Goal: Task Accomplishment & Management: Manage account settings

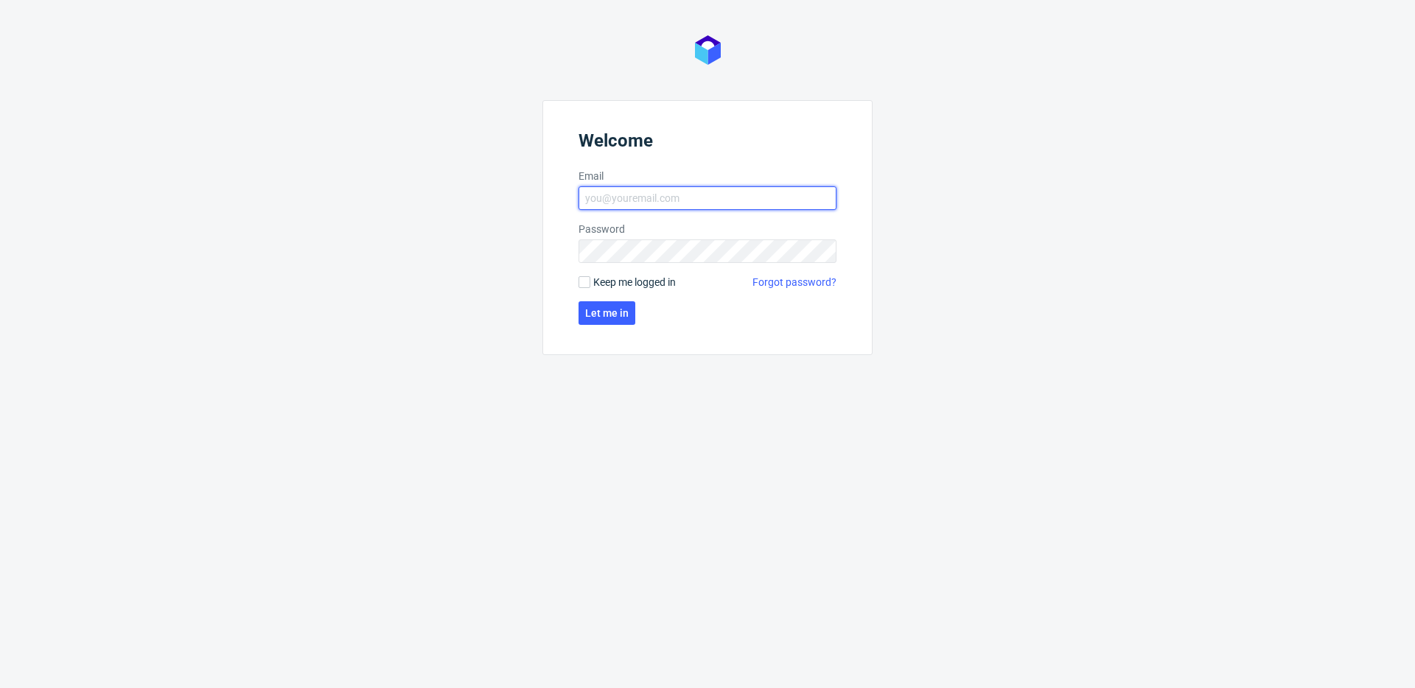
type input "[EMAIL_ADDRESS][DOMAIN_NAME]"
click at [629, 277] on span "Keep me logged in" at bounding box center [634, 282] width 83 height 15
click at [590, 277] on input "Keep me logged in" at bounding box center [585, 282] width 12 height 12
checkbox input "true"
click at [612, 312] on span "Let me in" at bounding box center [606, 313] width 43 height 10
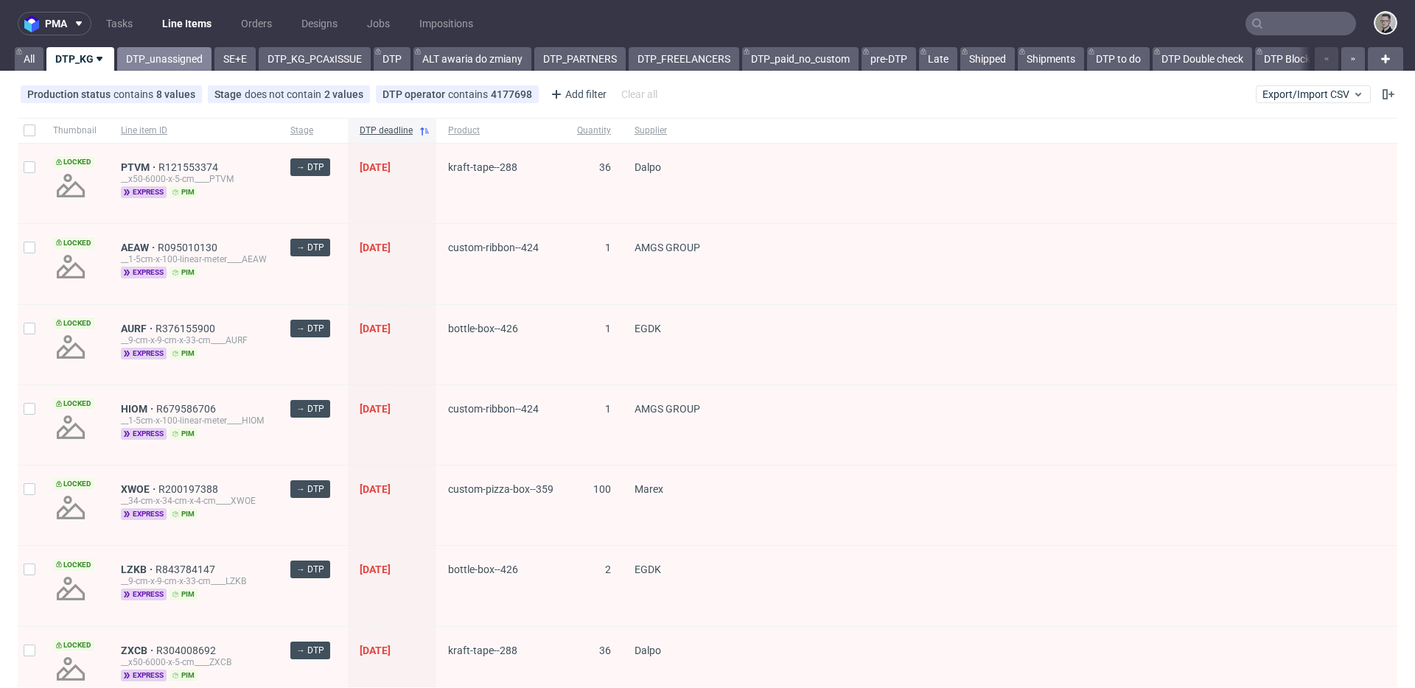
click at [148, 57] on link "DTP_unassigned" at bounding box center [164, 59] width 94 height 24
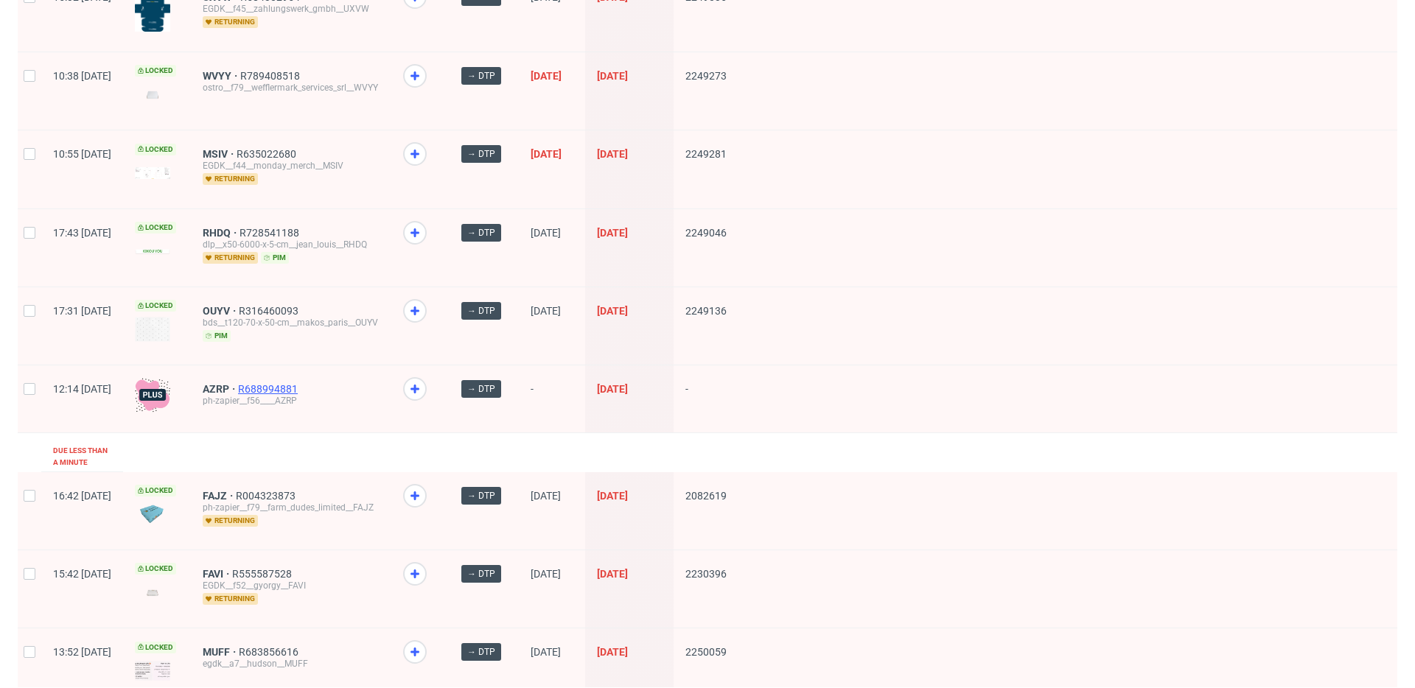
scroll to position [1910, 0]
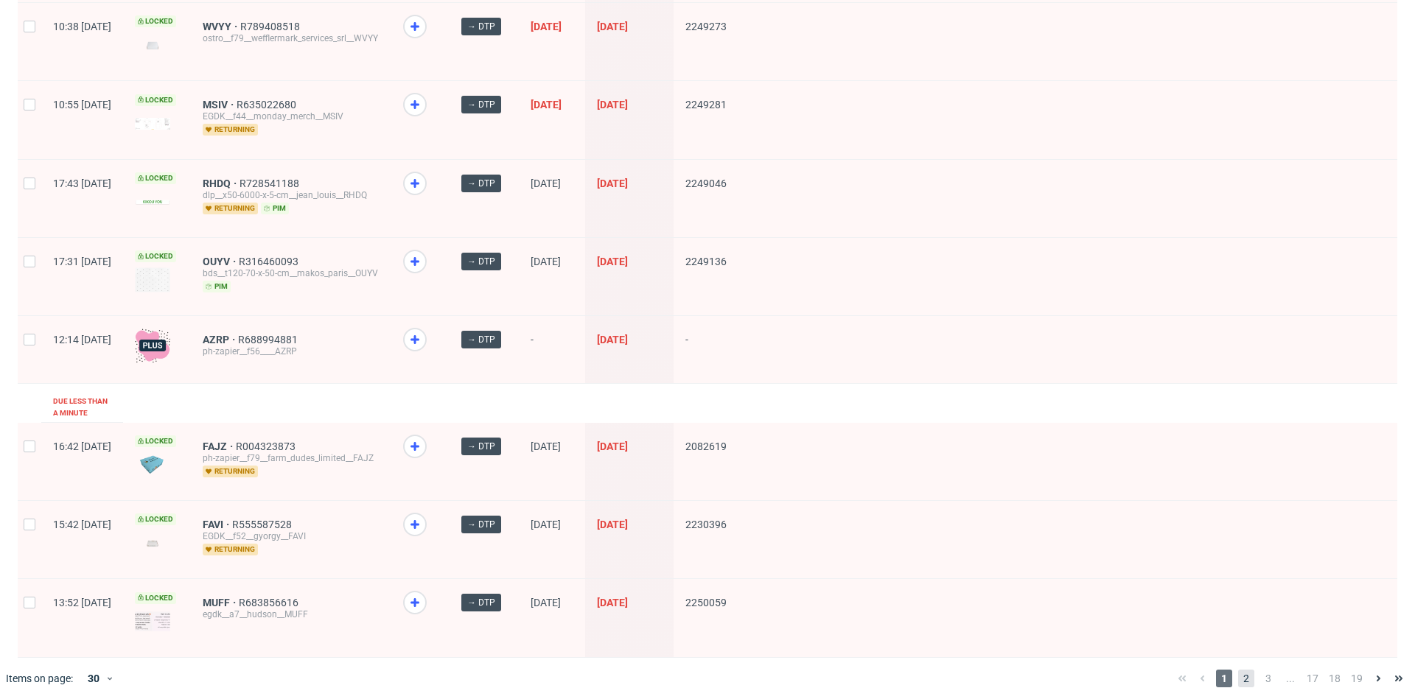
click at [1238, 670] on span "2" at bounding box center [1246, 679] width 16 height 18
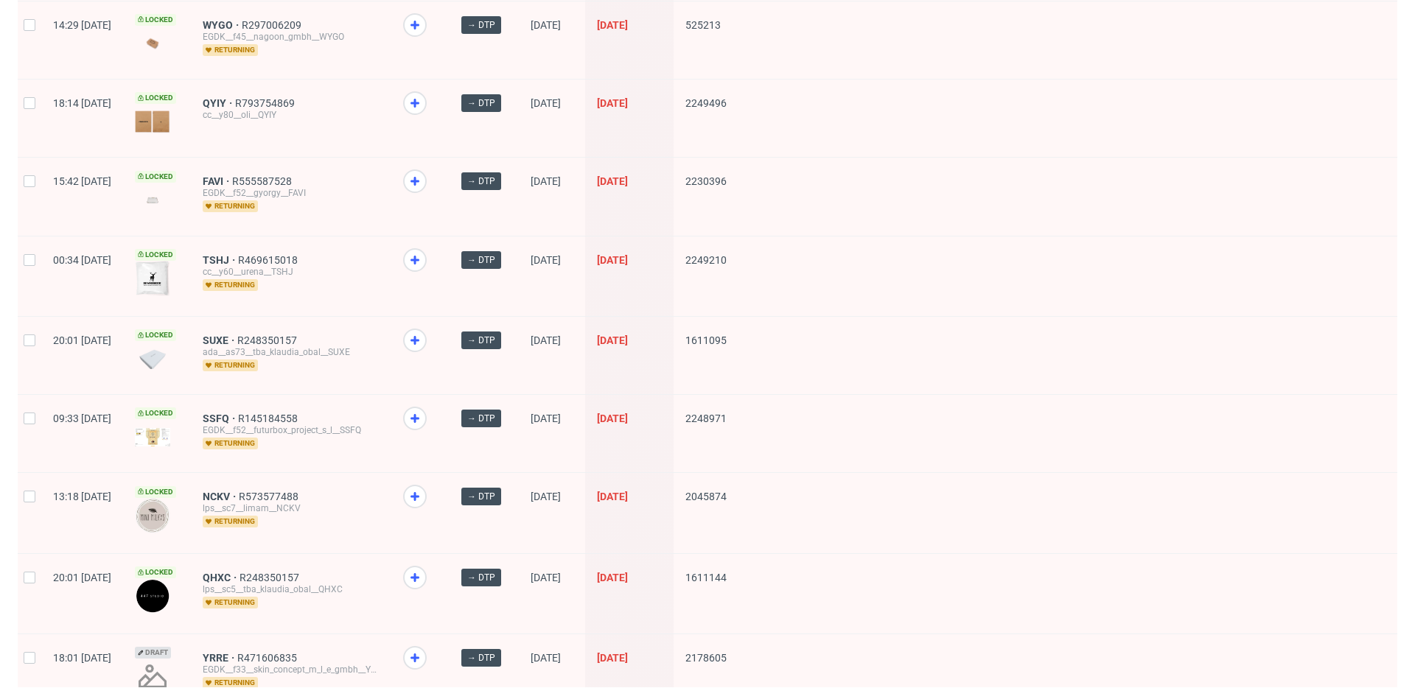
scroll to position [1865, 0]
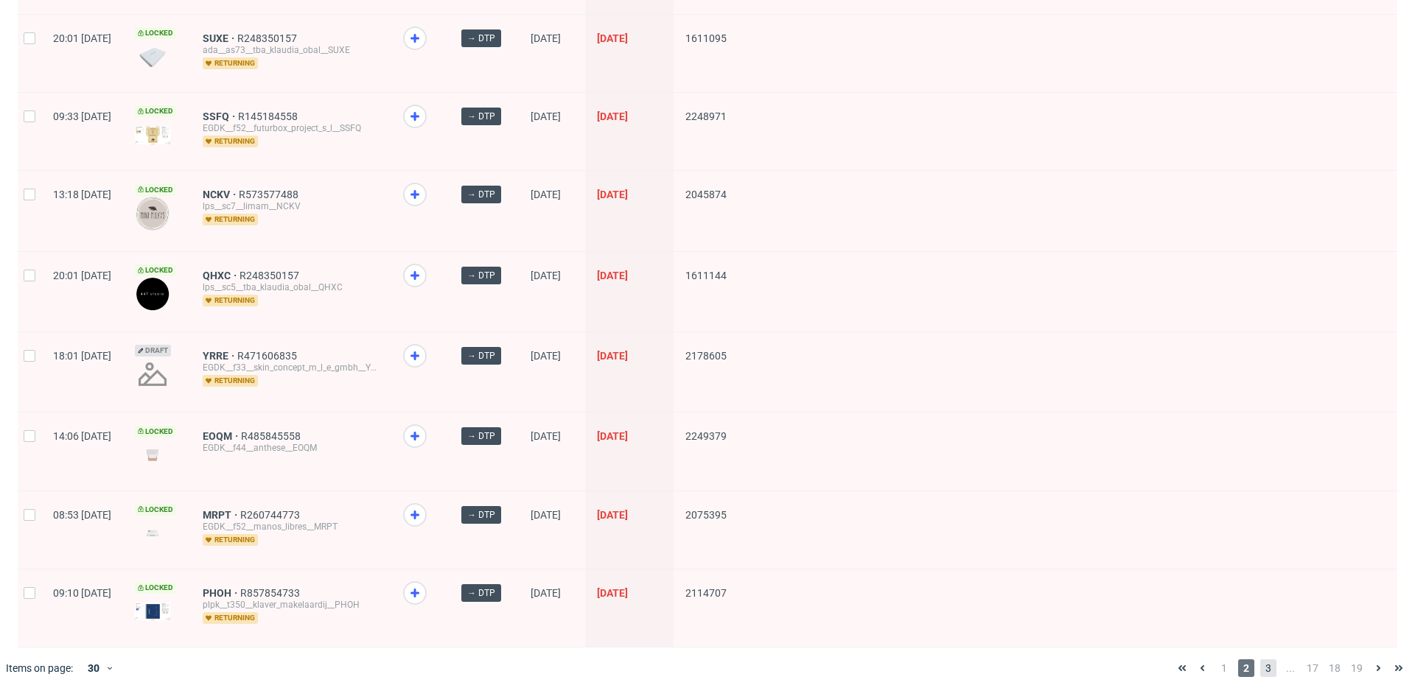
click at [1260, 662] on span "3" at bounding box center [1268, 669] width 16 height 18
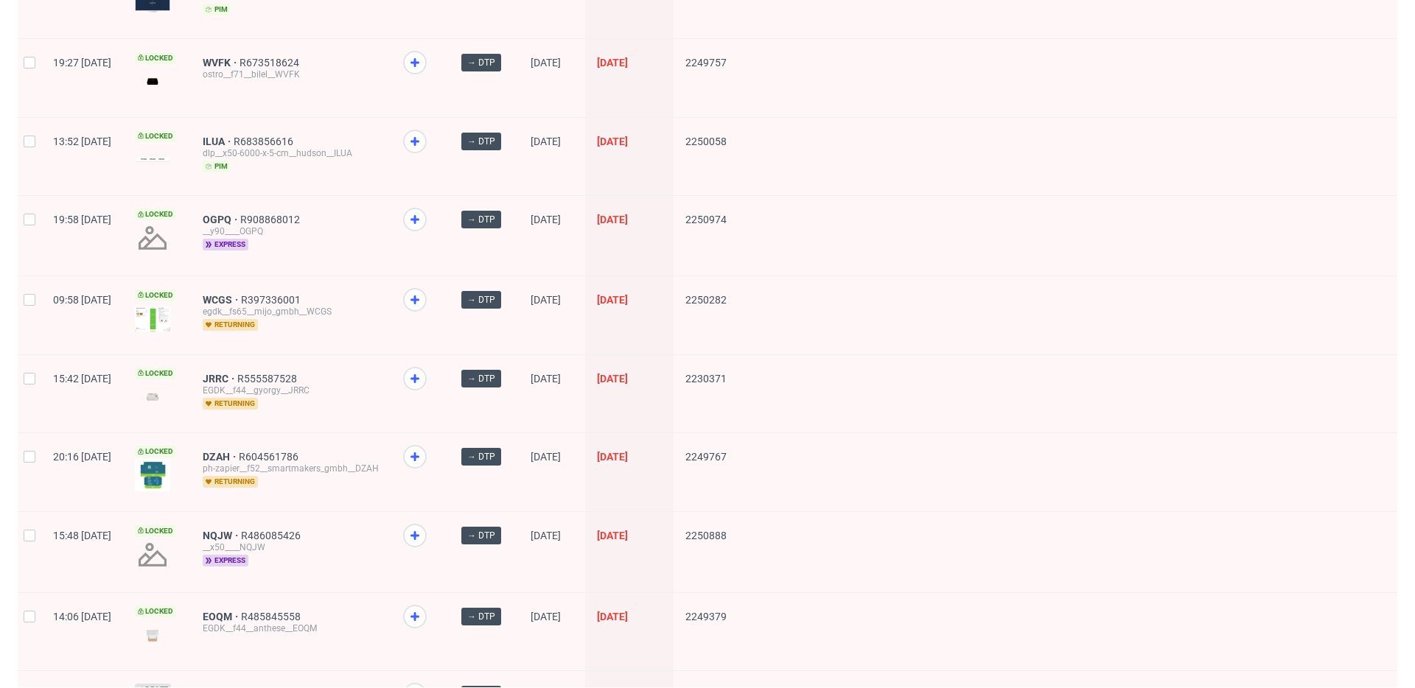
scroll to position [1862, 0]
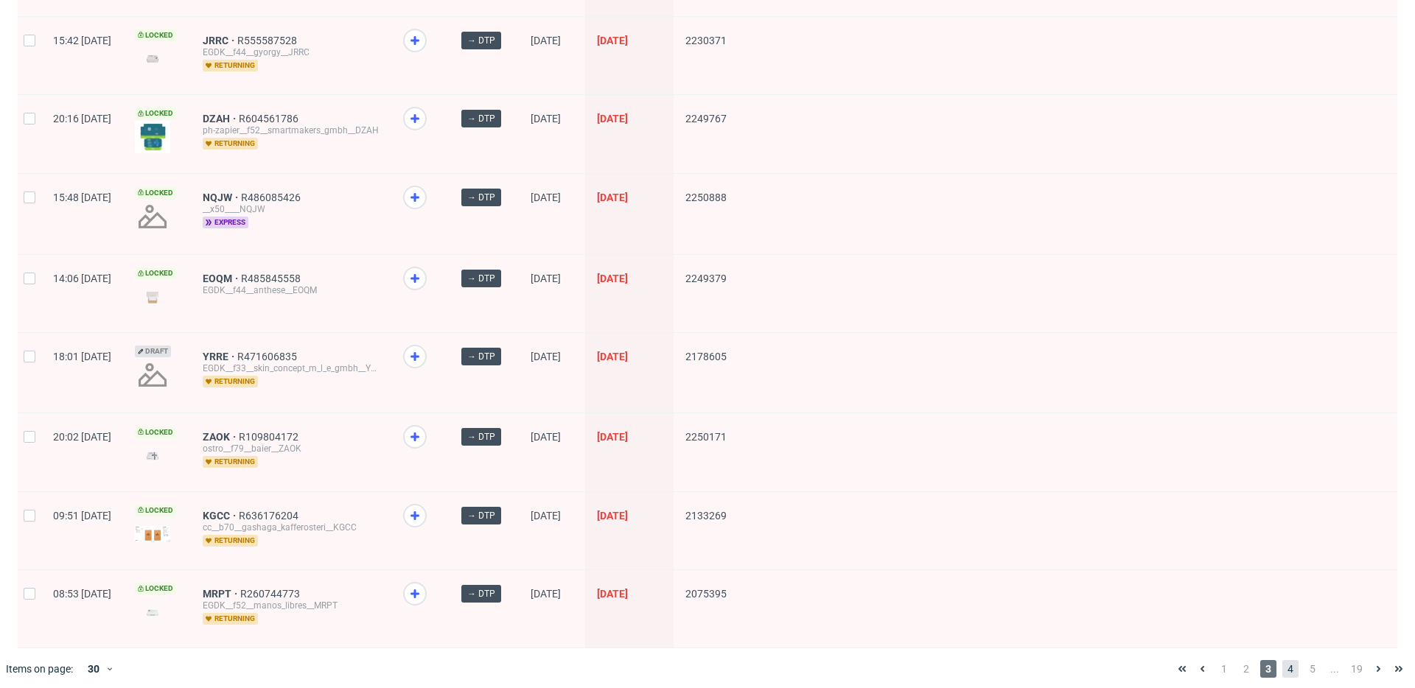
click at [1282, 660] on span "4" at bounding box center [1290, 669] width 16 height 18
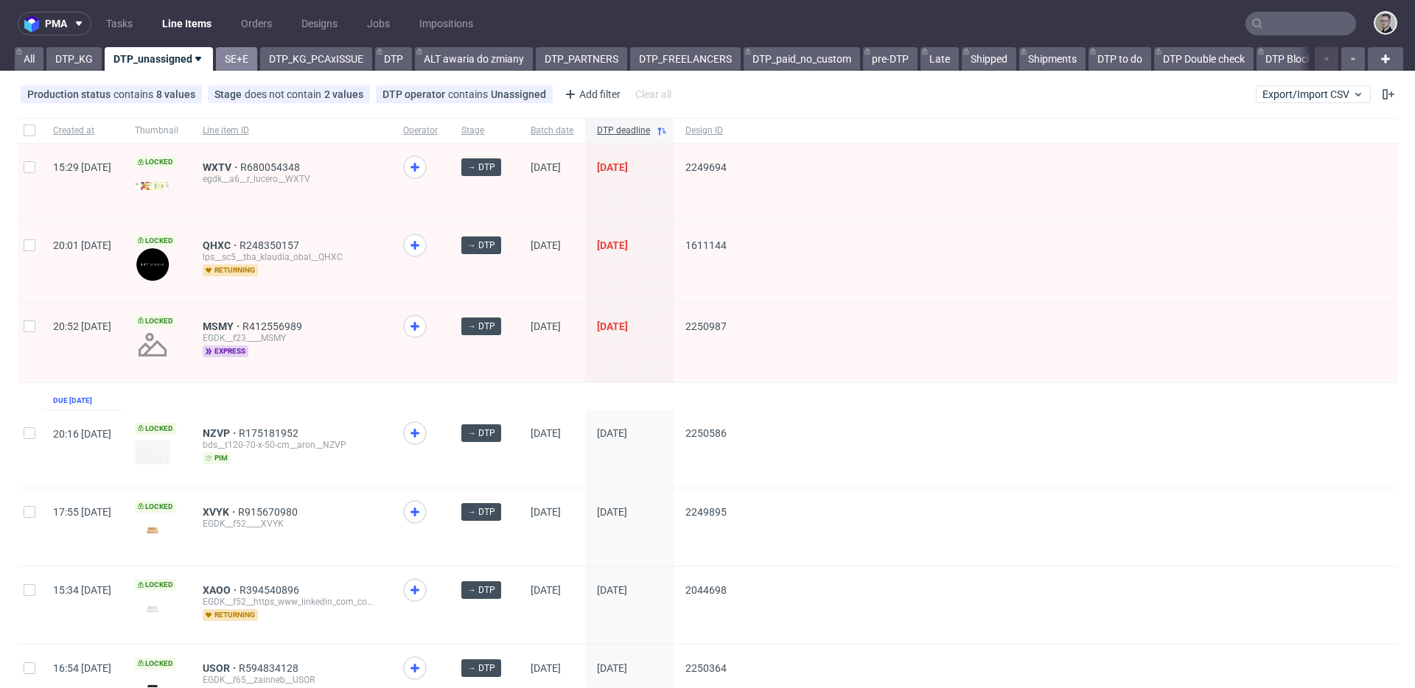
click at [239, 52] on link "SE+E" at bounding box center [236, 59] width 41 height 24
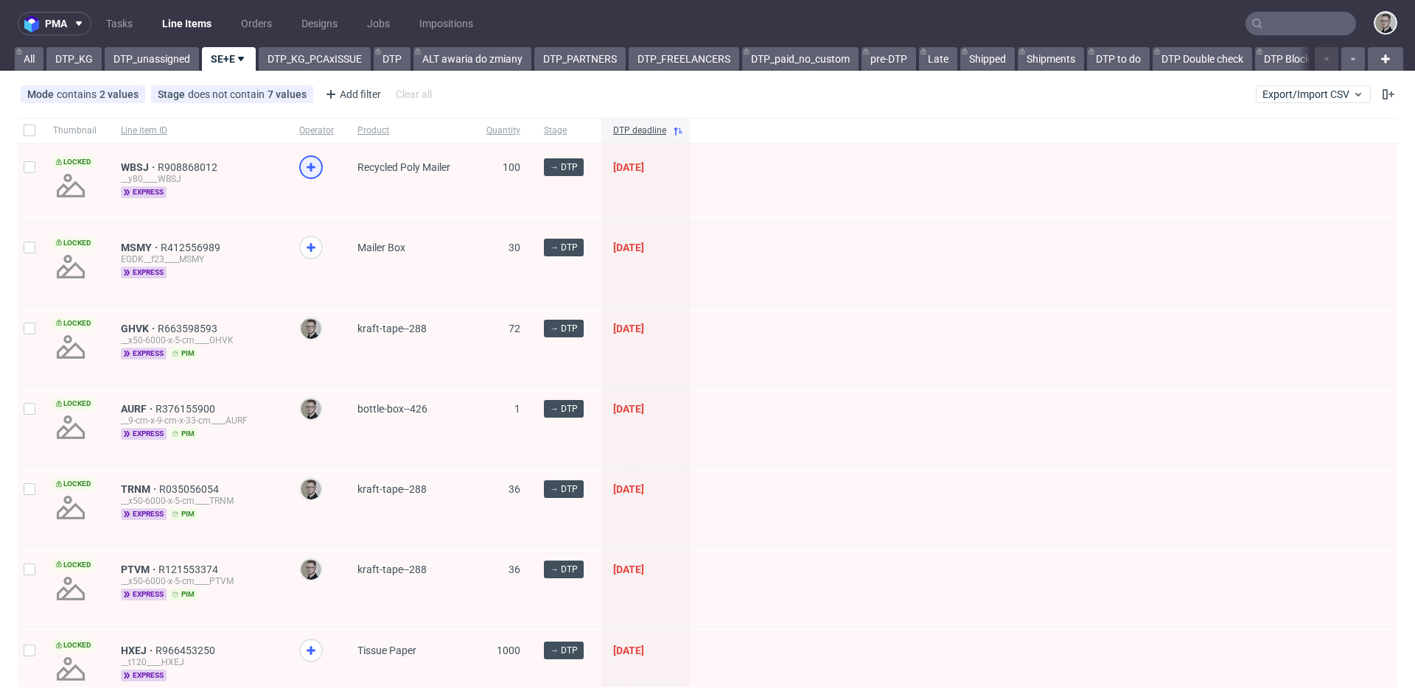
click at [314, 166] on use at bounding box center [311, 167] width 9 height 9
click at [310, 243] on icon at bounding box center [311, 248] width 18 height 18
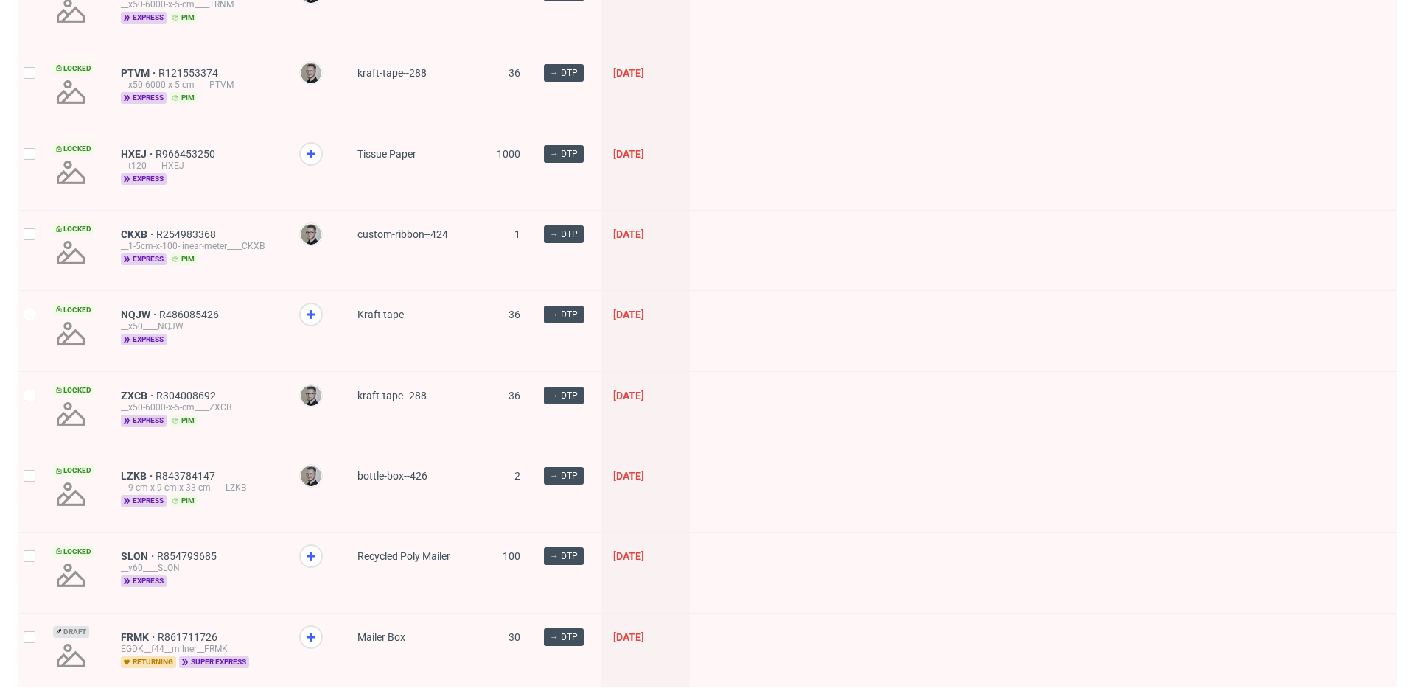
scroll to position [296, 0]
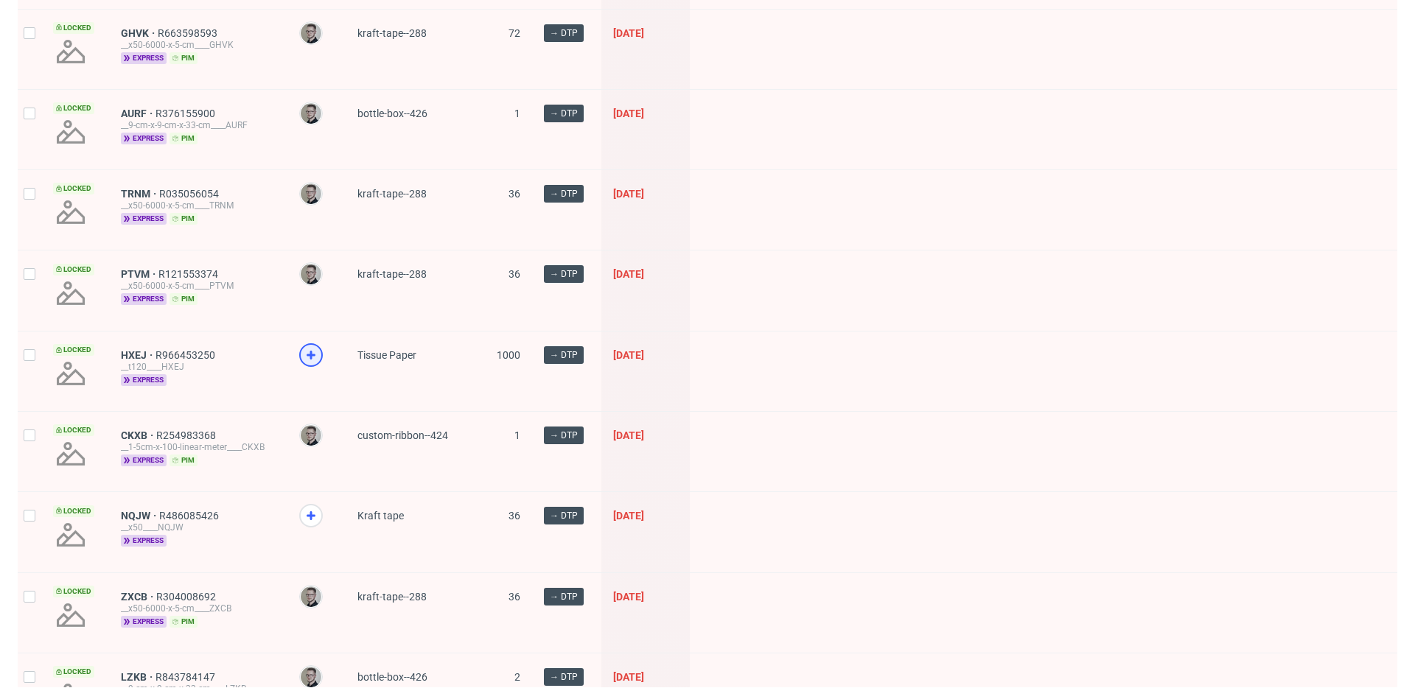
click at [310, 347] on icon at bounding box center [311, 355] width 18 height 18
drag, startPoint x: 317, startPoint y: 525, endPoint x: 444, endPoint y: 531, distance: 127.7
click at [317, 525] on div at bounding box center [311, 516] width 24 height 24
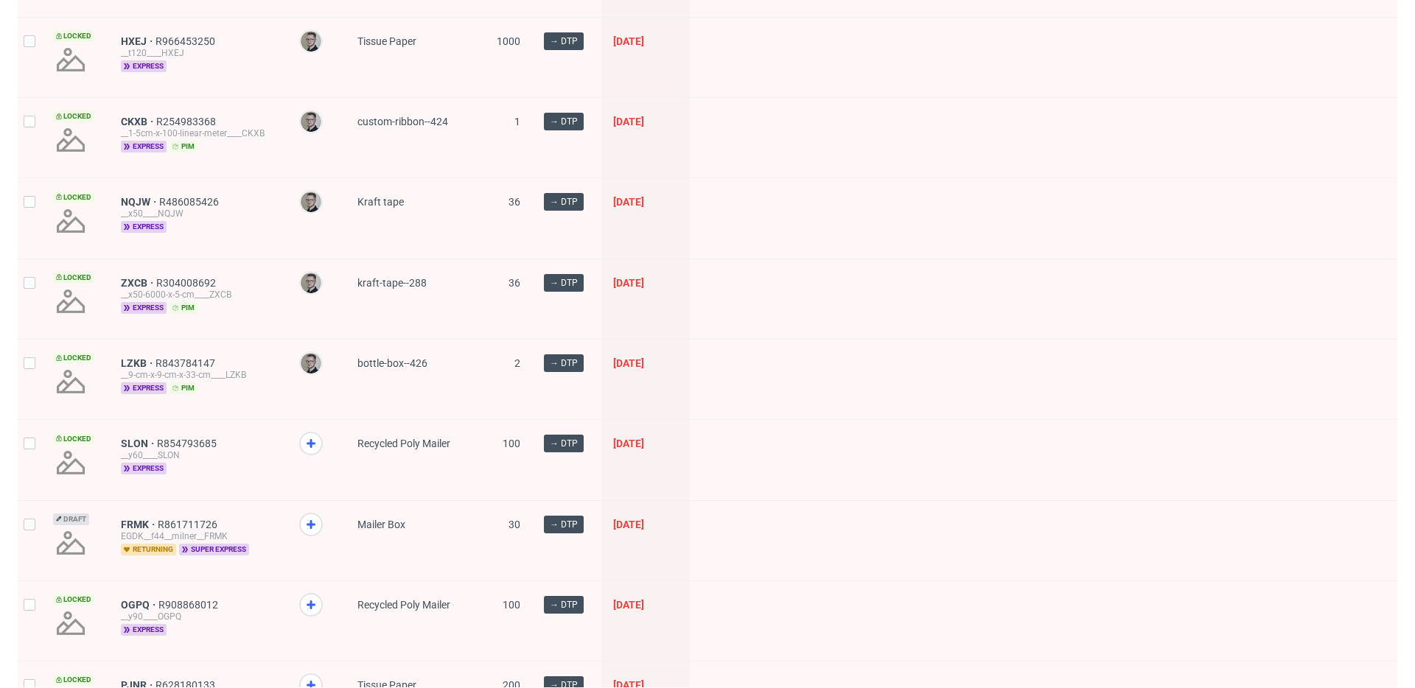
scroll to position [610, 0]
click at [316, 441] on icon at bounding box center [311, 443] width 18 height 18
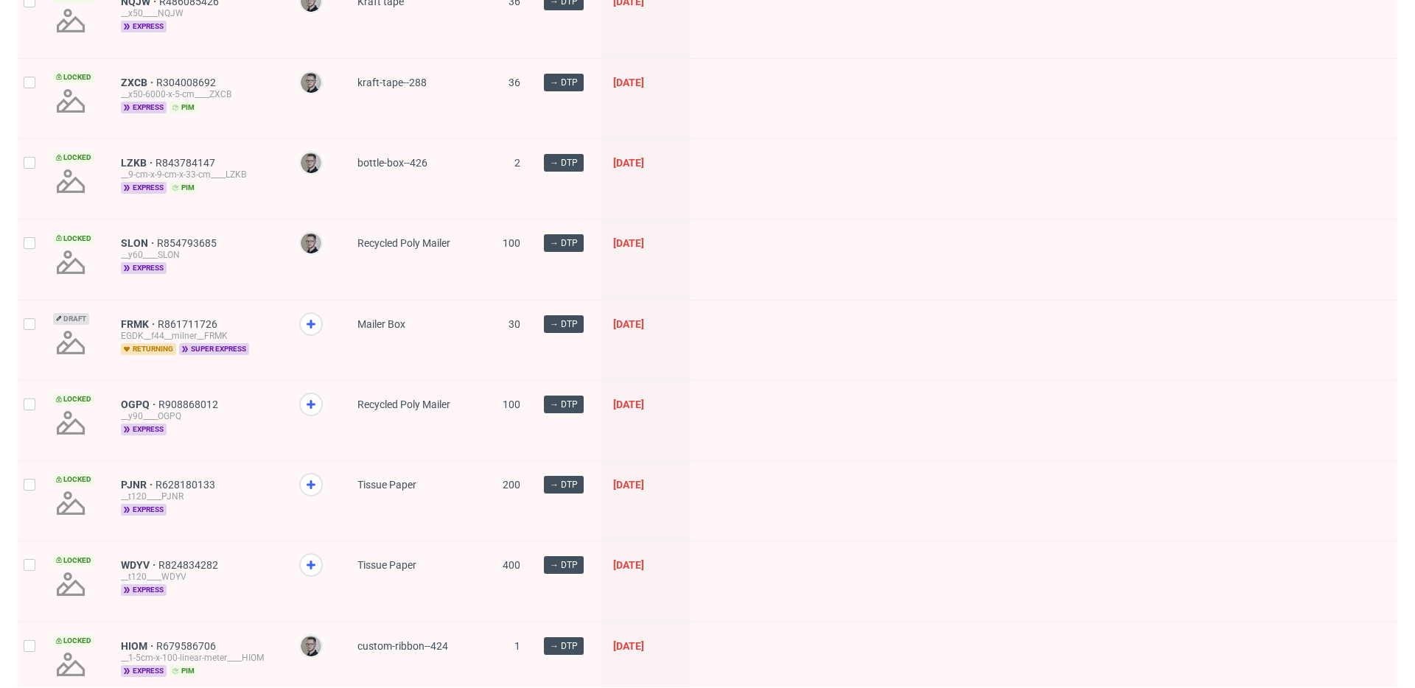
scroll to position [823, 0]
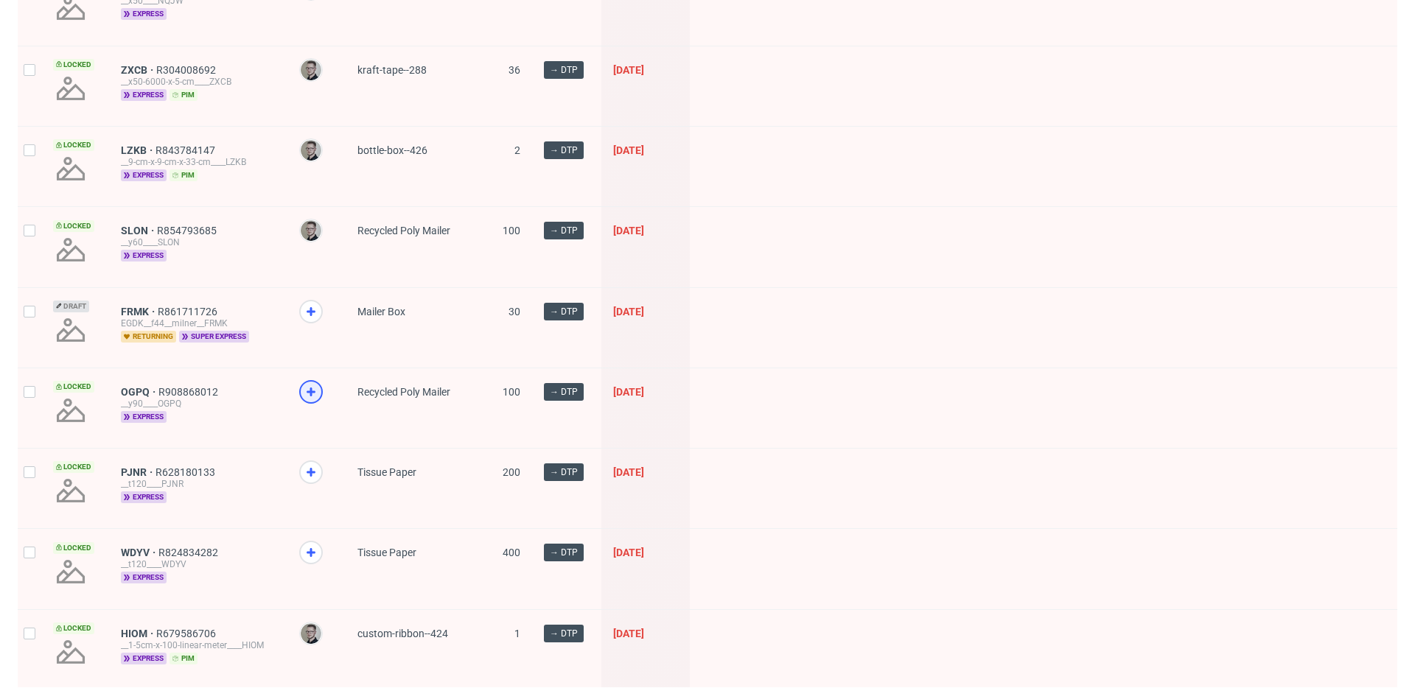
click at [312, 391] on use at bounding box center [311, 392] width 9 height 9
click at [312, 471] on icon at bounding box center [311, 473] width 18 height 18
click at [307, 558] on icon at bounding box center [311, 553] width 18 height 18
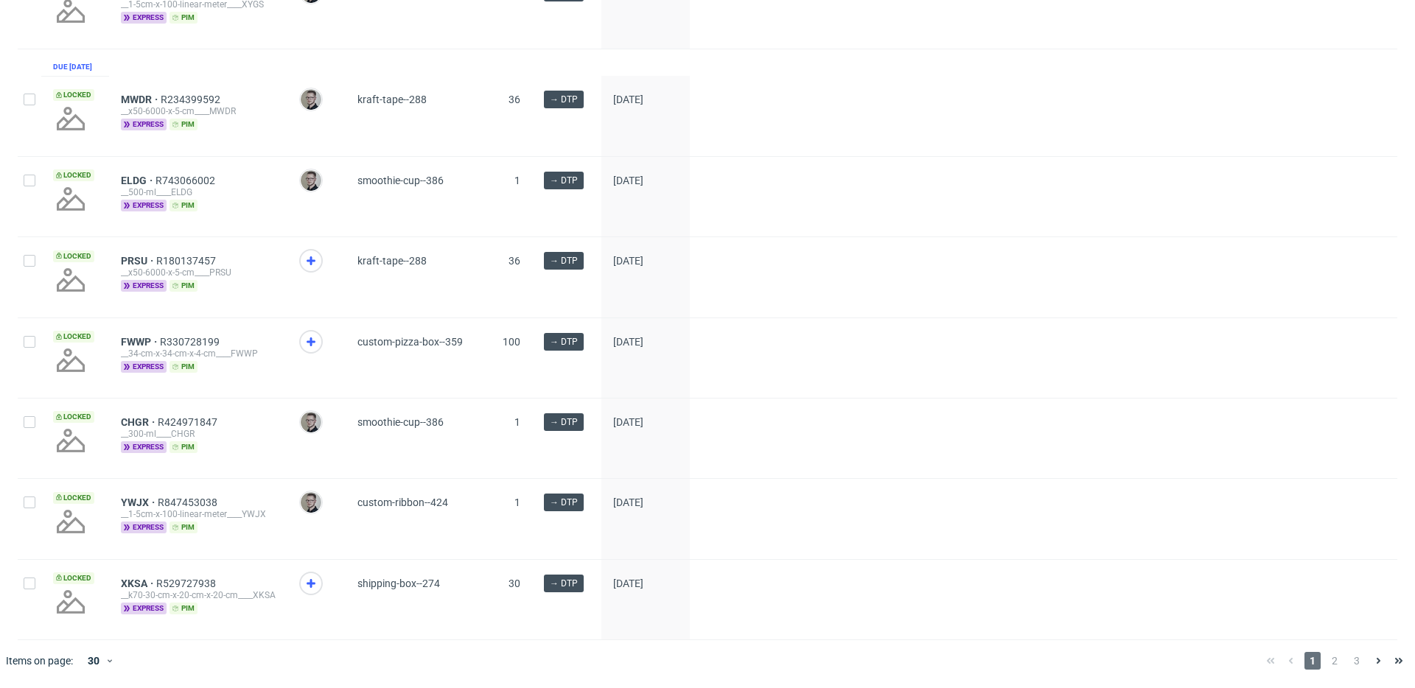
scroll to position [1998, 0]
click at [310, 587] on icon at bounding box center [311, 584] width 18 height 18
click at [315, 340] on icon at bounding box center [311, 342] width 18 height 18
click at [310, 259] on icon at bounding box center [311, 261] width 18 height 18
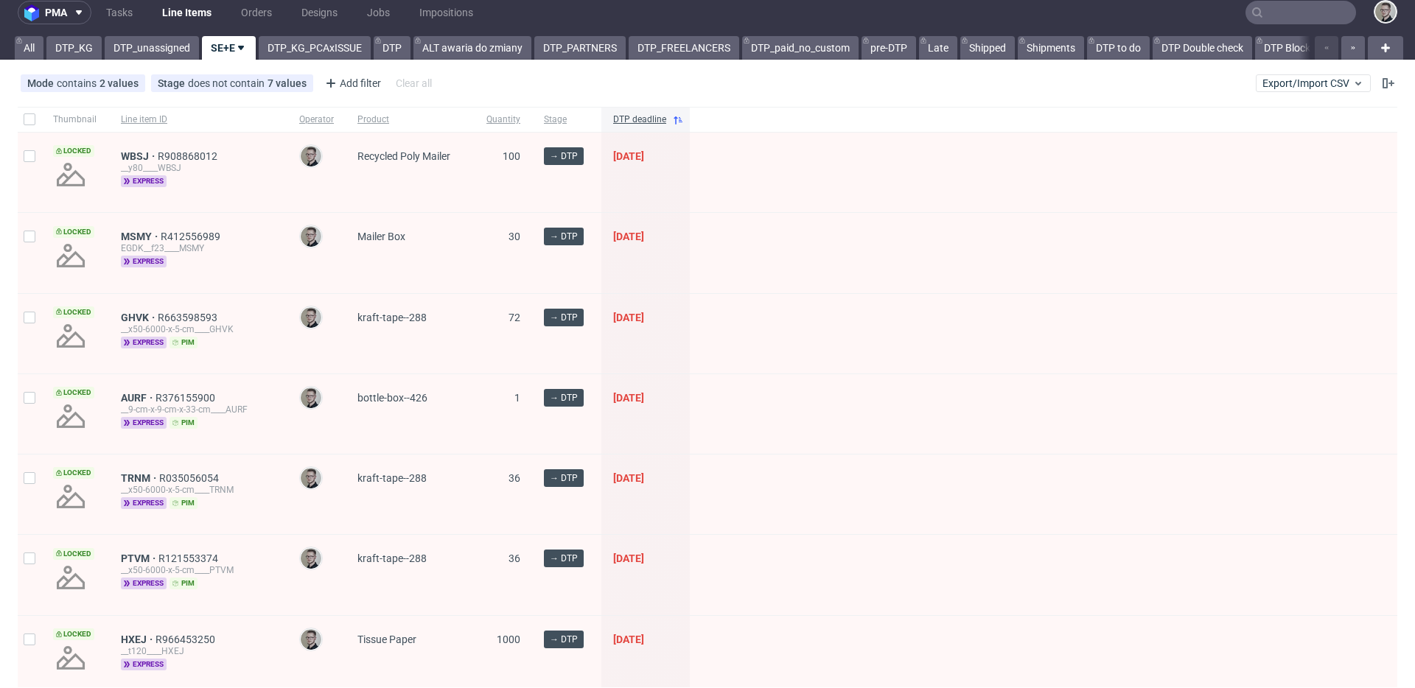
scroll to position [0, 0]
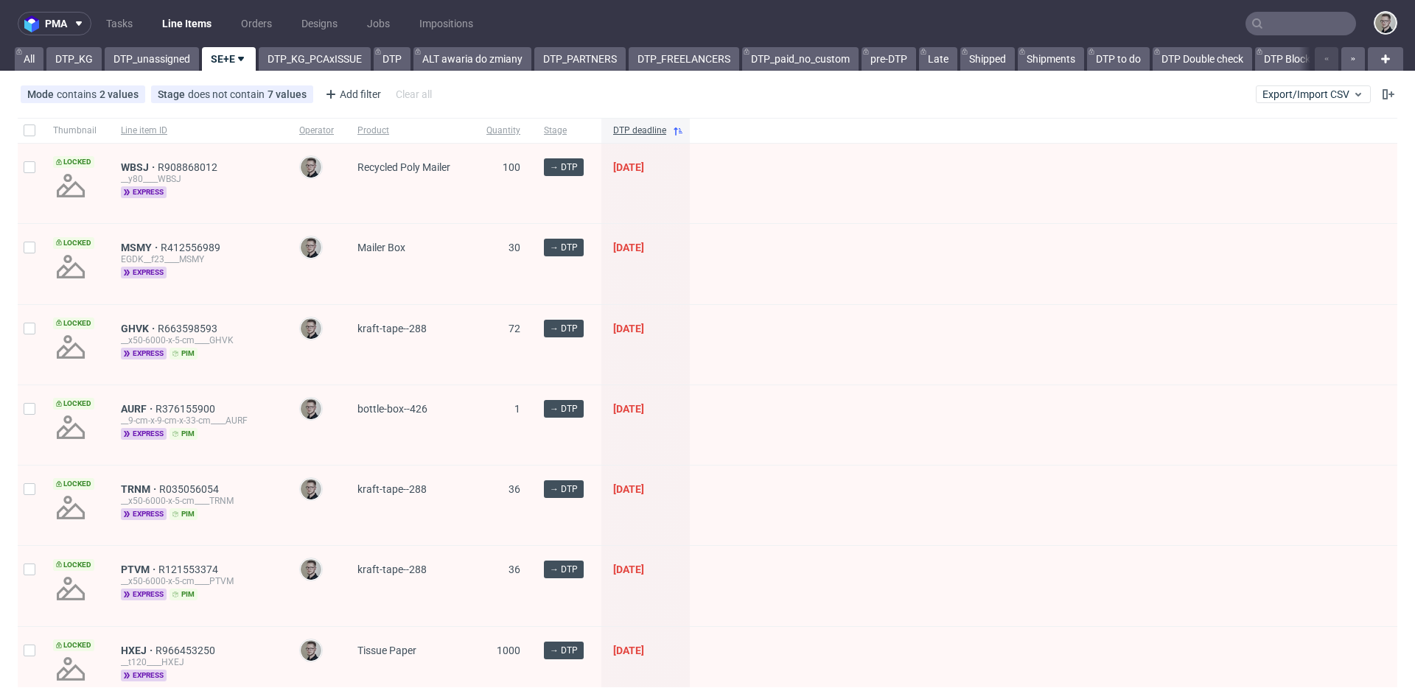
click at [143, 71] on div "pma Tasks Line Items Orders Designs Jobs Impositions All DTP_KG DTP_unassigned …" at bounding box center [707, 344] width 1415 height 688
click at [152, 67] on link "DTP_unassigned" at bounding box center [152, 59] width 94 height 24
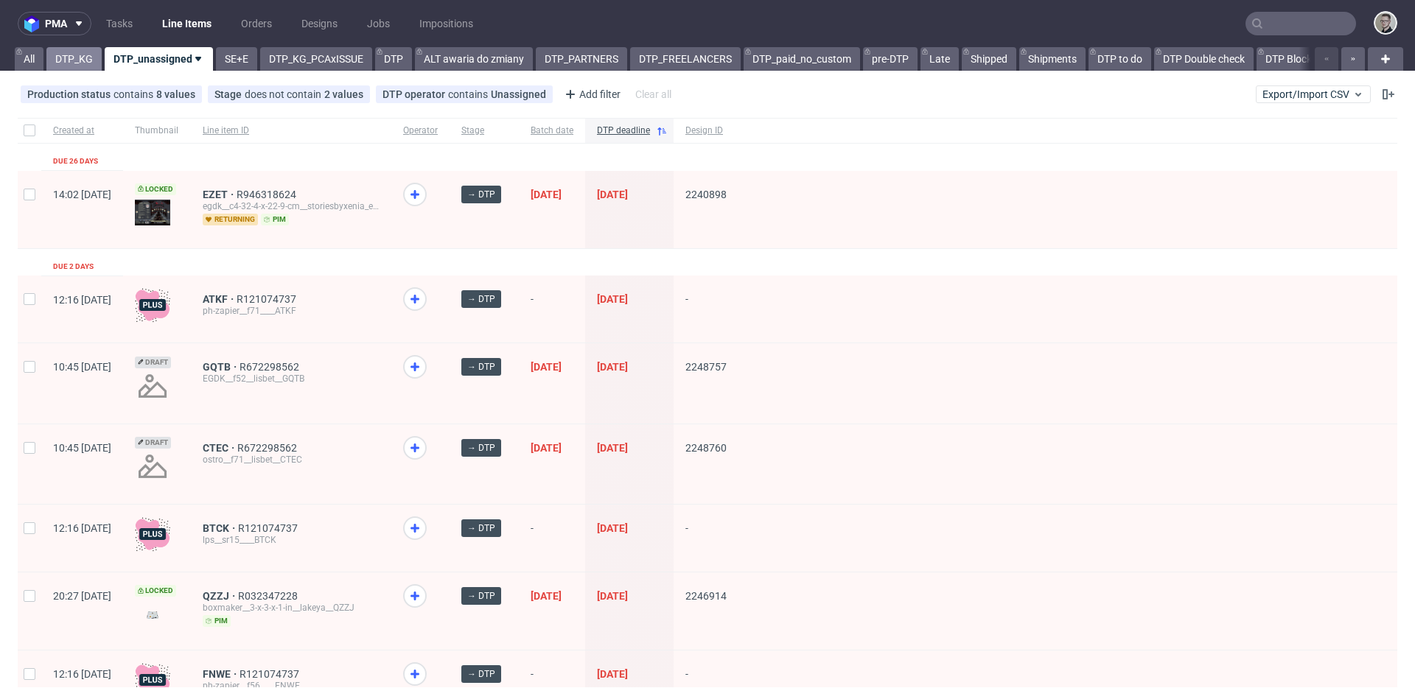
click at [67, 58] on link "DTP_KG" at bounding box center [73, 59] width 55 height 24
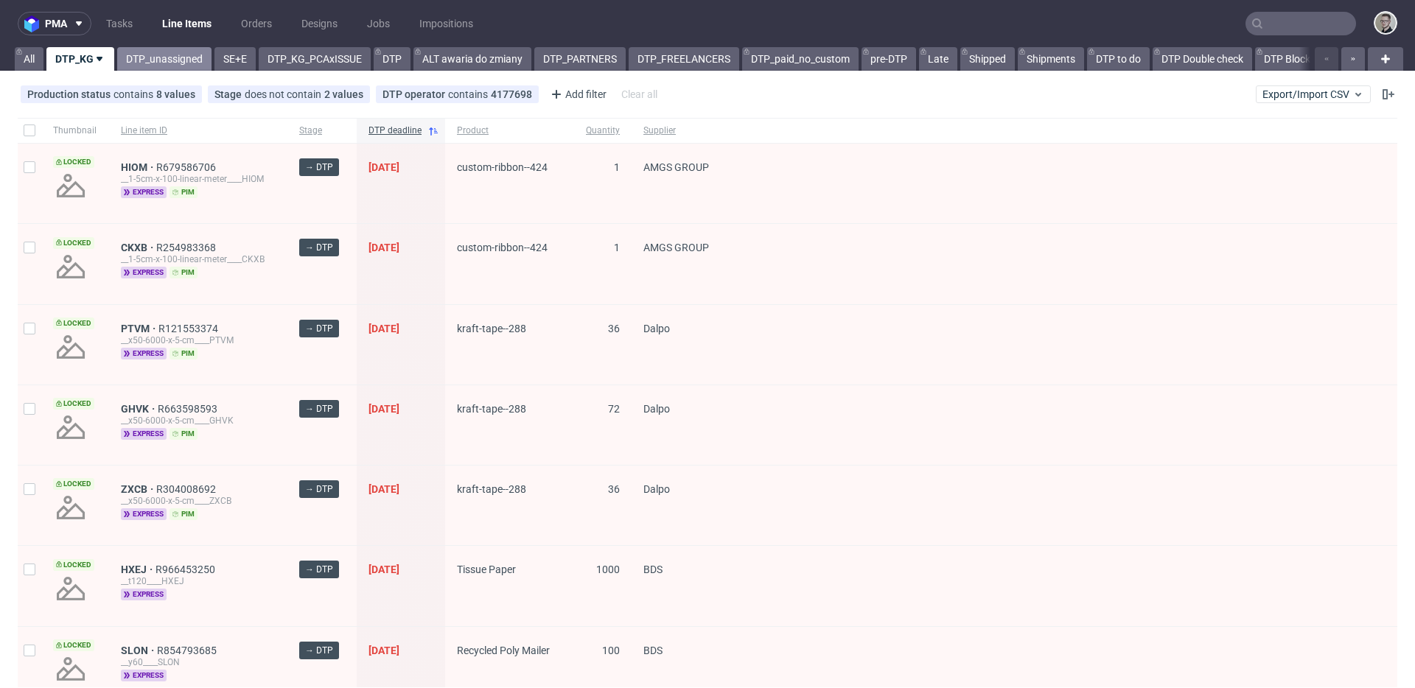
click at [176, 62] on link "DTP_unassigned" at bounding box center [164, 59] width 94 height 24
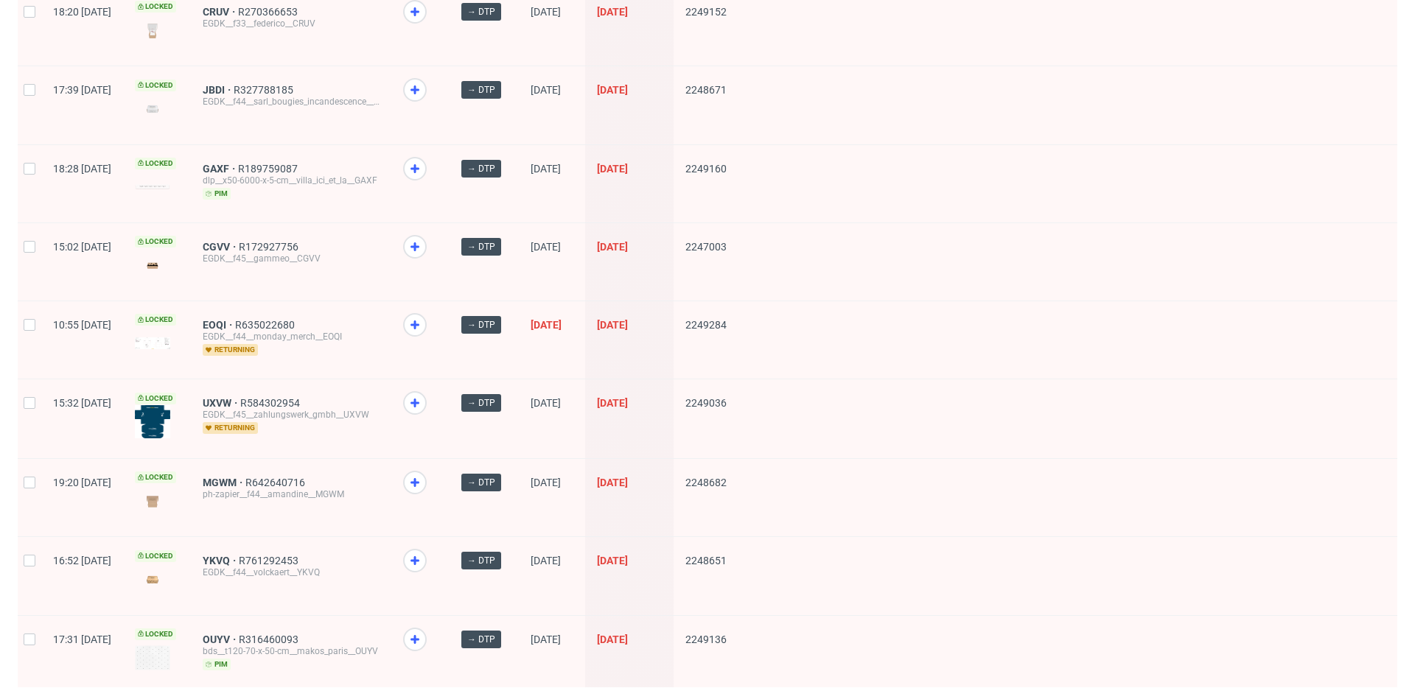
scroll to position [92, 0]
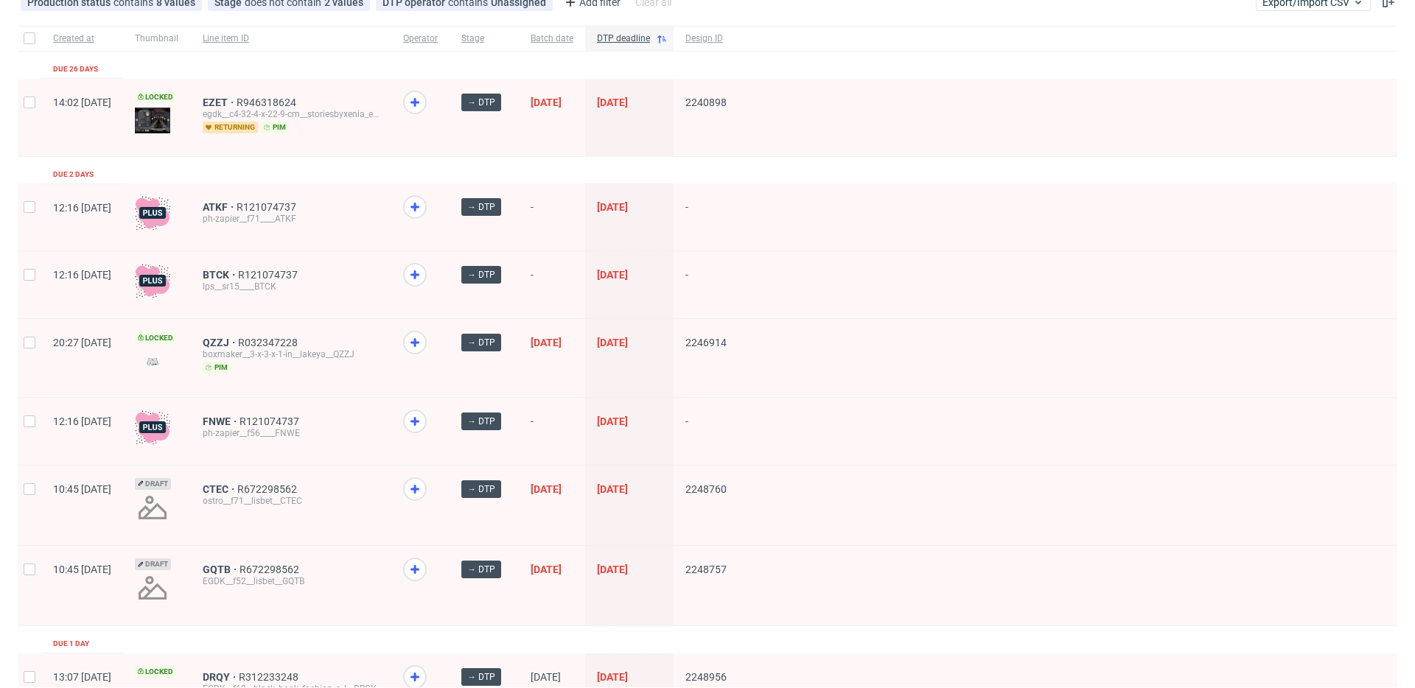
drag, startPoint x: 268, startPoint y: 342, endPoint x: 268, endPoint y: 326, distance: 15.5
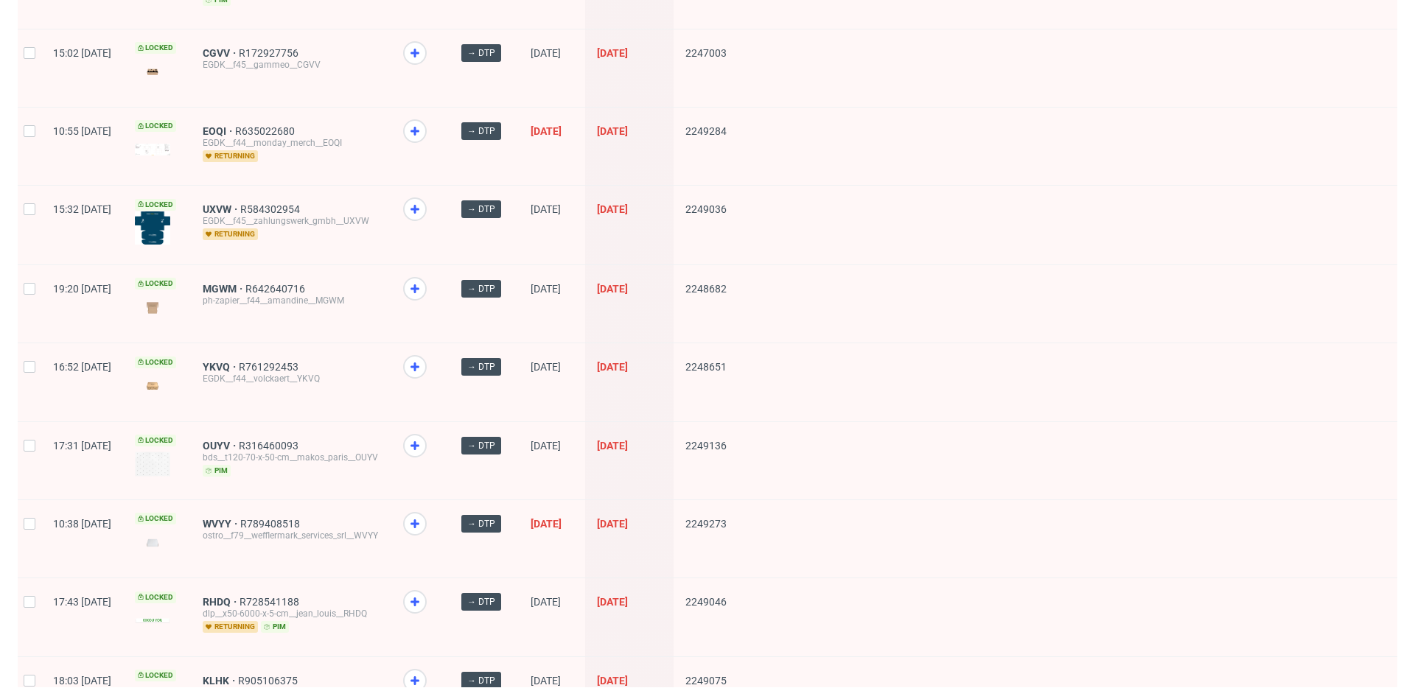
scroll to position [0, 0]
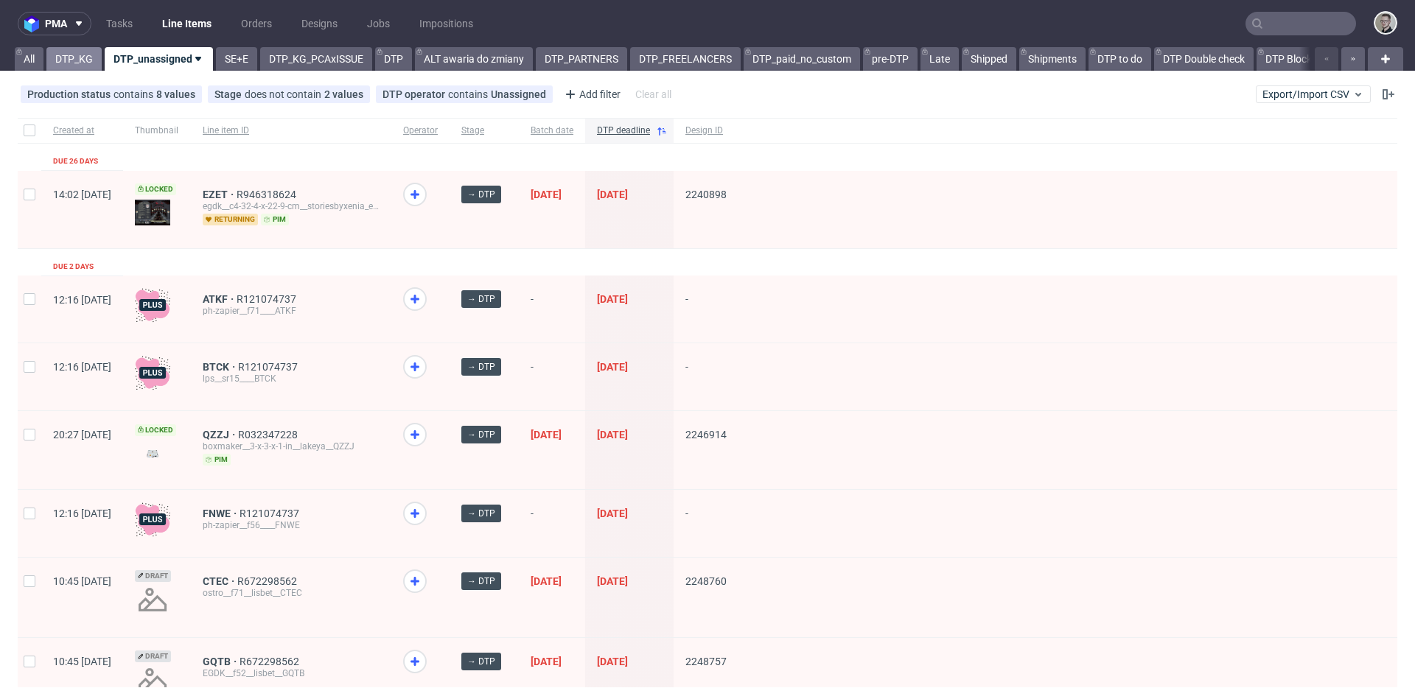
click at [80, 50] on link "DTP_KG" at bounding box center [73, 59] width 55 height 24
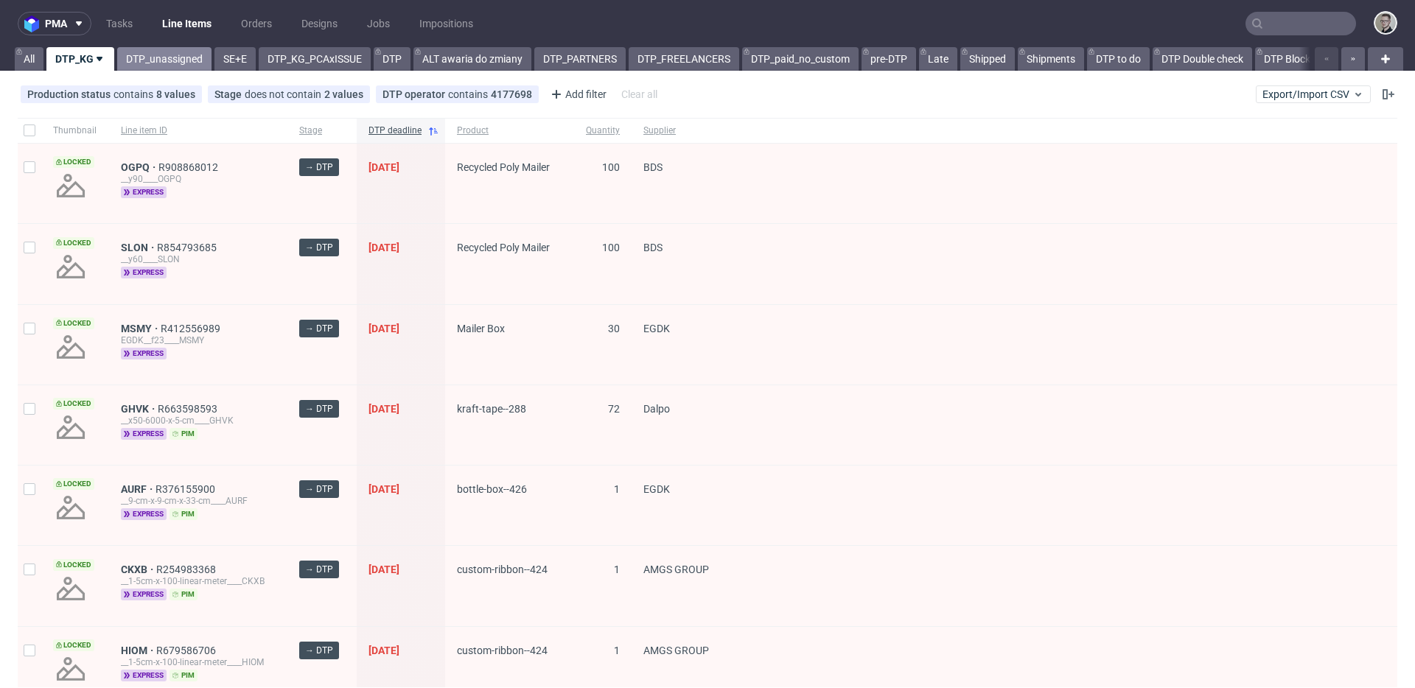
click at [169, 55] on link "DTP_unassigned" at bounding box center [164, 59] width 94 height 24
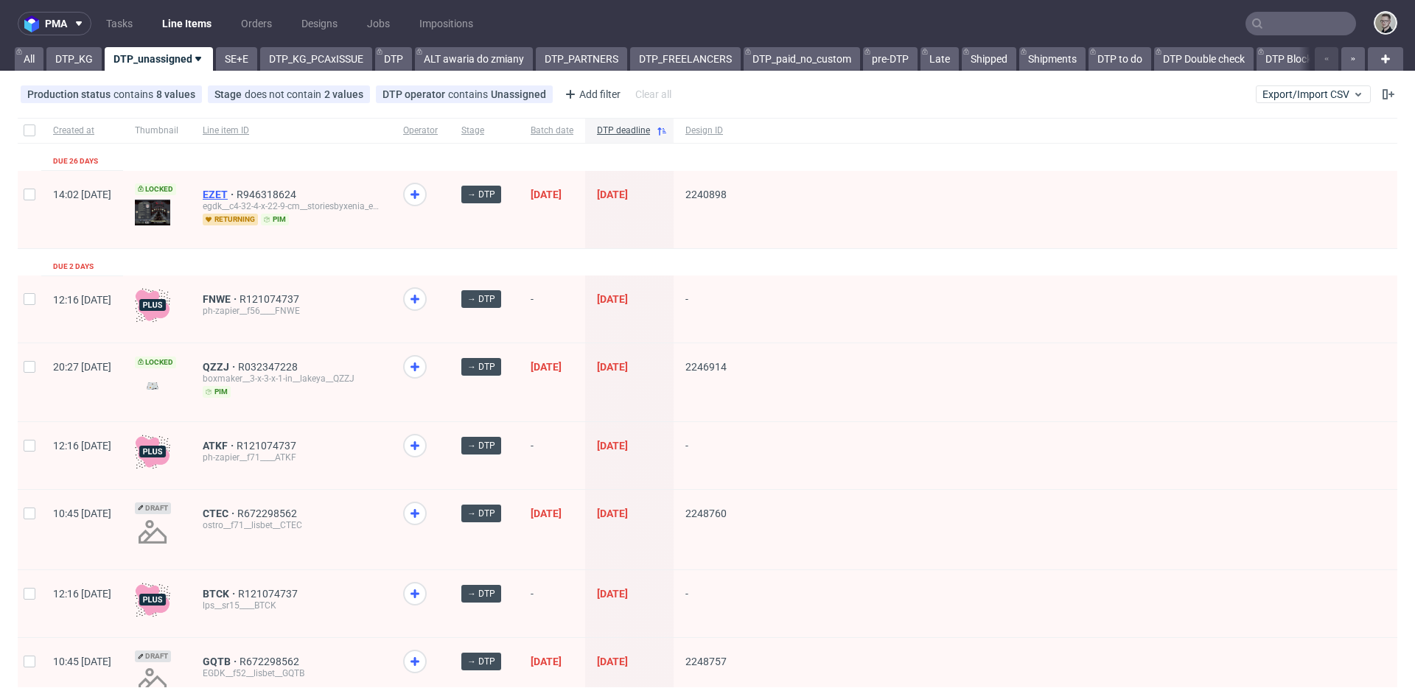
click at [237, 194] on span "EZET" at bounding box center [220, 195] width 34 height 12
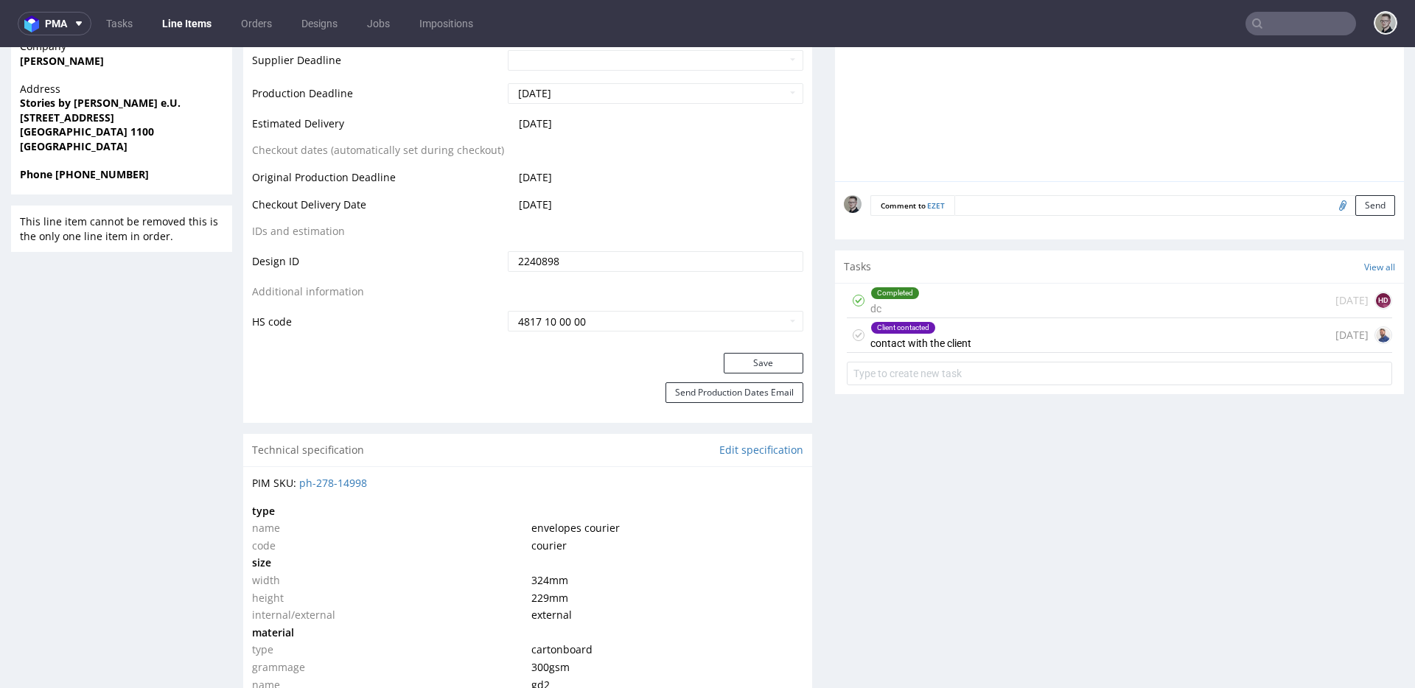
scroll to position [863, 0]
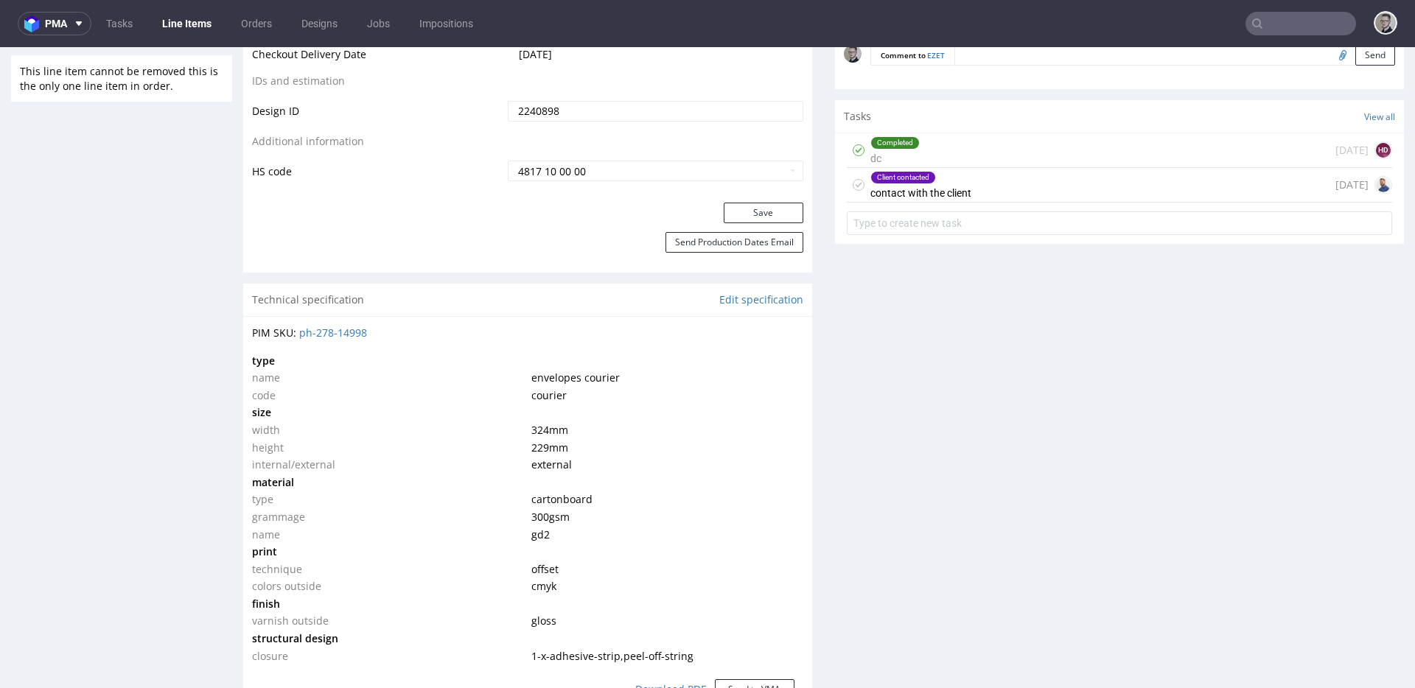
click at [1010, 197] on div "Client contacted contact with the client 21 days ago" at bounding box center [1119, 185] width 545 height 35
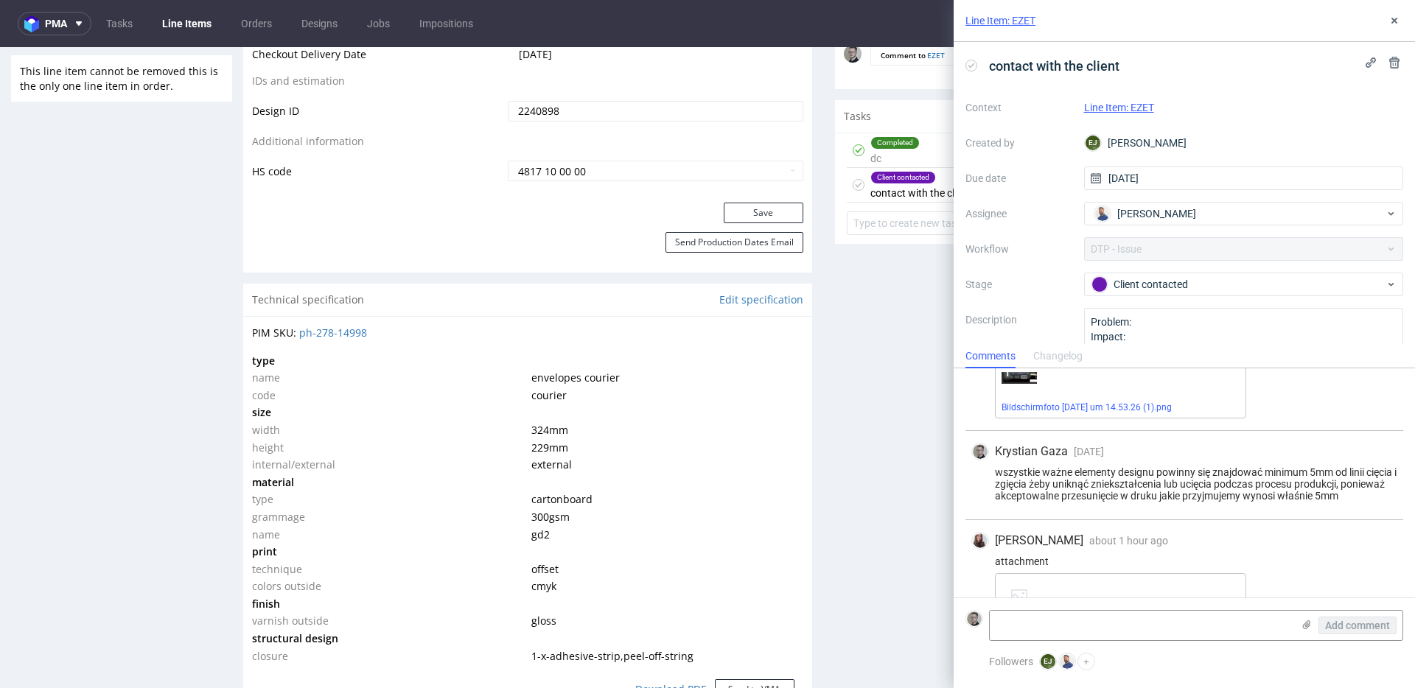
scroll to position [333, 0]
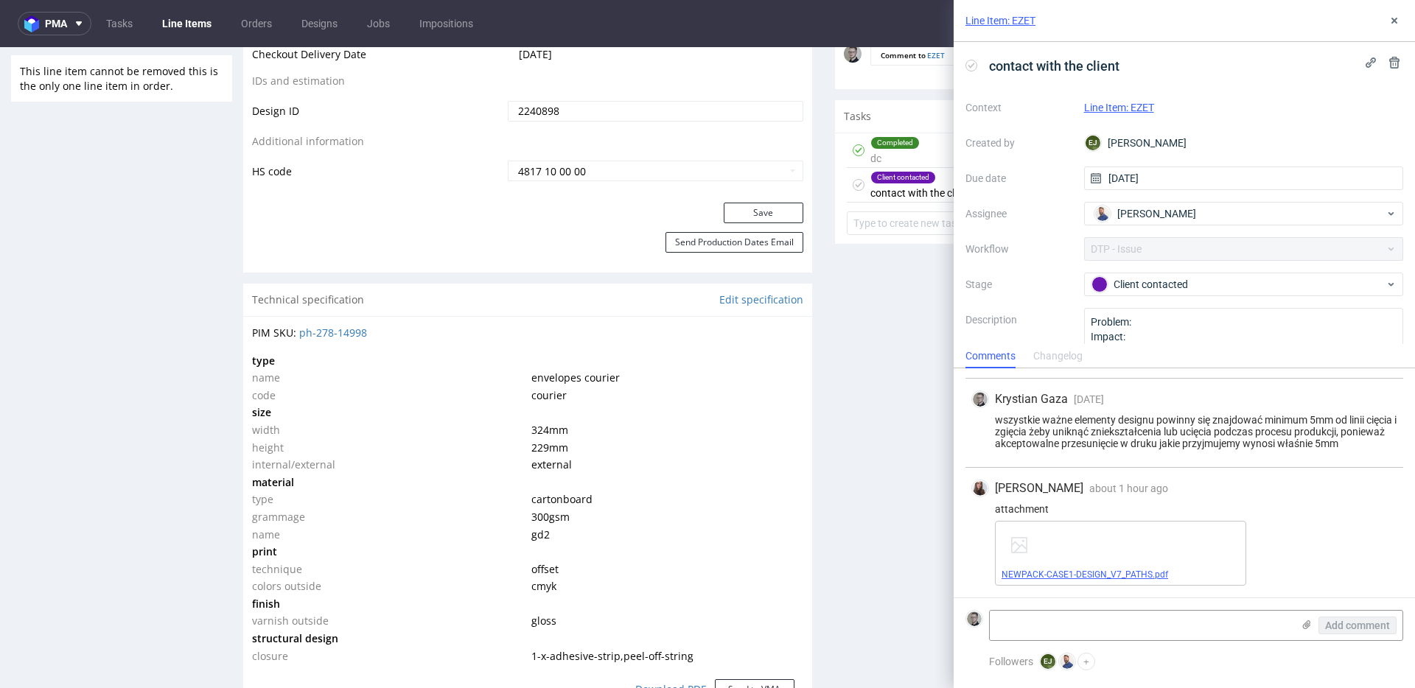
click at [1068, 576] on link "NEWPACK-CASE1-DESIGN_V7_PATHS.pdf" at bounding box center [1085, 575] width 167 height 10
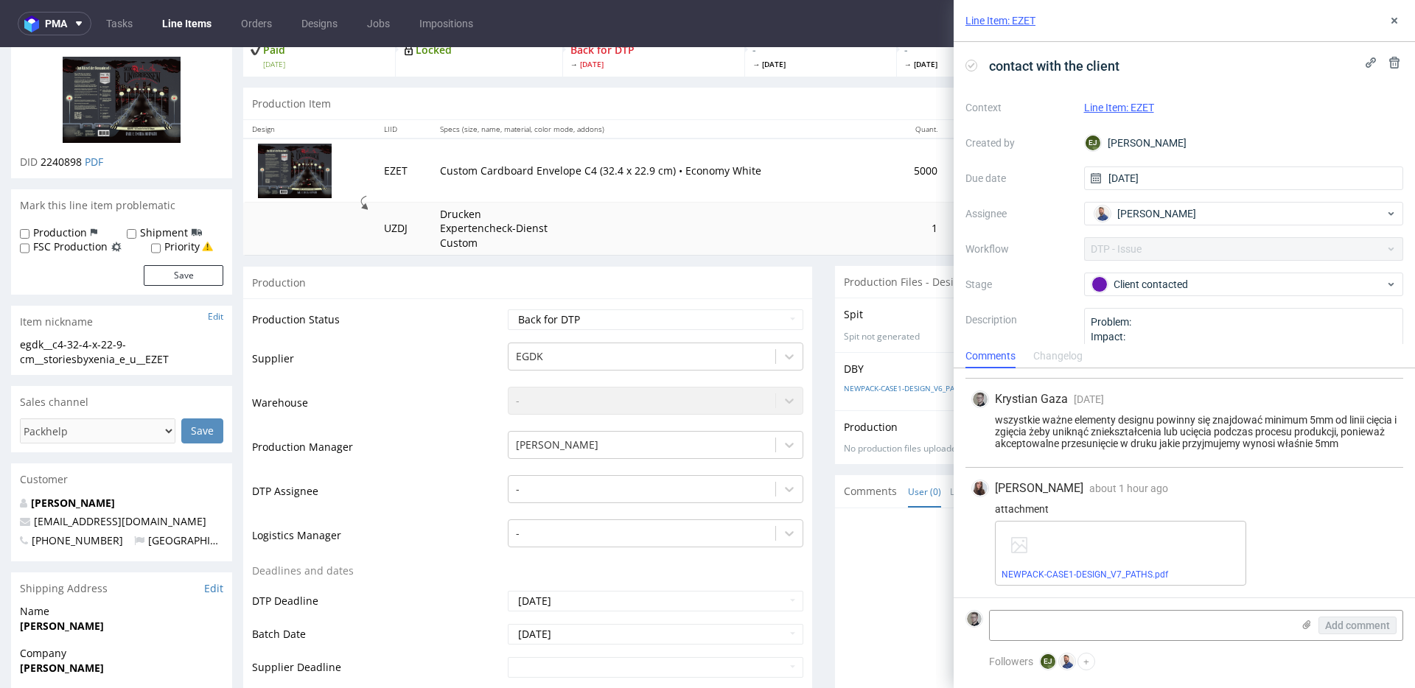
scroll to position [0, 0]
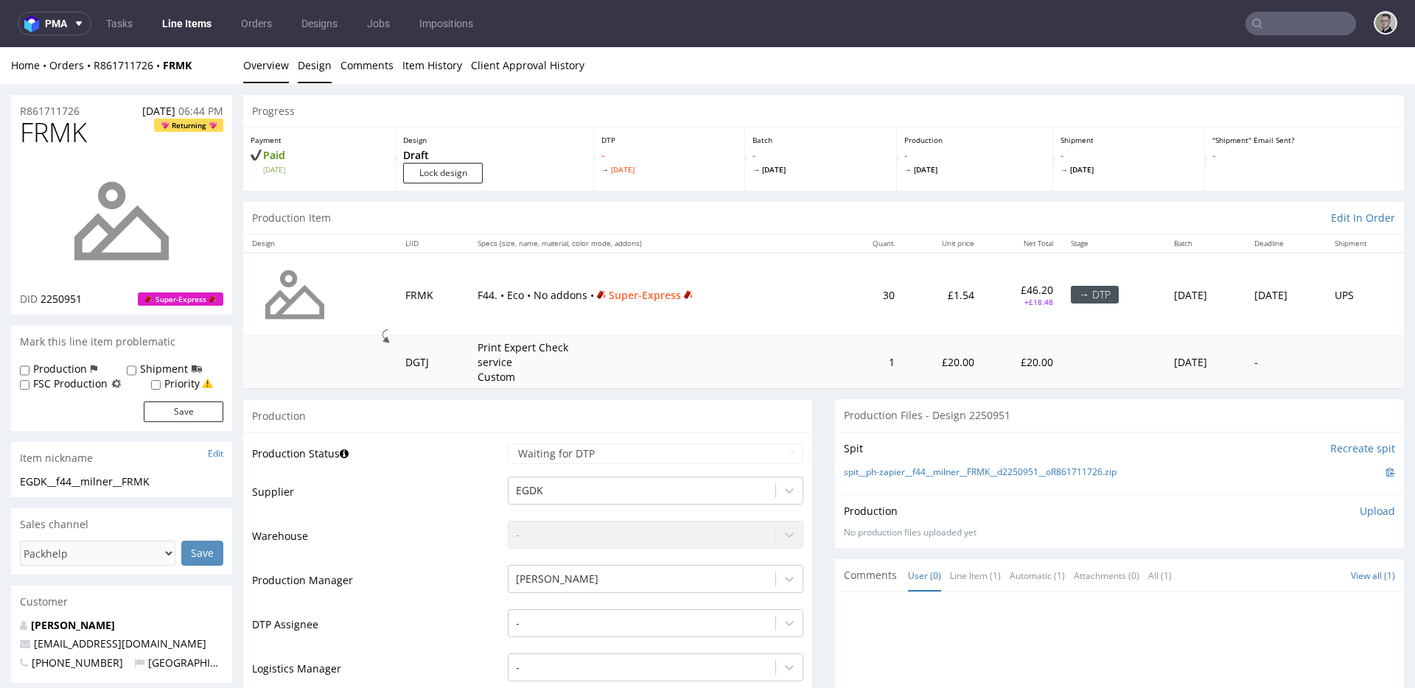
drag, startPoint x: 316, startPoint y: 80, endPoint x: 287, endPoint y: 76, distance: 29.0
click at [316, 80] on link "Design" at bounding box center [315, 65] width 34 height 36
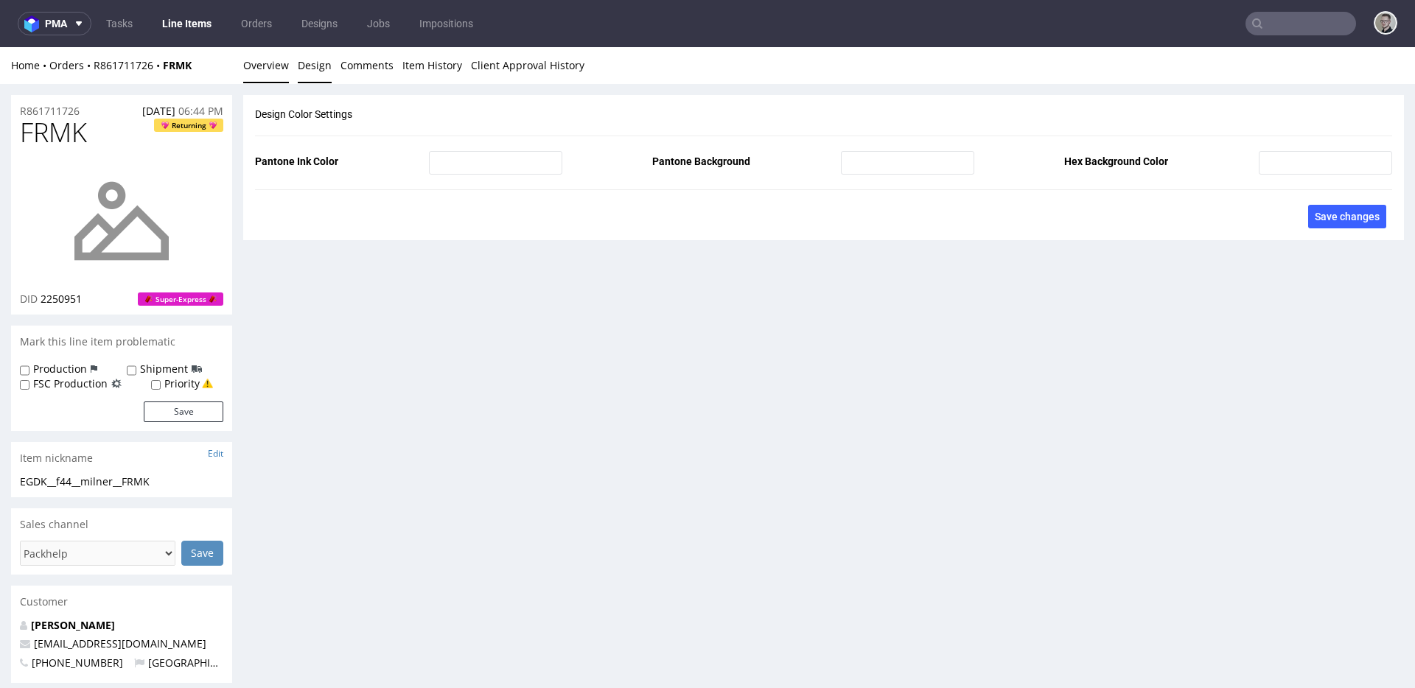
click at [248, 75] on link "Overview" at bounding box center [266, 65] width 46 height 36
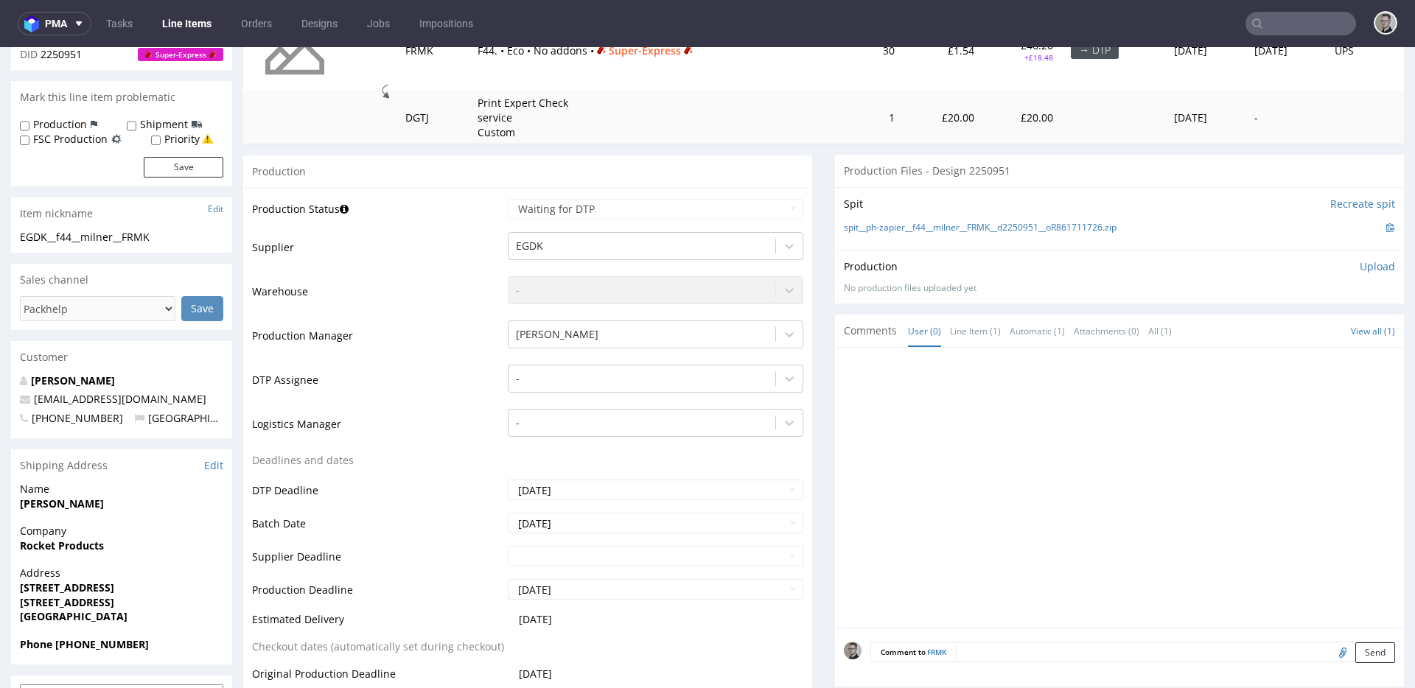
scroll to position [296, 0]
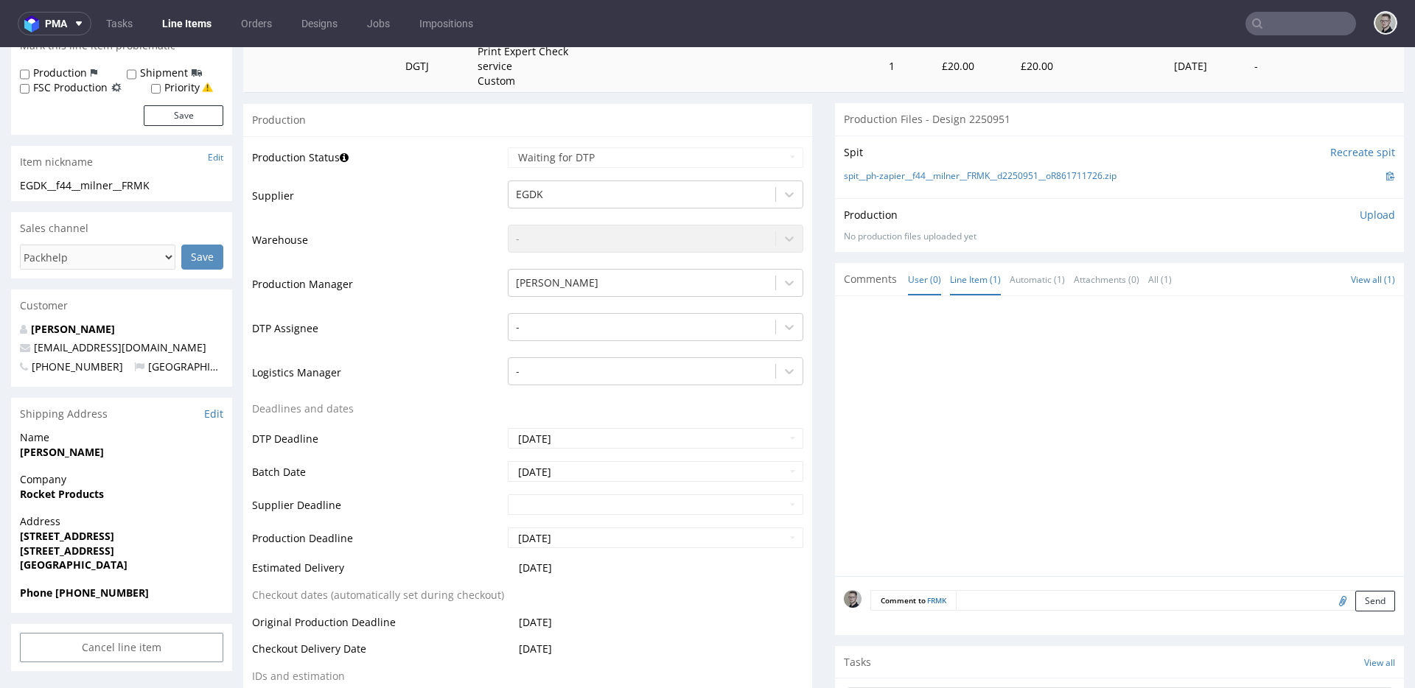
click at [968, 275] on link "Line Item (1)" at bounding box center [975, 280] width 51 height 32
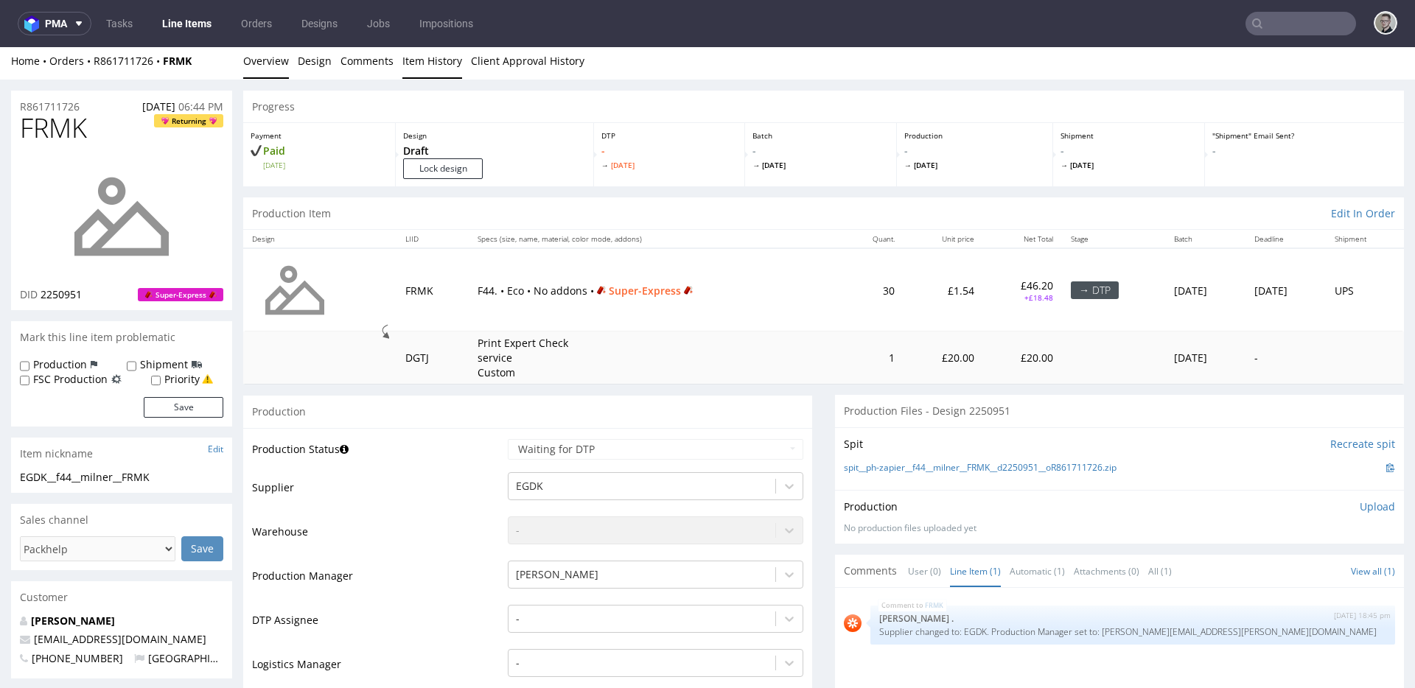
scroll to position [0, 0]
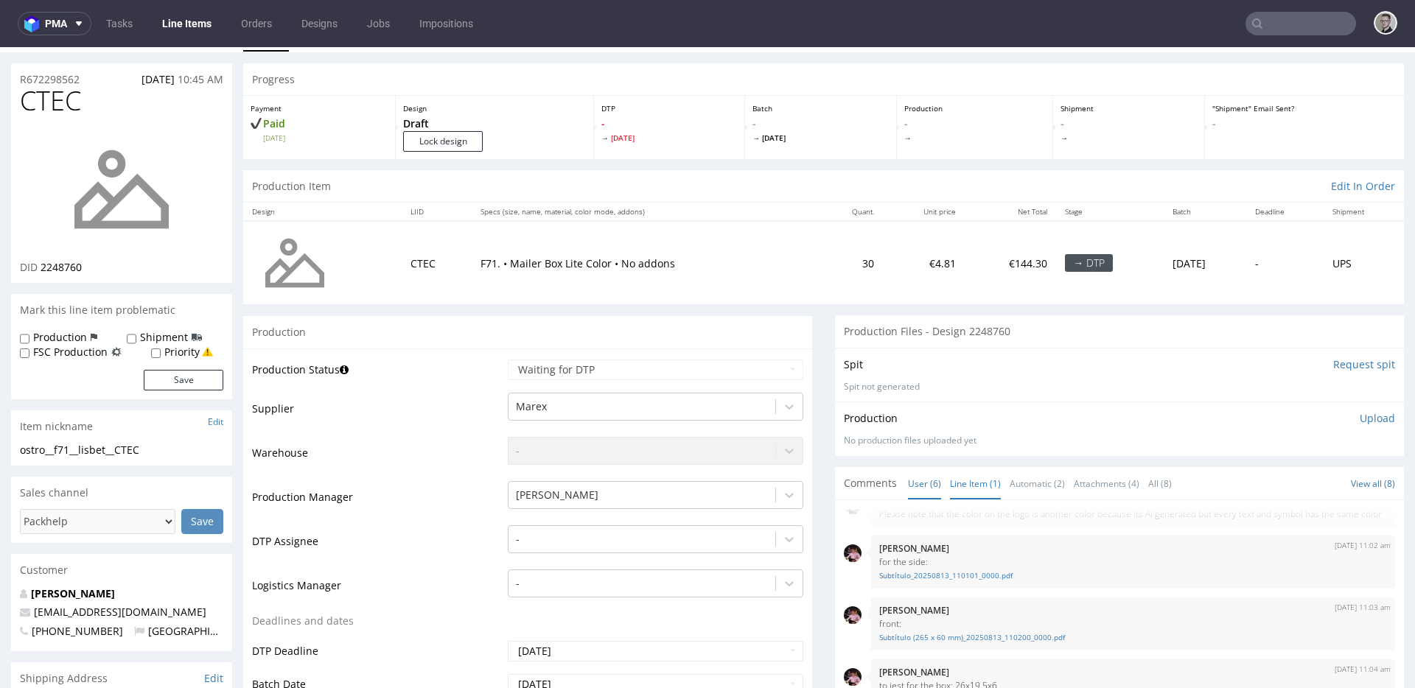
scroll to position [221, 0]
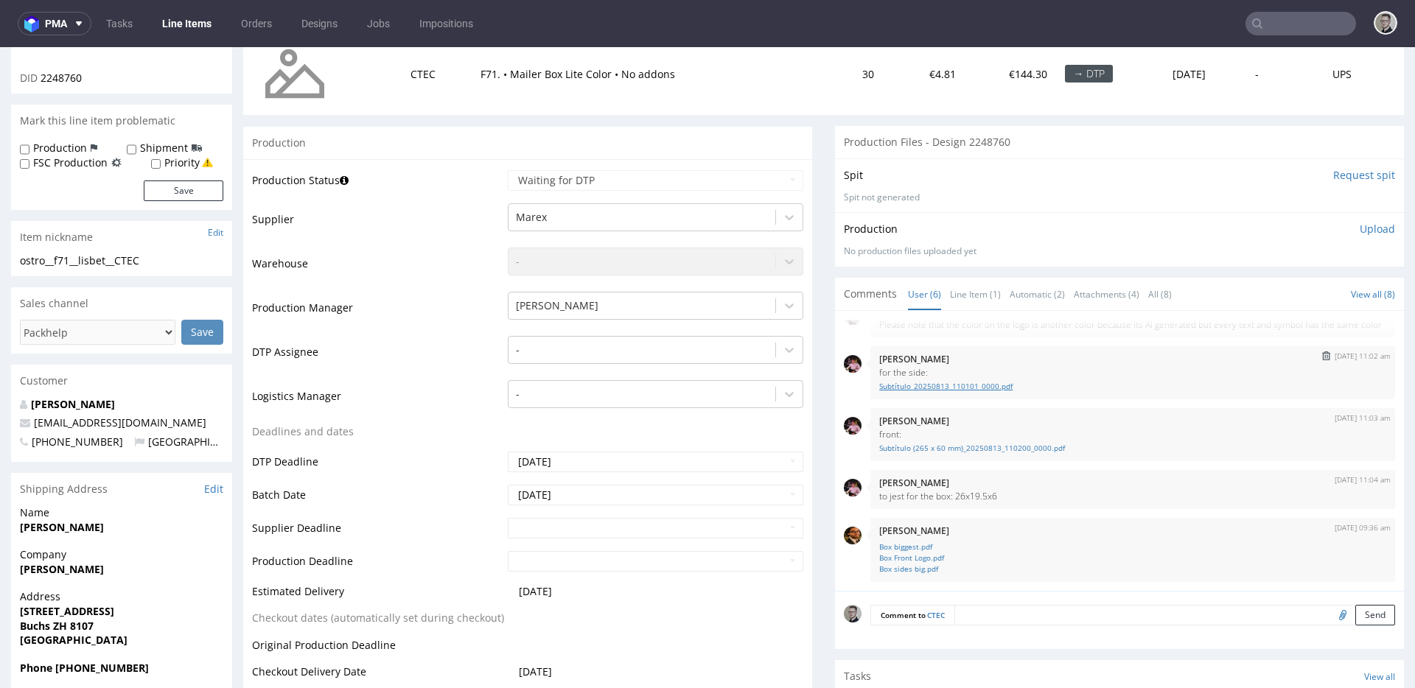
click at [952, 389] on link "Subtítulo_20250813_110101_0000.pdf" at bounding box center [1132, 386] width 507 height 11
click at [955, 452] on link "Subtítulo (265 x 60 mm)_20250813_110200_0000.pdf" at bounding box center [1132, 448] width 507 height 11
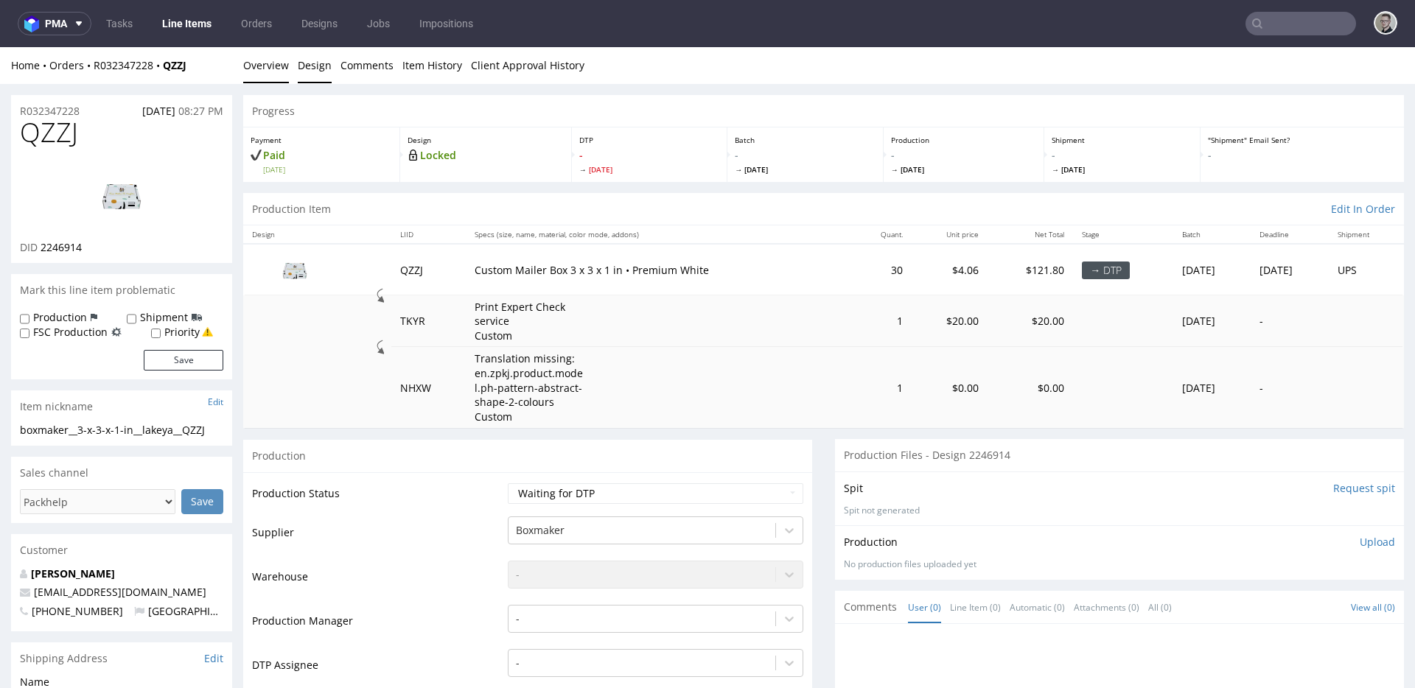
click at [315, 70] on link "Design" at bounding box center [315, 65] width 34 height 36
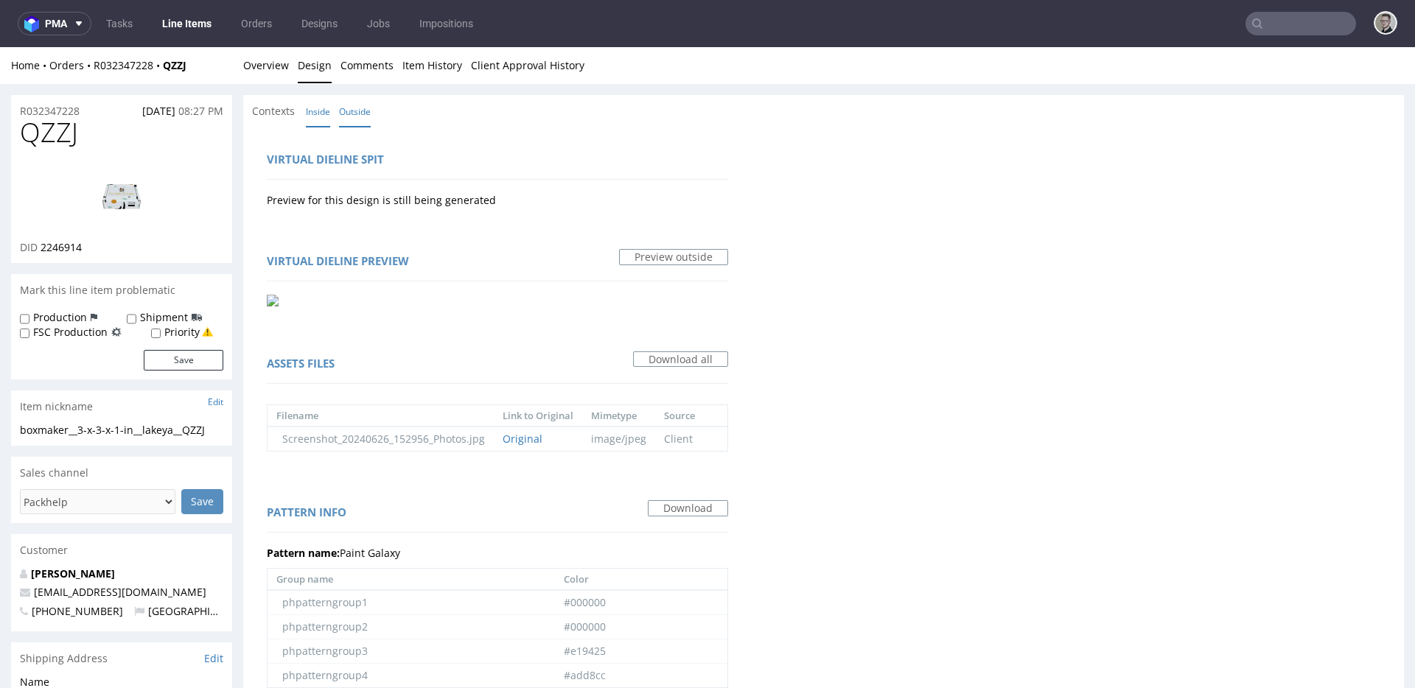
click at [318, 113] on link "Inside" at bounding box center [318, 112] width 24 height 32
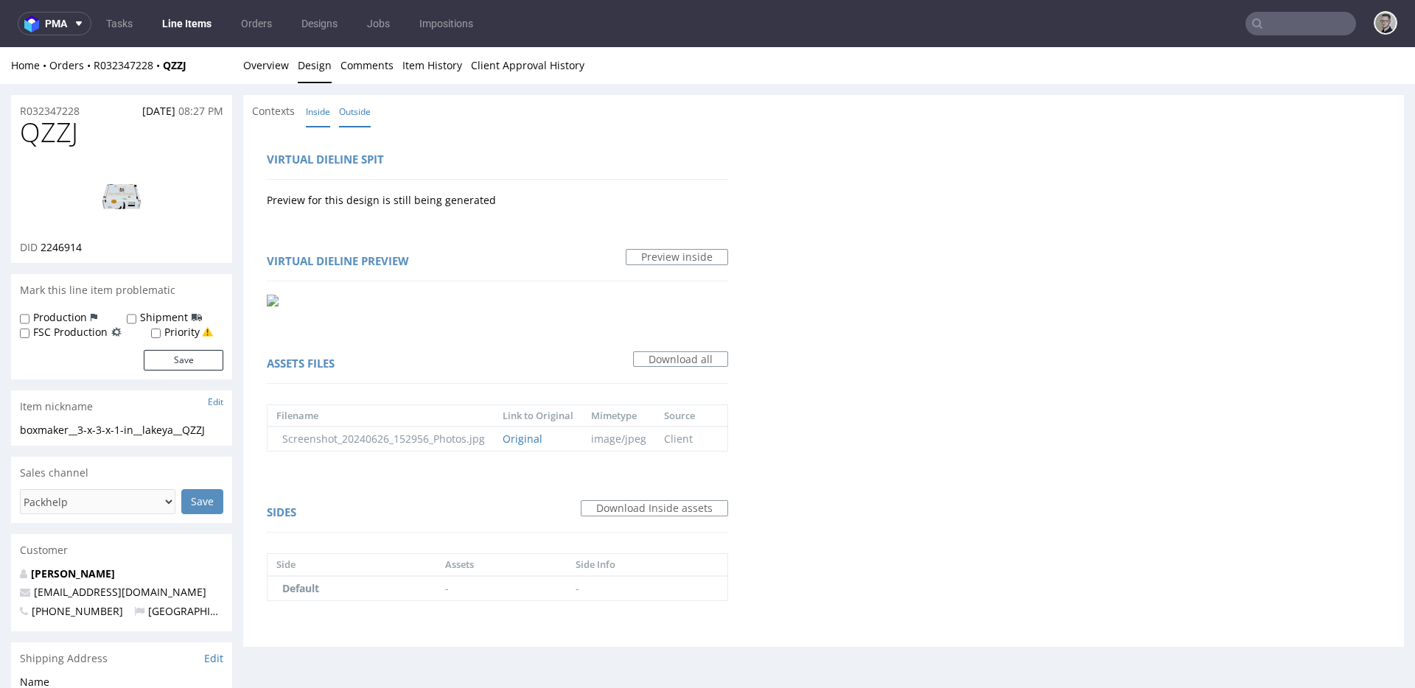
click at [369, 107] on link "Outside" at bounding box center [355, 112] width 32 height 32
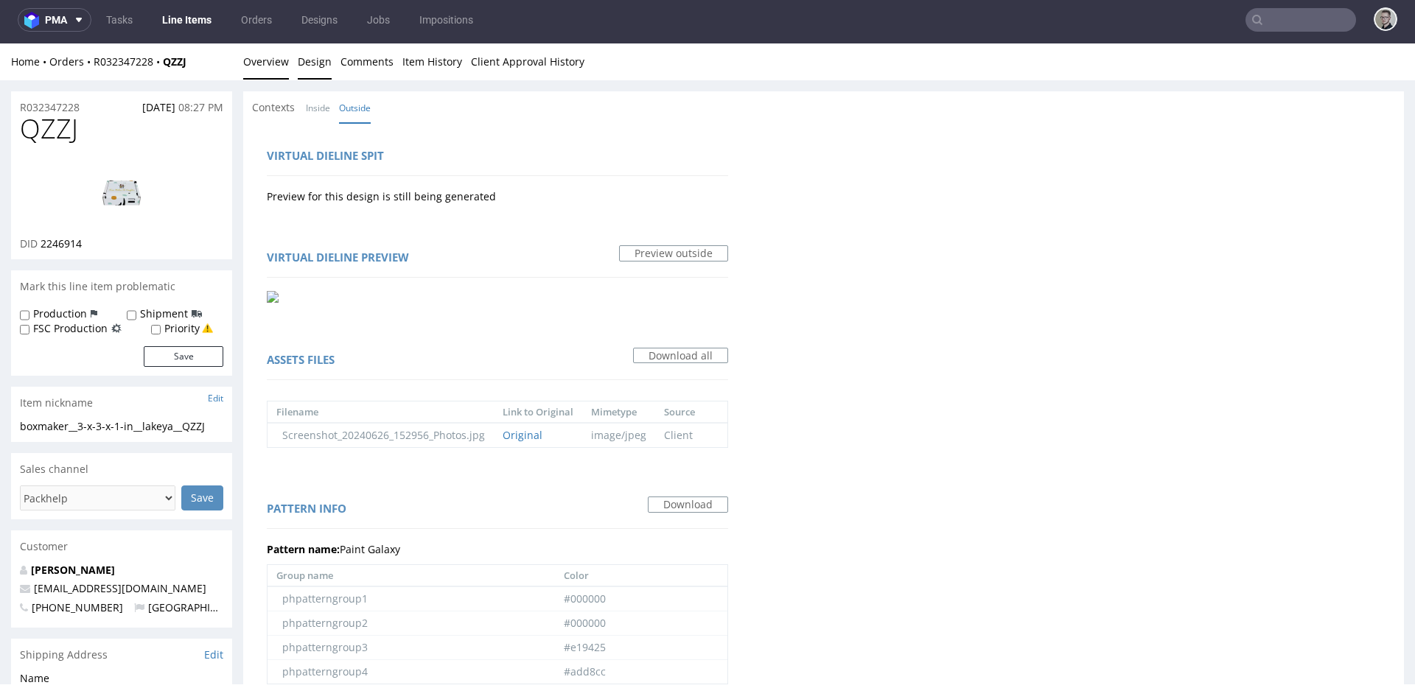
click at [259, 63] on link "Overview" at bounding box center [266, 61] width 46 height 36
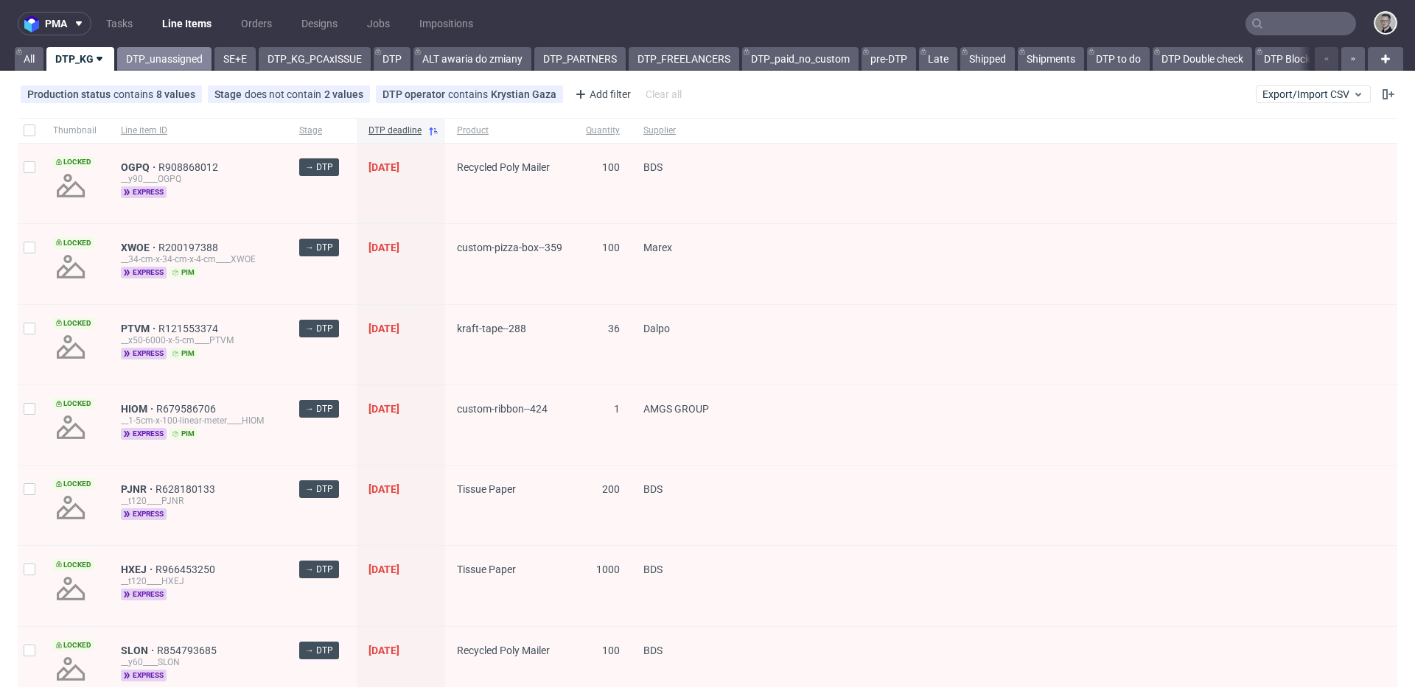
click at [167, 66] on link "DTP_unassigned" at bounding box center [164, 59] width 94 height 24
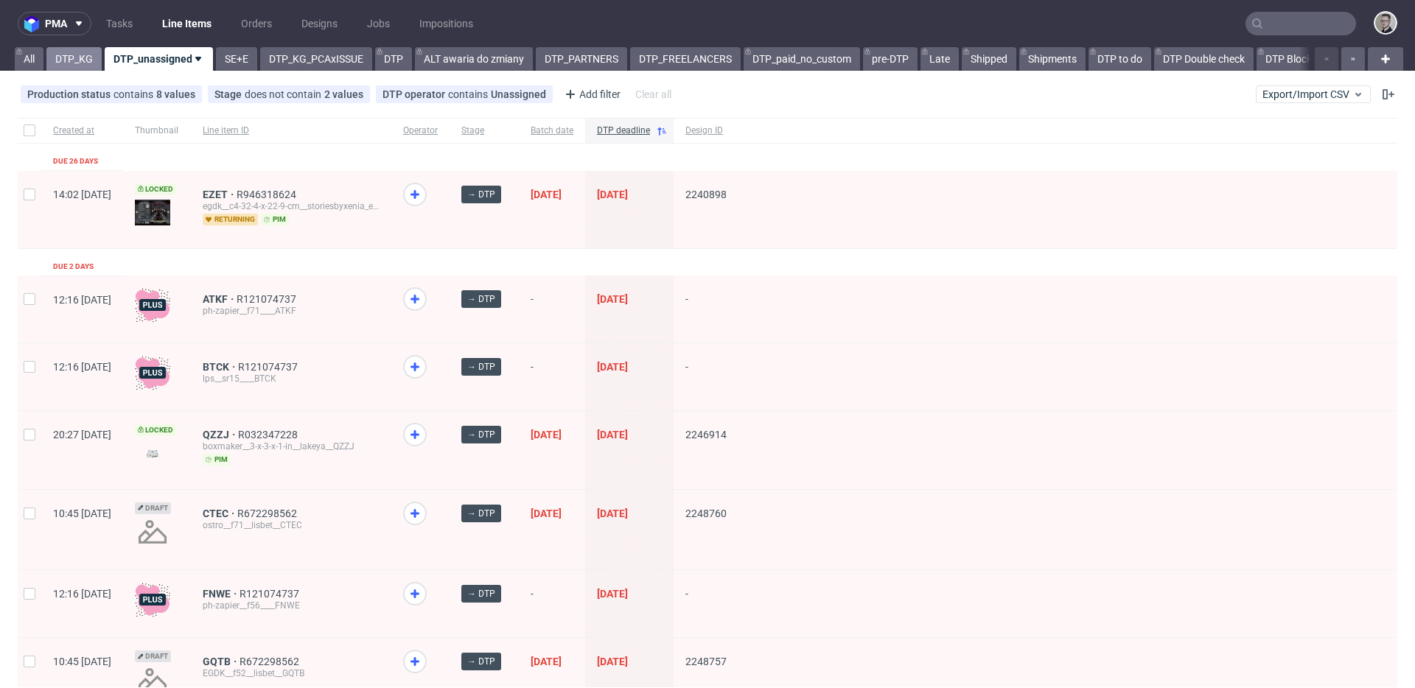
click at [67, 58] on link "DTP_KG" at bounding box center [73, 59] width 55 height 24
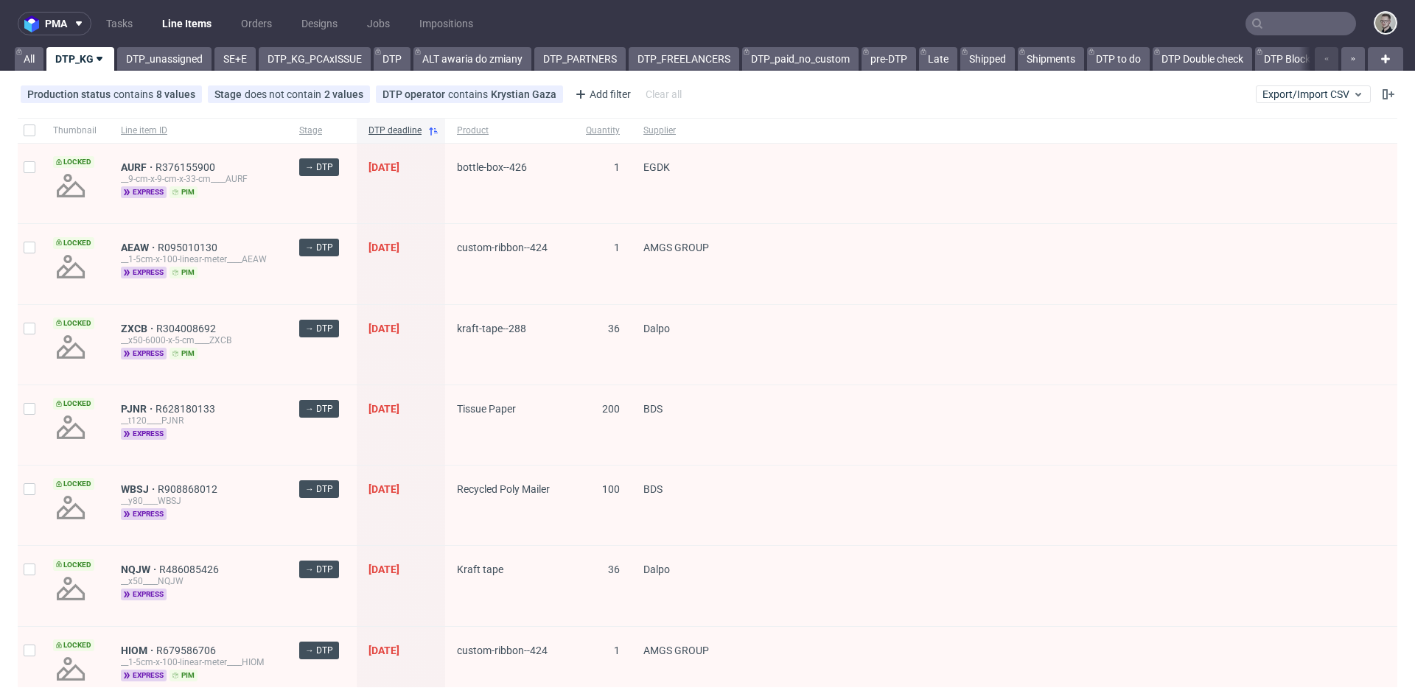
click at [128, 10] on nav "pma Tasks Line Items Orders Designs Jobs Impositions" at bounding box center [707, 23] width 1415 height 47
drag, startPoint x: 178, startPoint y: 53, endPoint x: 200, endPoint y: 80, distance: 35.6
click at [178, 53] on link "DTP_unassigned" at bounding box center [164, 59] width 94 height 24
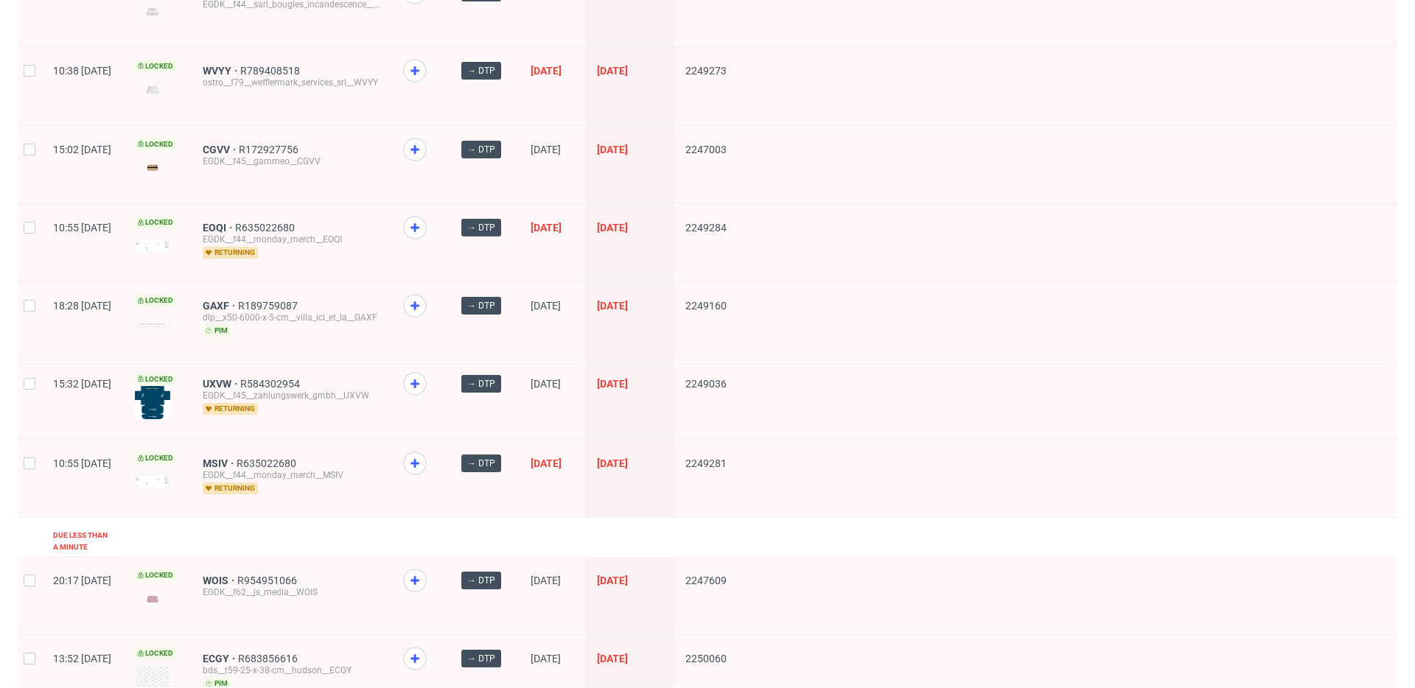
scroll to position [1913, 0]
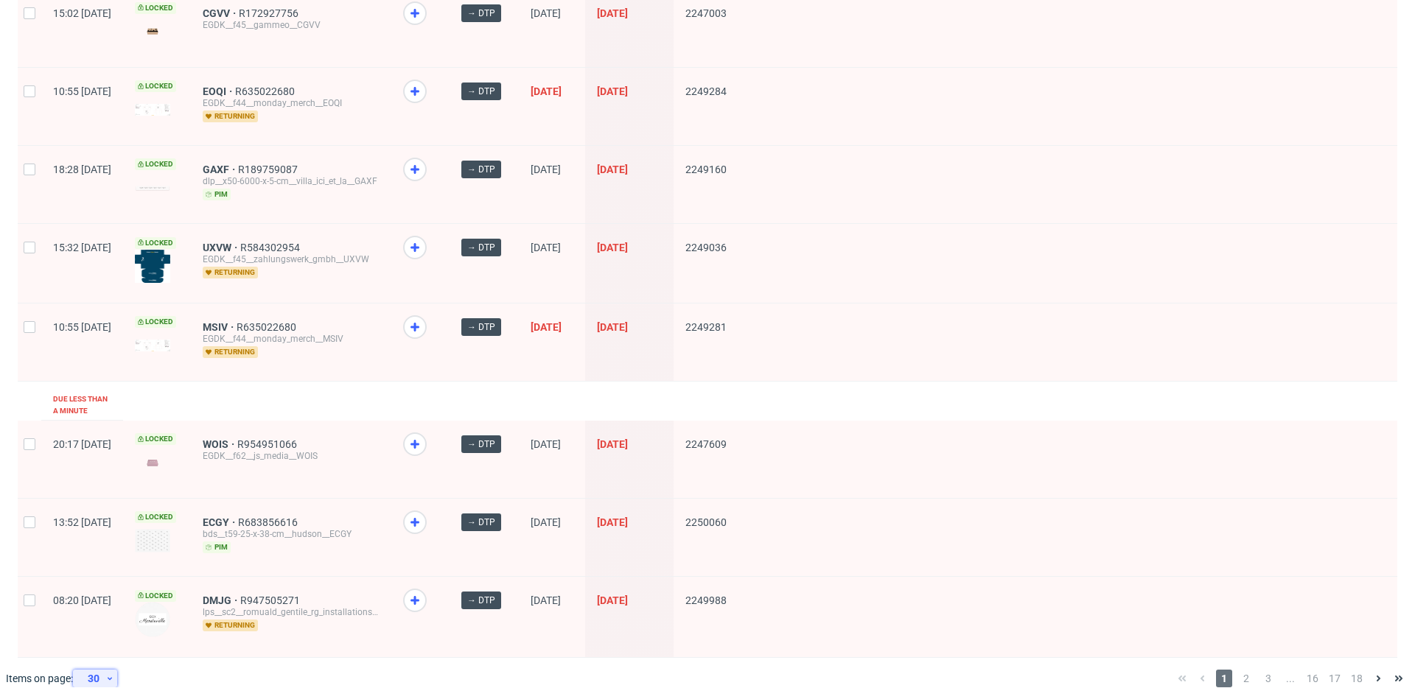
click at [94, 668] on div "30" at bounding box center [92, 678] width 27 height 21
click at [111, 621] on div "120" at bounding box center [99, 625] width 29 height 21
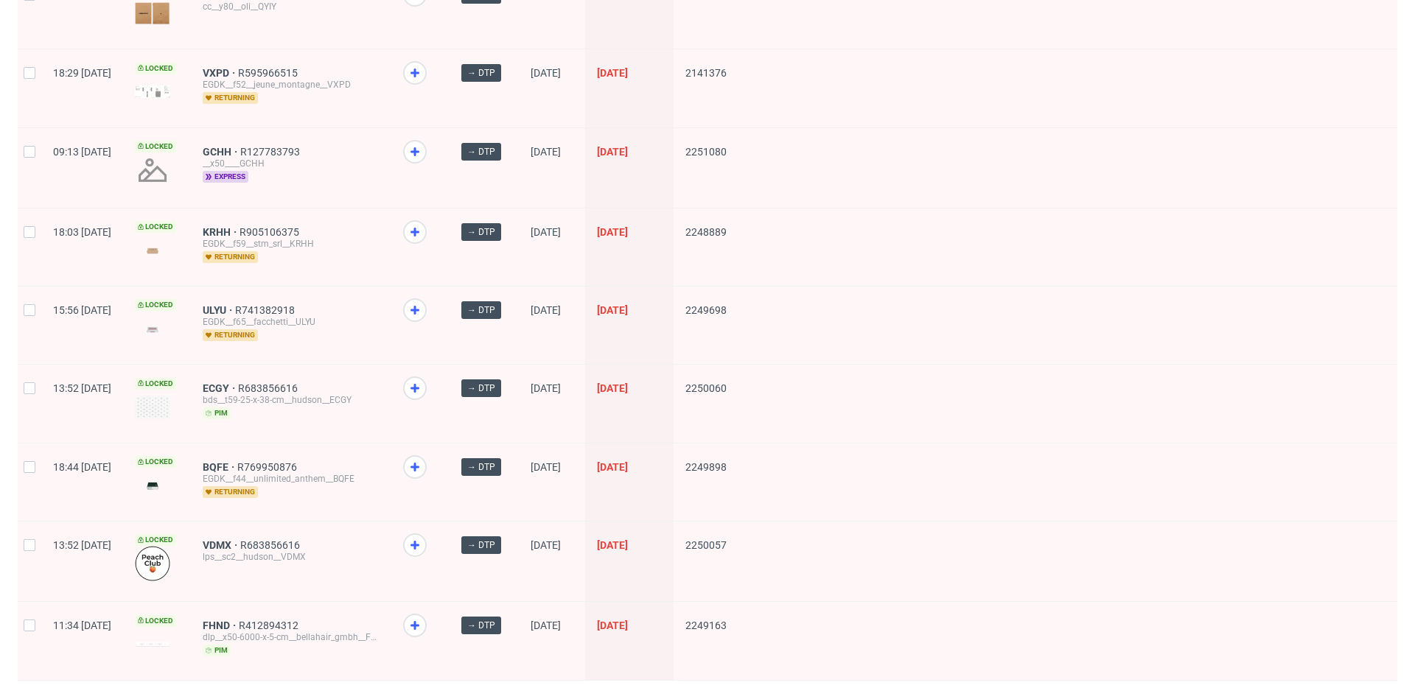
scroll to position [6204, 0]
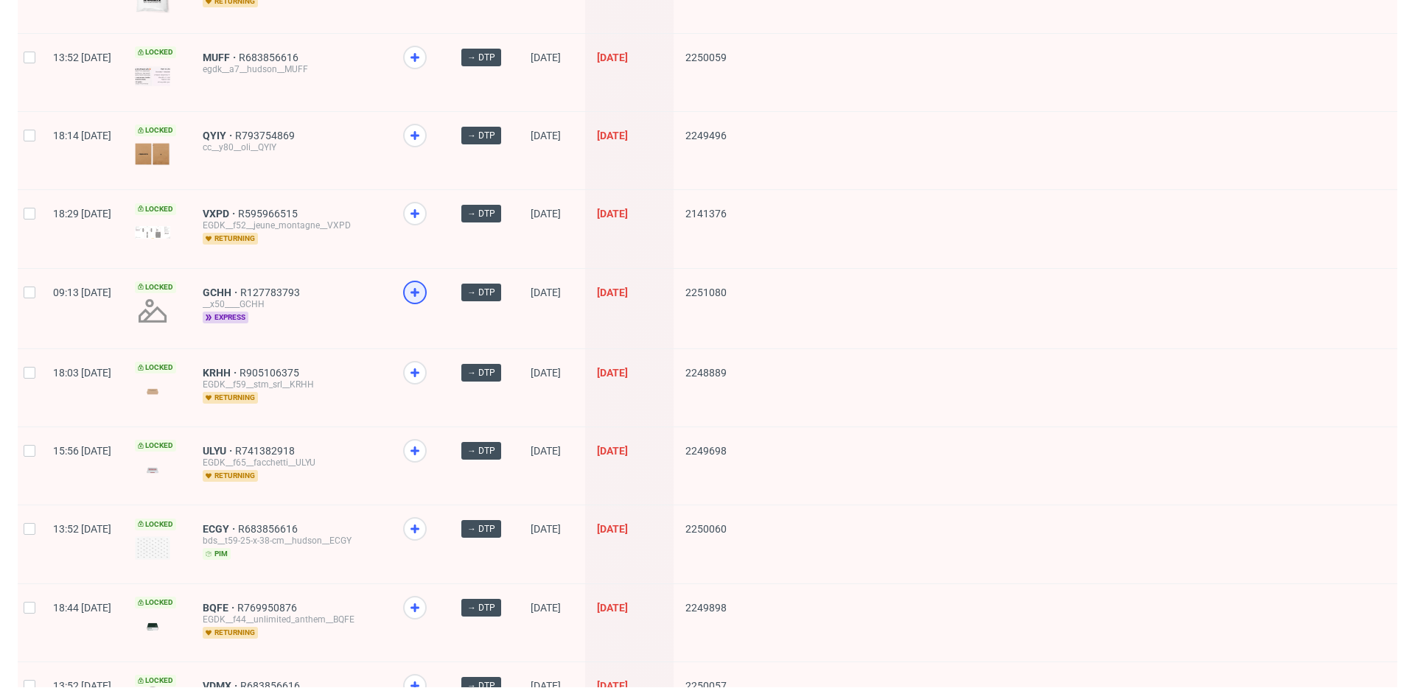
click at [424, 284] on icon at bounding box center [415, 293] width 18 height 18
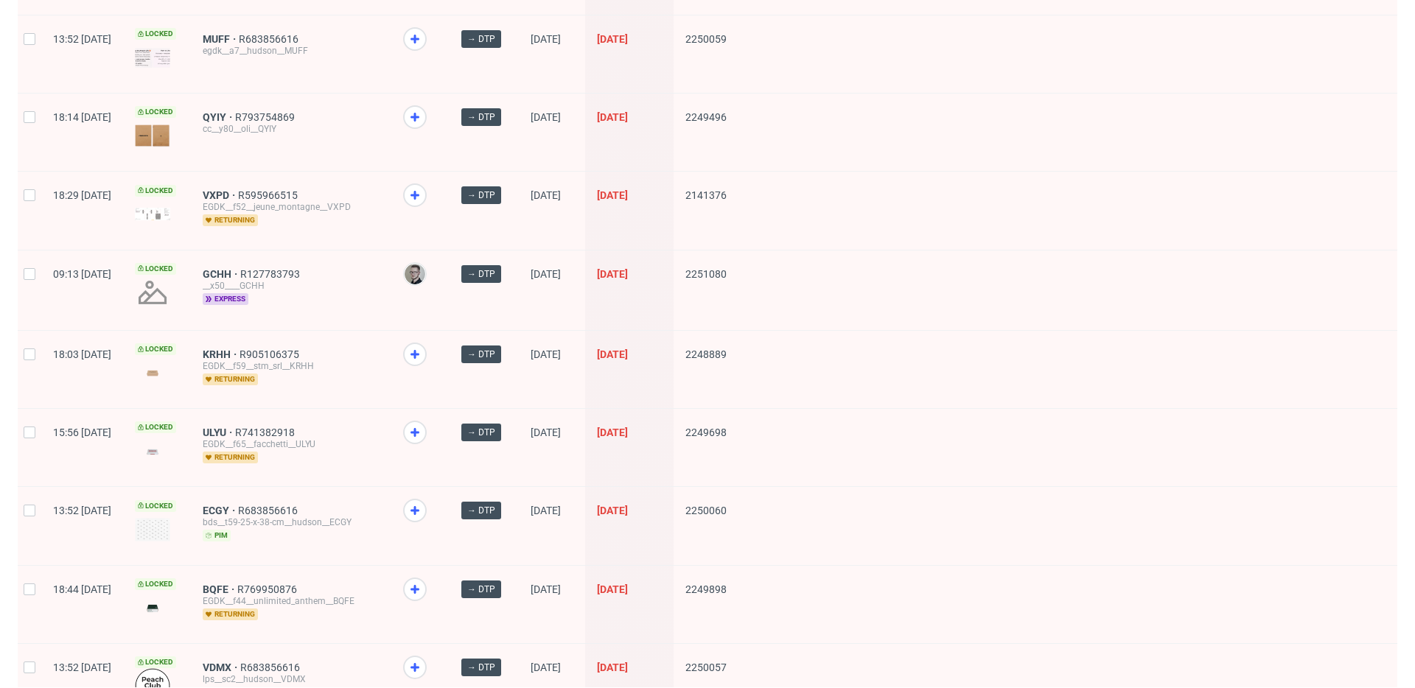
scroll to position [6175, 0]
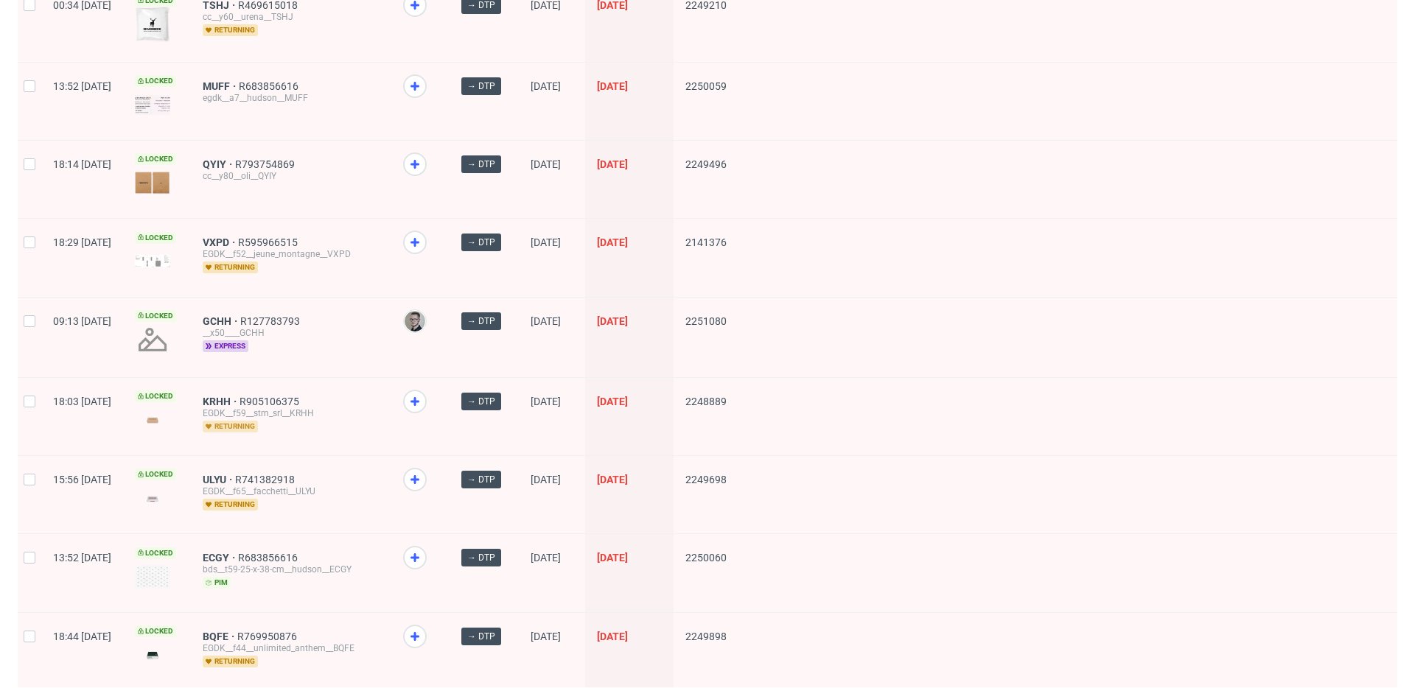
drag, startPoint x: 268, startPoint y: 447, endPoint x: 265, endPoint y: 396, distance: 51.7
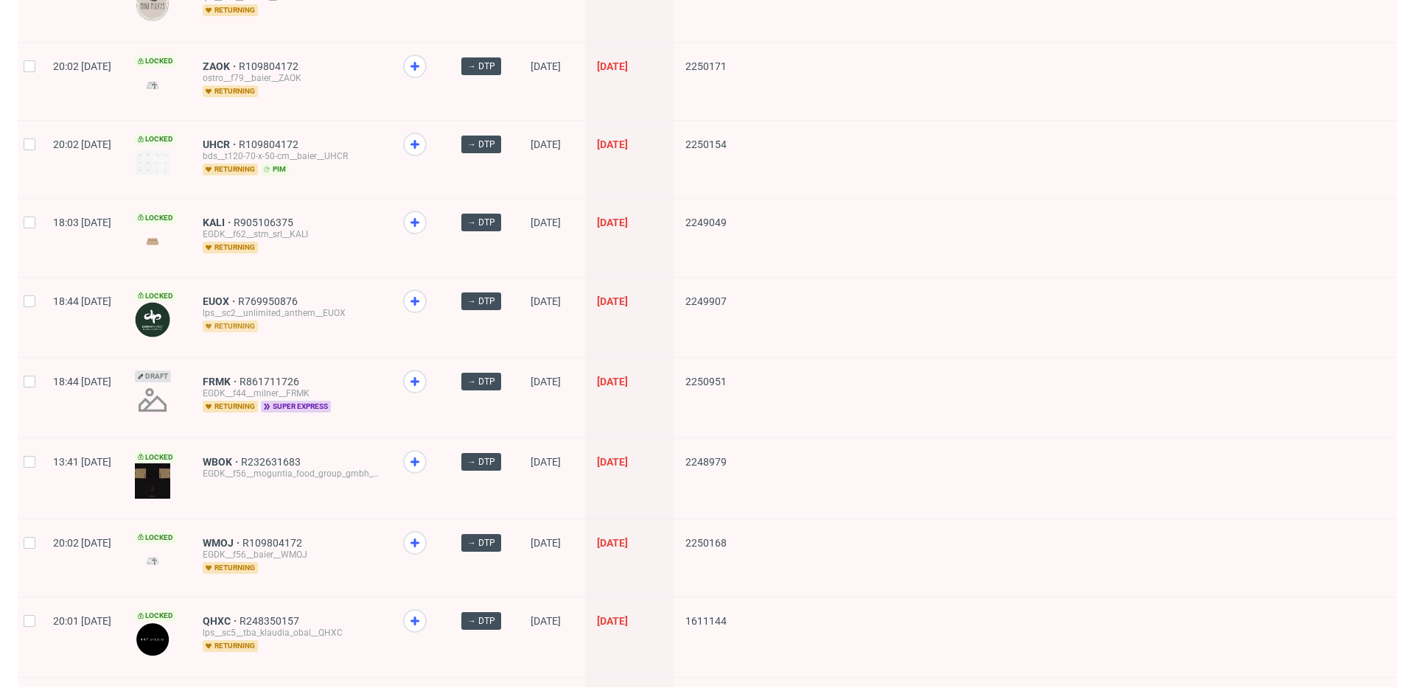
scroll to position [4618, 0]
drag, startPoint x: 257, startPoint y: 198, endPoint x: 261, endPoint y: 123, distance: 74.5
drag, startPoint x: 265, startPoint y: 42, endPoint x: 319, endPoint y: 71, distance: 61.0
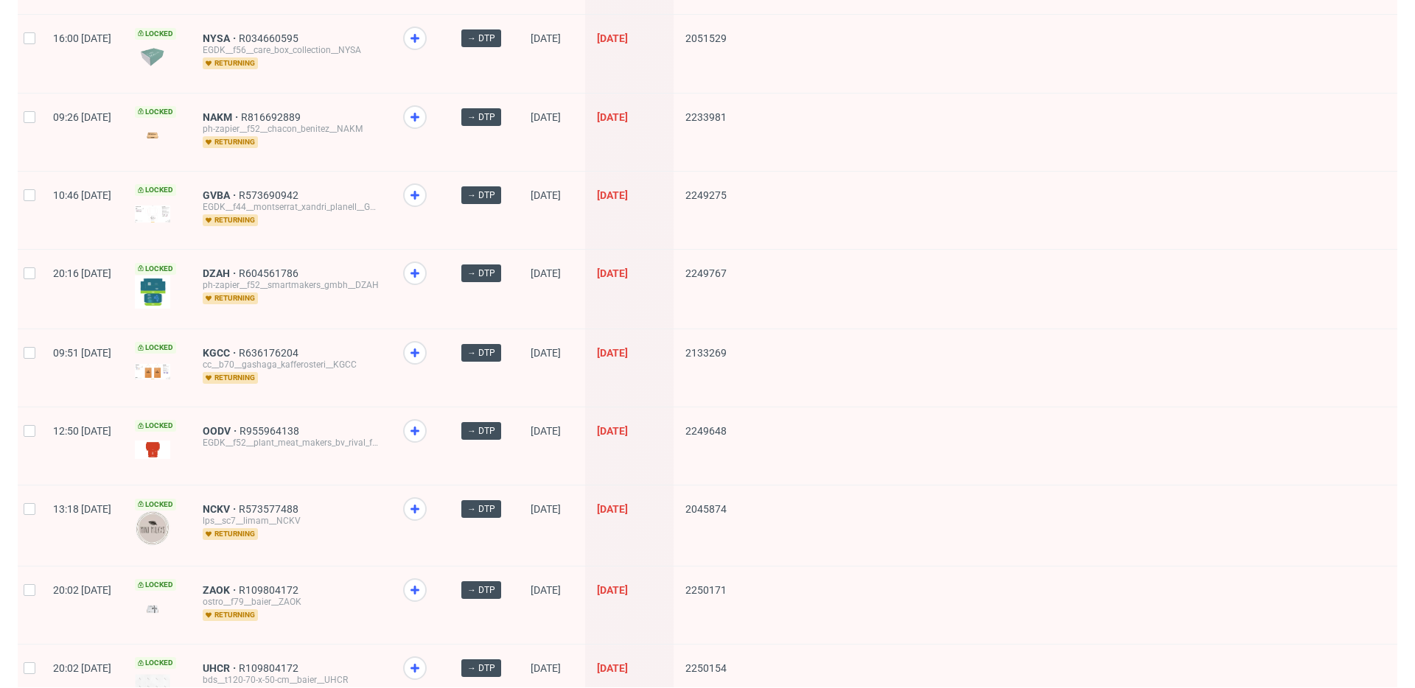
scroll to position [4029, 0]
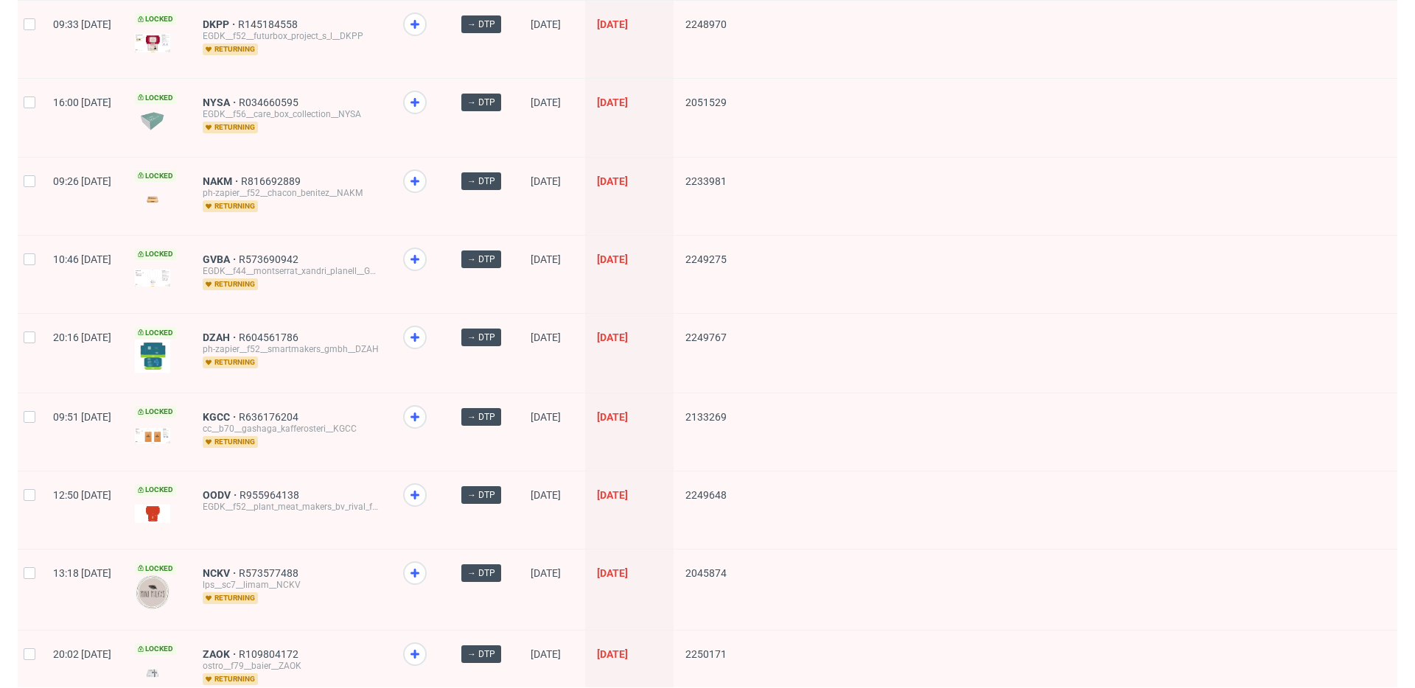
drag, startPoint x: 267, startPoint y: 153, endPoint x: 226, endPoint y: 30, distance: 129.8
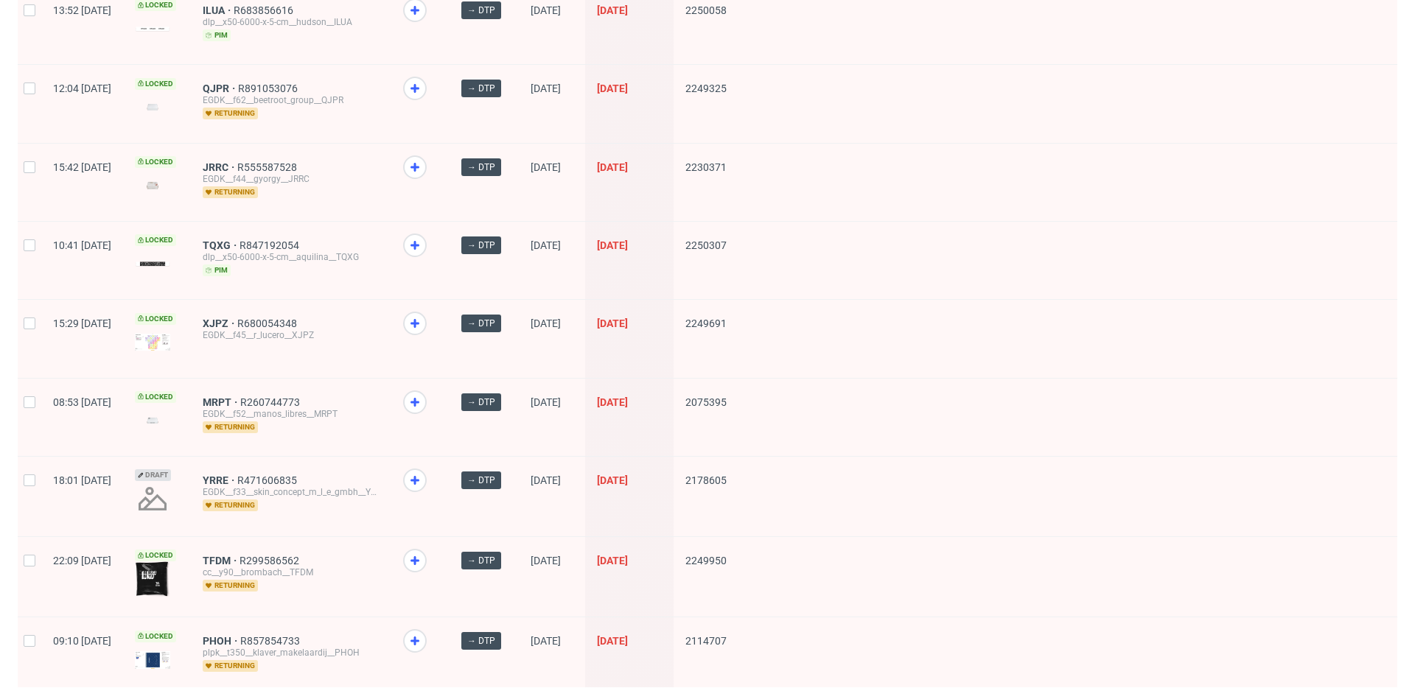
scroll to position [2504, 0]
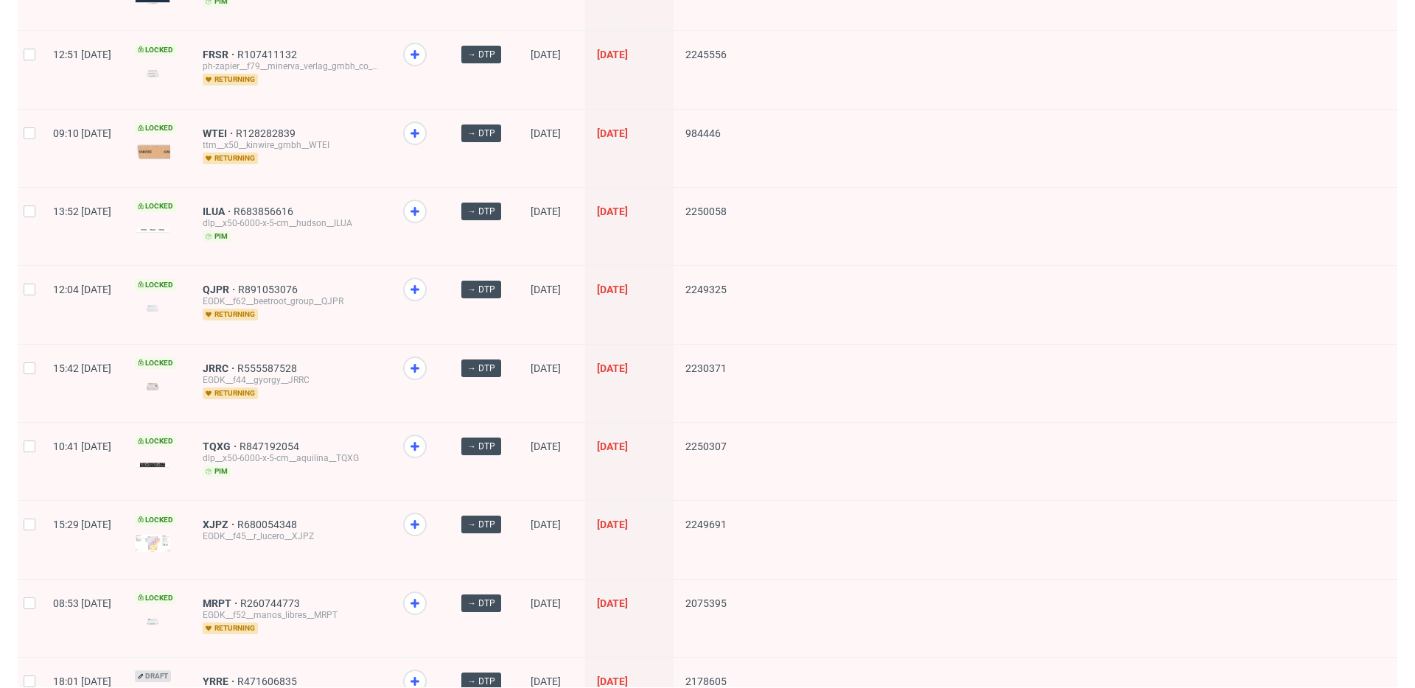
drag, startPoint x: 263, startPoint y: 352, endPoint x: 268, endPoint y: 321, distance: 31.4
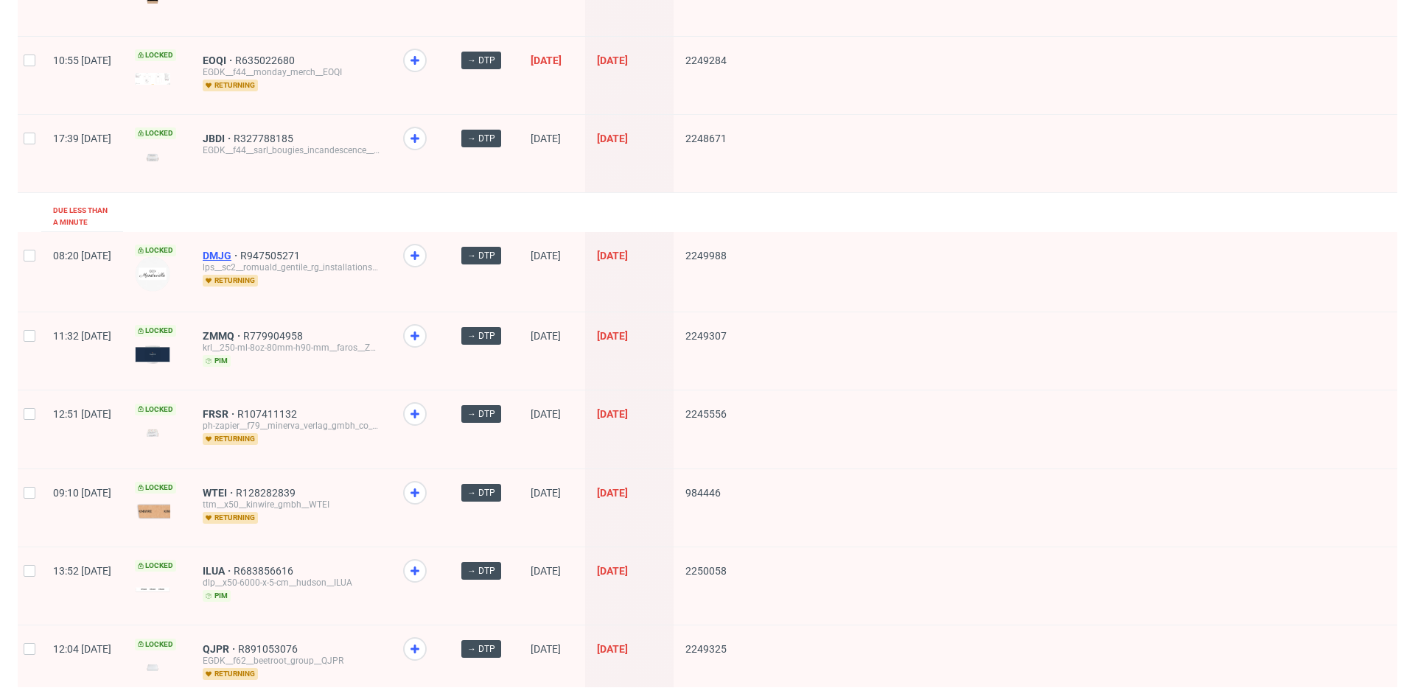
scroll to position [2143, 0]
drag, startPoint x: 271, startPoint y: 237, endPoint x: 268, endPoint y: 224, distance: 12.9
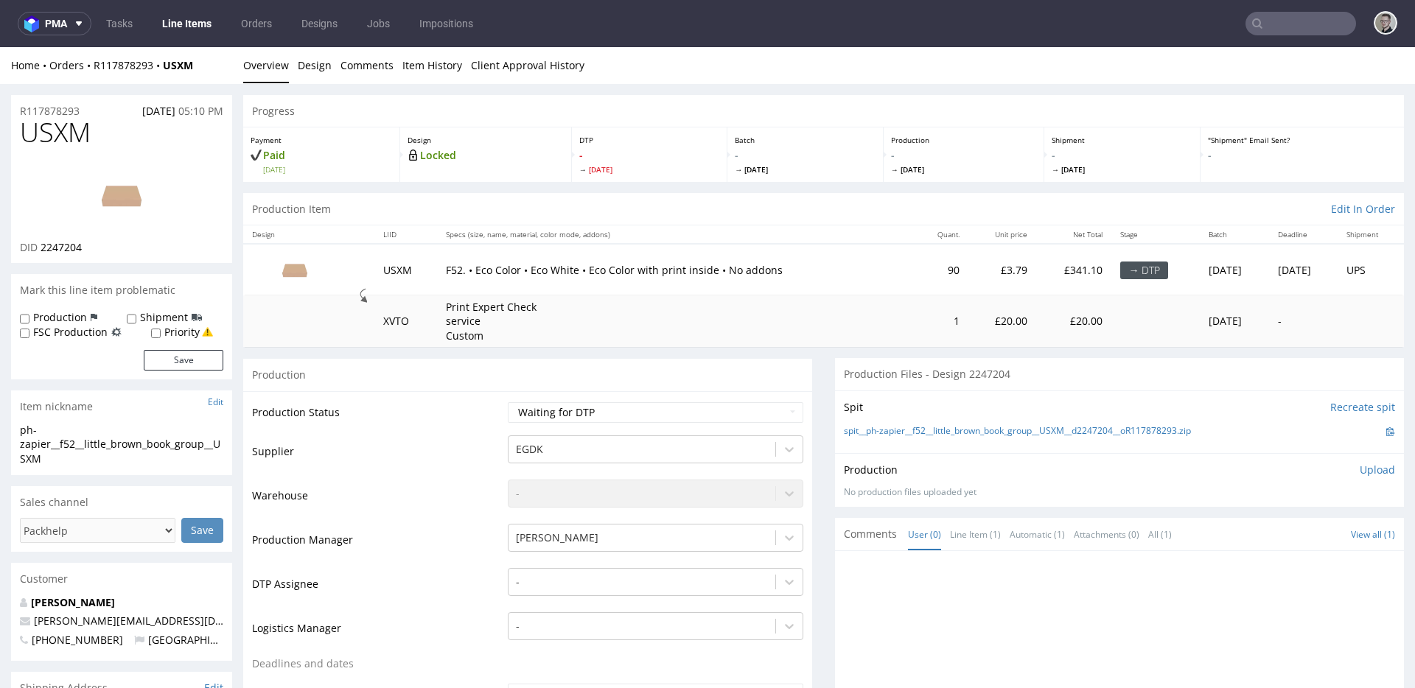
click at [279, 61] on link "Overview" at bounding box center [266, 65] width 46 height 36
click at [304, 63] on link "Design" at bounding box center [315, 65] width 34 height 36
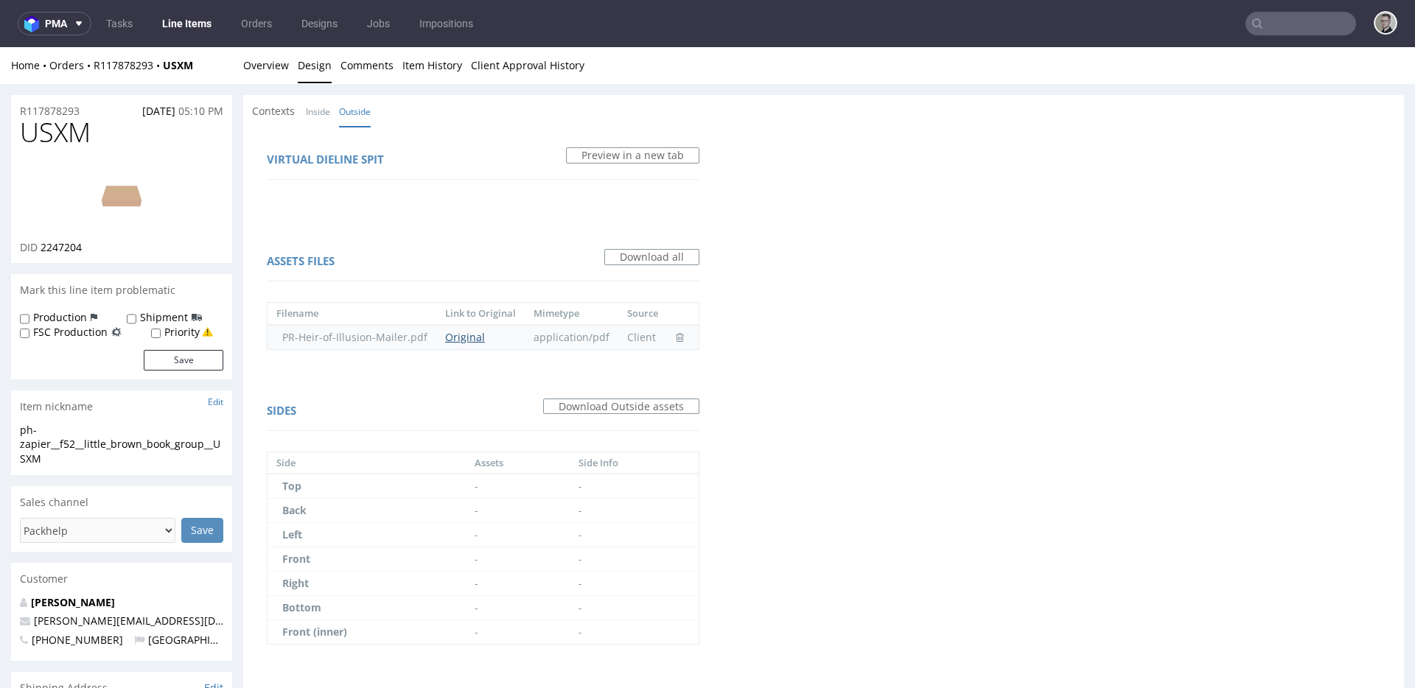
click at [453, 330] on link "Original" at bounding box center [465, 337] width 40 height 14
click at [259, 84] on div "R117878293 07.08.2025 05:10 PM USXM DID 2247204 Mark this line item problematic…" at bounding box center [707, 527] width 1415 height 887
click at [274, 69] on link "Overview" at bounding box center [266, 65] width 46 height 36
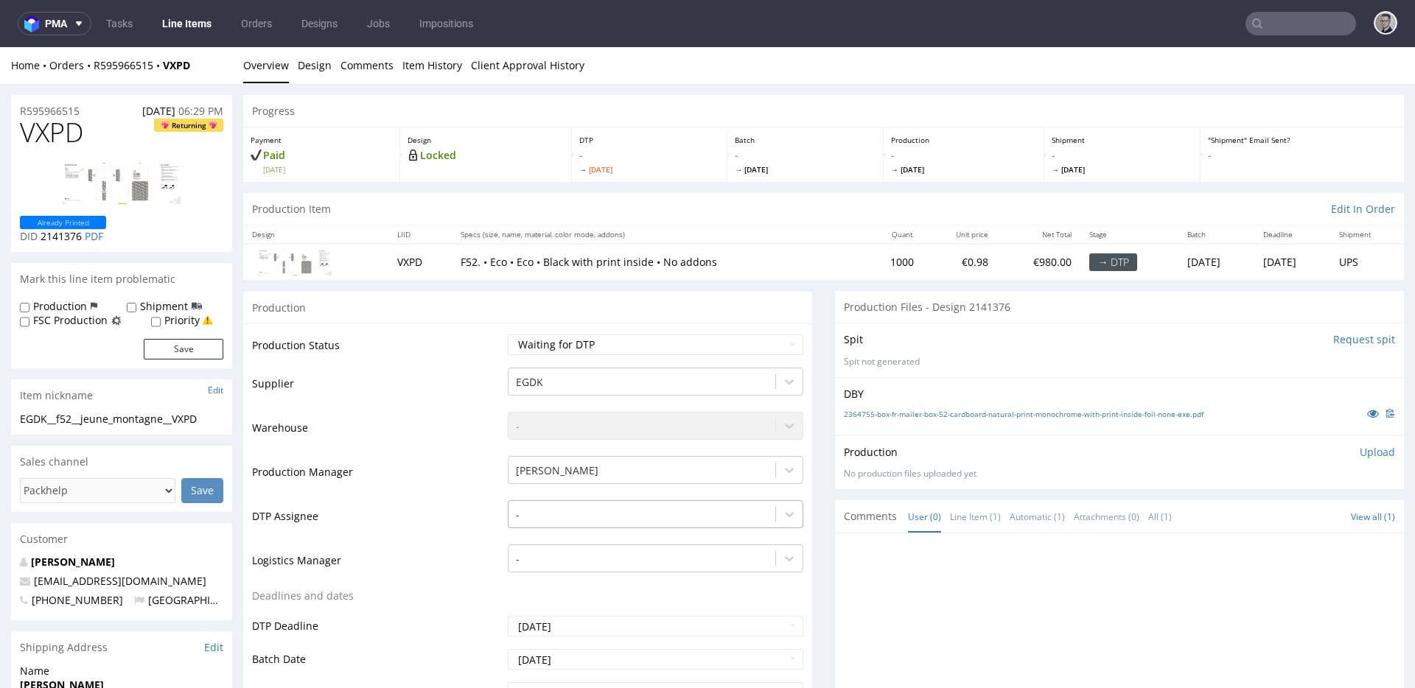
click at [549, 512] on div "-" at bounding box center [656, 510] width 296 height 21
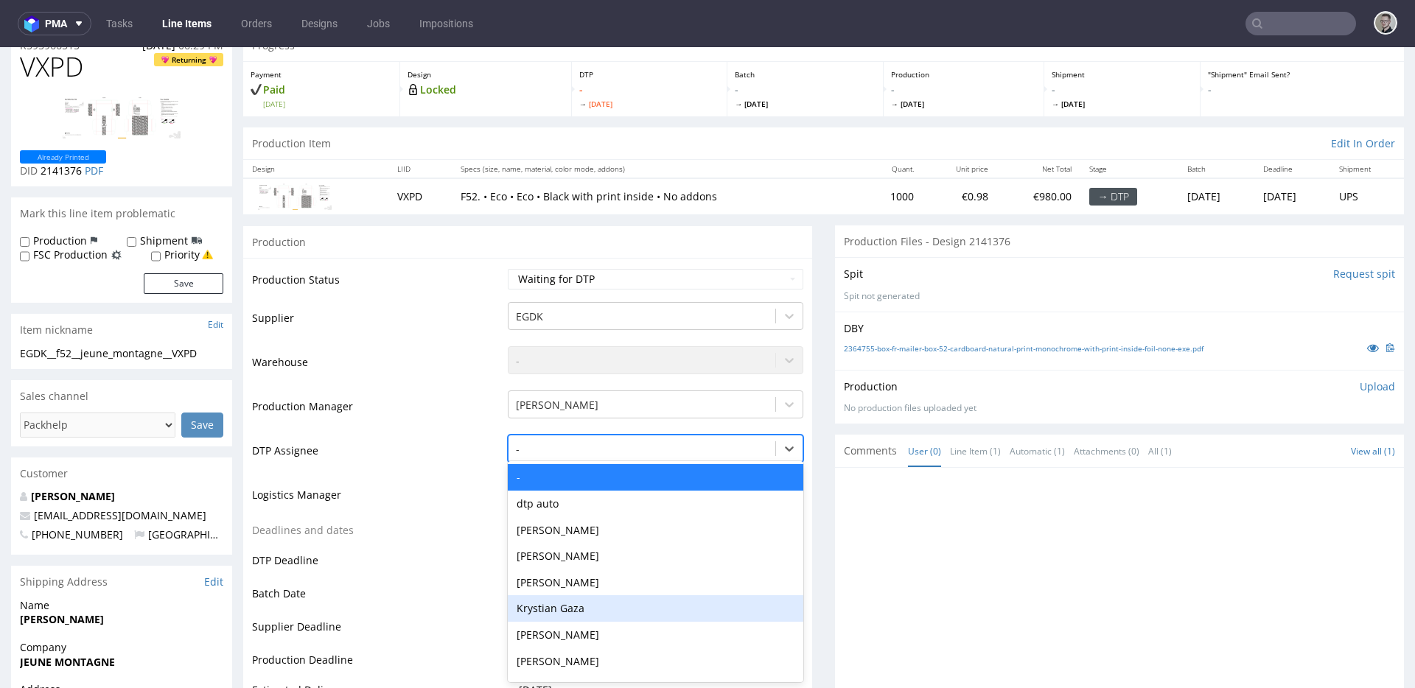
click at [573, 604] on div "Krystian Gaza" at bounding box center [656, 609] width 296 height 27
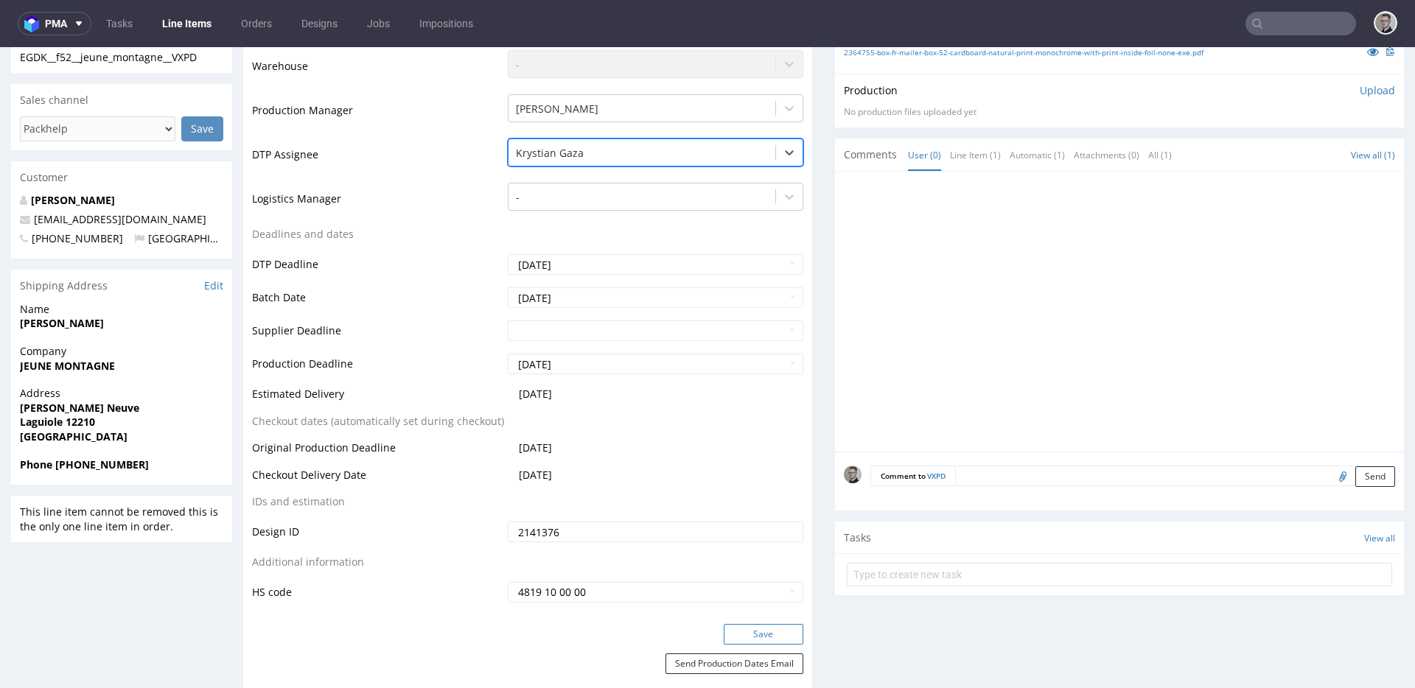
click at [761, 629] on button "Save" at bounding box center [764, 634] width 80 height 21
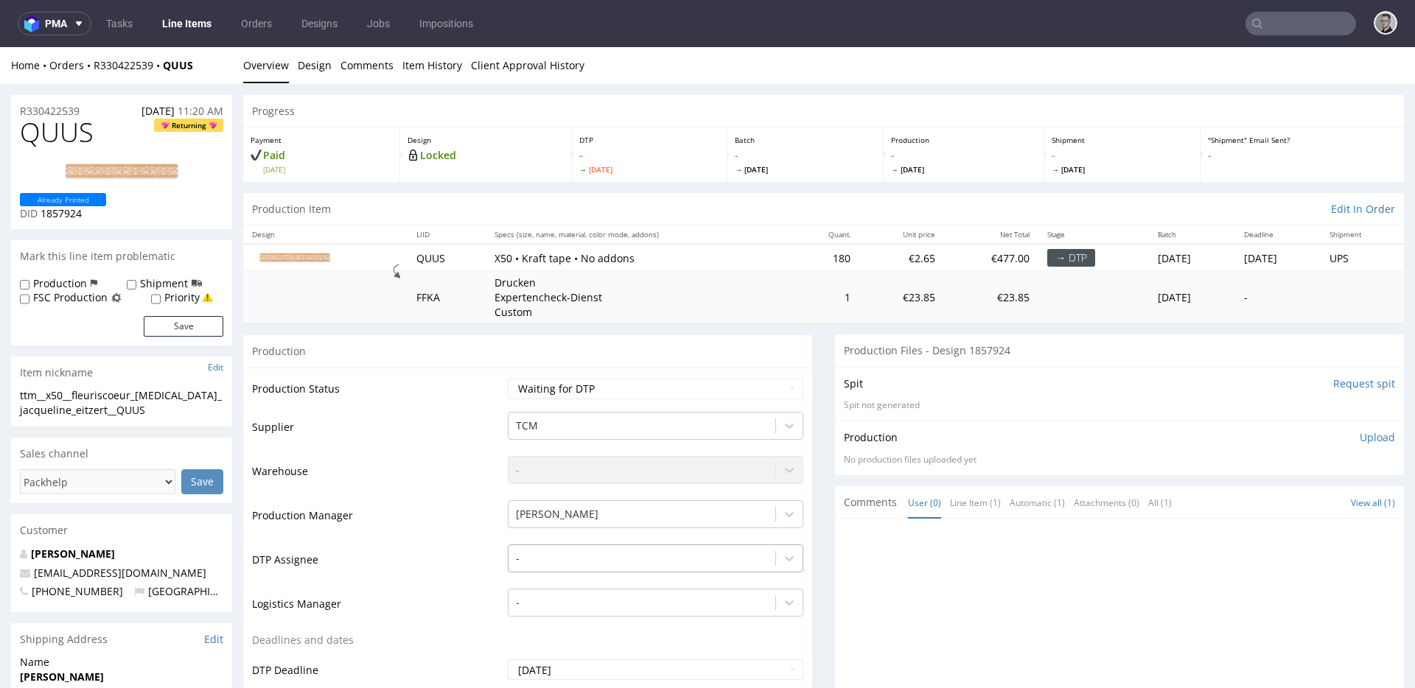
click at [563, 553] on div "-" at bounding box center [656, 555] width 296 height 21
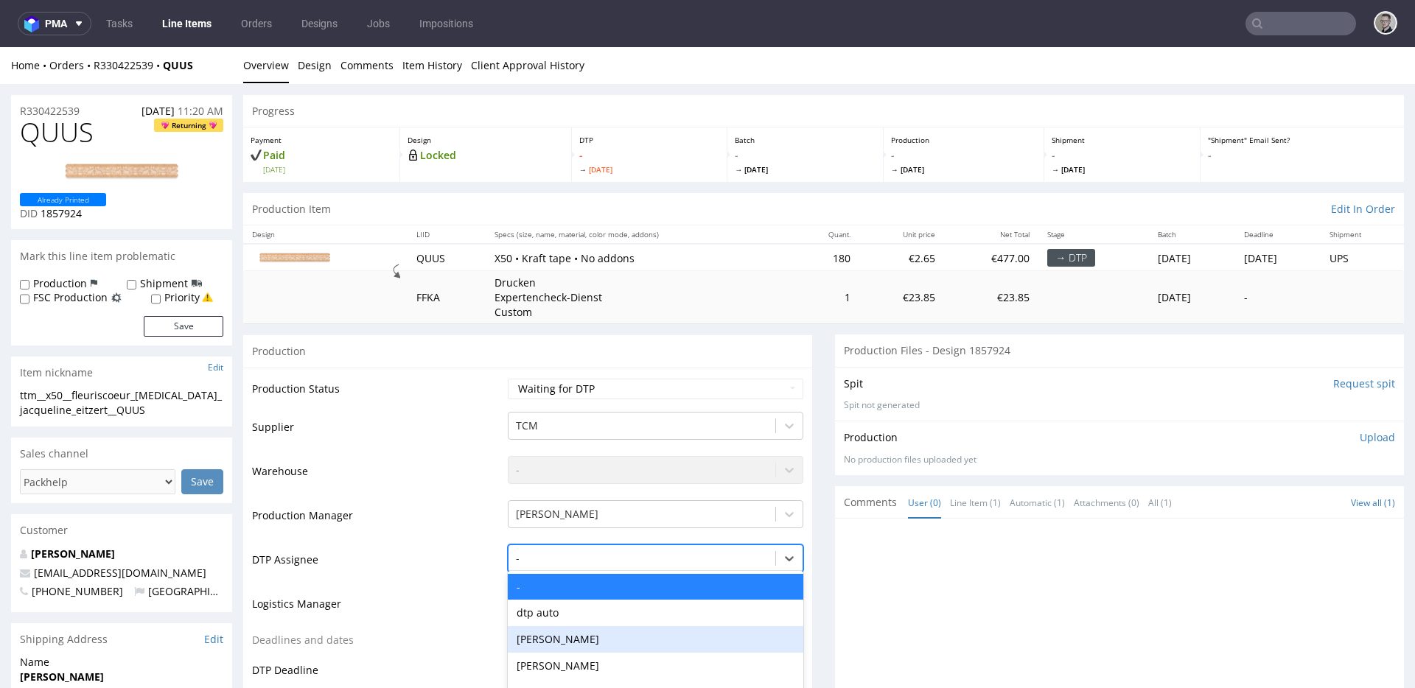
scroll to position [110, 0]
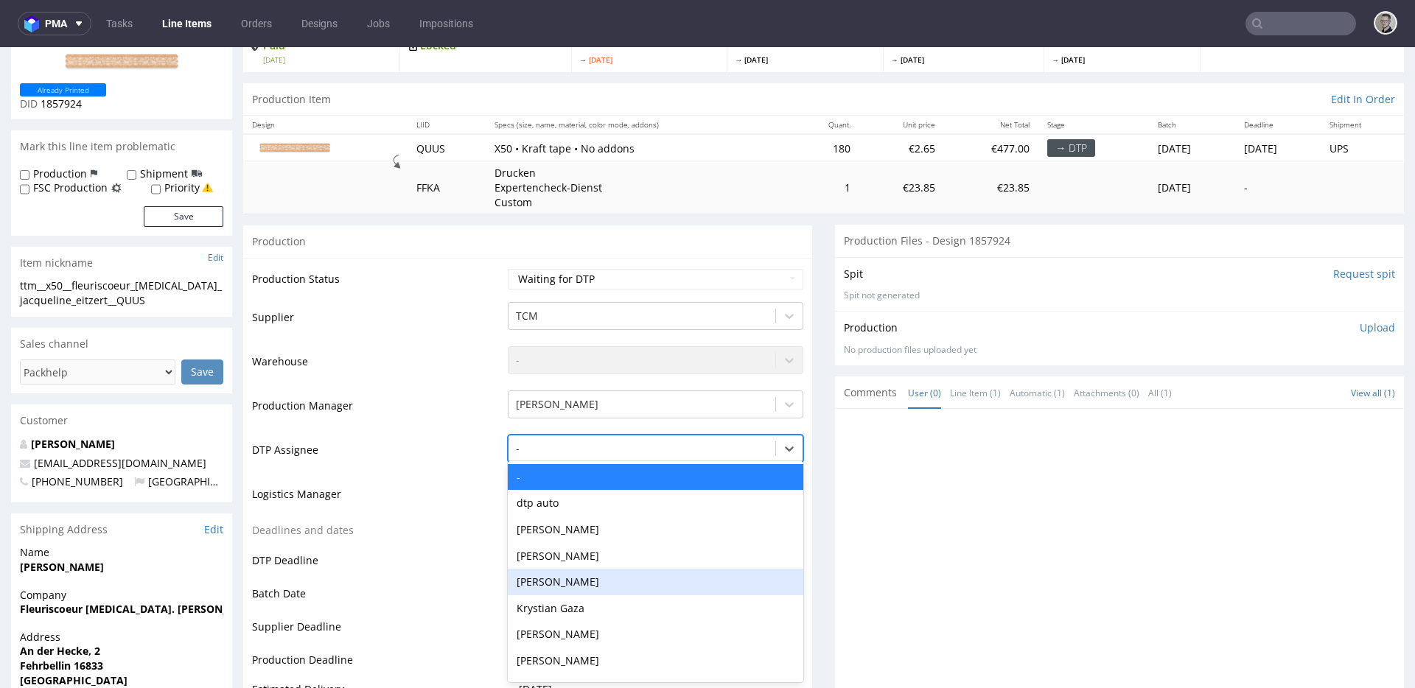
click at [582, 588] on div "[PERSON_NAME]" at bounding box center [656, 582] width 296 height 27
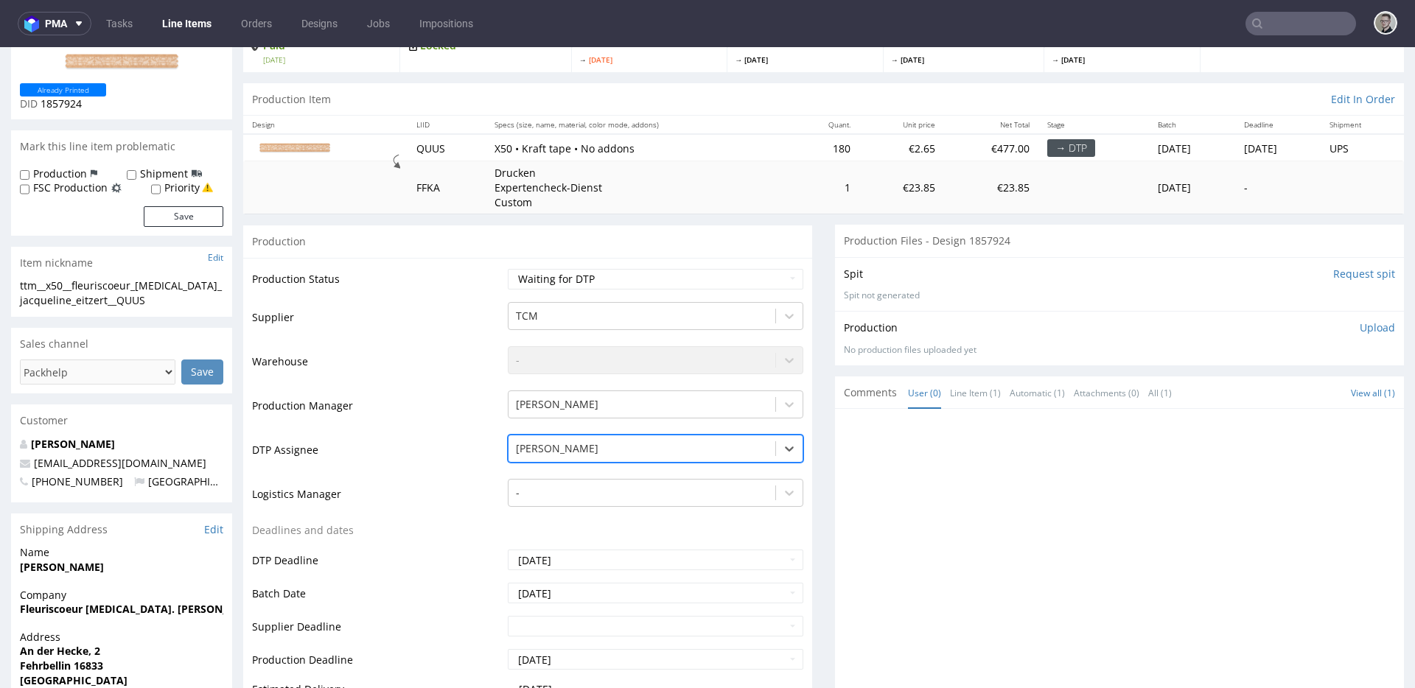
click at [570, 444] on div at bounding box center [642, 449] width 252 height 18
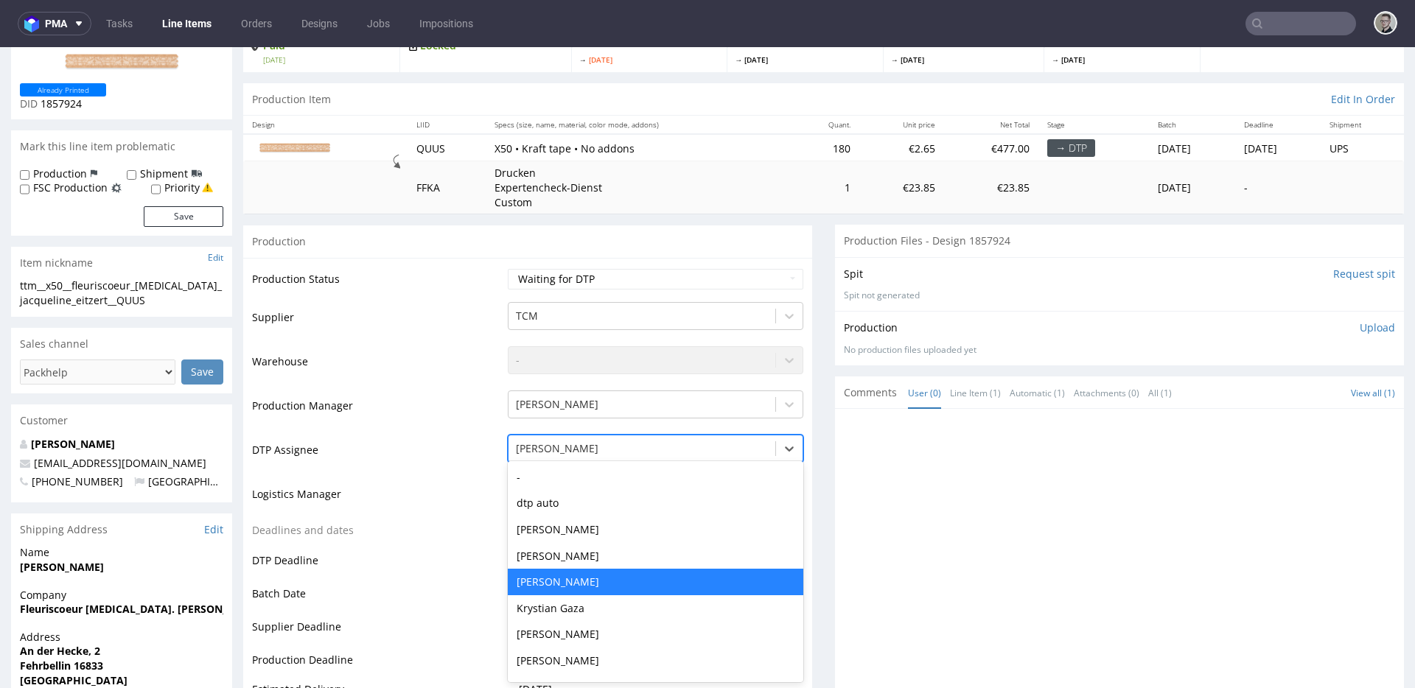
click at [564, 612] on div "Krystian Gaza" at bounding box center [656, 609] width 296 height 27
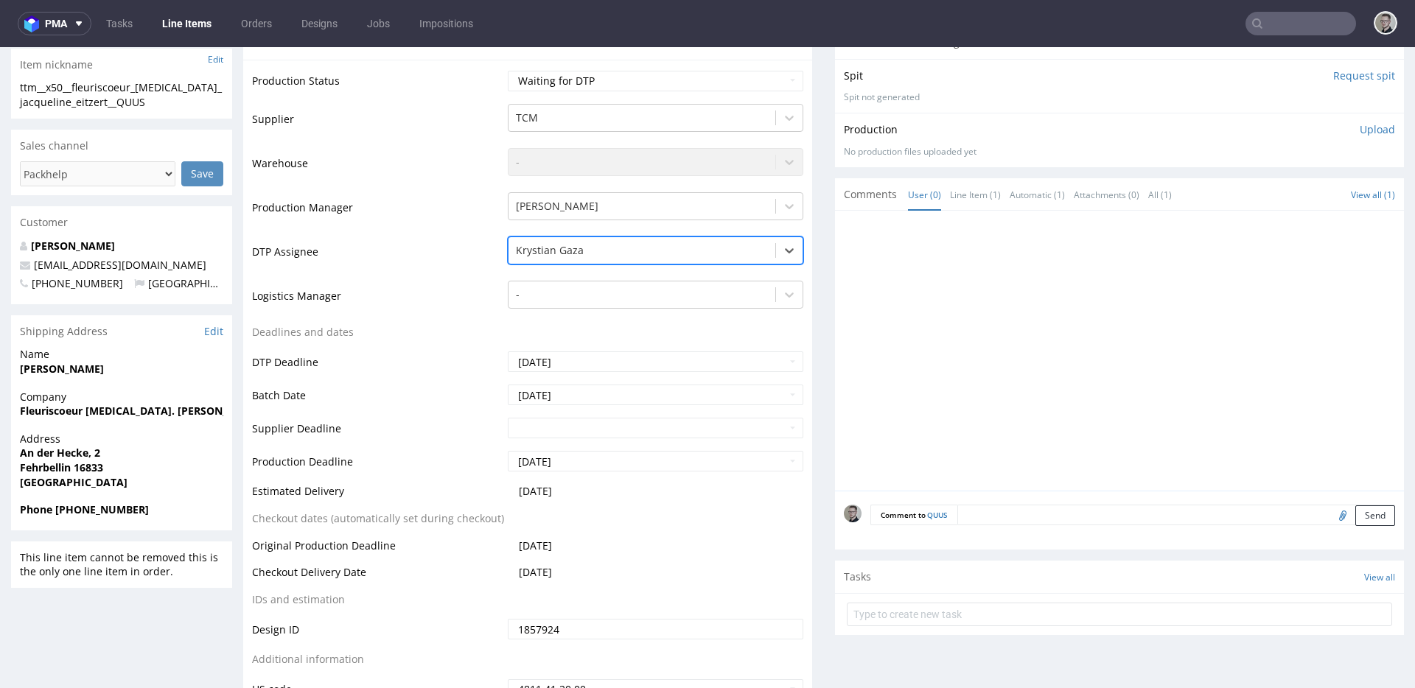
scroll to position [590, 0]
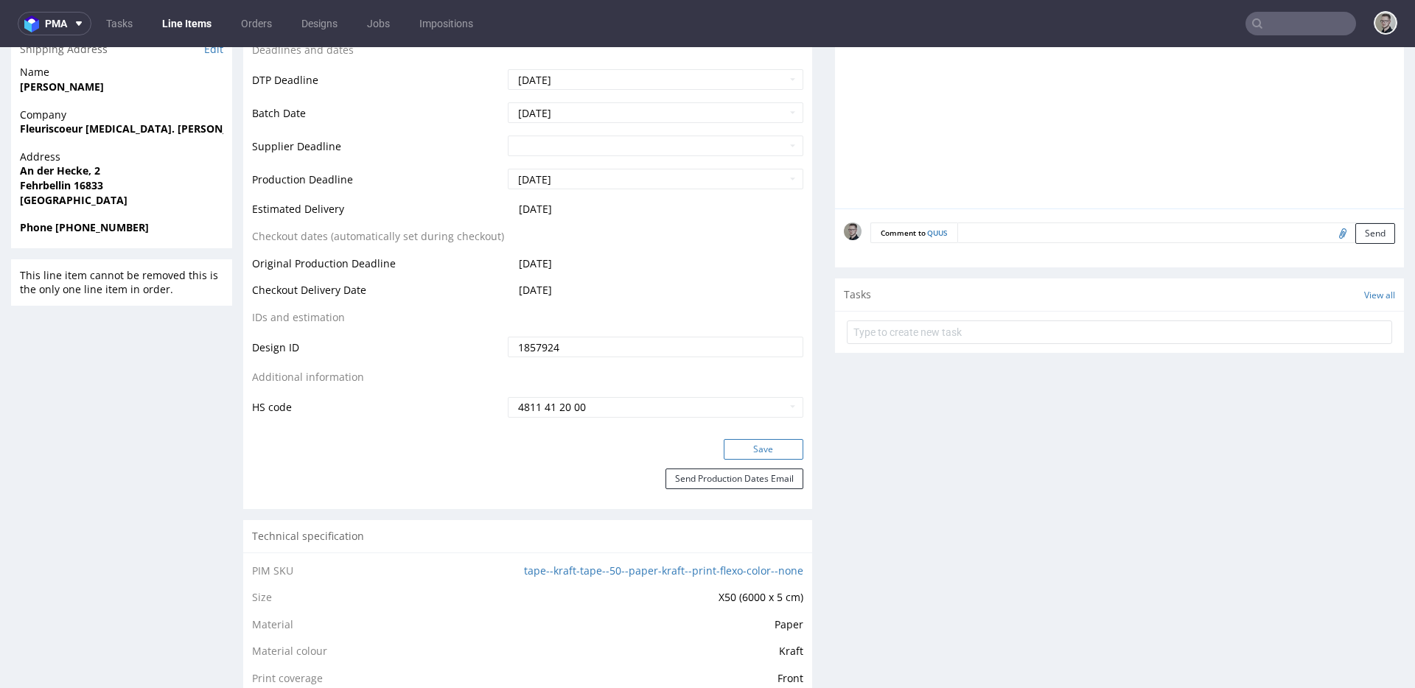
click at [750, 447] on button "Save" at bounding box center [764, 449] width 80 height 21
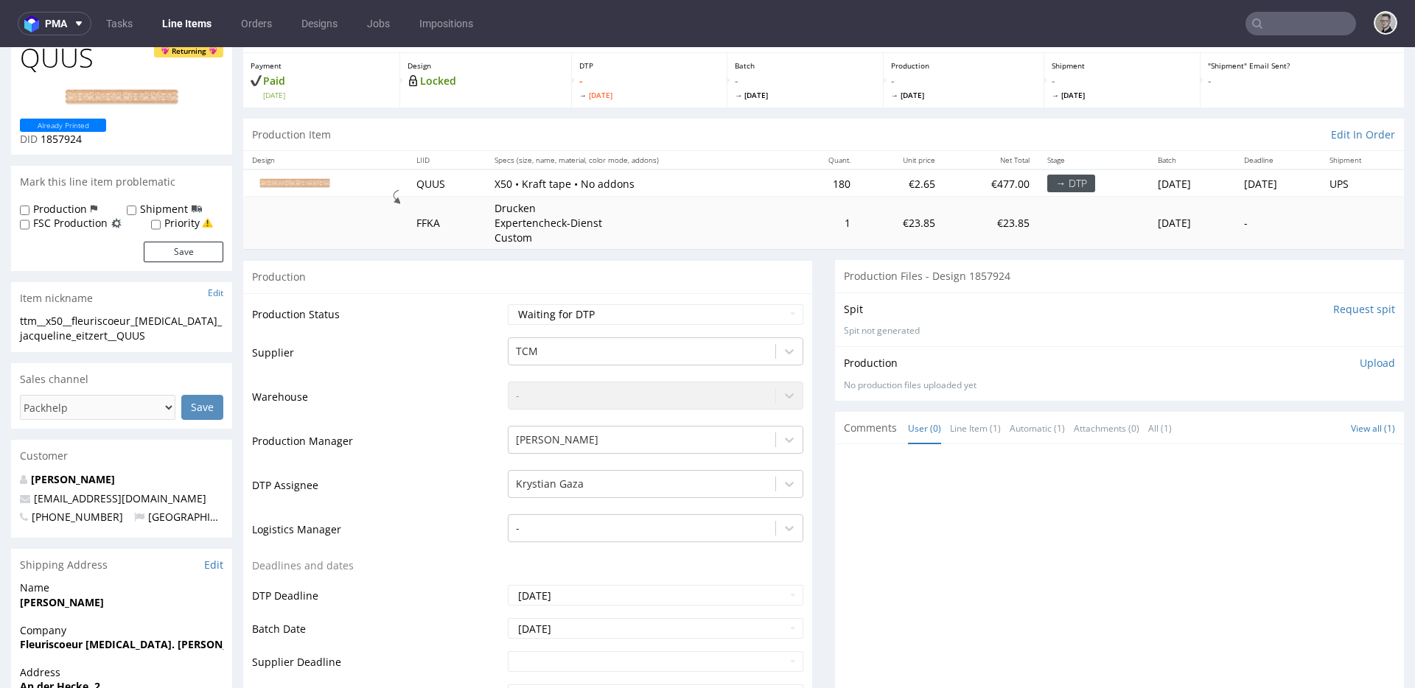
scroll to position [0, 0]
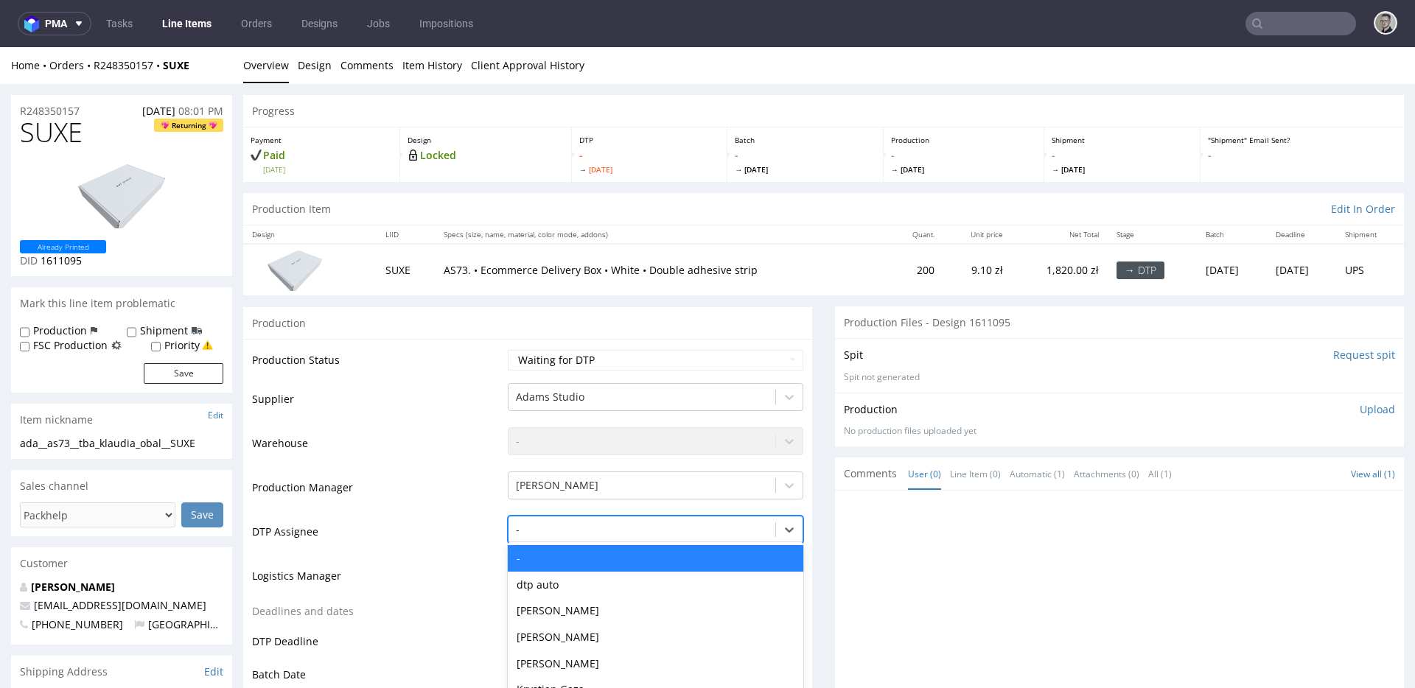
click at [550, 524] on div "- selected, 1 of 31. 31 results available. Use Up and Down to choose options, p…" at bounding box center [656, 526] width 296 height 21
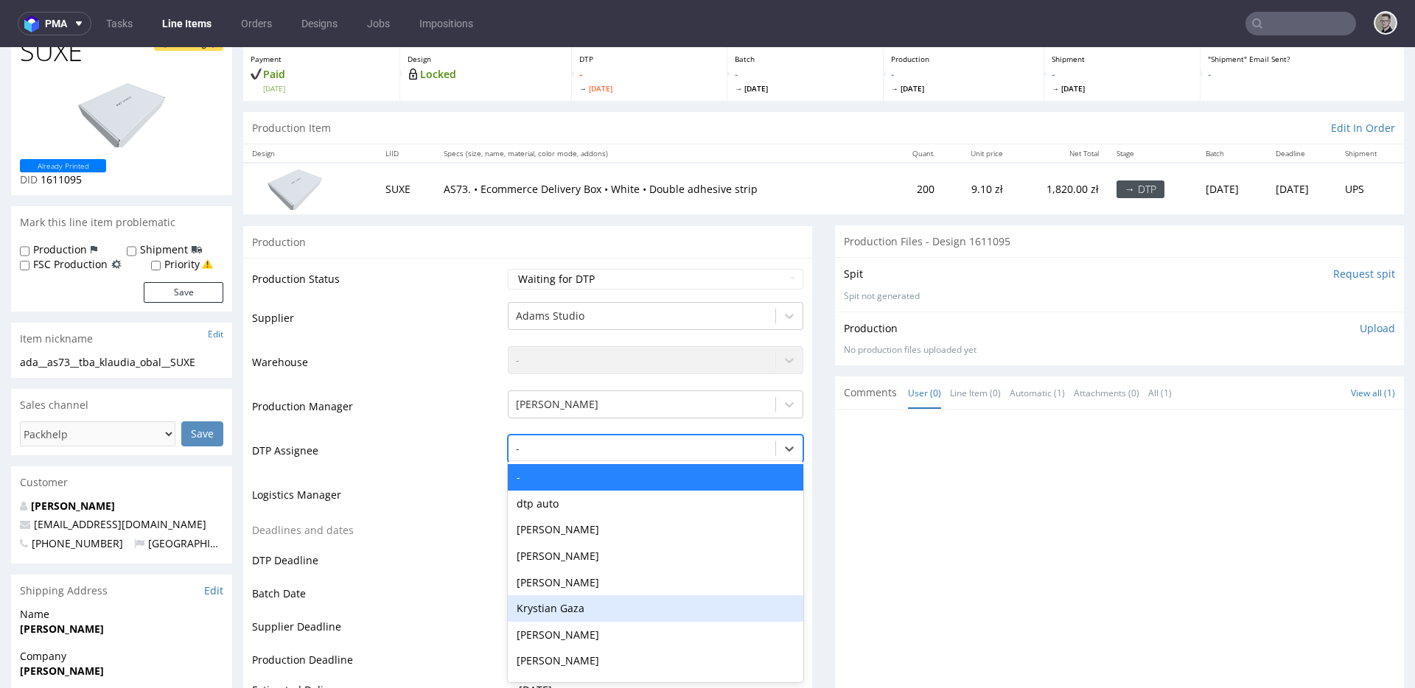
click at [568, 613] on div "Krystian Gaza" at bounding box center [656, 609] width 296 height 27
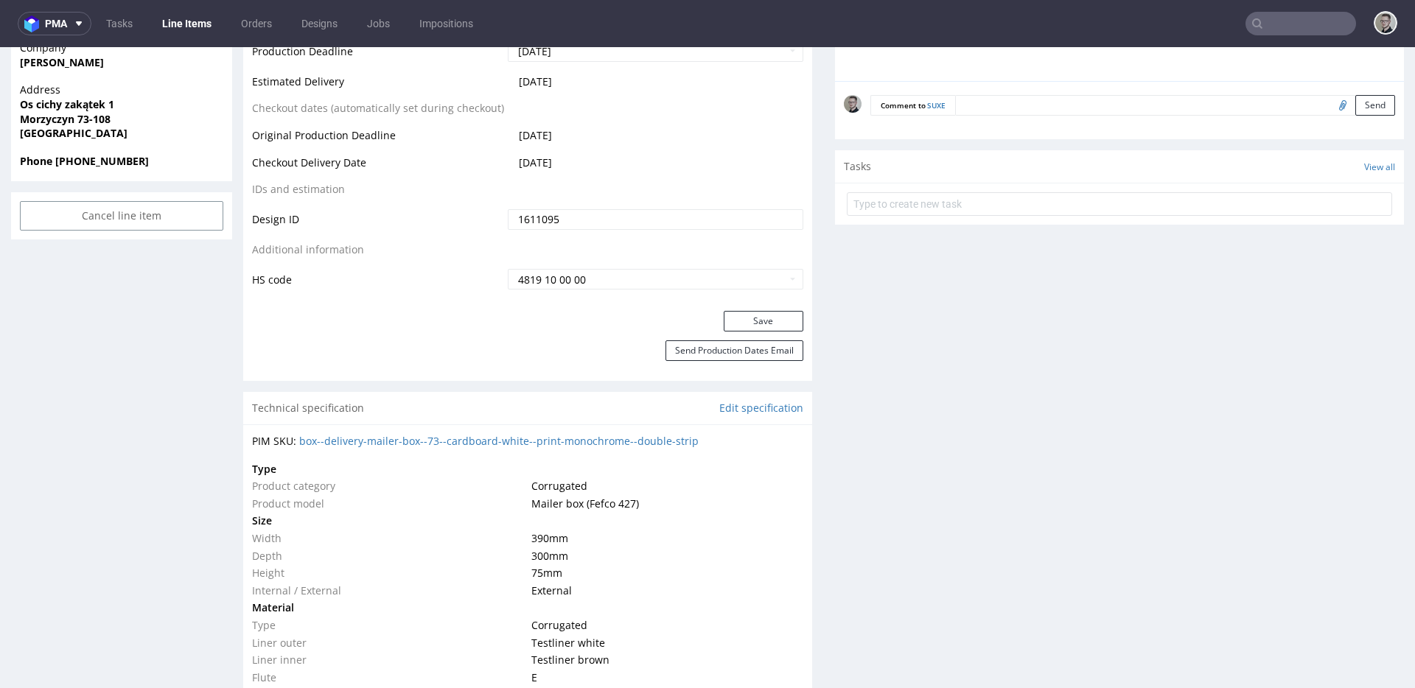
scroll to position [695, 0]
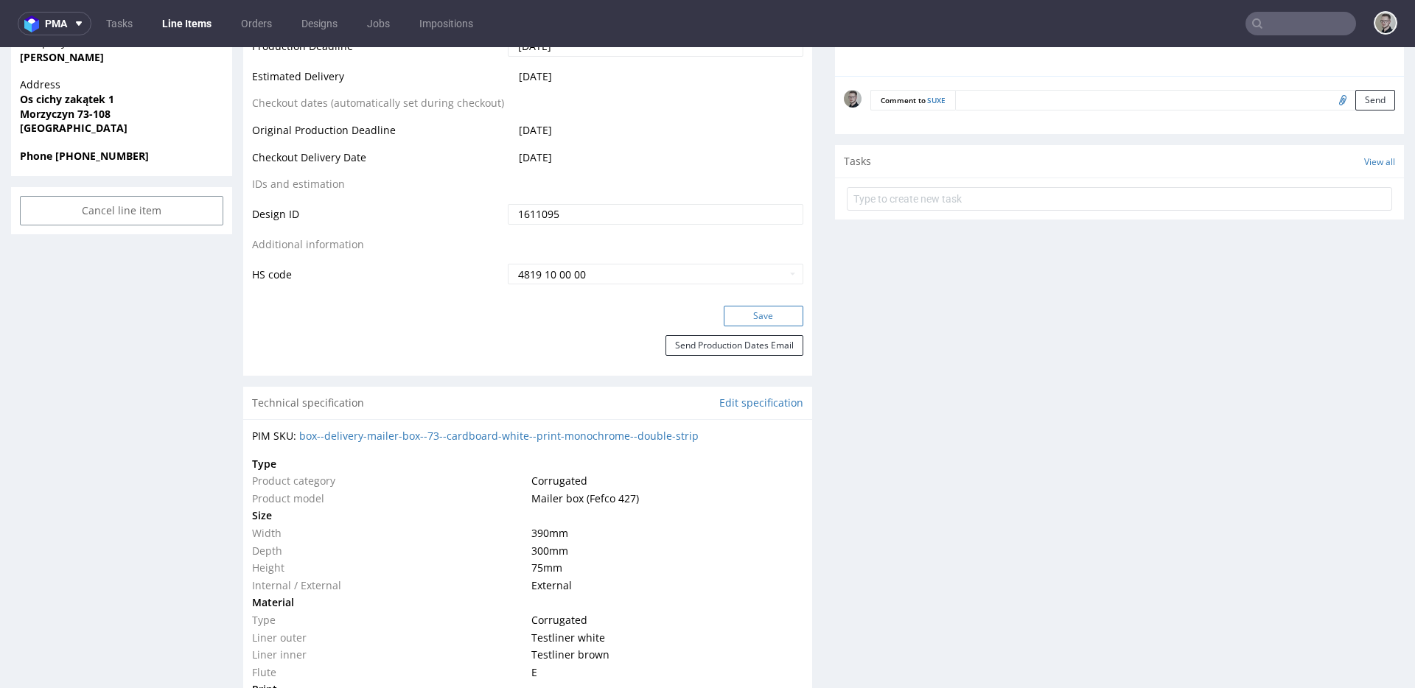
click at [755, 312] on button "Save" at bounding box center [764, 316] width 80 height 21
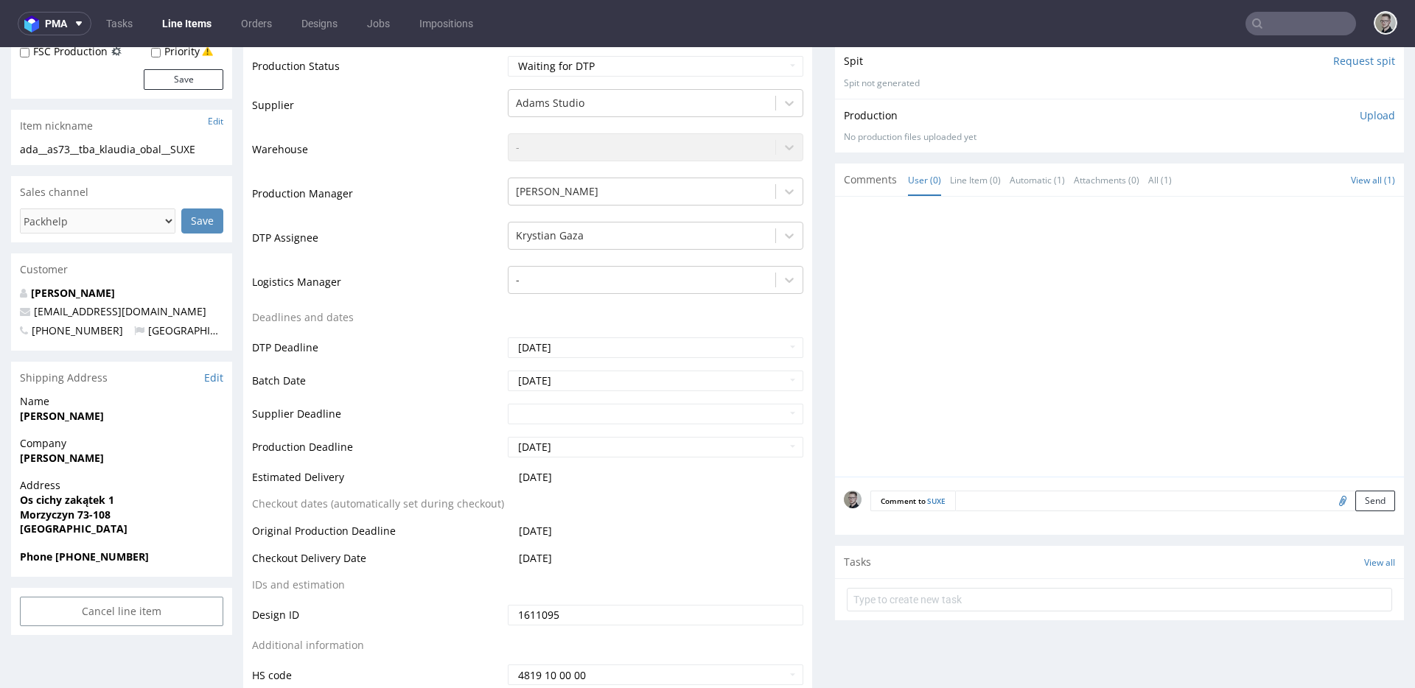
scroll to position [0, 0]
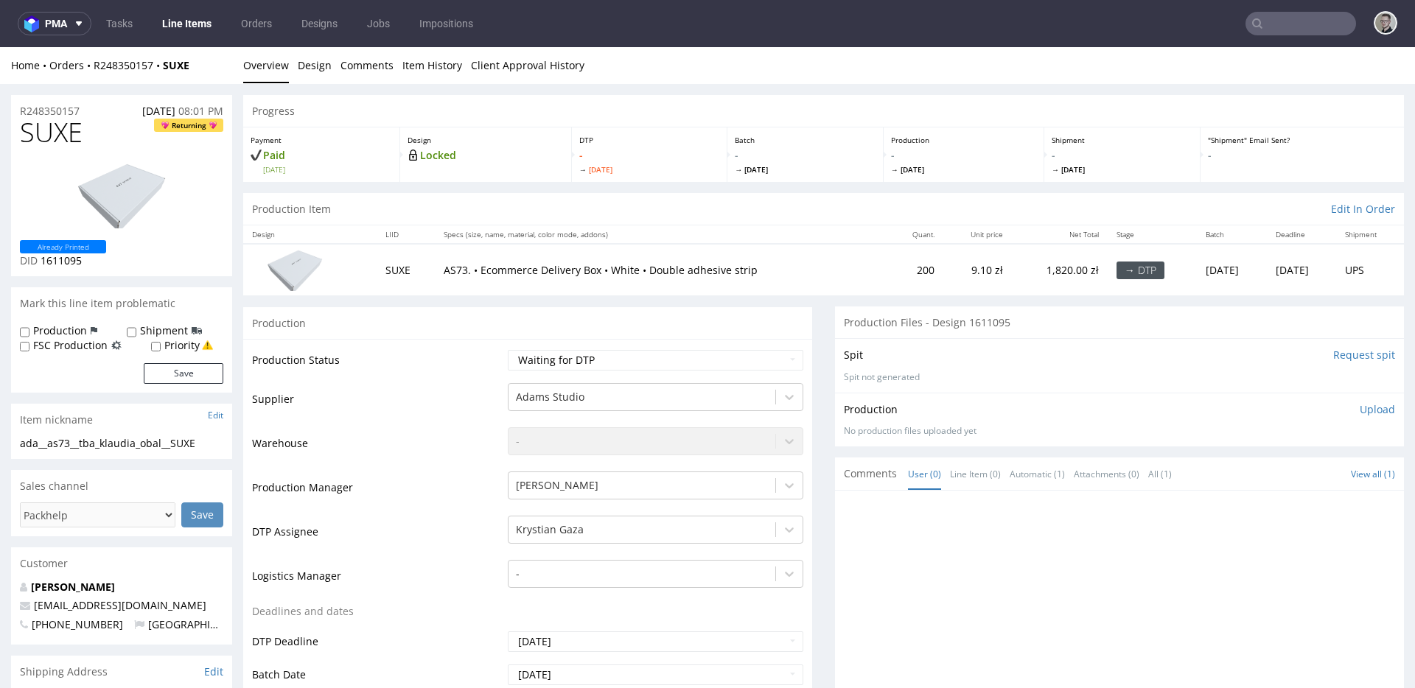
click at [1358, 354] on input "Request spit" at bounding box center [1364, 355] width 62 height 15
click at [312, 62] on link "Design" at bounding box center [315, 65] width 34 height 36
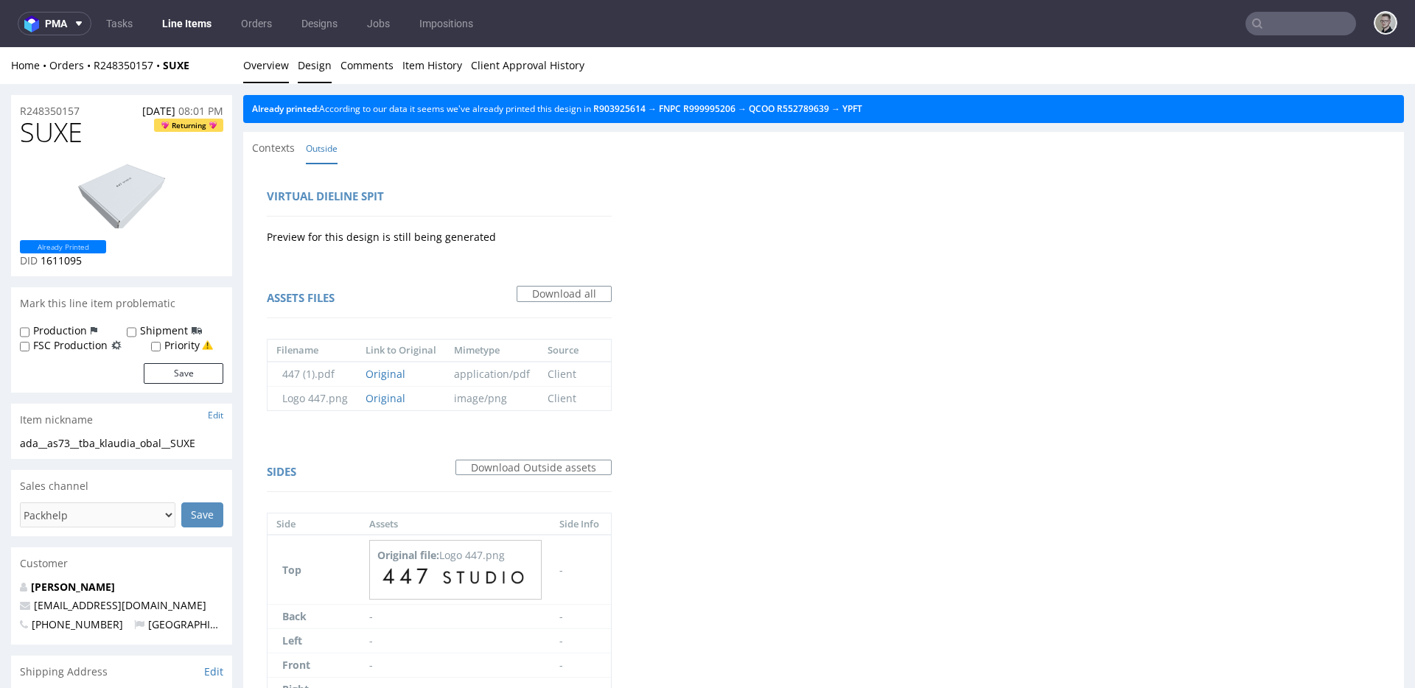
click at [270, 59] on link "Overview" at bounding box center [266, 65] width 46 height 36
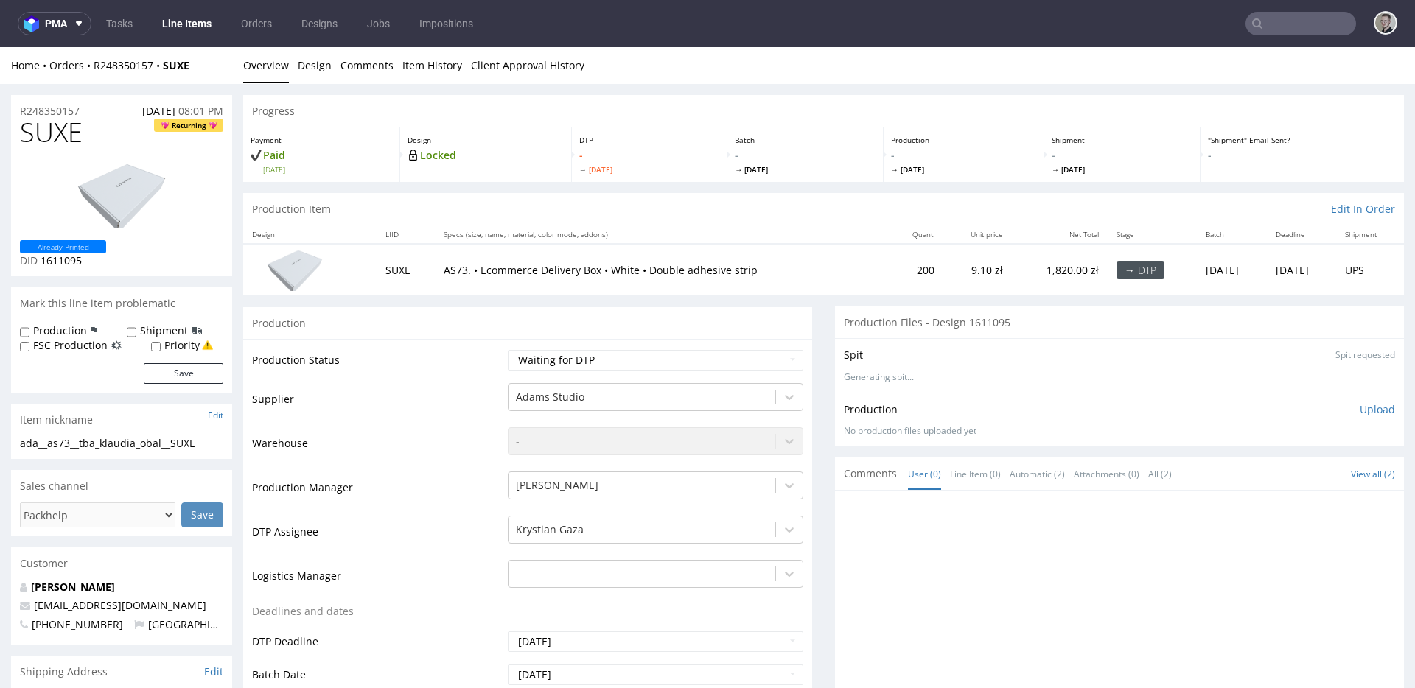
click at [110, 445] on div "ada__as73__tba_klaudia_obal__SUXE" at bounding box center [121, 443] width 203 height 15
click at [109, 445] on div "ada__as73__tba_klaudia_obal__SUXE" at bounding box center [121, 443] width 203 height 15
copy div "ada__as73__tba_klaudia_obal__SUXE Update"
drag, startPoint x: 94, startPoint y: 111, endPoint x: 0, endPoint y: 102, distance: 94.8
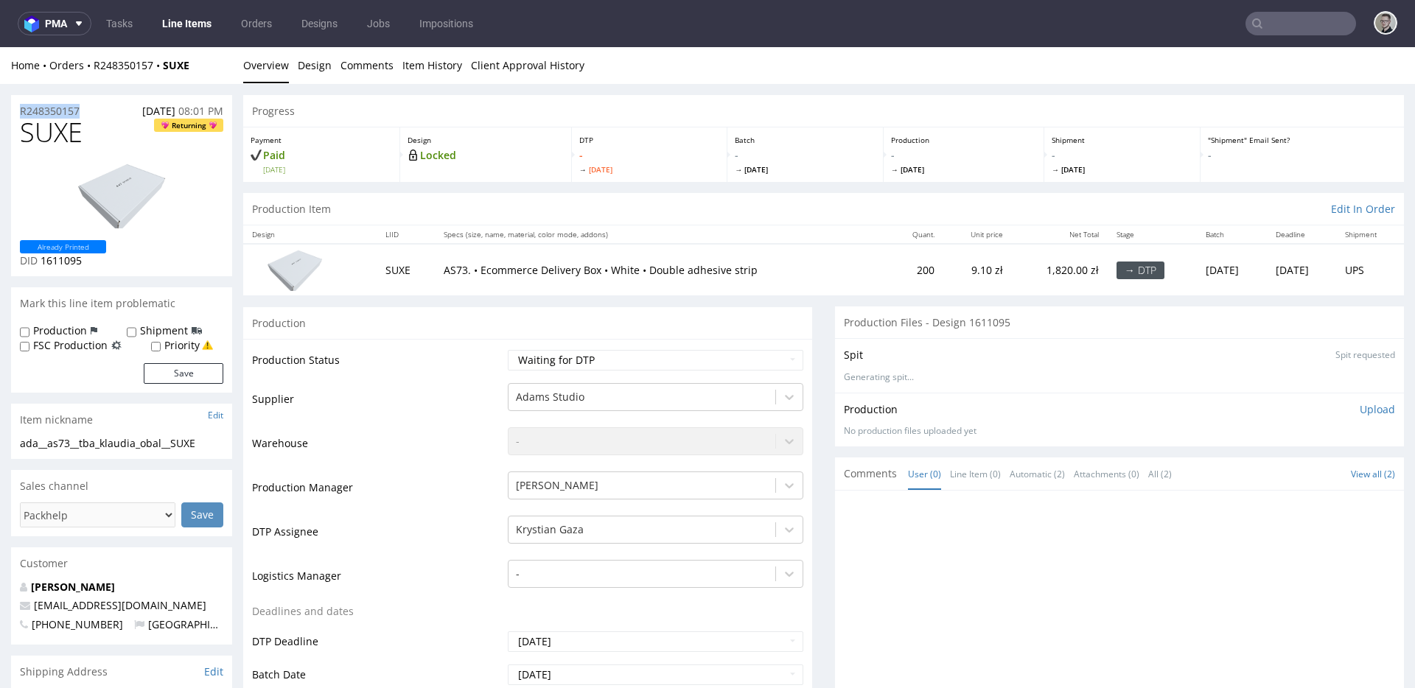
copy p "R248350157"
click at [1361, 410] on p "Upload" at bounding box center [1377, 409] width 35 height 15
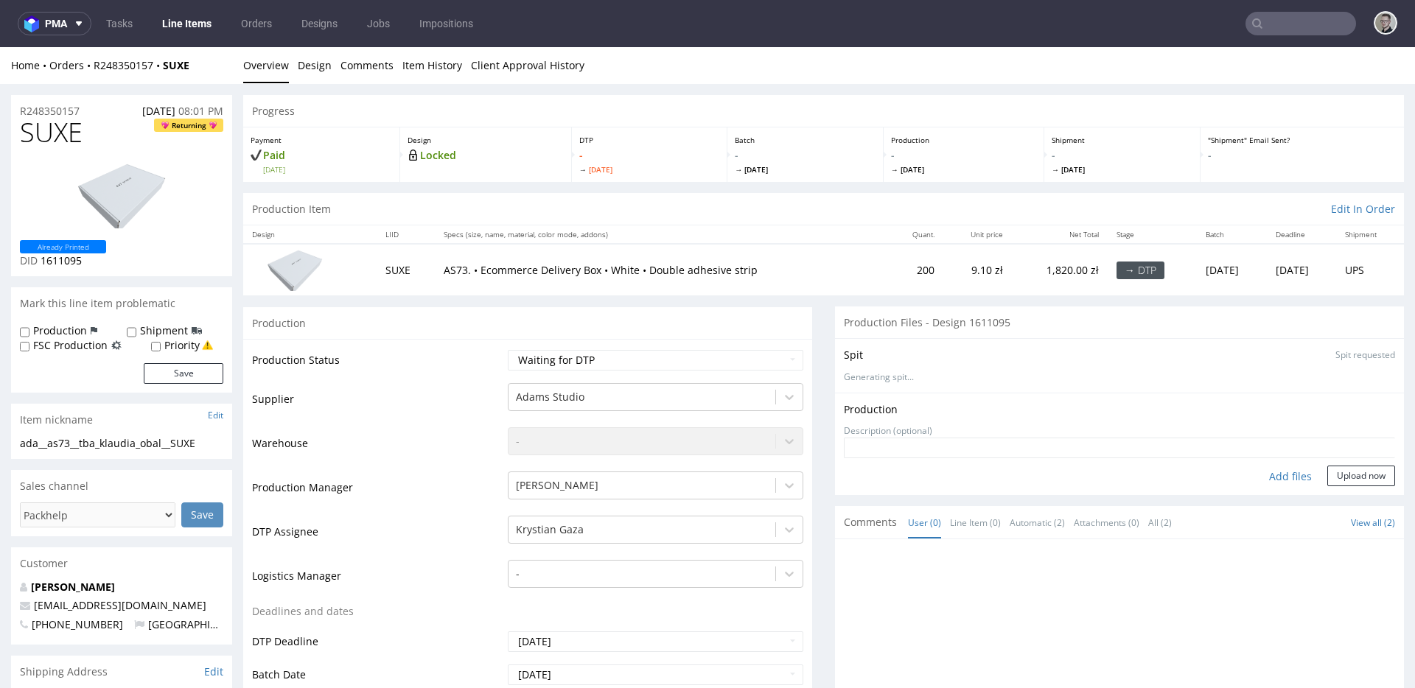
click at [1266, 472] on div "Add files" at bounding box center [1291, 477] width 74 height 22
type input "C:\fakepath\ada__as73__tba_klaudia_obal__SUXE__d1611095__oR248350157__2__outsid…"
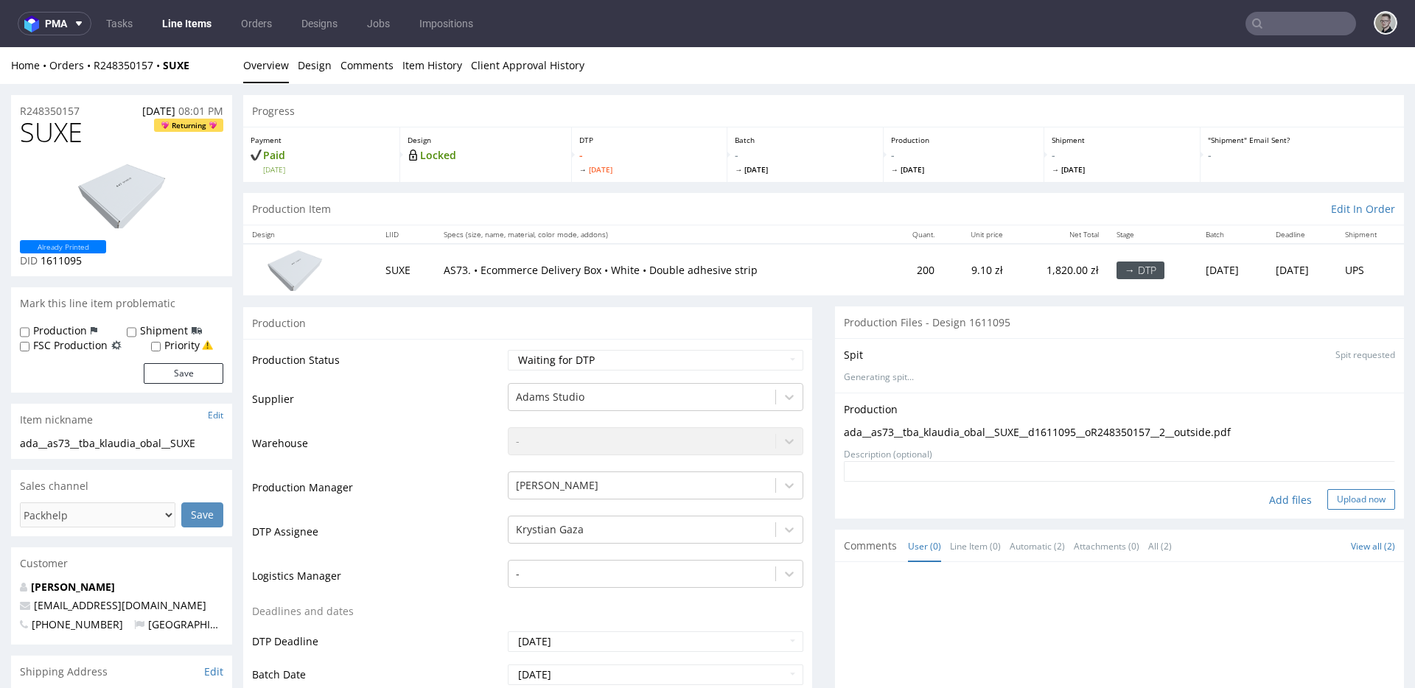
click at [1327, 508] on button "Upload now" at bounding box center [1361, 499] width 68 height 21
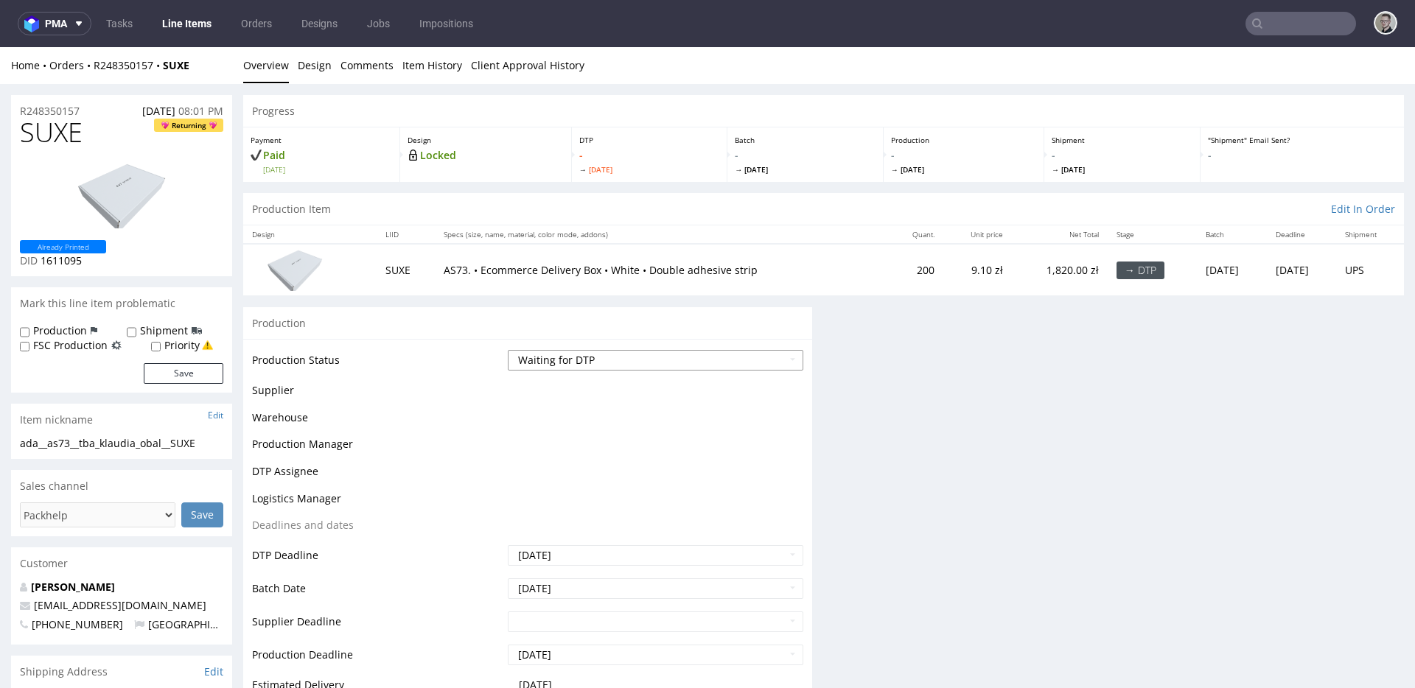
click at [660, 359] on select "Waiting for Artwork Waiting for Diecut Waiting for Mockup Waiting for DTP Waiti…" at bounding box center [656, 360] width 296 height 21
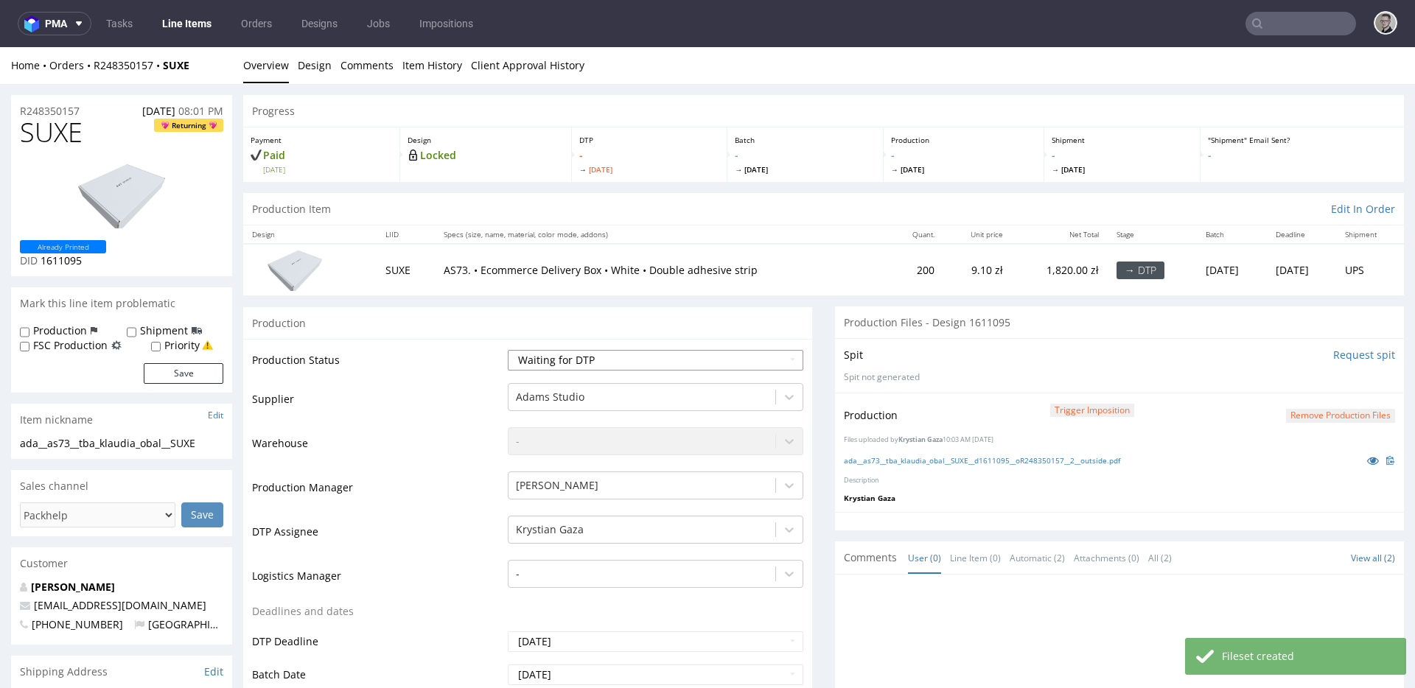
select select "dtp_in_process"
click at [508, 350] on select "Waiting for Artwork Waiting for Diecut Waiting for Mockup Waiting for DTP Waiti…" at bounding box center [656, 360] width 296 height 21
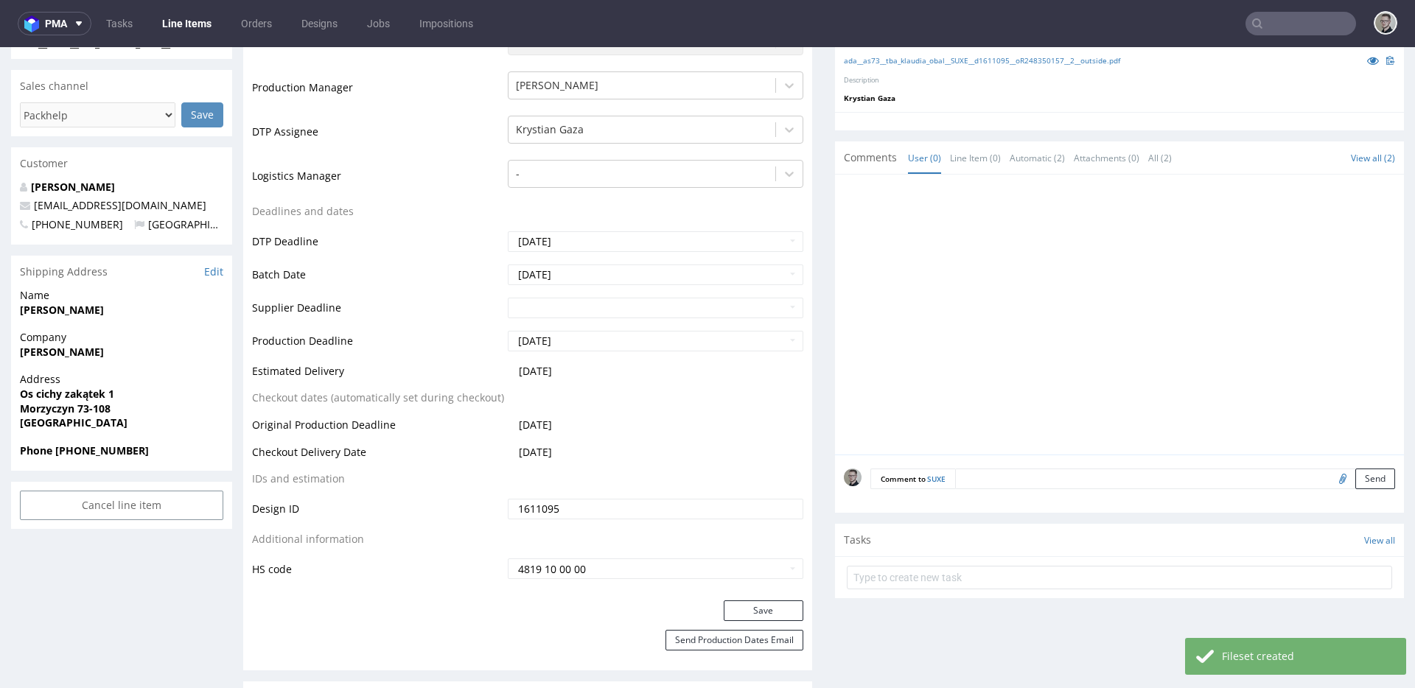
scroll to position [682, 0]
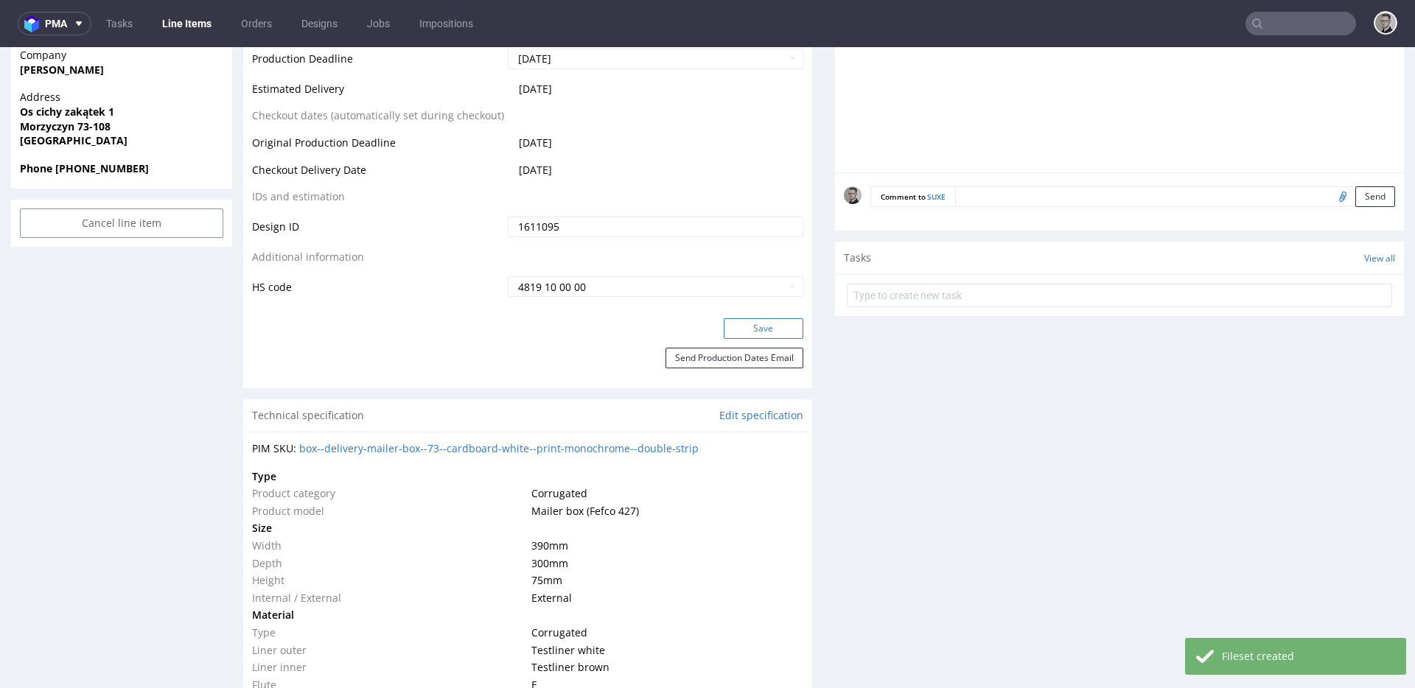
click at [771, 332] on button "Save" at bounding box center [764, 328] width 80 height 21
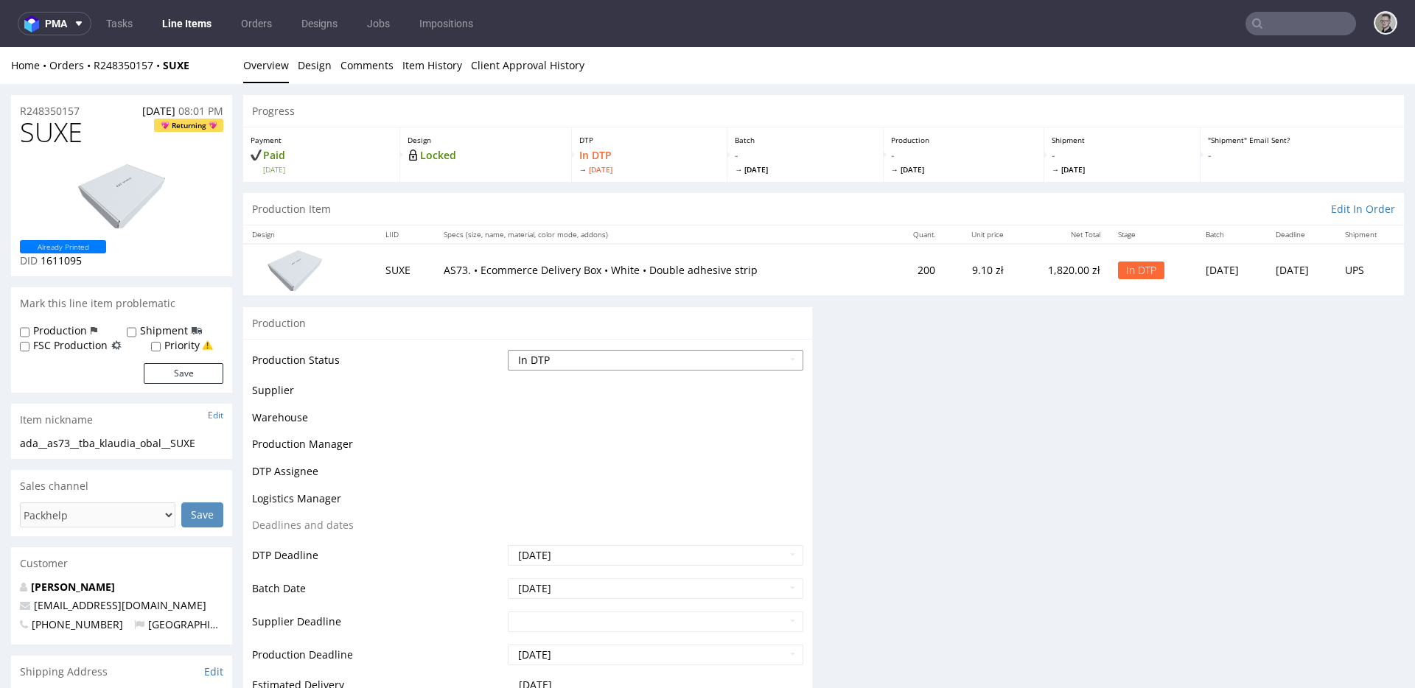
scroll to position [0, 0]
click at [674, 358] on select "Waiting for Artwork Waiting for Diecut Waiting for Mockup Waiting for DTP Waiti…" at bounding box center [656, 360] width 296 height 21
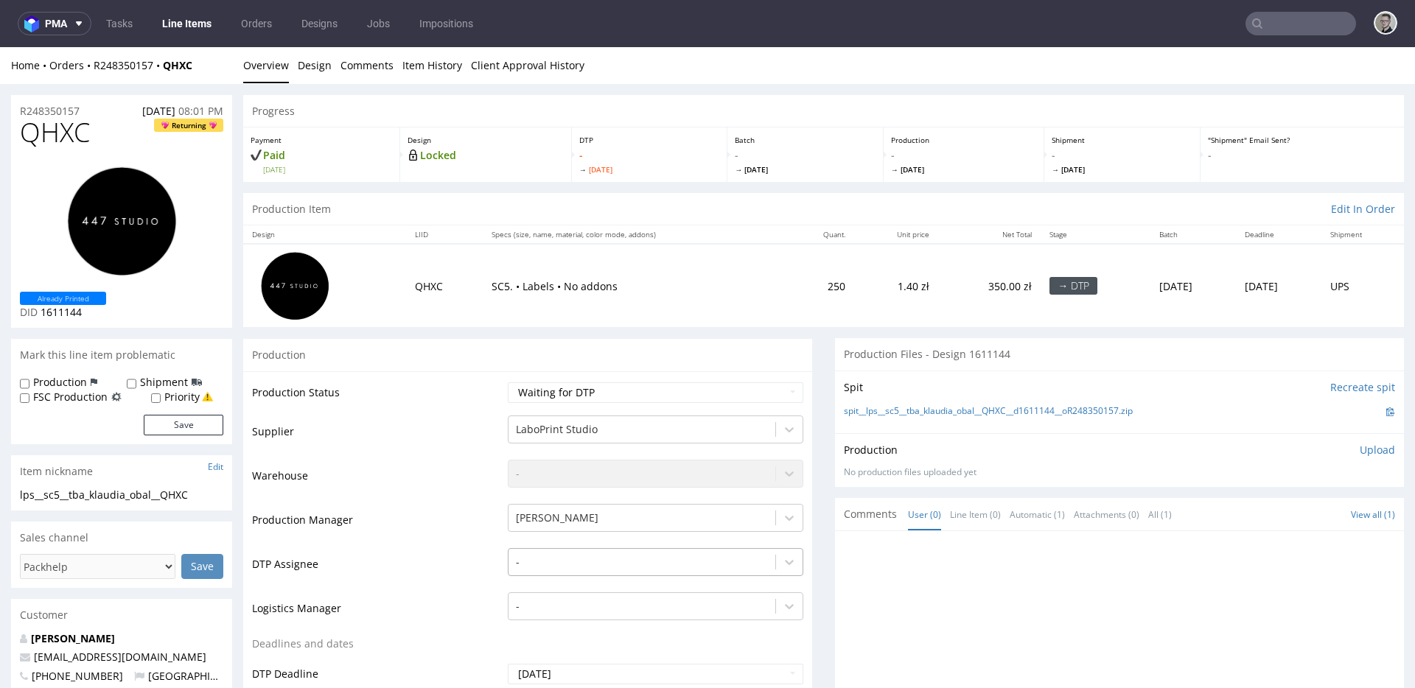
click at [553, 559] on div "-" at bounding box center [656, 558] width 296 height 21
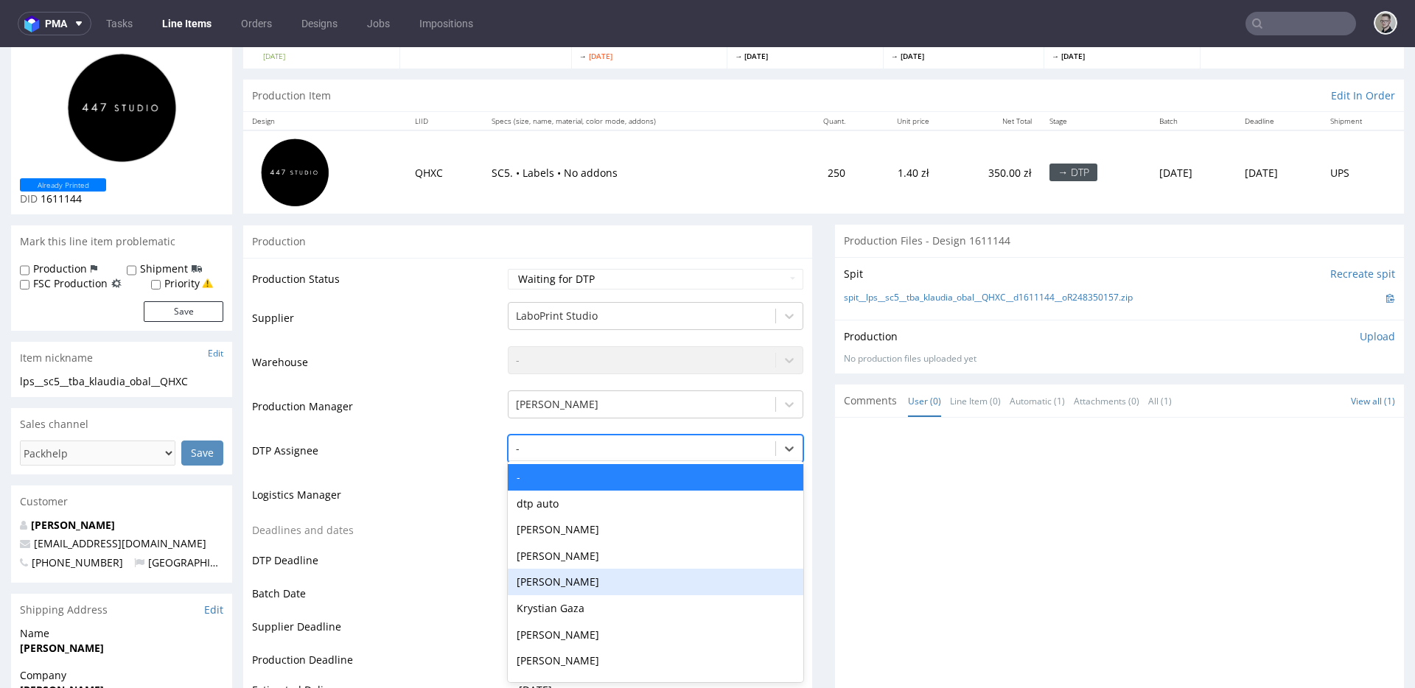
click at [576, 609] on div "Krystian Gaza" at bounding box center [656, 609] width 296 height 27
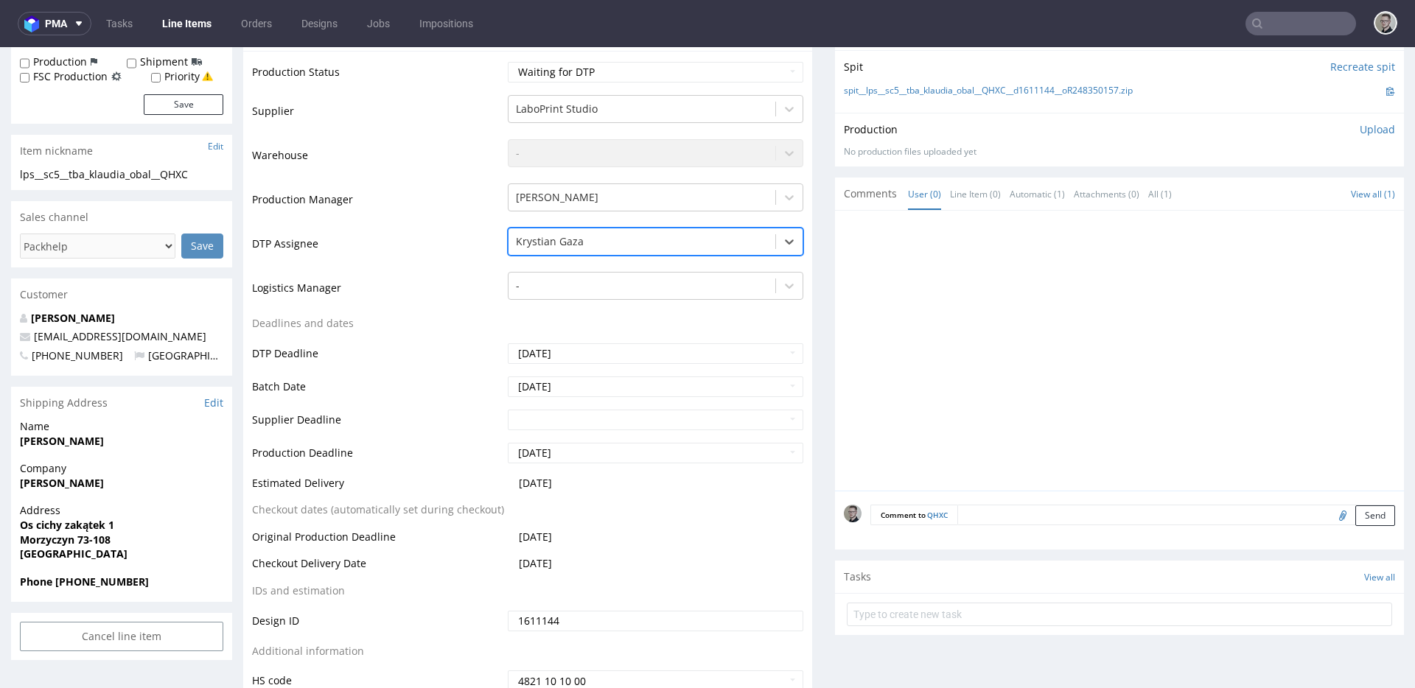
scroll to position [425, 0]
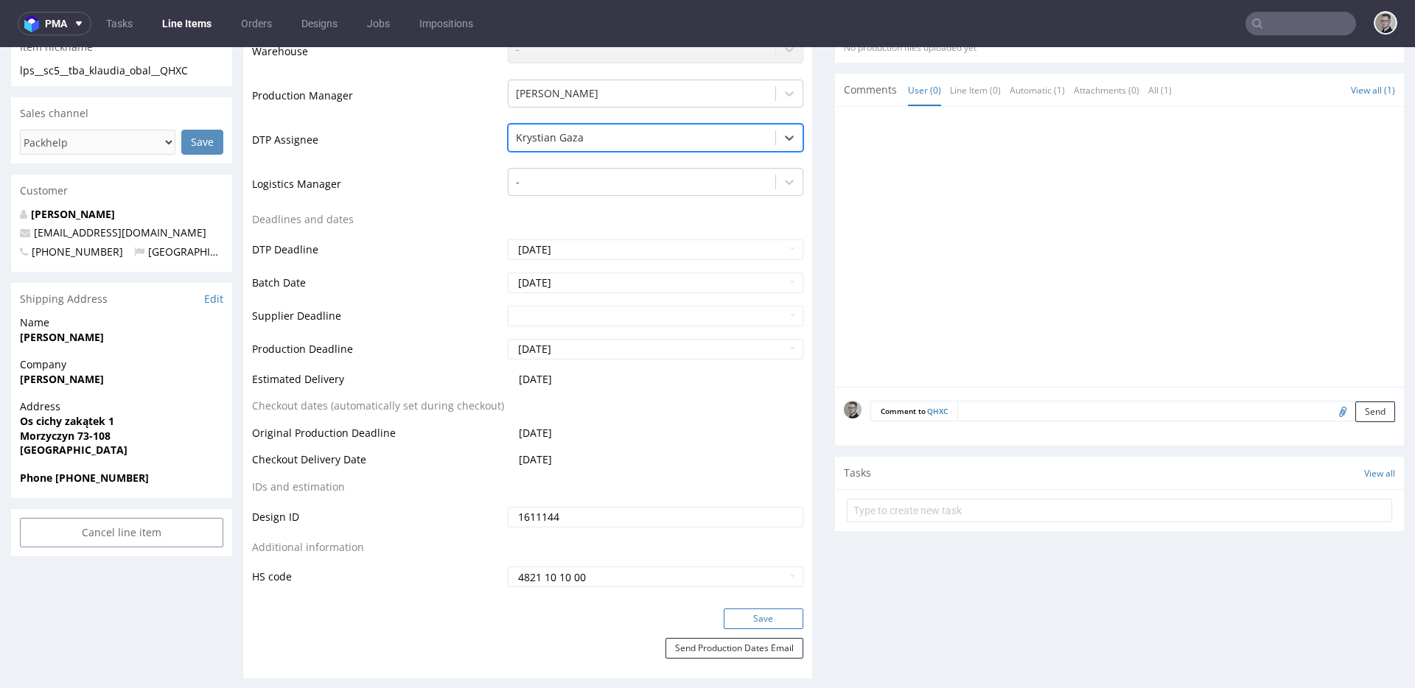
click at [775, 610] on button "Save" at bounding box center [764, 619] width 80 height 21
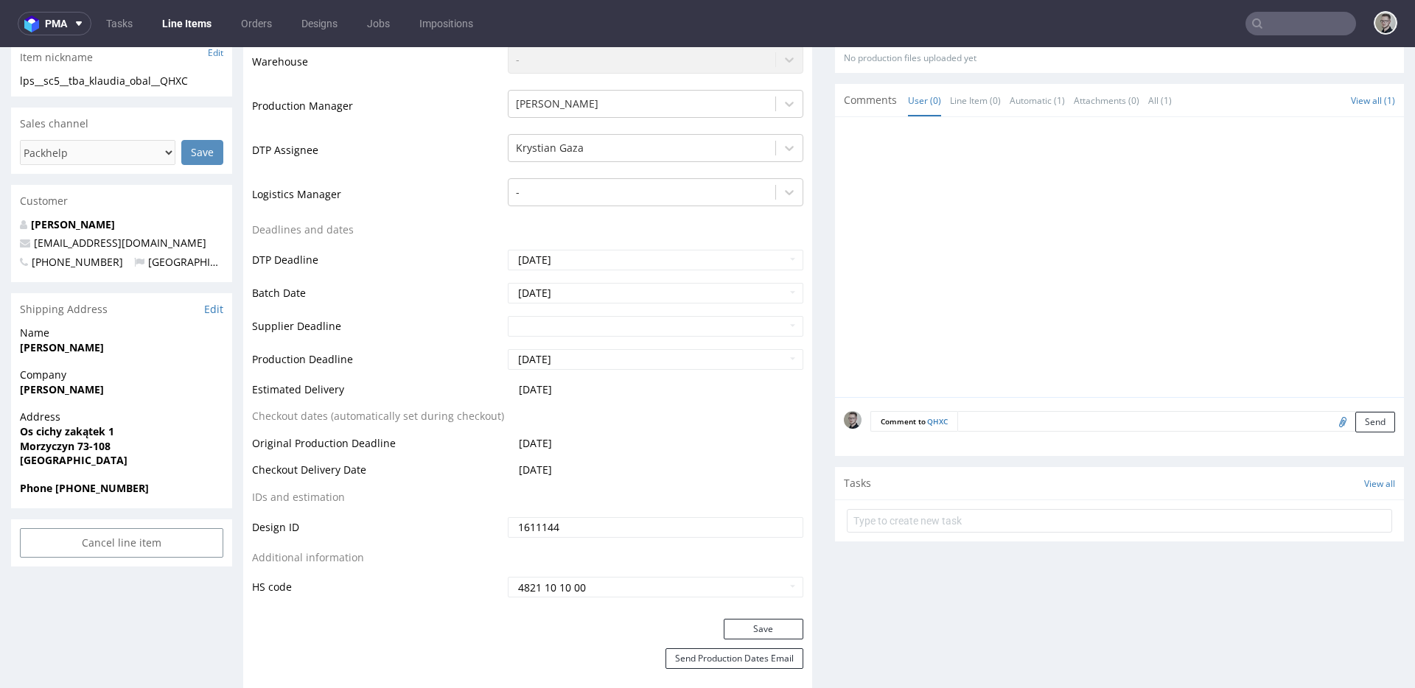
scroll to position [0, 0]
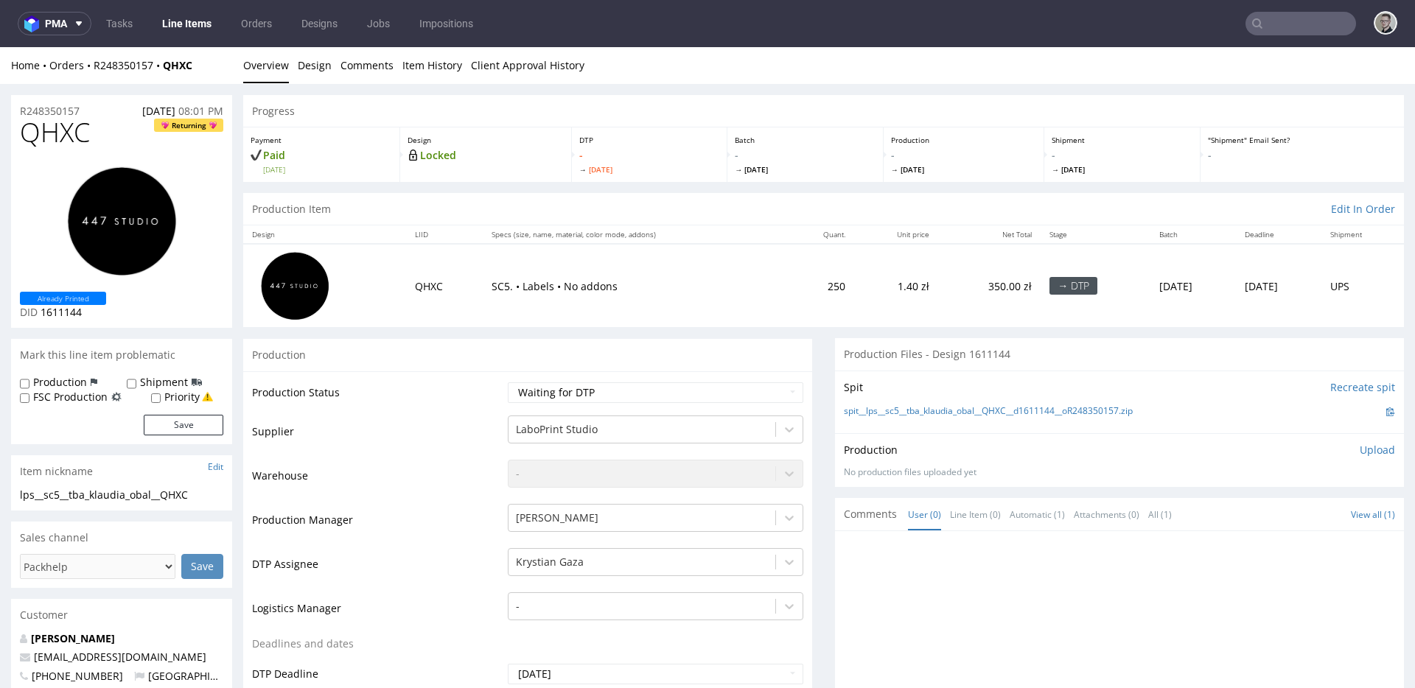
click at [626, 371] on div "Production" at bounding box center [527, 354] width 569 height 33
click at [643, 383] on td "Waiting for Artwork Waiting for Diecut Waiting for Mockup Waiting for DTP Waiti…" at bounding box center [653, 397] width 299 height 33
click at [640, 391] on select "Waiting for Artwork Waiting for Diecut Waiting for Mockup Waiting for DTP Waiti…" at bounding box center [656, 393] width 296 height 21
select select "dtp_in_process"
click at [508, 383] on select "Waiting for Artwork Waiting for Diecut Waiting for Mockup Waiting for DTP Waiti…" at bounding box center [656, 393] width 296 height 21
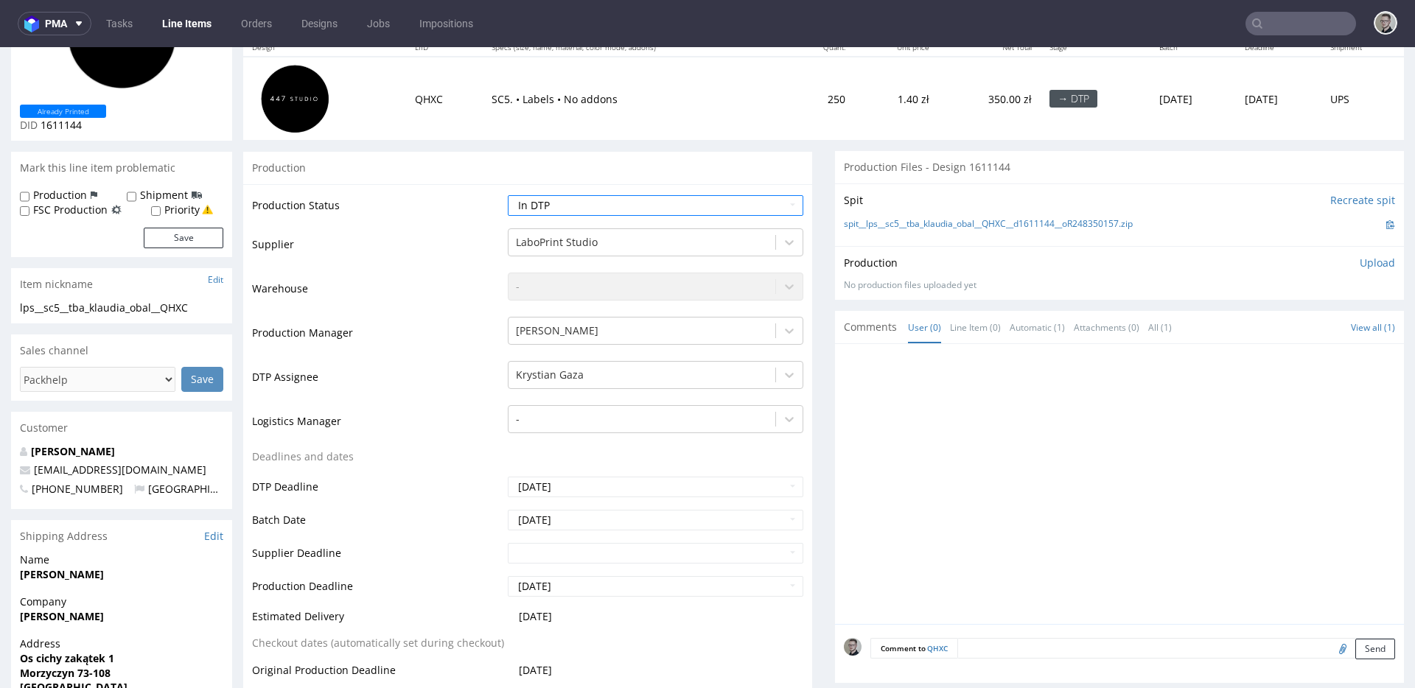
scroll to position [697, 0]
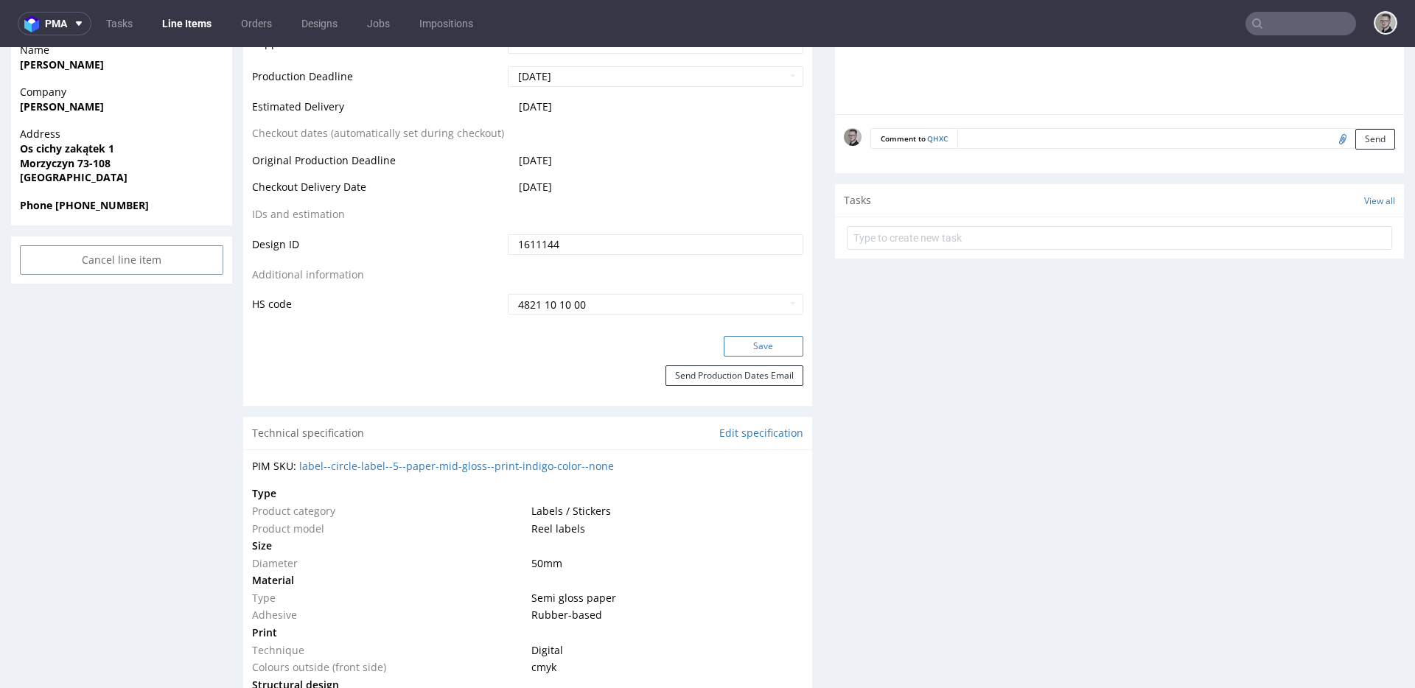
click at [758, 349] on button "Save" at bounding box center [764, 346] width 80 height 21
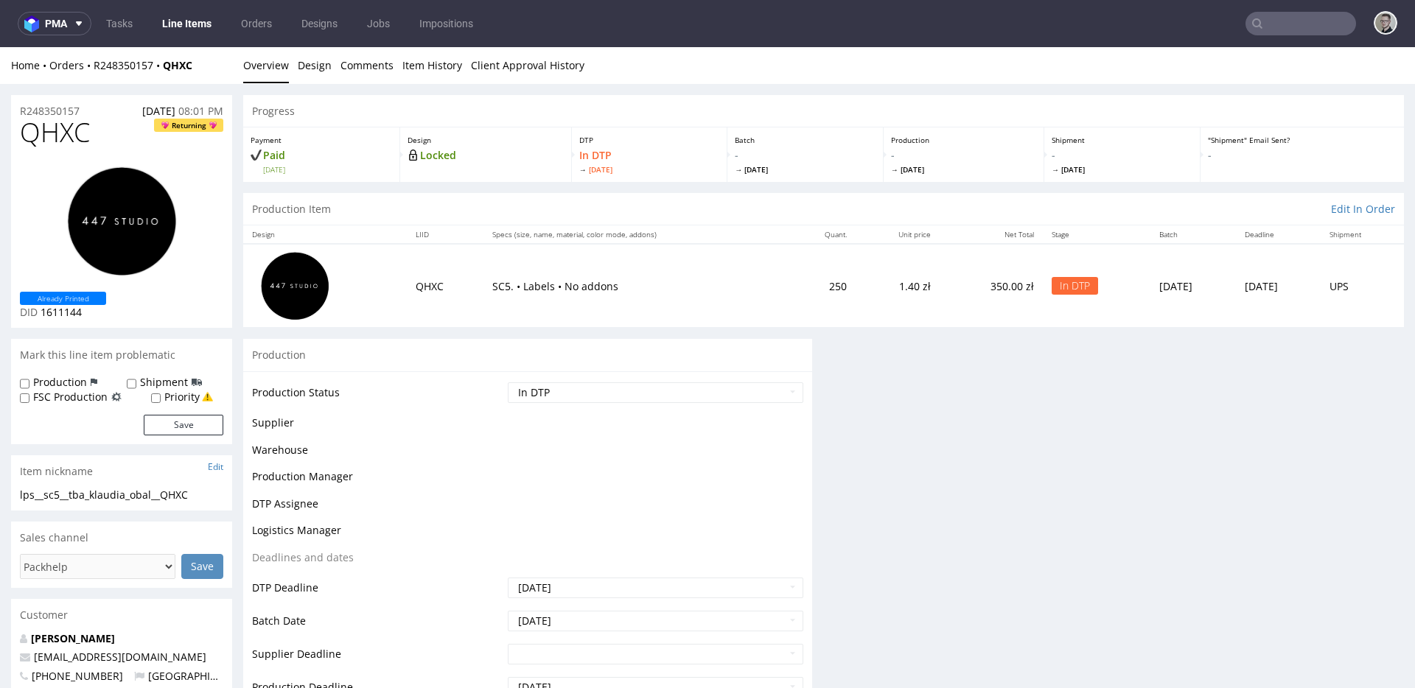
scroll to position [0, 0]
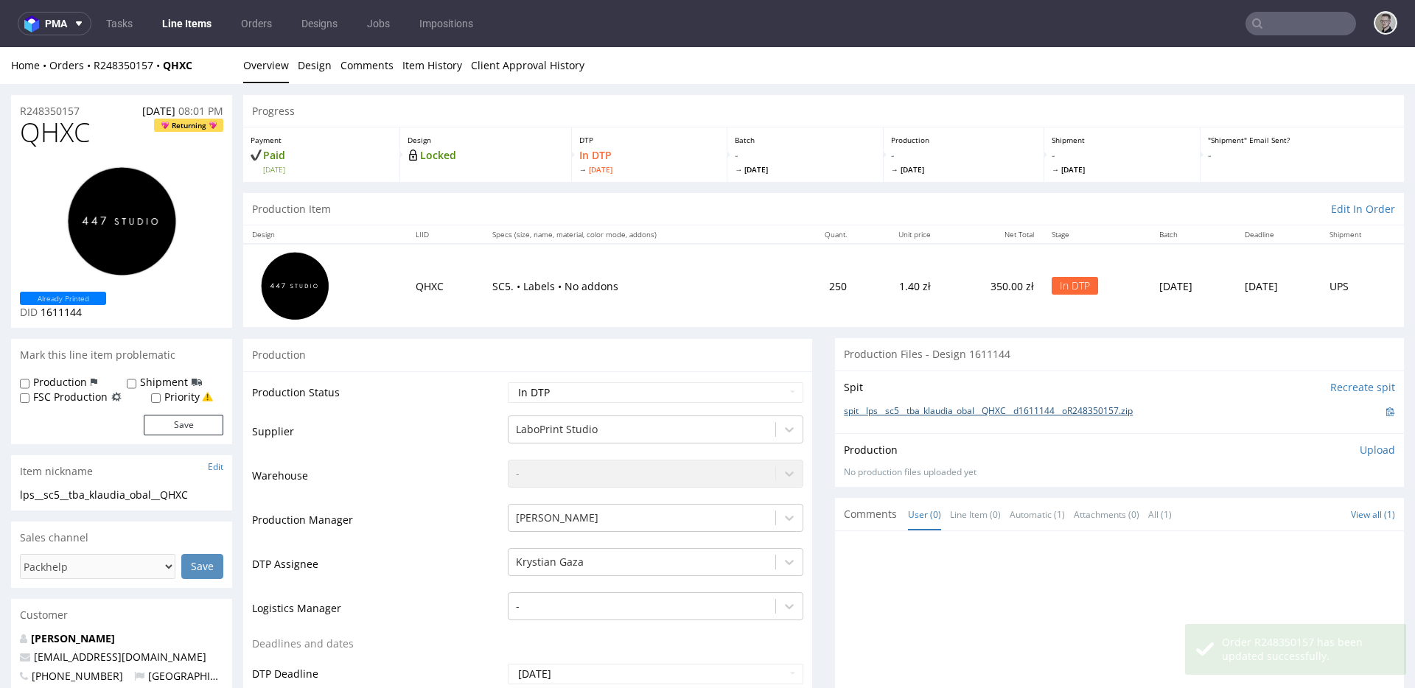
click at [1097, 413] on link "spit__lps__sc5__tba_klaudia_obal__QHXC__d1611144__oR248350157.zip" at bounding box center [988, 411] width 289 height 13
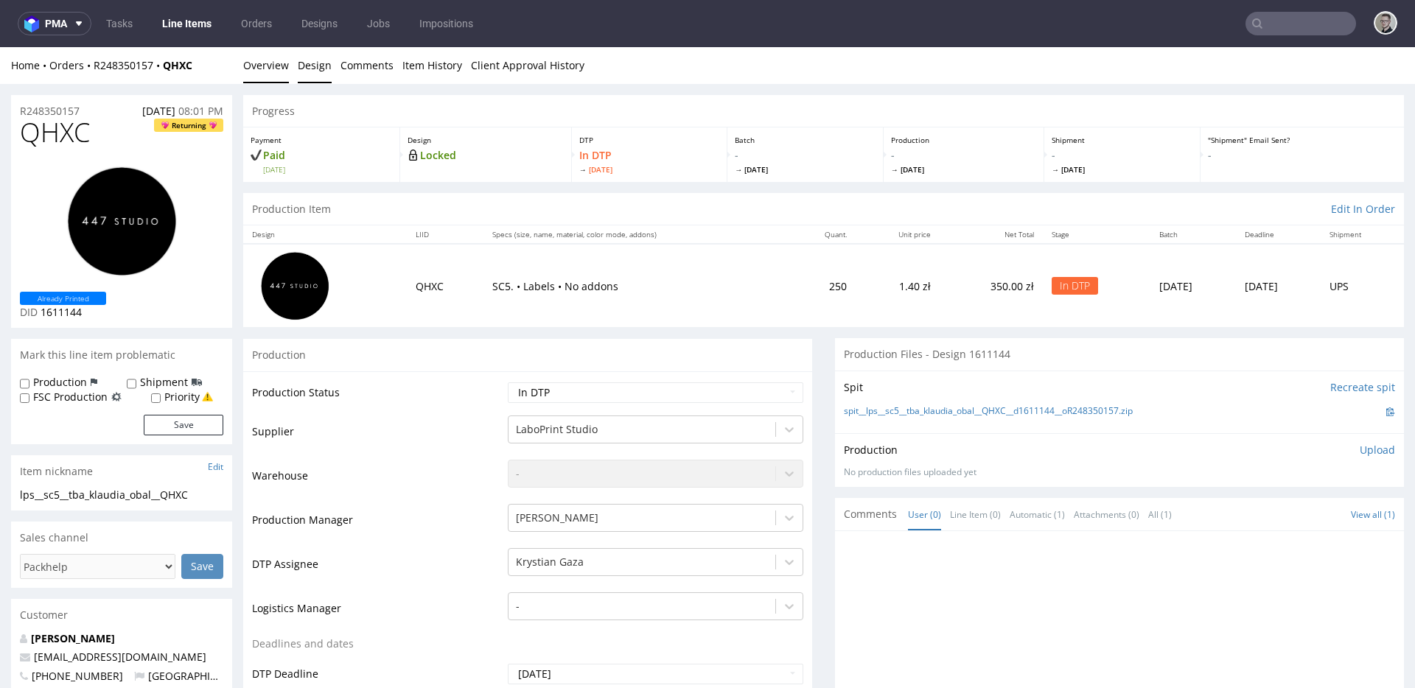
click at [312, 60] on link "Design" at bounding box center [315, 65] width 34 height 36
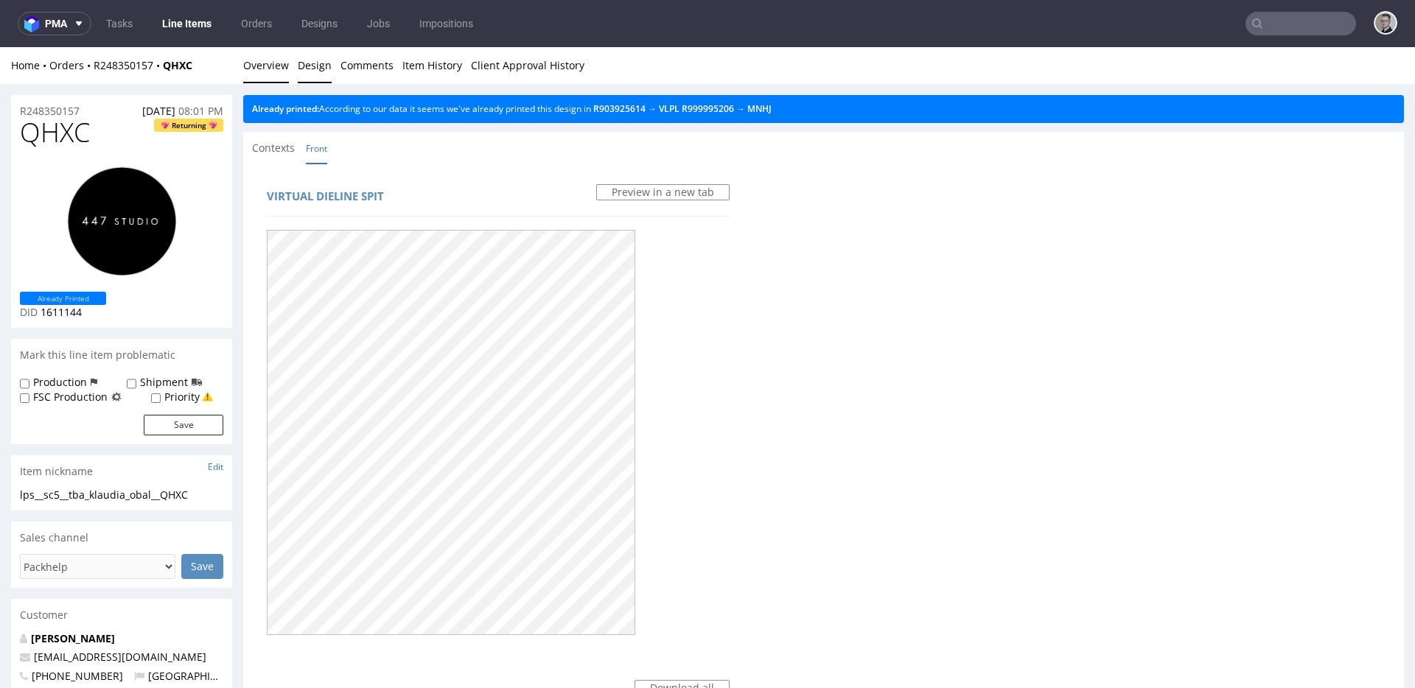
click at [271, 74] on link "Overview" at bounding box center [266, 65] width 46 height 36
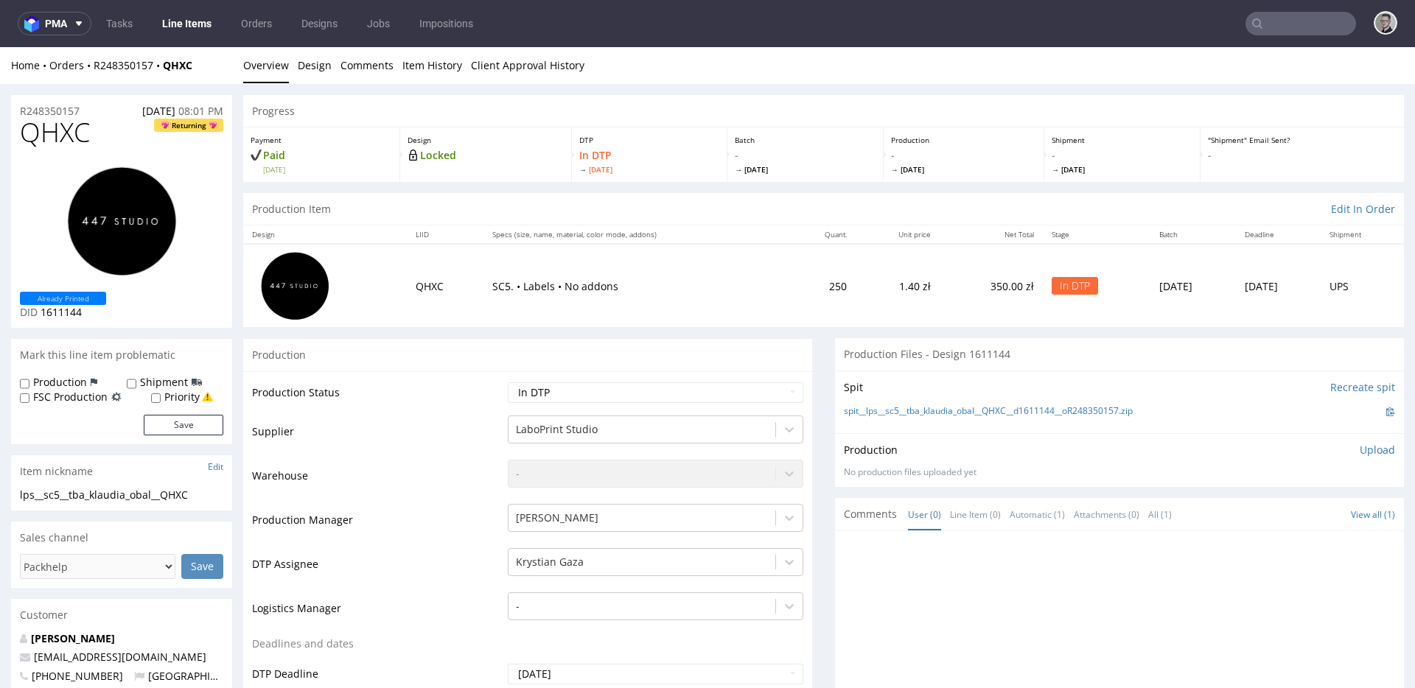
drag, startPoint x: 1348, startPoint y: 450, endPoint x: 1300, endPoint y: 497, distance: 67.2
click at [1360, 450] on p "Upload" at bounding box center [1377, 450] width 35 height 15
click at [1291, 517] on div "Add files" at bounding box center [1291, 517] width 74 height 22
type input "C:\fakepath\lps__sc5__tba_klaudia_obal__QHXC__d1611144__oR248350157__latest__fr…"
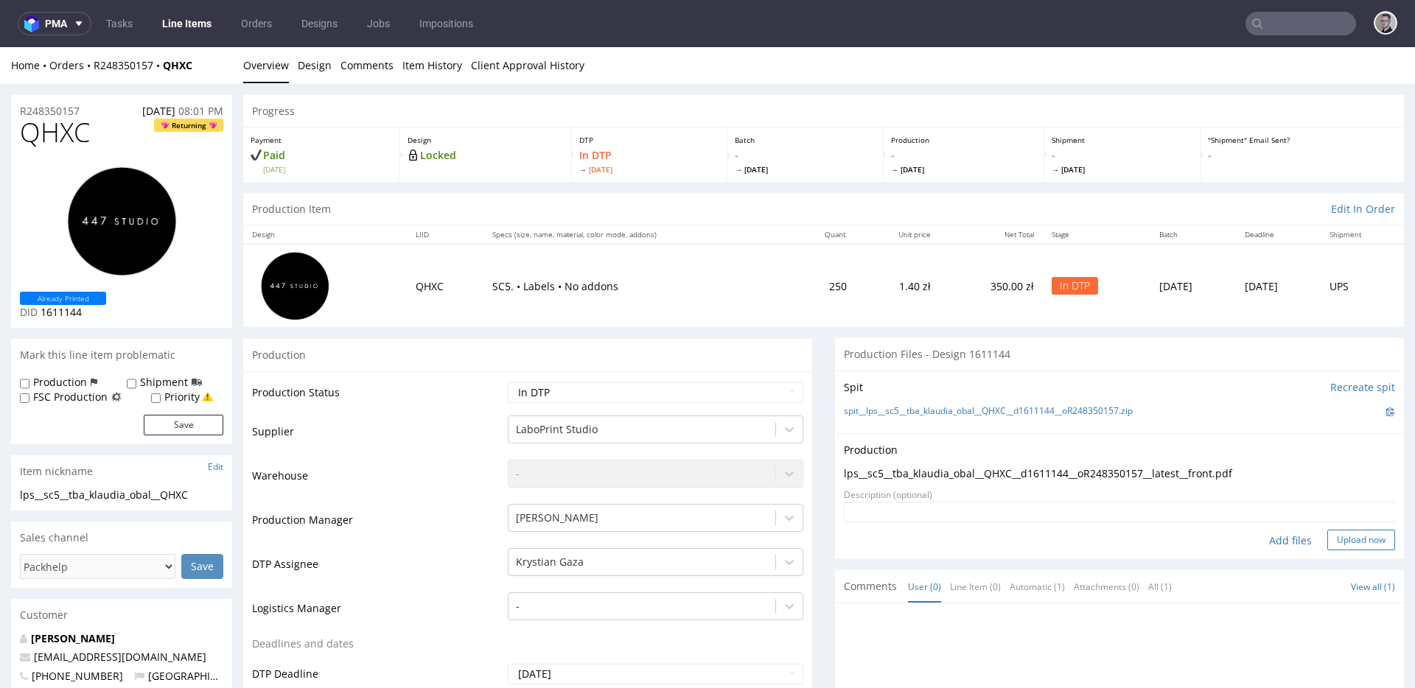
click at [1329, 534] on button "Upload now" at bounding box center [1361, 540] width 68 height 21
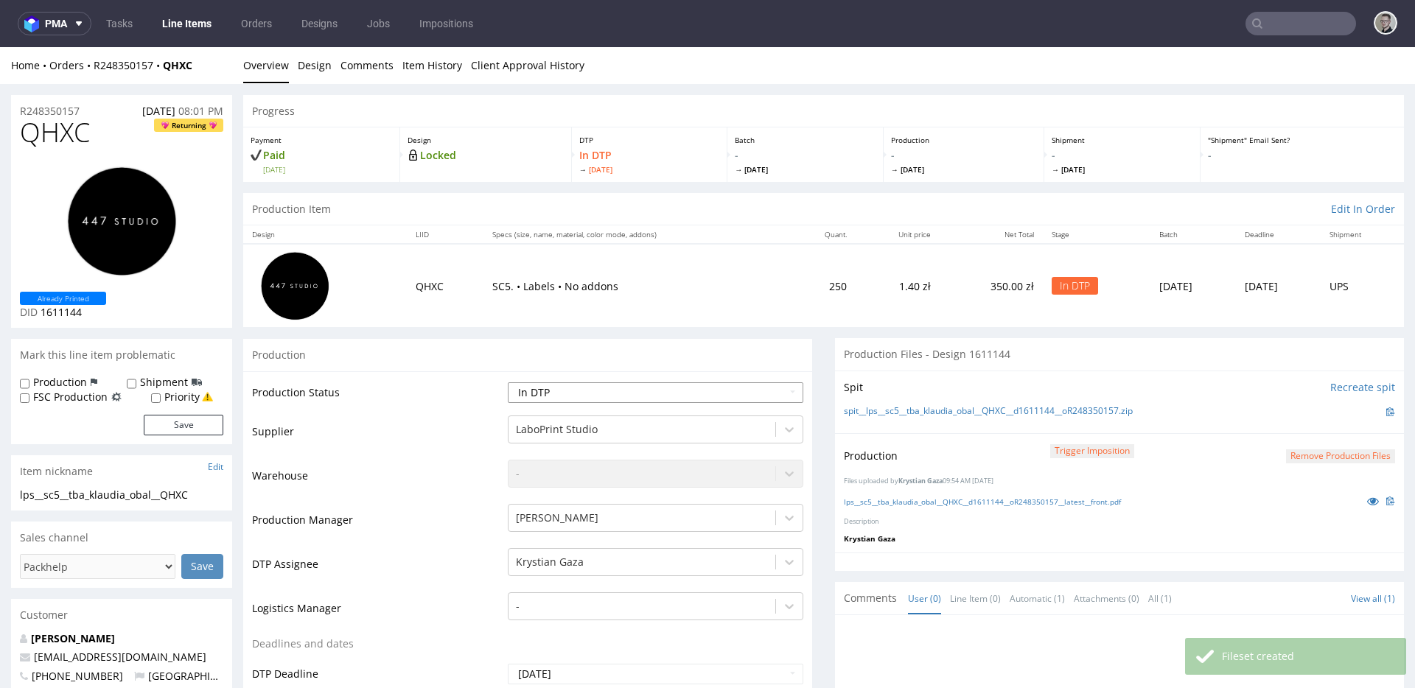
click at [603, 387] on select "Waiting for Artwork Waiting for Diecut Waiting for Mockup Waiting for DTP Waiti…" at bounding box center [656, 393] width 296 height 21
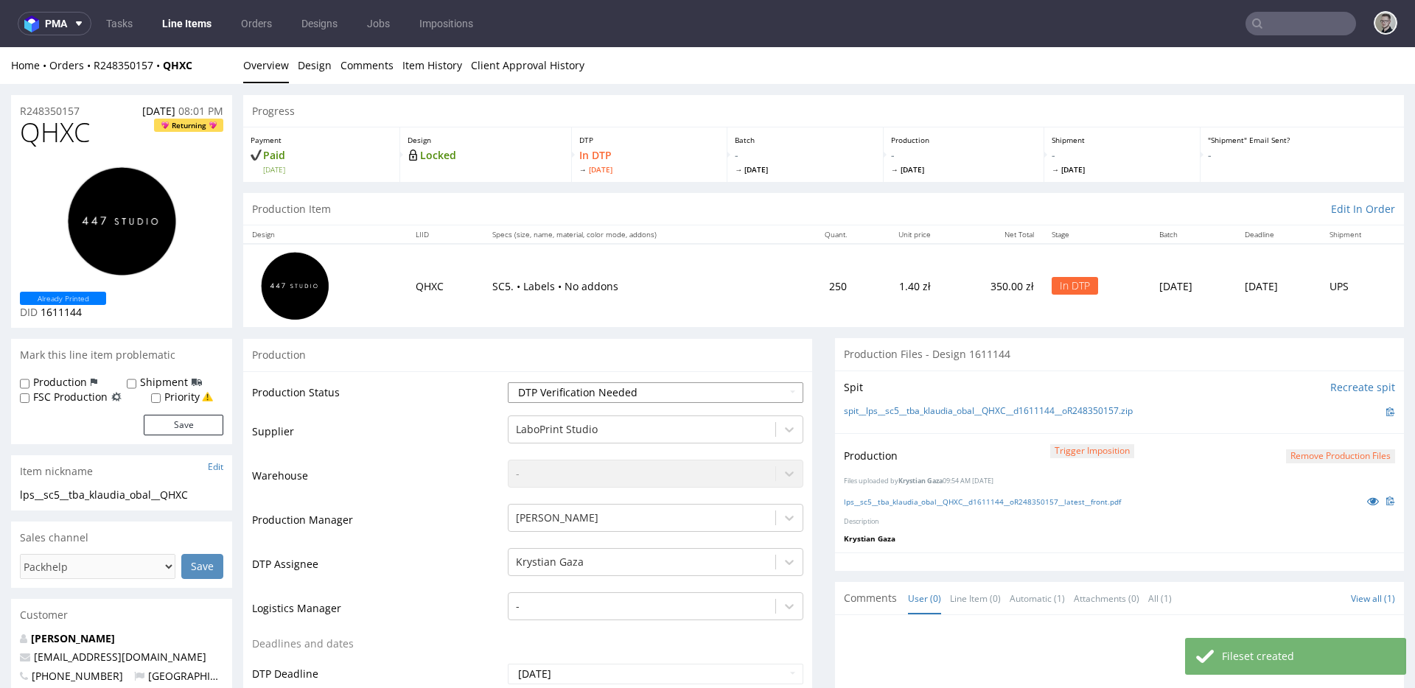
click at [508, 383] on select "Waiting for Artwork Waiting for Diecut Waiting for Mockup Waiting for DTP Waiti…" at bounding box center [656, 393] width 296 height 21
click at [608, 389] on select "Waiting for Artwork Waiting for Diecut Waiting for Mockup Waiting for DTP Waiti…" at bounding box center [656, 393] width 296 height 21
select select "dtp_production_ready"
click at [508, 383] on select "Waiting for Artwork Waiting for Diecut Waiting for Mockup Waiting for DTP Waiti…" at bounding box center [656, 393] width 296 height 21
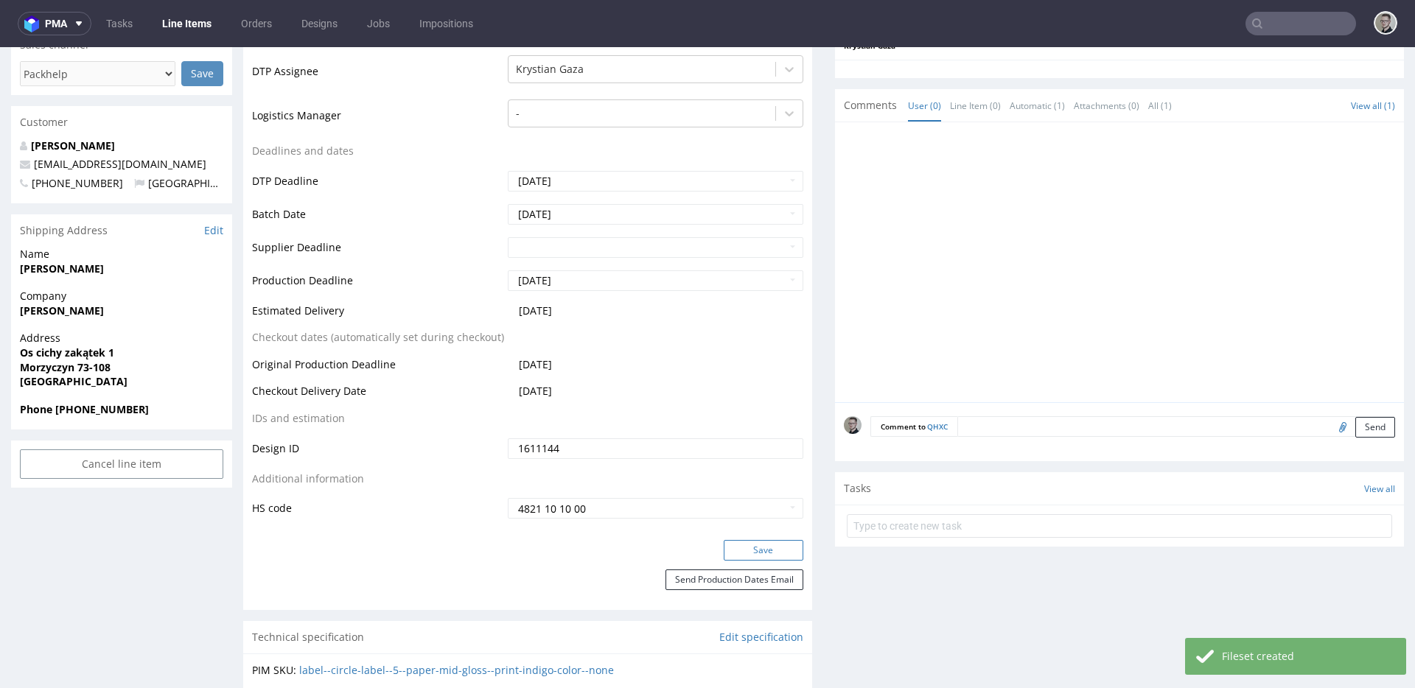
click at [770, 551] on button "Save" at bounding box center [764, 550] width 80 height 21
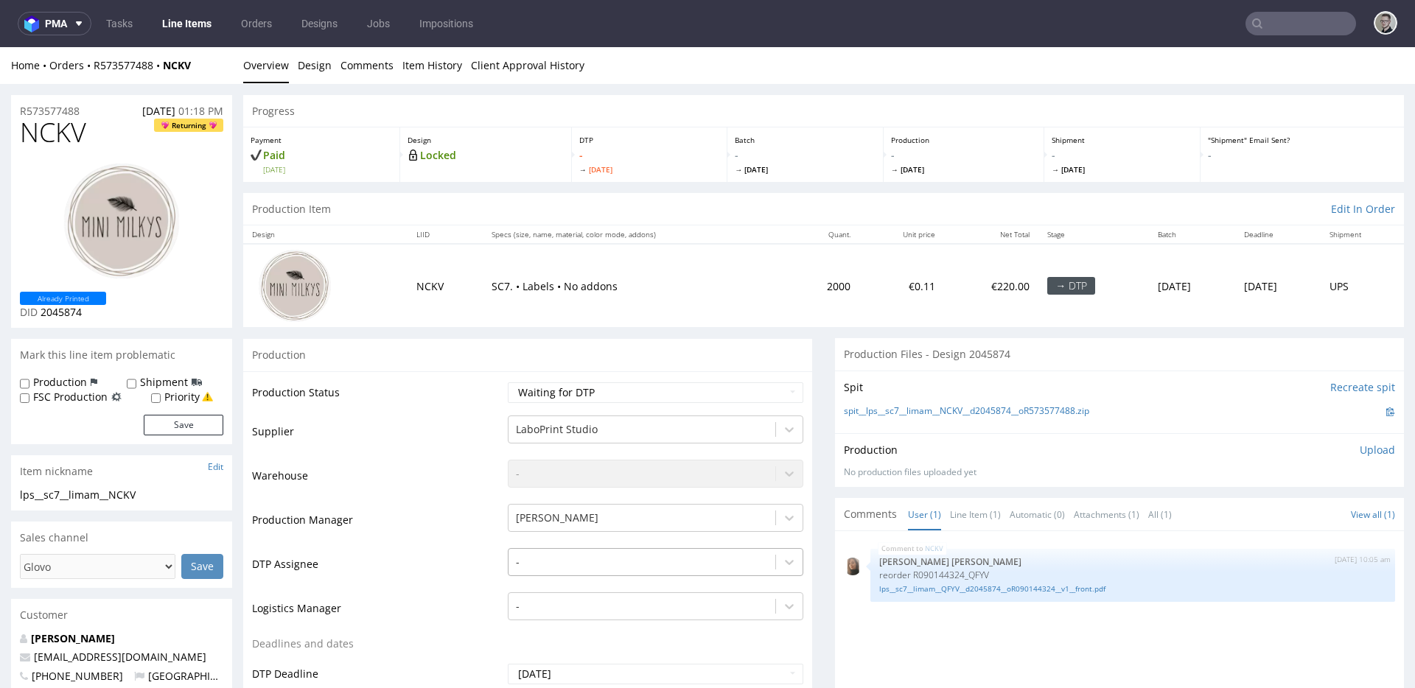
click at [556, 561] on div "-" at bounding box center [656, 558] width 296 height 21
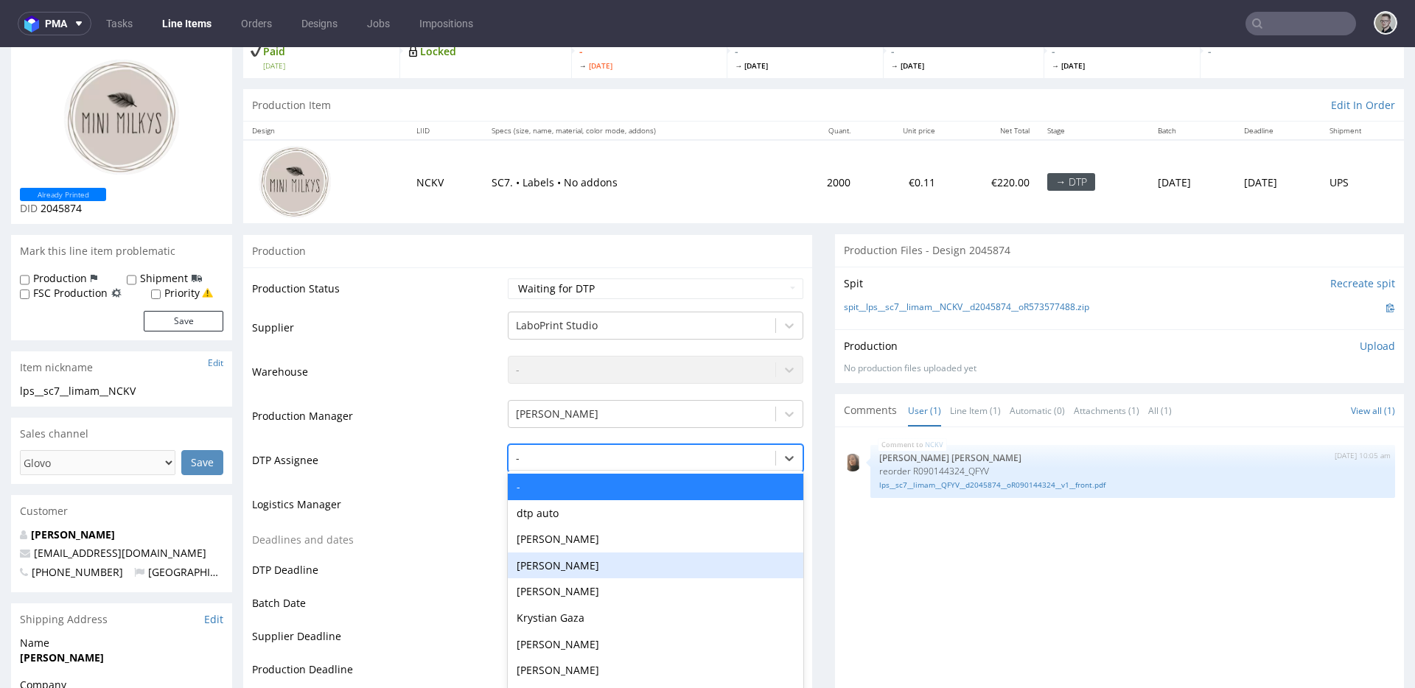
scroll to position [113, 0]
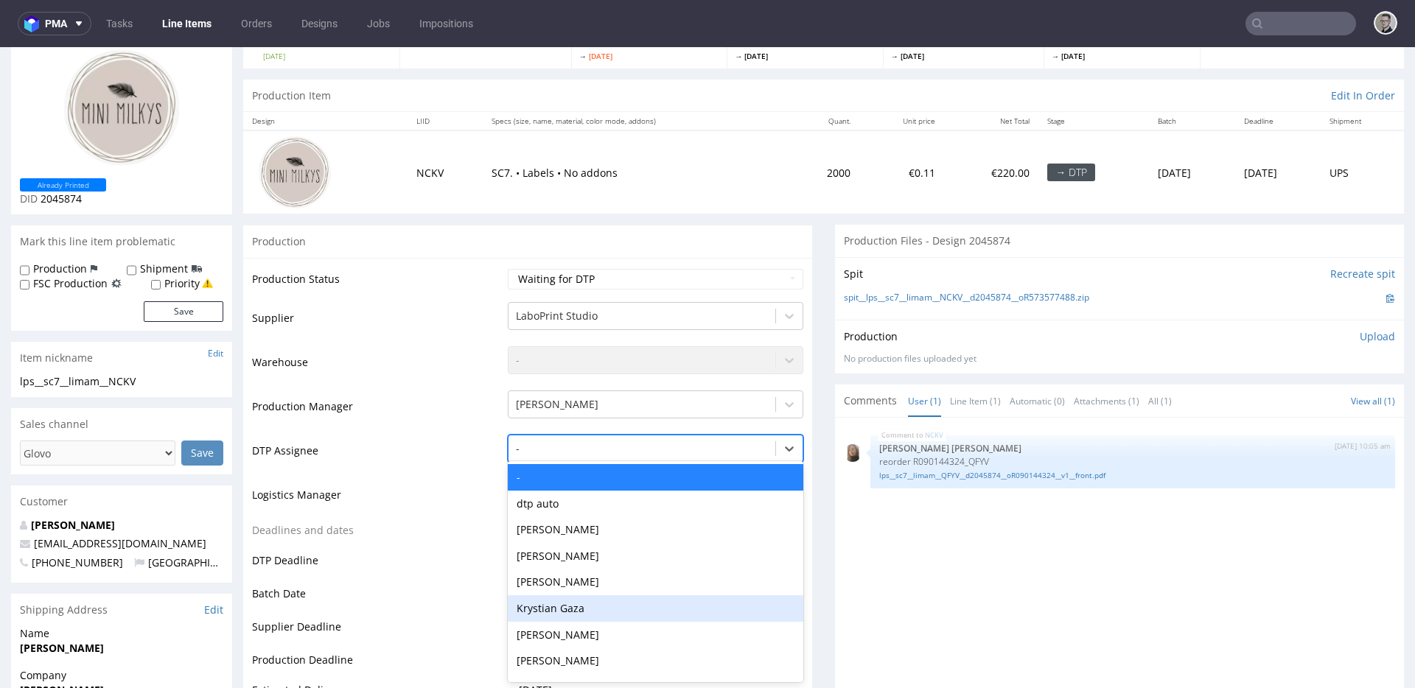
click at [564, 606] on div "Krystian Gaza" at bounding box center [656, 609] width 296 height 27
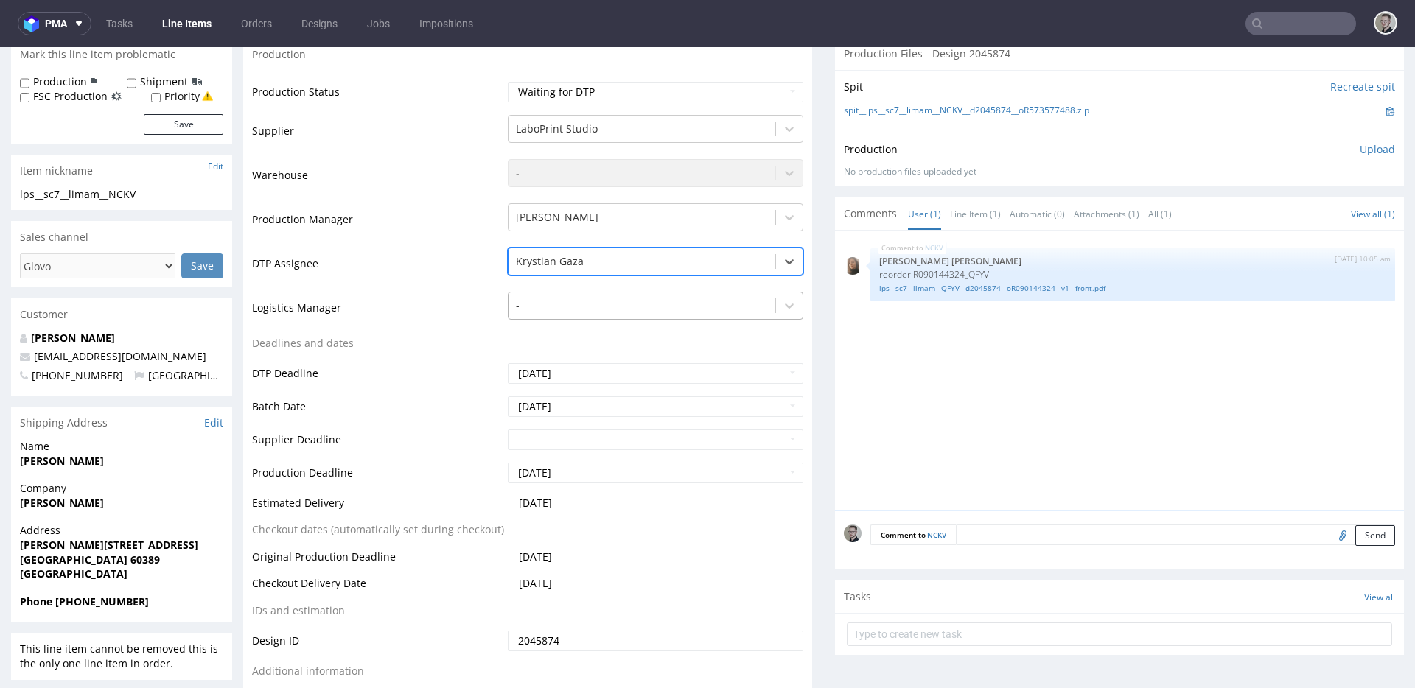
scroll to position [399, 0]
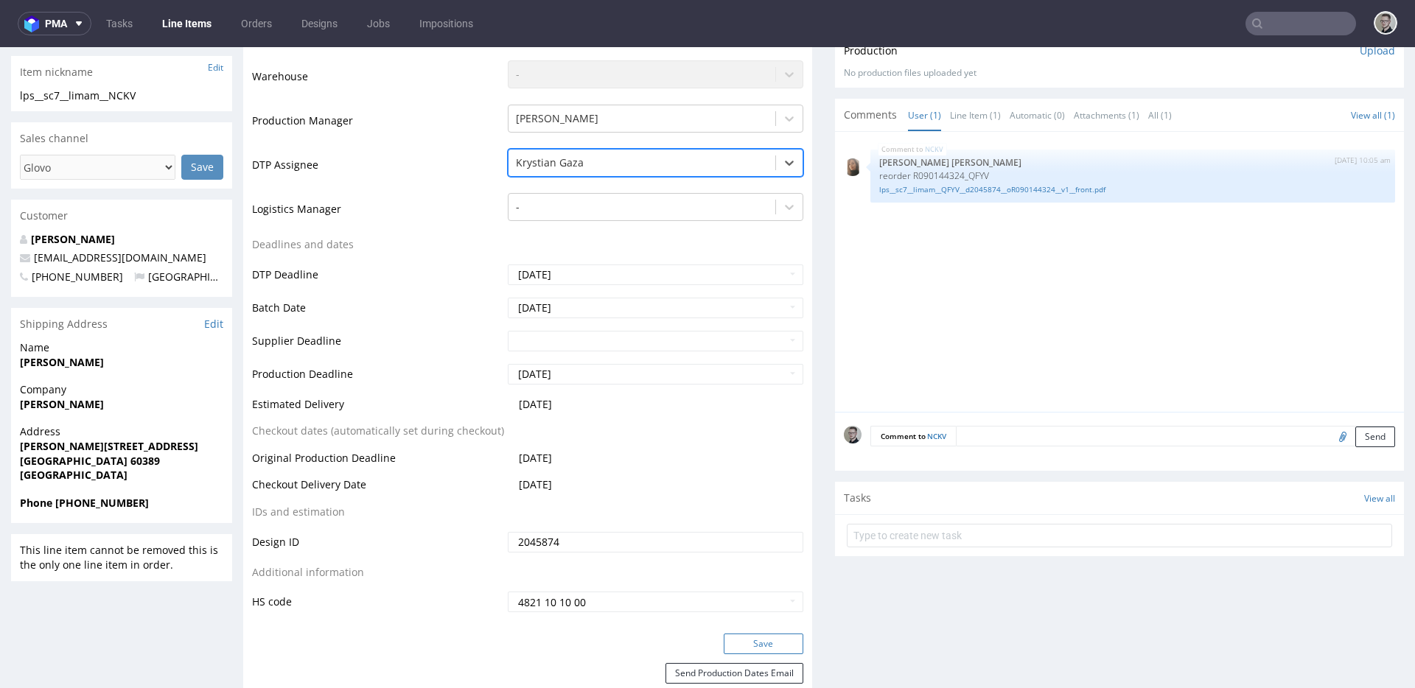
click at [751, 641] on button "Save" at bounding box center [764, 644] width 80 height 21
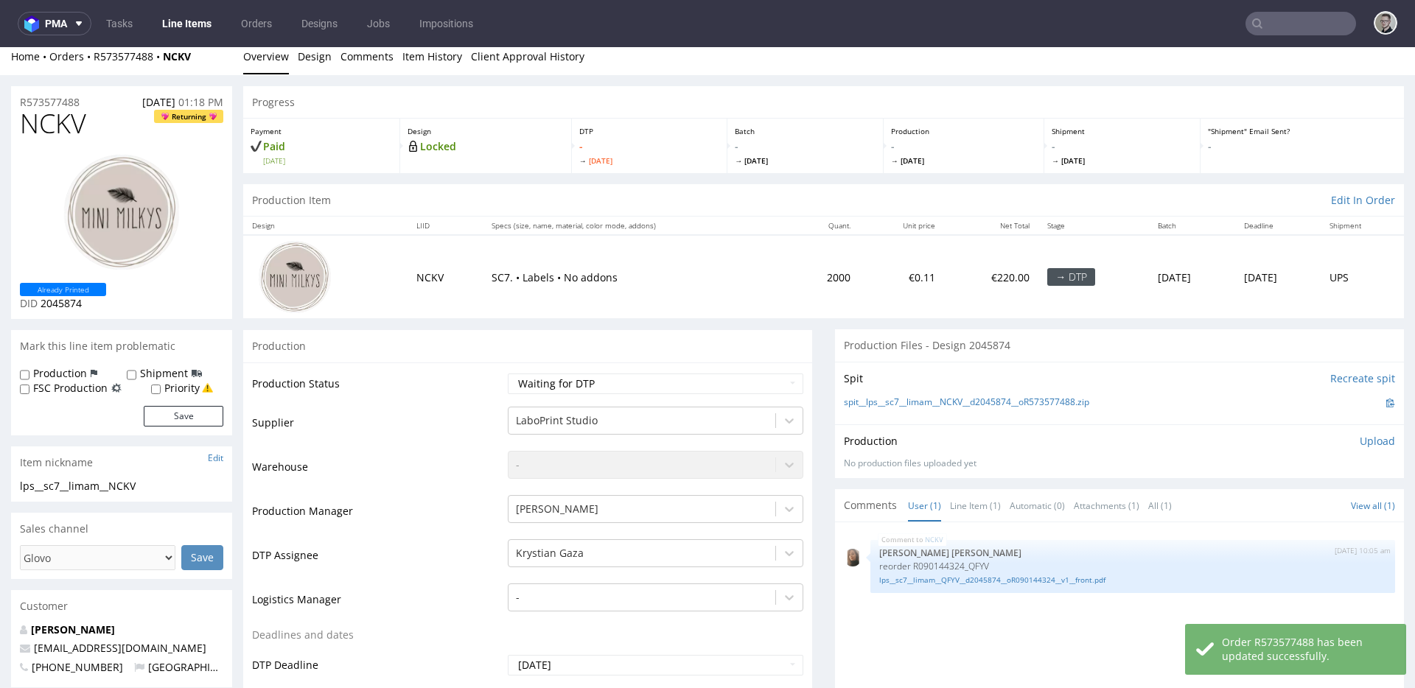
scroll to position [0, 0]
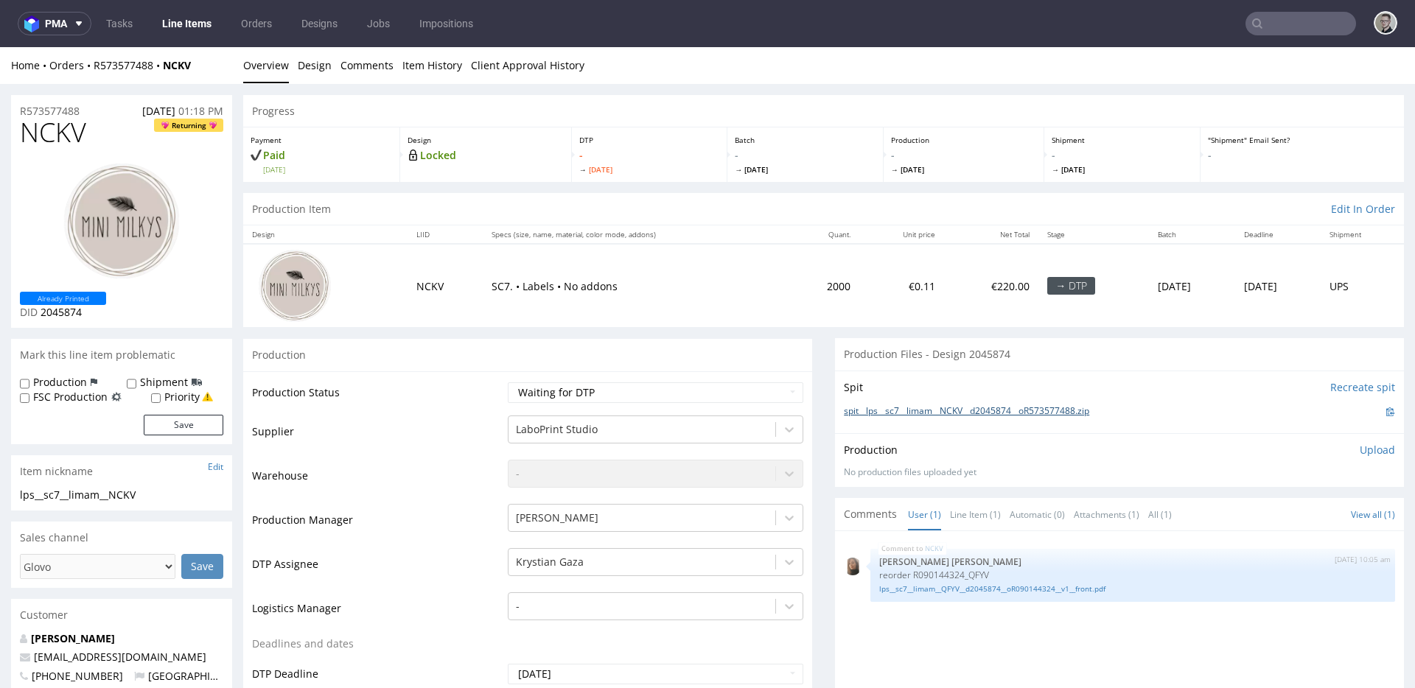
click at [964, 408] on link "spit__lps__sc7__limam__NCKV__d2045874__oR573577488.zip" at bounding box center [966, 411] width 245 height 13
drag, startPoint x: 307, startPoint y: 69, endPoint x: 337, endPoint y: 63, distance: 30.1
click at [307, 69] on link "Design" at bounding box center [315, 65] width 34 height 36
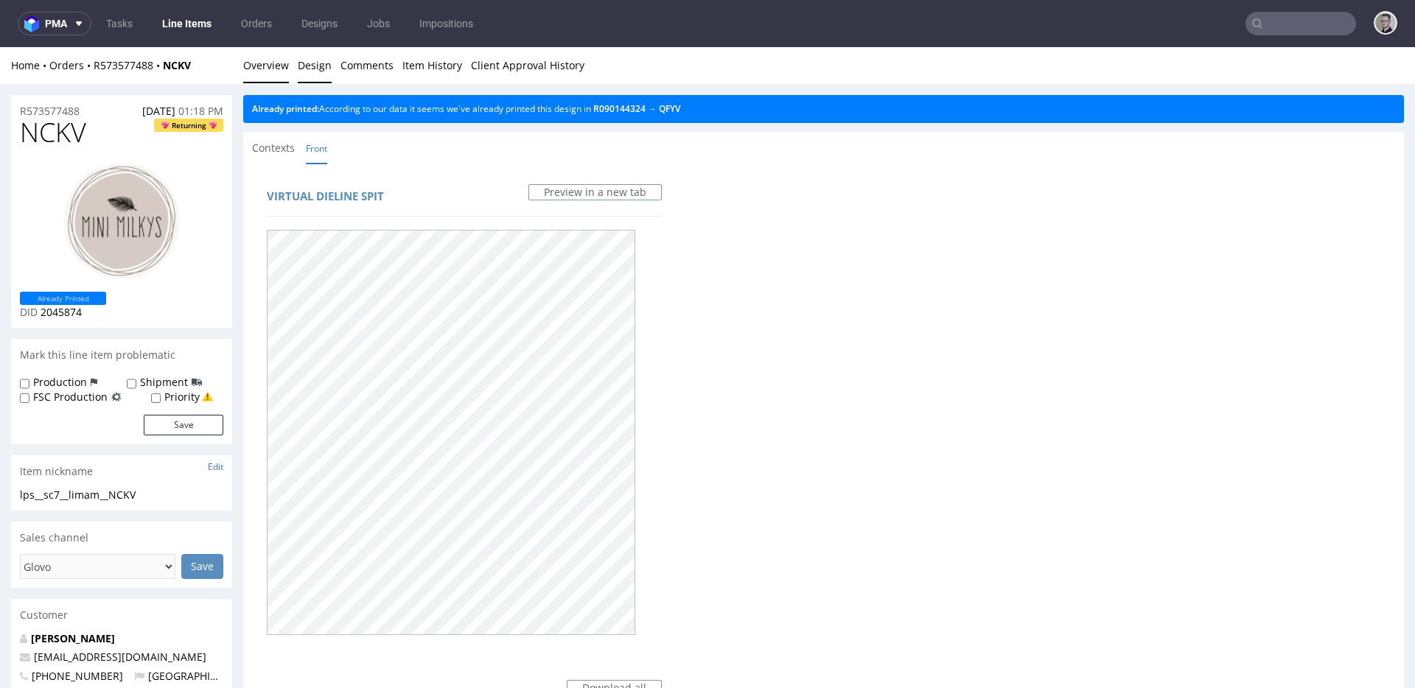
drag, startPoint x: 273, startPoint y: 66, endPoint x: 284, endPoint y: 55, distance: 15.1
click at [273, 66] on link "Overview" at bounding box center [266, 65] width 46 height 36
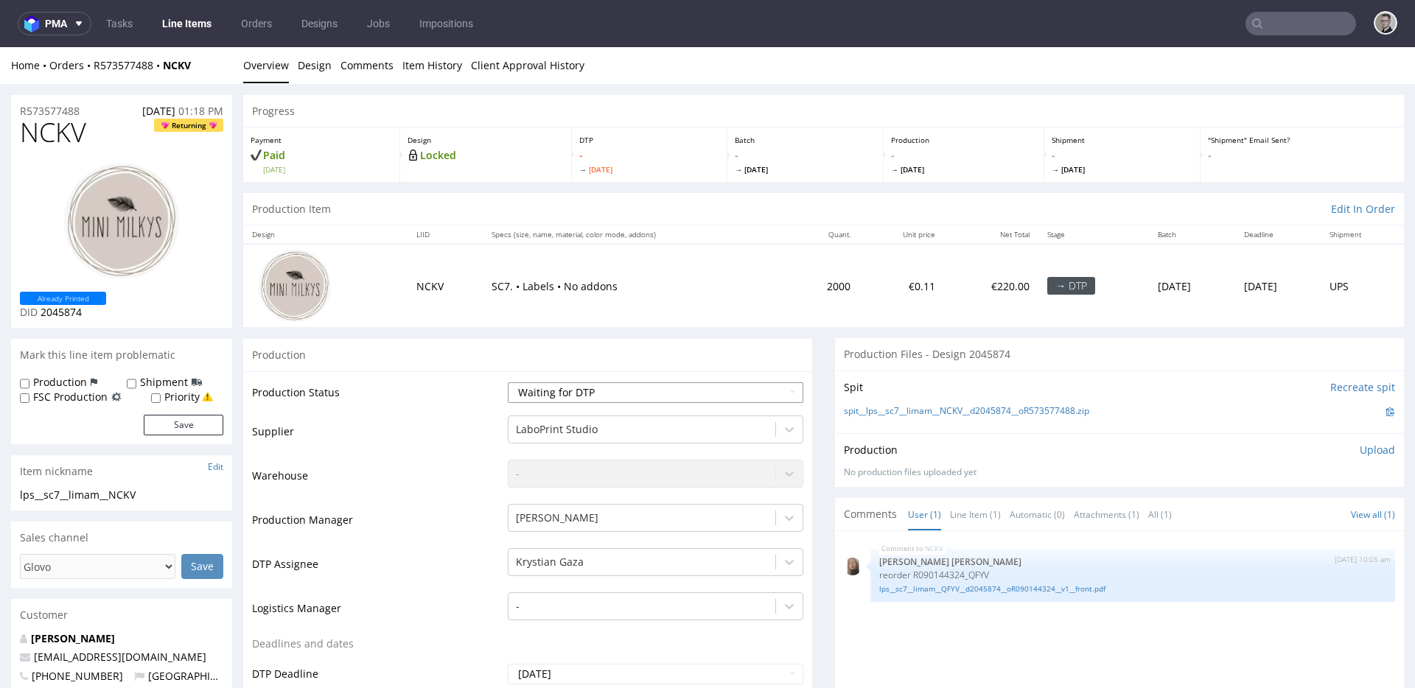
click at [584, 387] on select "Waiting for Artwork Waiting for Diecut Waiting for Mockup Waiting for DTP Waiti…" at bounding box center [656, 393] width 296 height 21
select select "dtp_in_process"
click at [508, 383] on select "Waiting for Artwork Waiting for Diecut Waiting for Mockup Waiting for DTP Waiti…" at bounding box center [656, 393] width 296 height 21
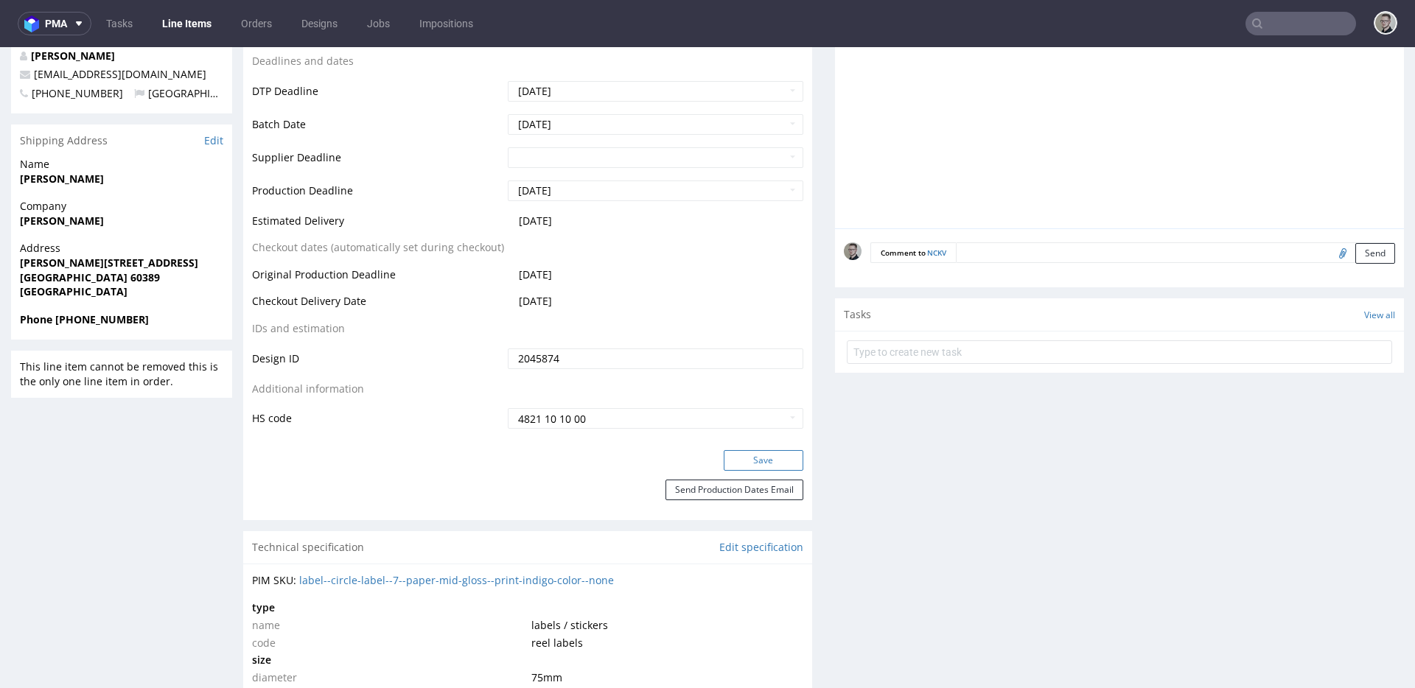
click at [752, 453] on button "Save" at bounding box center [764, 460] width 80 height 21
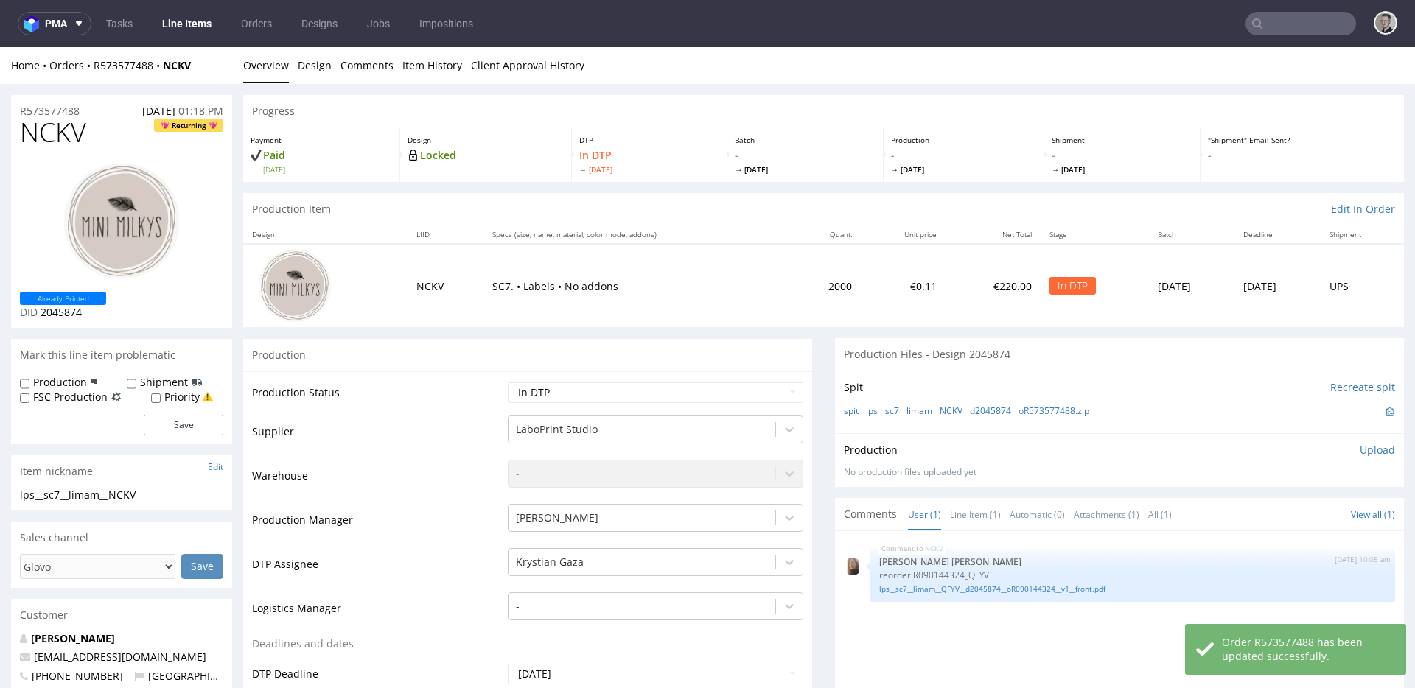
click at [1365, 441] on div "Production Upload No production files uploaded yet Description (optional) Add f…" at bounding box center [1119, 460] width 569 height 54
click at [1360, 448] on p "Upload" at bounding box center [1377, 450] width 35 height 15
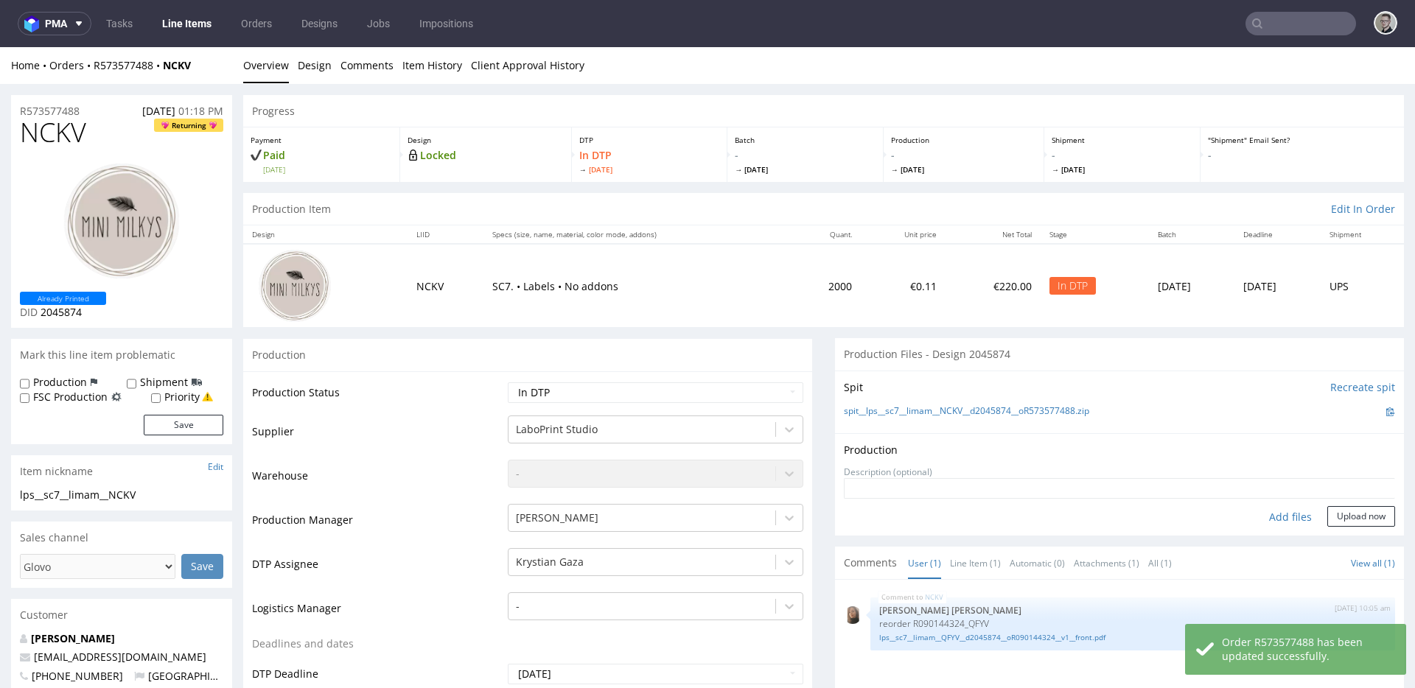
click at [1280, 511] on div "Add files" at bounding box center [1291, 517] width 74 height 22
type input "C:\fakepath\lps__sc7__limam__NCKV__d2045874__oR573577488__latest__front.pdf"
click at [1340, 527] on button "Upload now" at bounding box center [1361, 516] width 68 height 21
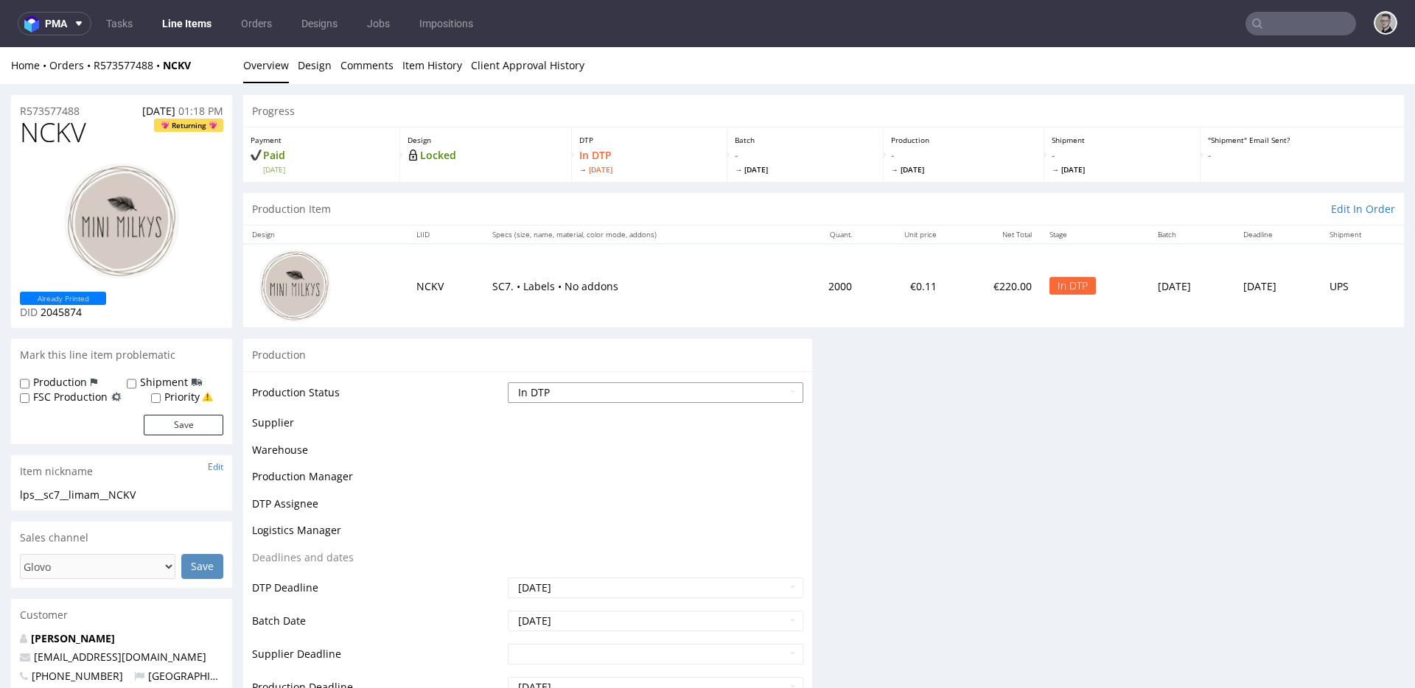
click at [617, 399] on select "Waiting for Artwork Waiting for Diecut Waiting for Mockup Waiting for DTP Waiti…" at bounding box center [656, 393] width 296 height 21
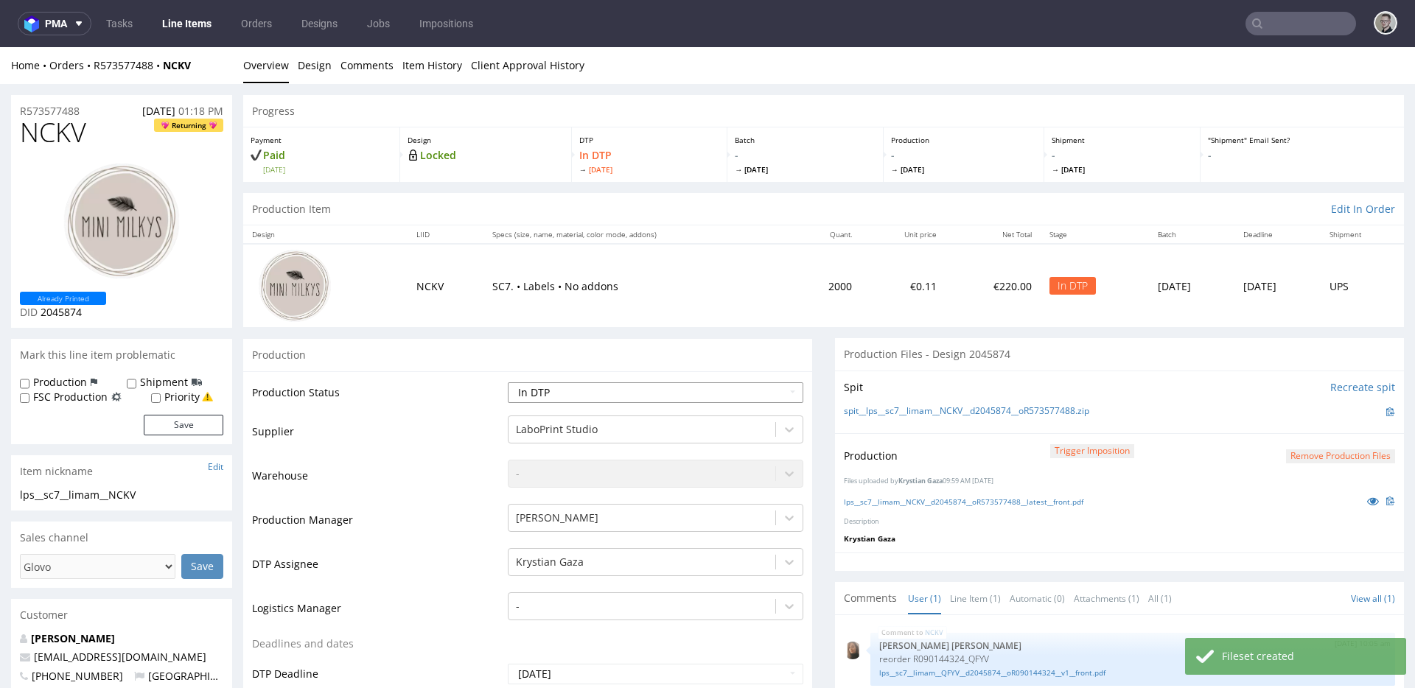
select select "dtp_production_ready"
click at [508, 383] on select "Waiting for Artwork Waiting for Diecut Waiting for Mockup Waiting for DTP Waiti…" at bounding box center [656, 393] width 296 height 21
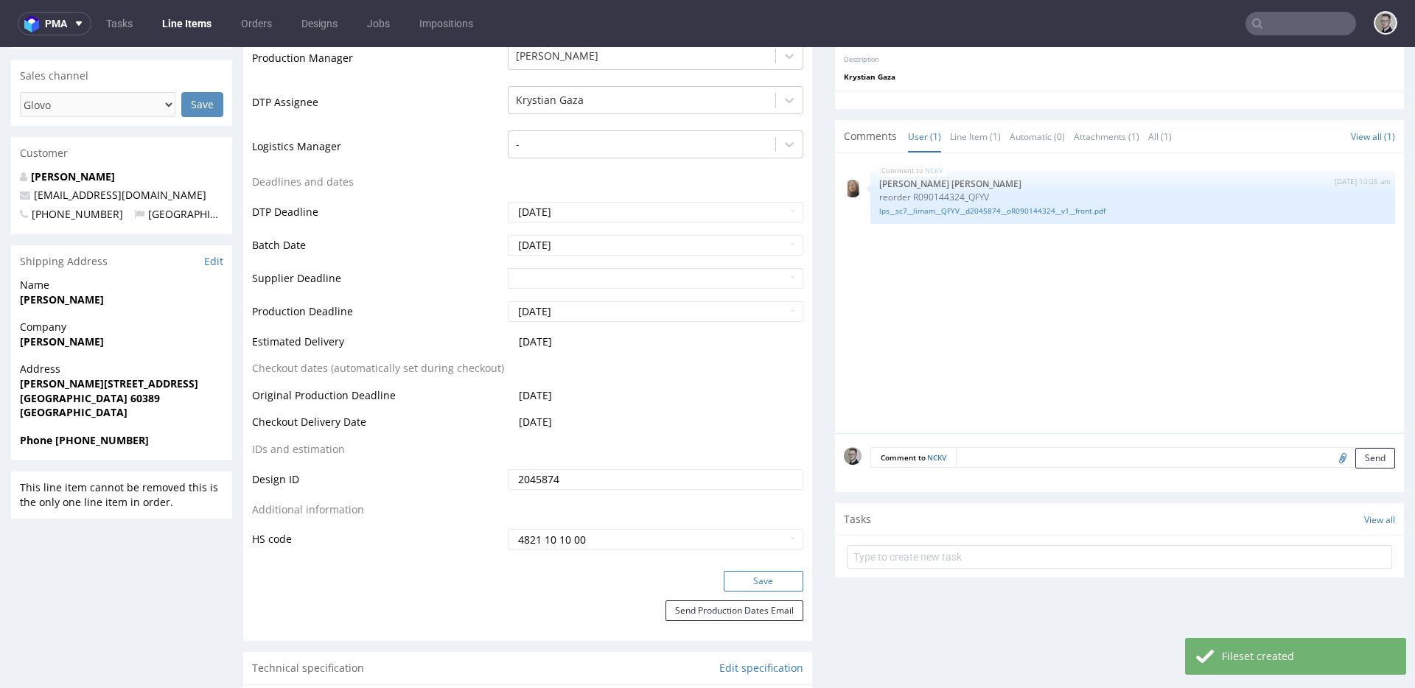
click at [777, 573] on button "Save" at bounding box center [764, 581] width 80 height 21
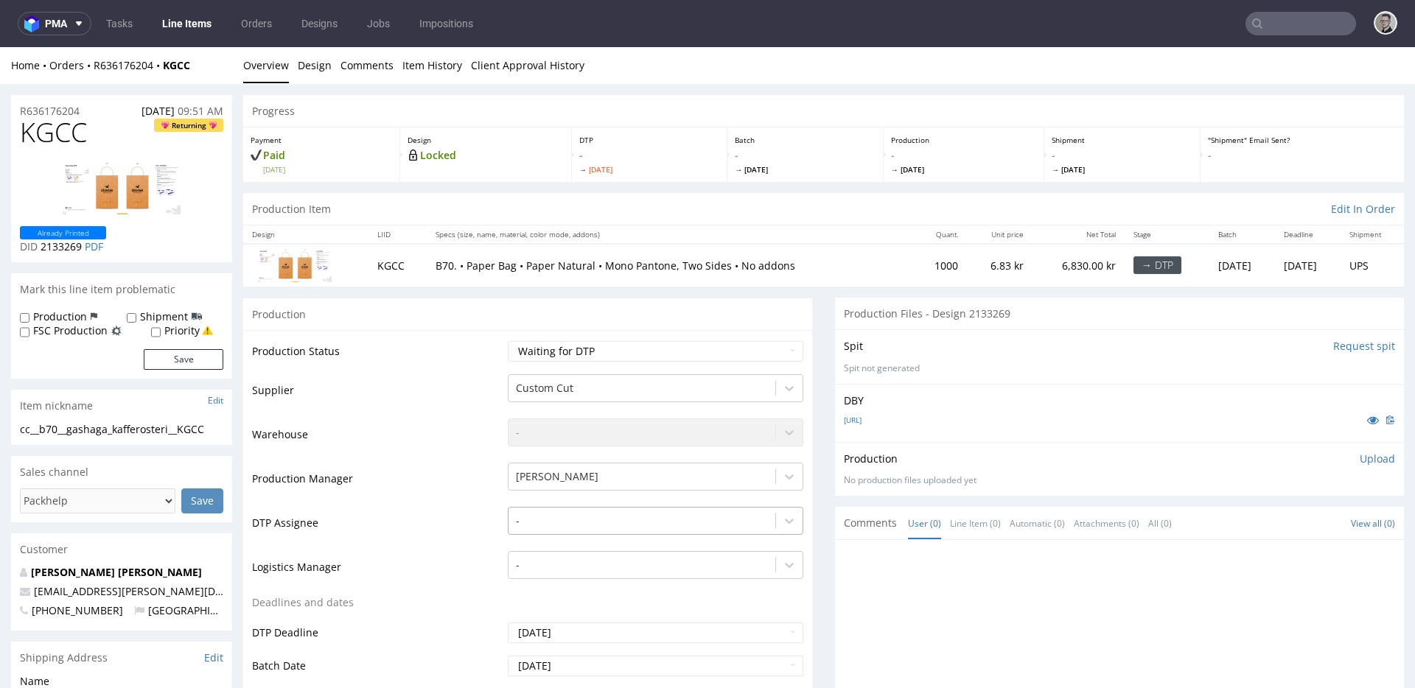
click at [573, 528] on div "-" at bounding box center [656, 517] width 296 height 21
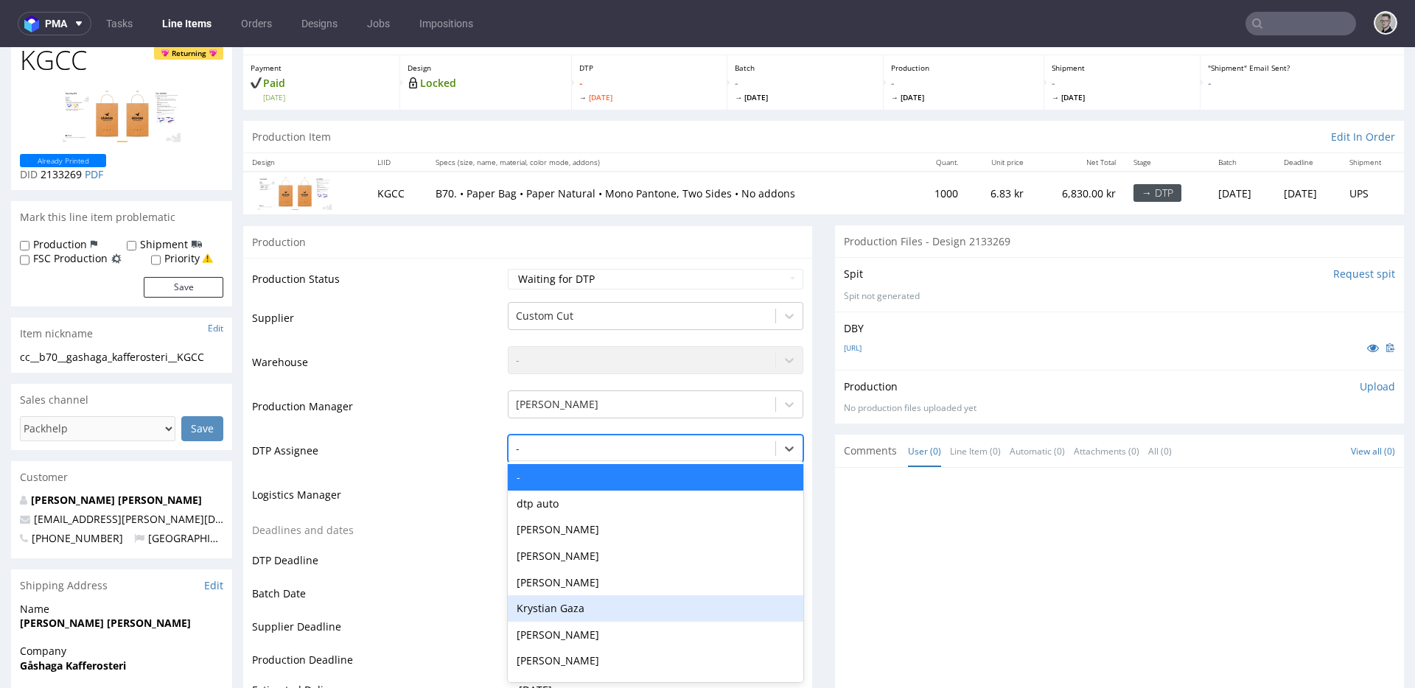
click at [574, 612] on div "Krystian Gaza" at bounding box center [656, 609] width 296 height 27
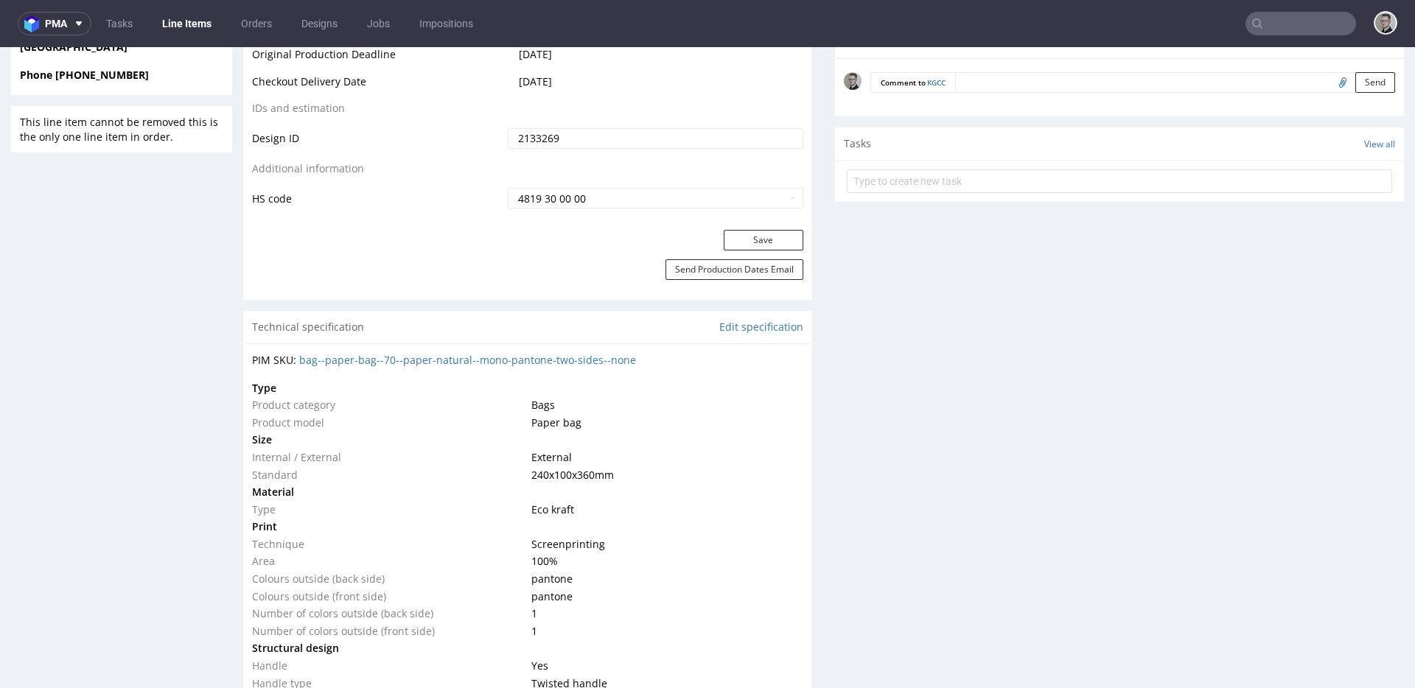
scroll to position [764, 0]
click at [752, 240] on button "Save" at bounding box center [764, 238] width 80 height 21
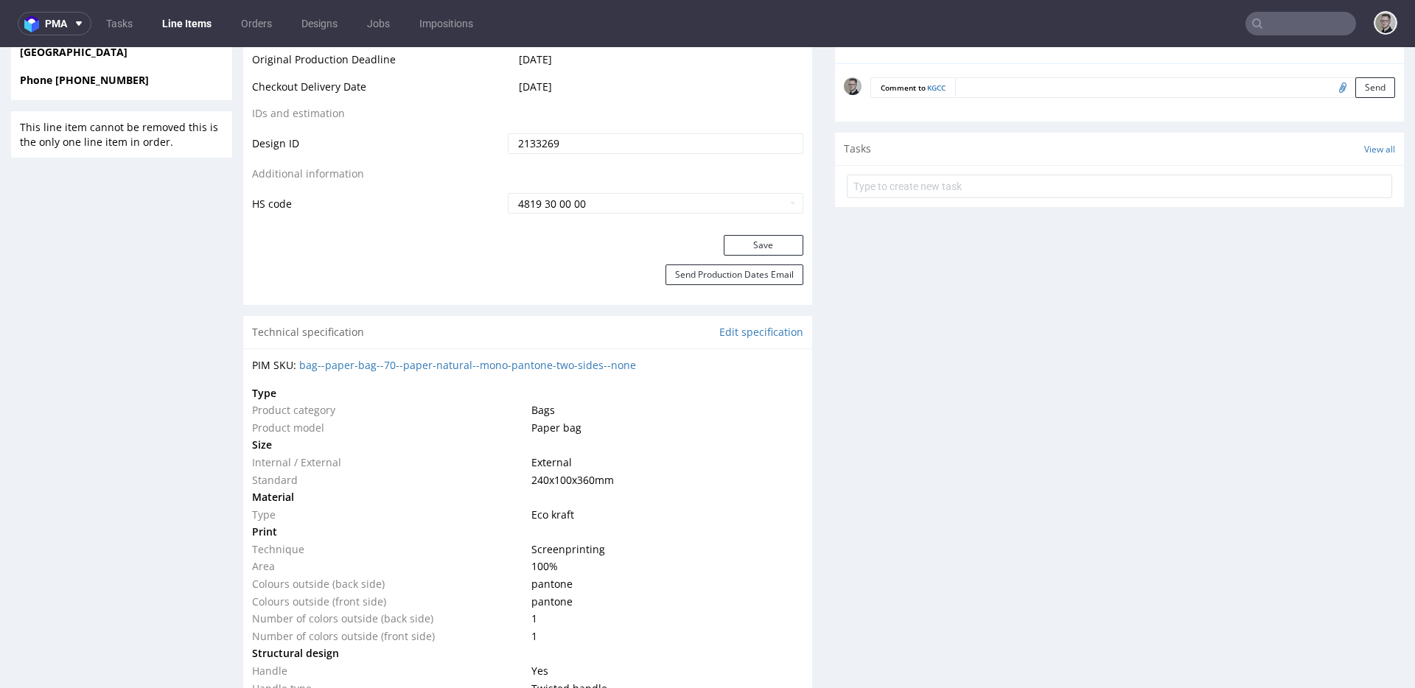
scroll to position [0, 0]
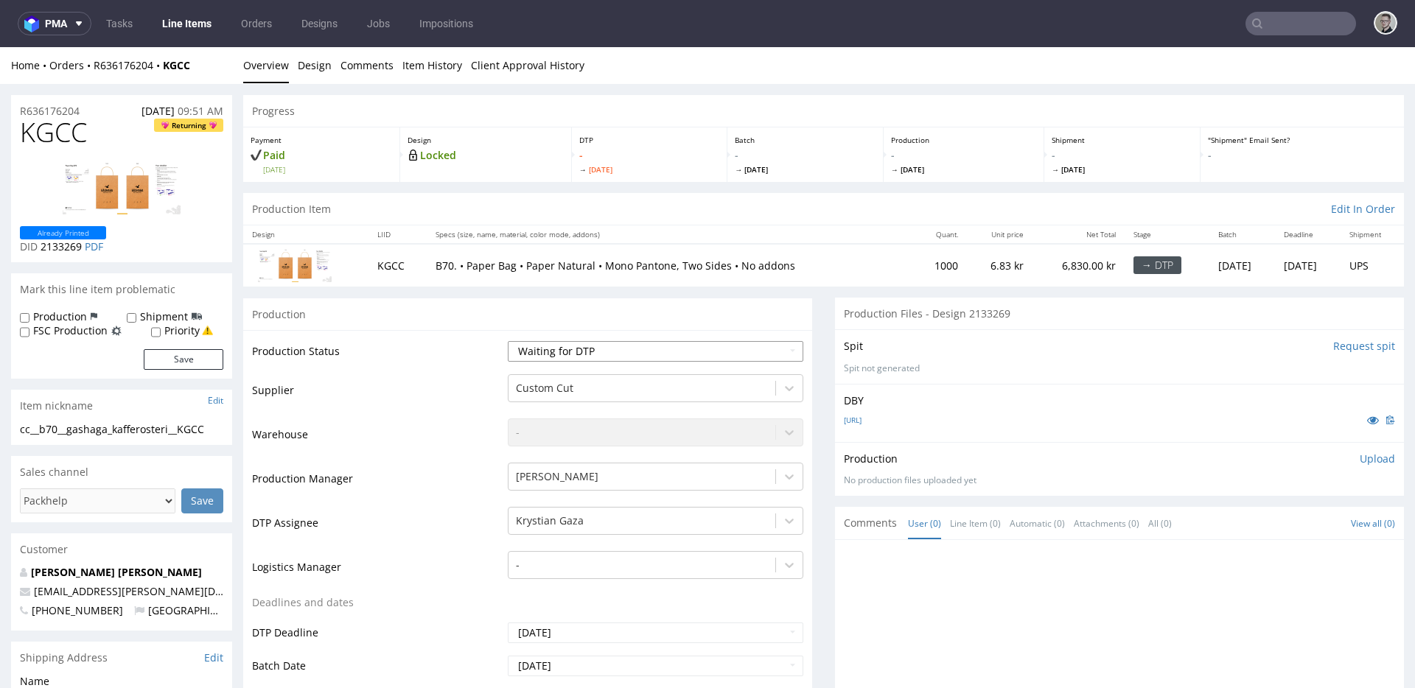
click at [738, 343] on select "Waiting for Artwork Waiting for Diecut Waiting for Mockup Waiting for DTP Waiti…" at bounding box center [656, 351] width 296 height 21
click at [629, 349] on select "Waiting for Artwork Waiting for Diecut Waiting for Mockup Waiting for DTP Waiti…" at bounding box center [656, 351] width 296 height 21
select select "dtp_in_process"
click at [508, 341] on select "Waiting for Artwork Waiting for Diecut Waiting for Mockup Waiting for DTP Waiti…" at bounding box center [656, 351] width 296 height 21
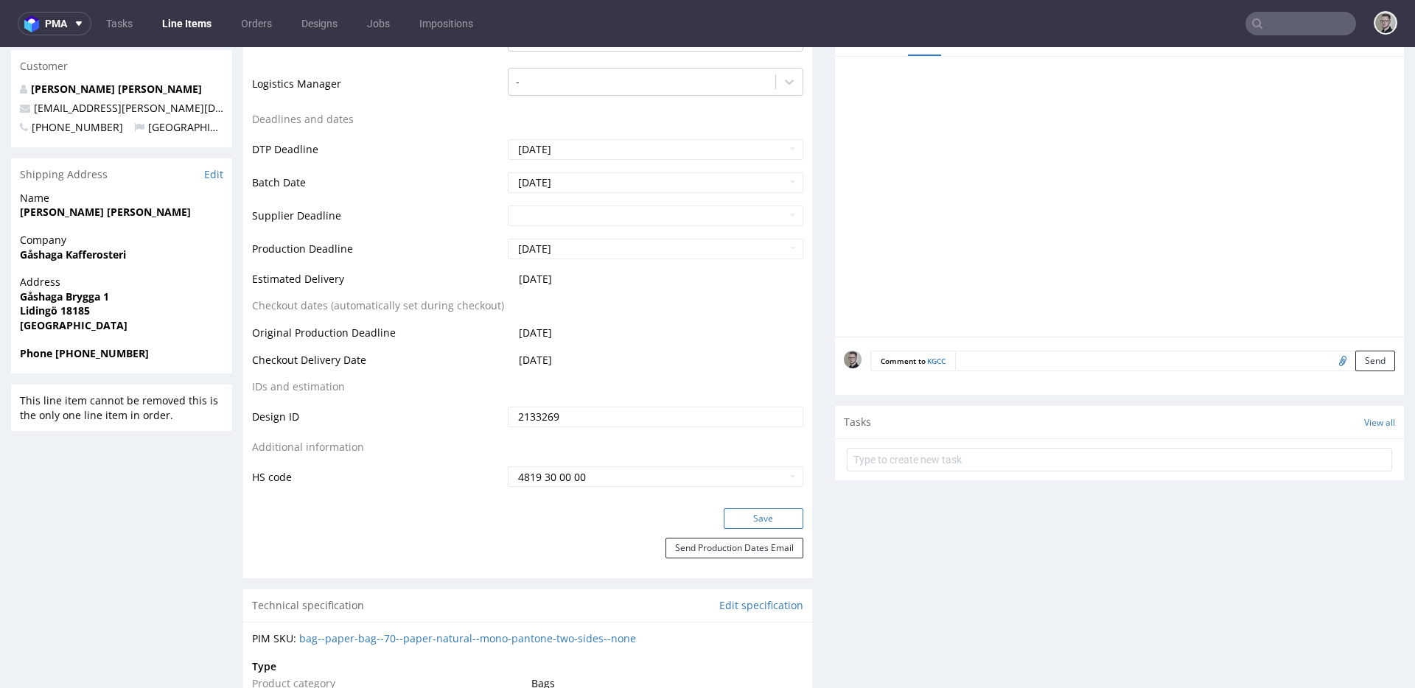
click at [767, 518] on button "Save" at bounding box center [764, 519] width 80 height 21
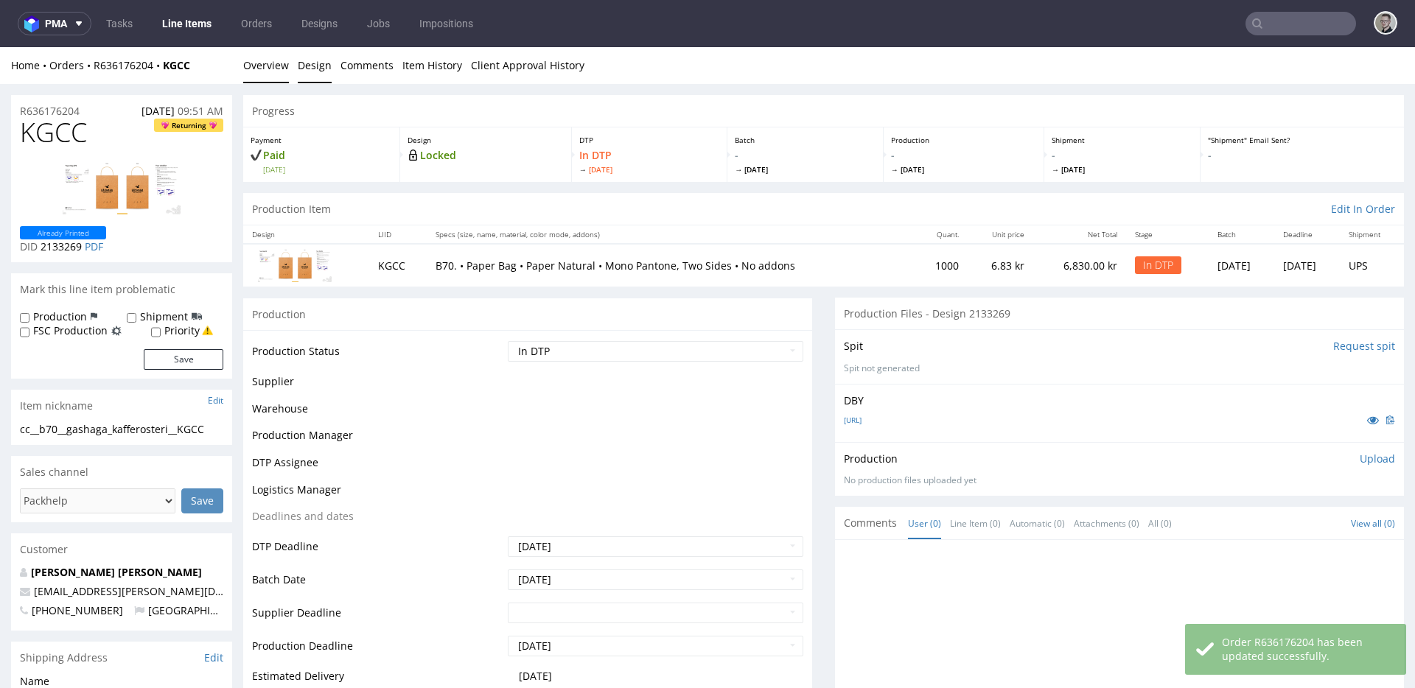
click at [326, 67] on link "Design" at bounding box center [315, 65] width 34 height 36
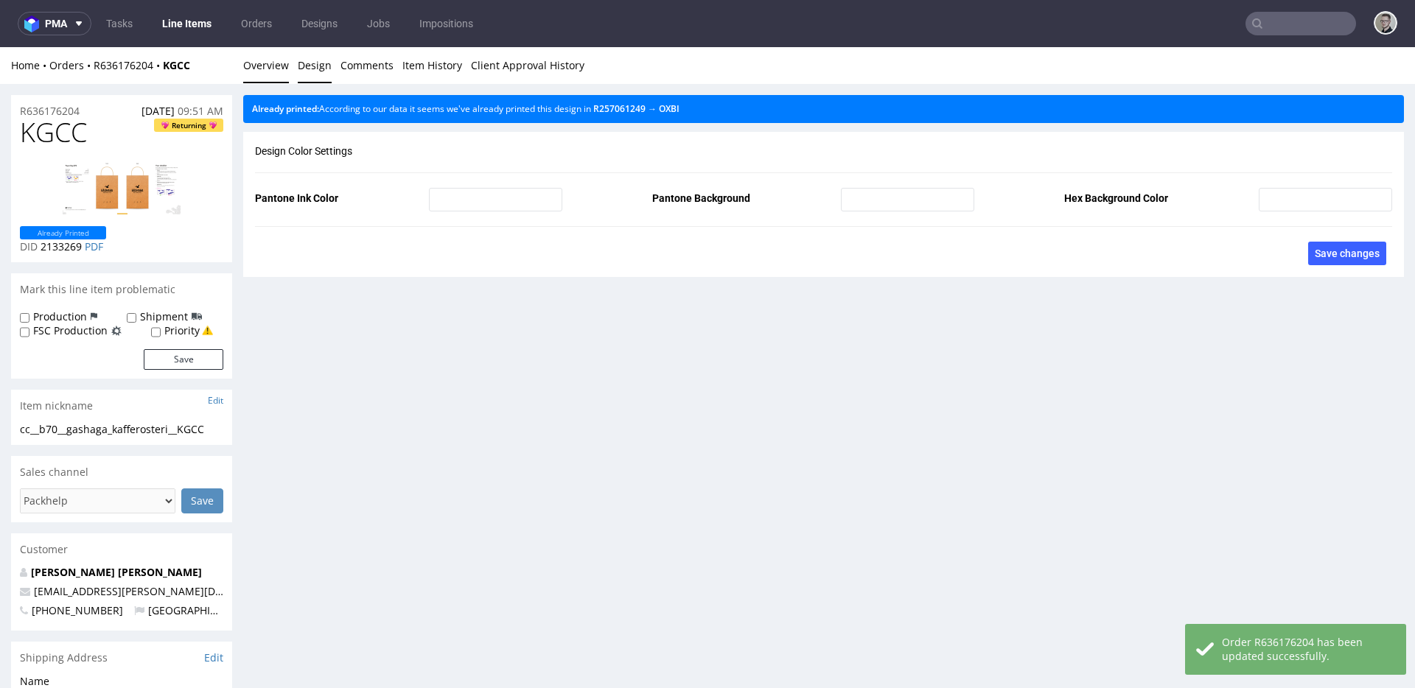
click at [267, 68] on link "Overview" at bounding box center [266, 65] width 46 height 36
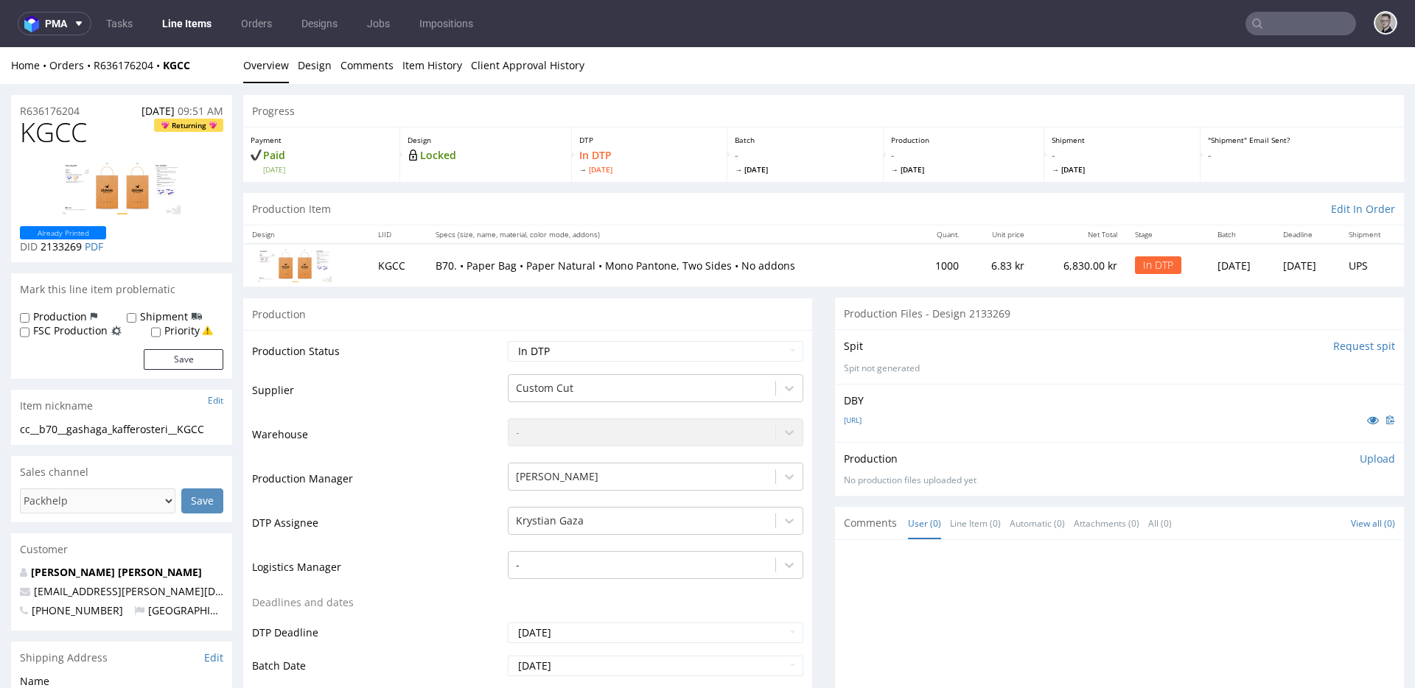
click at [94, 433] on div "cc__b70__gashaga_kafferosteri__KGCC" at bounding box center [121, 429] width 203 height 15
copy div "cc__b70__gashaga_kafferosteri__KGCC"
drag, startPoint x: 94, startPoint y: 112, endPoint x: 0, endPoint y: 100, distance: 95.1
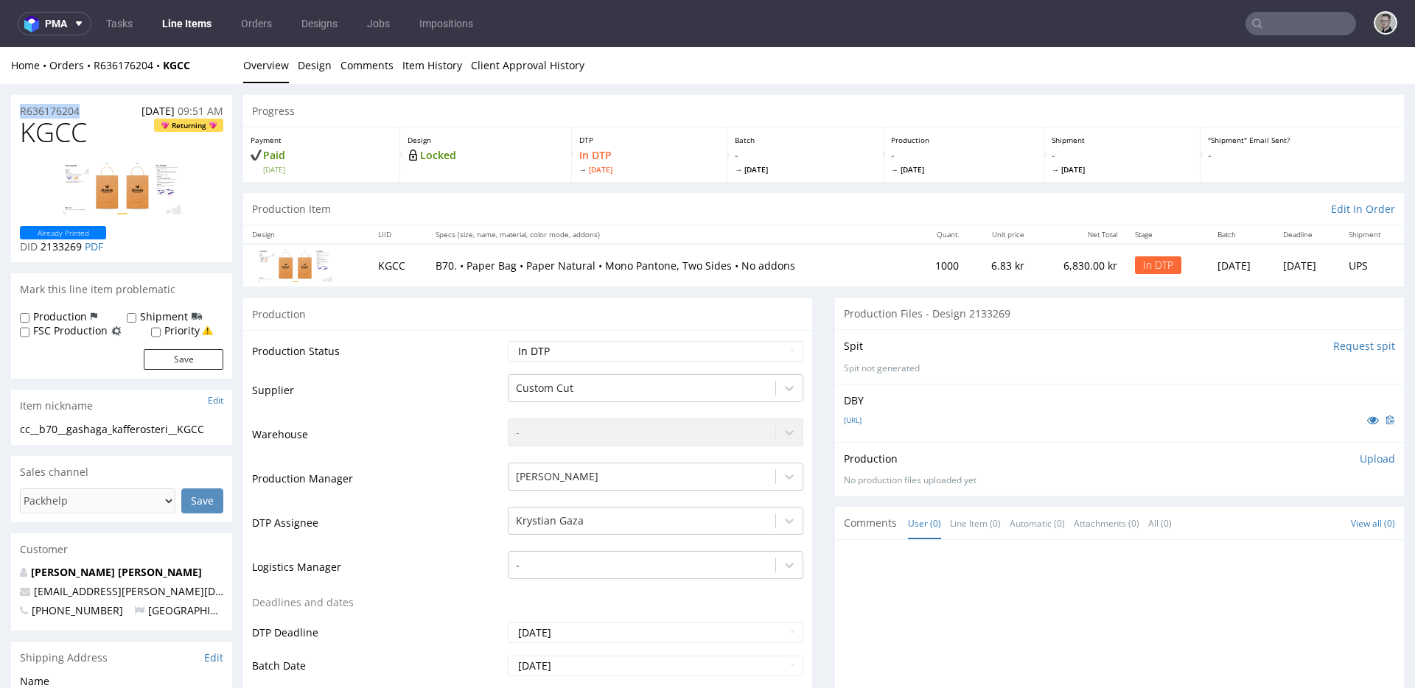
copy p "R636176204"
click at [1368, 457] on p "Upload" at bounding box center [1377, 459] width 35 height 15
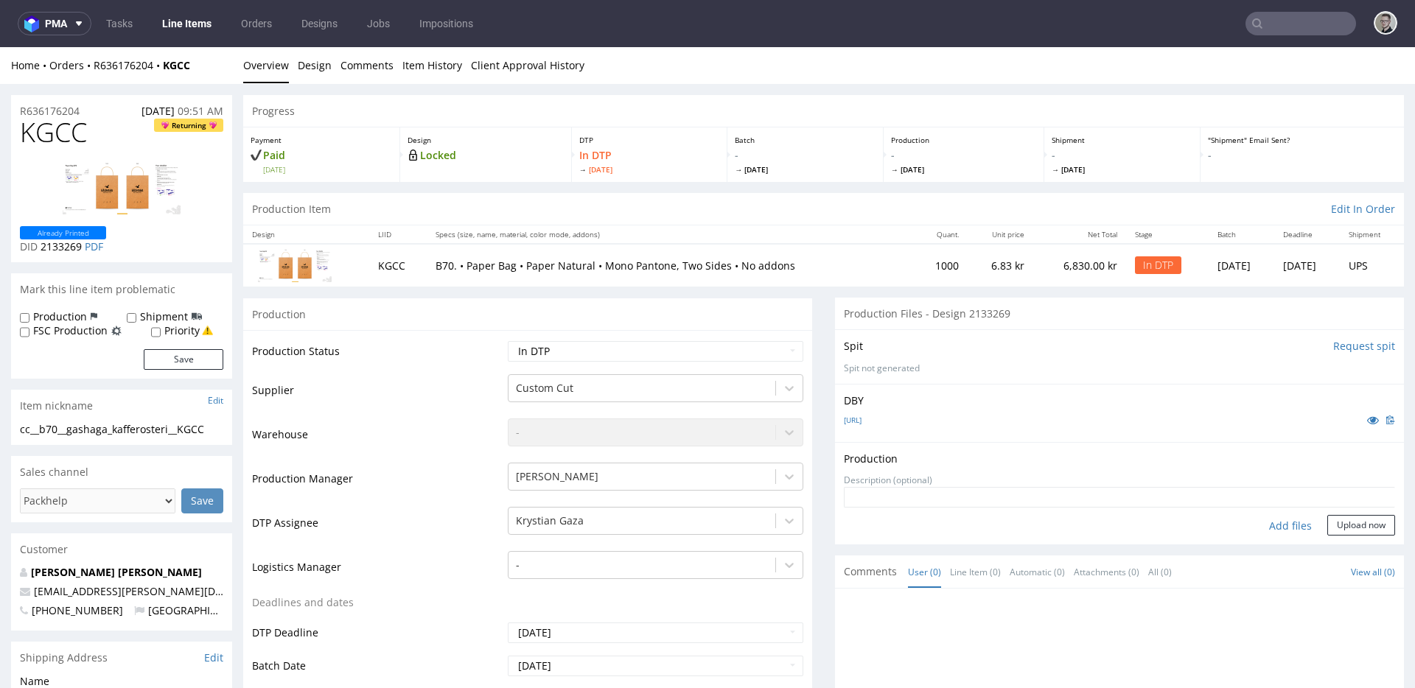
click at [1285, 521] on div "Add files" at bounding box center [1291, 526] width 74 height 22
type input "C:\fakepath\cc__b70__gashaga_kafferosteri__KGCC__d2133269__oR636176204__v7.pdf"
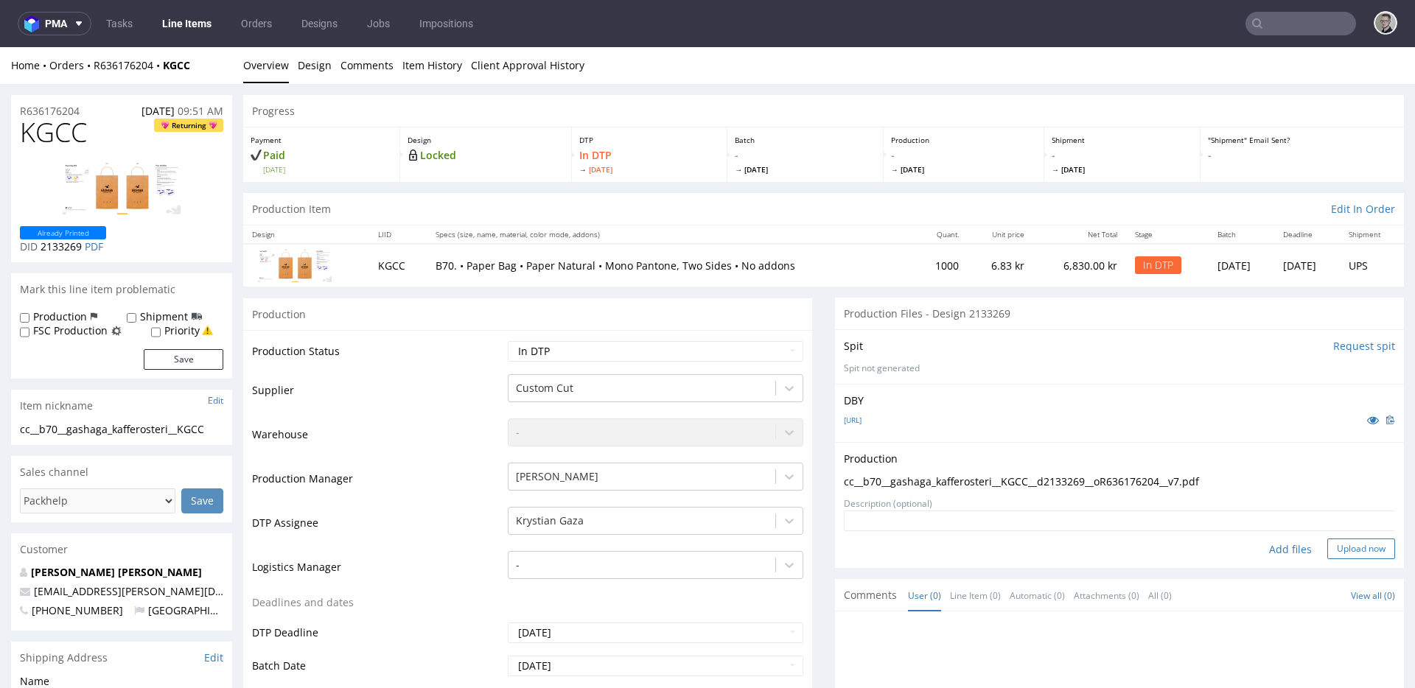
click at [1327, 549] on button "Upload now" at bounding box center [1361, 549] width 68 height 21
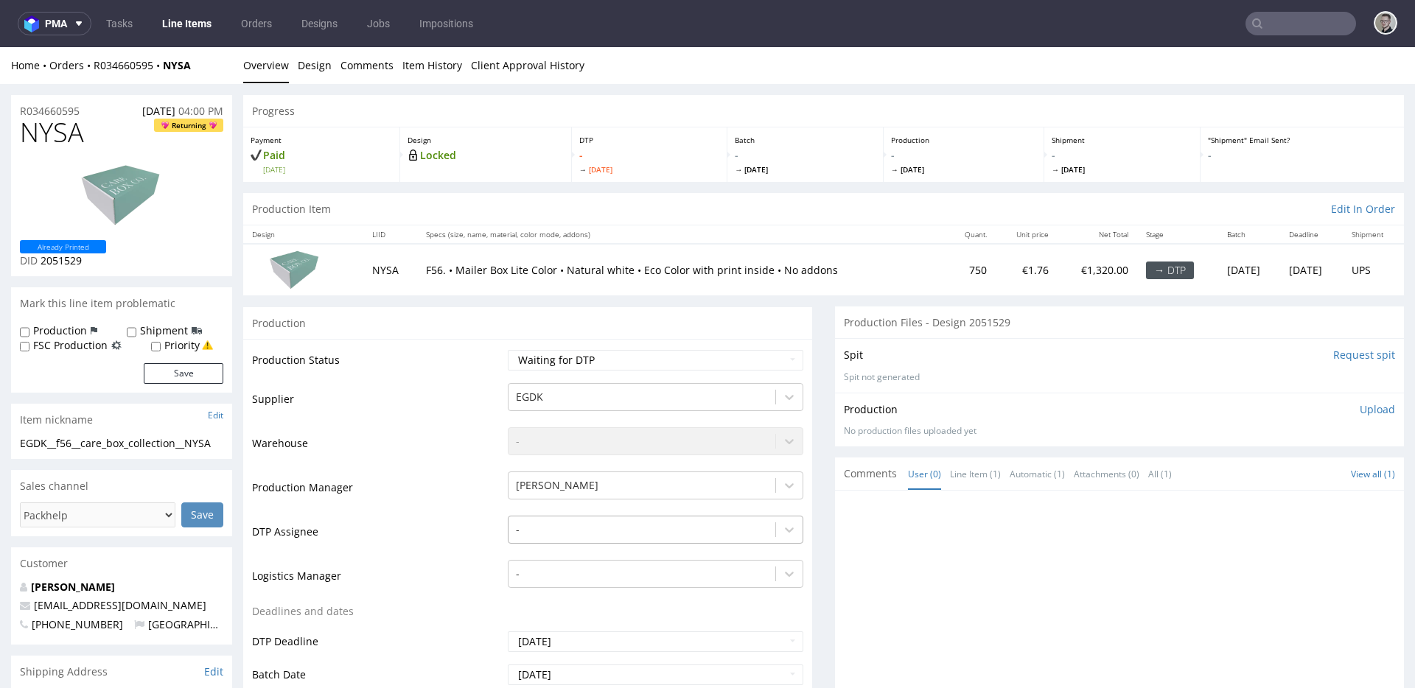
click at [541, 528] on div "-" at bounding box center [656, 526] width 296 height 21
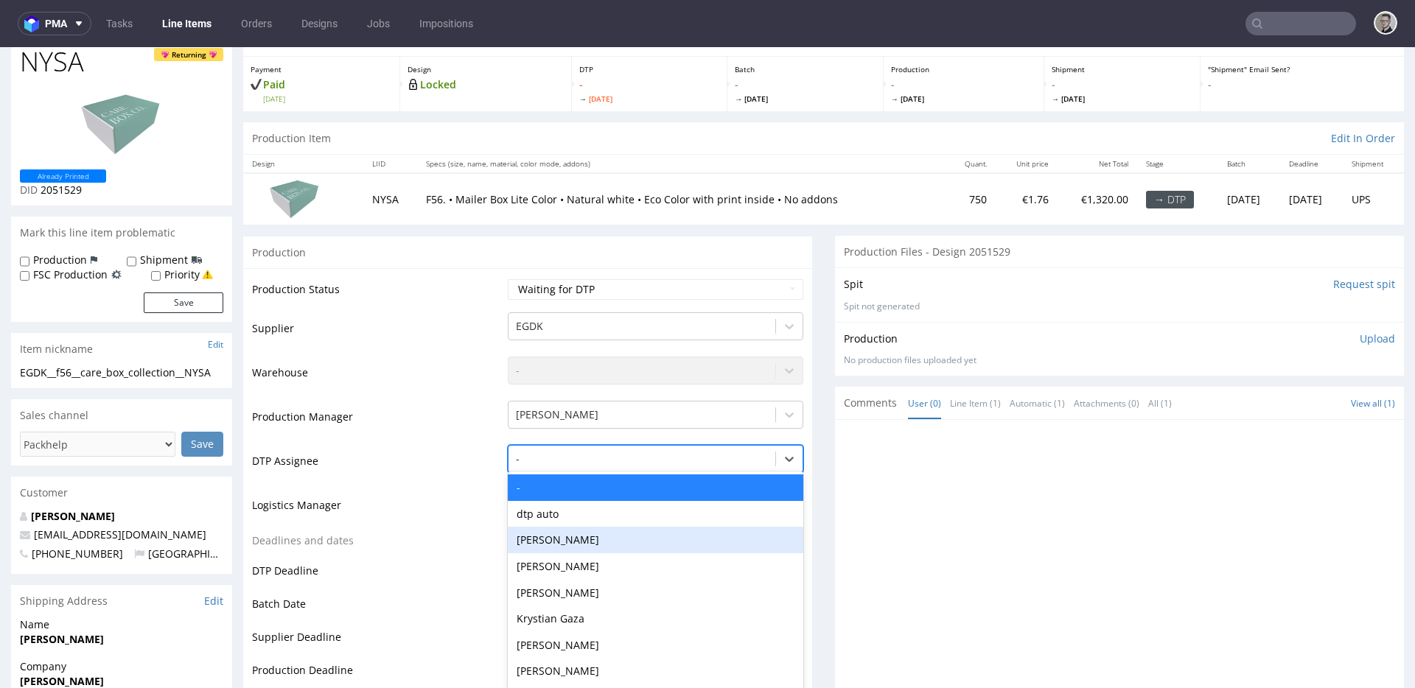
scroll to position [81, 0]
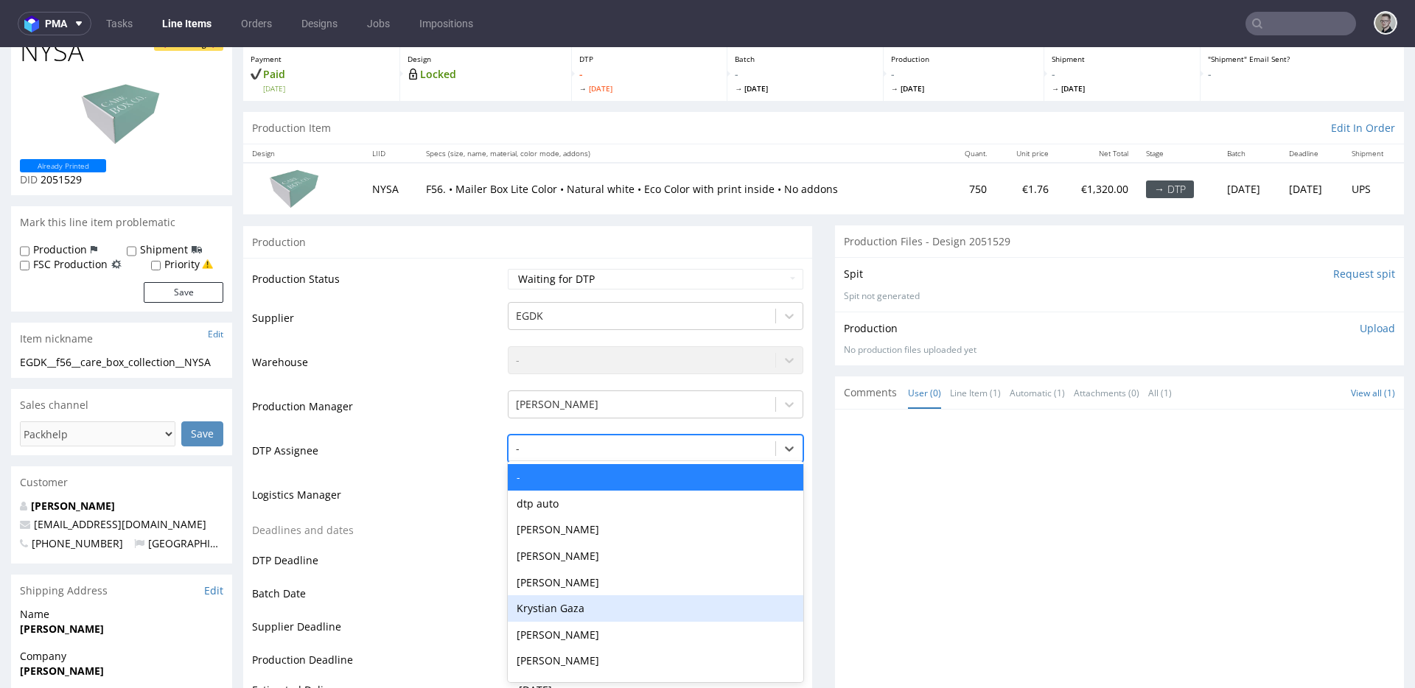
click at [564, 596] on div "Krystian Gaza" at bounding box center [656, 609] width 296 height 27
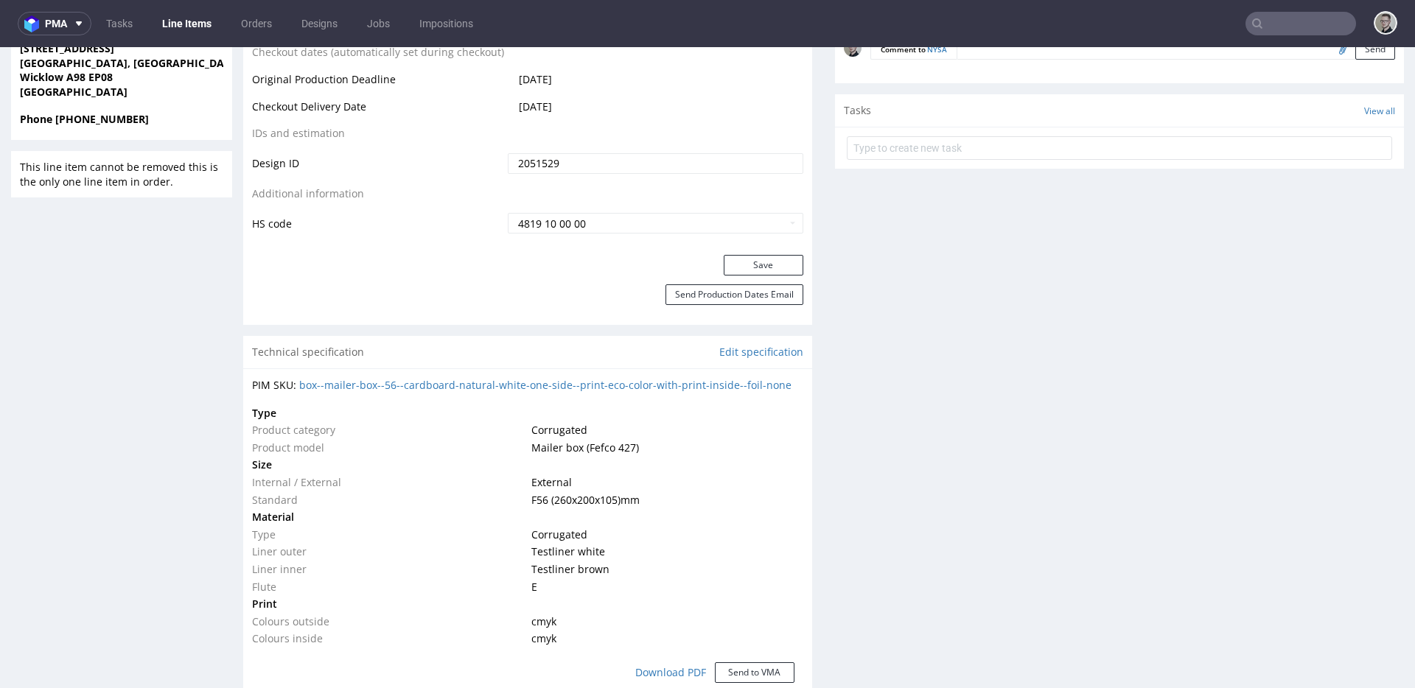
scroll to position [772, 0]
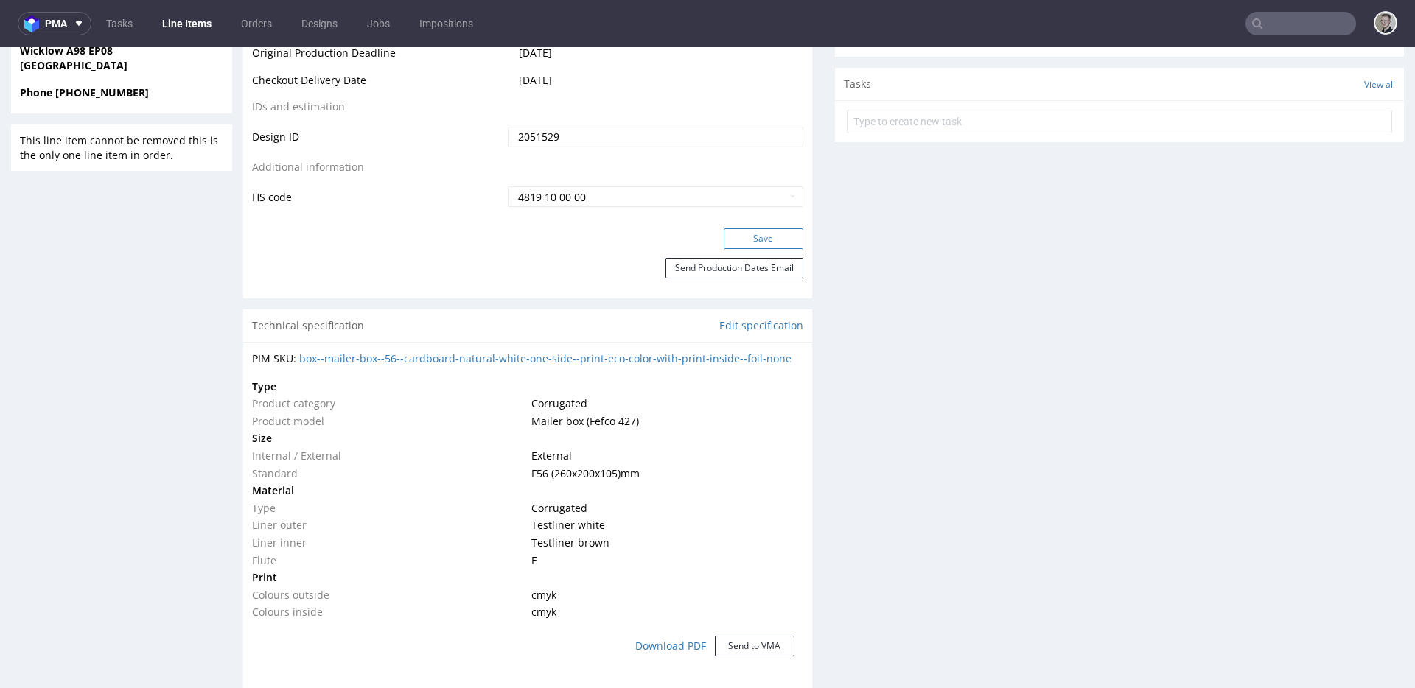
click at [766, 239] on button "Save" at bounding box center [764, 238] width 80 height 21
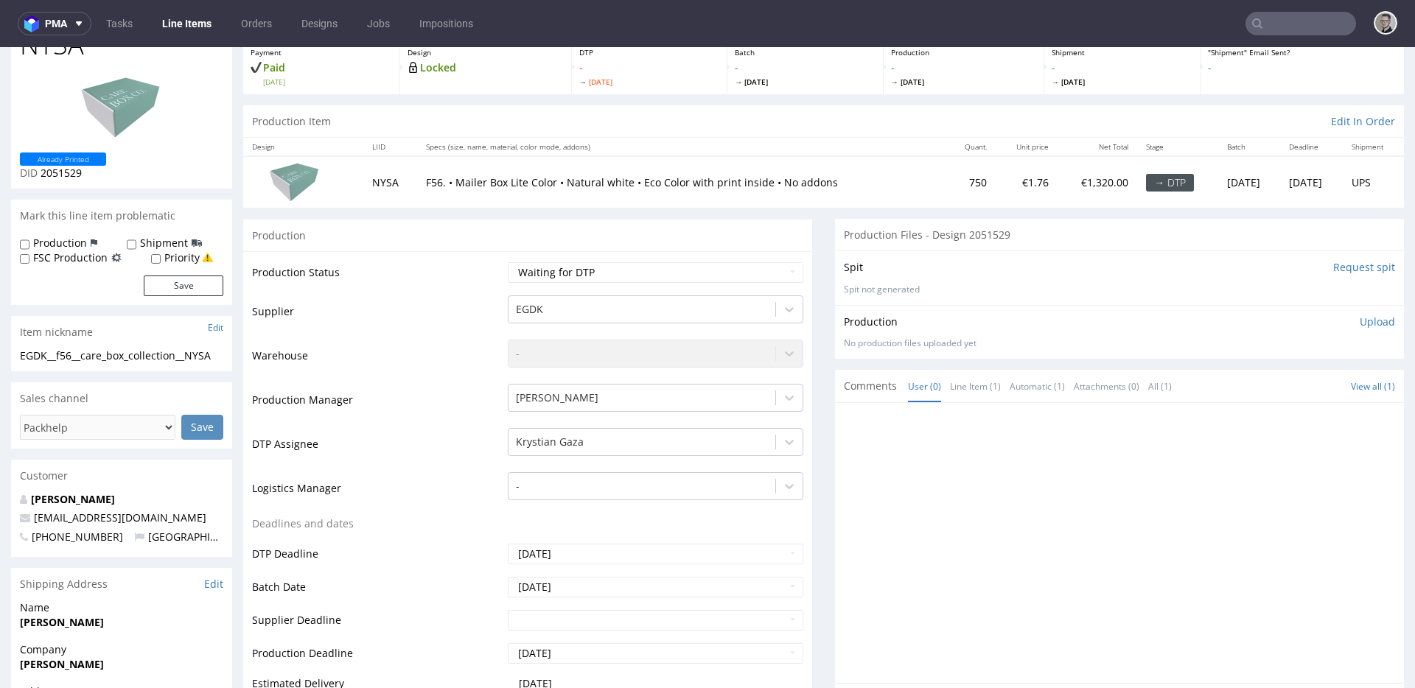
scroll to position [0, 0]
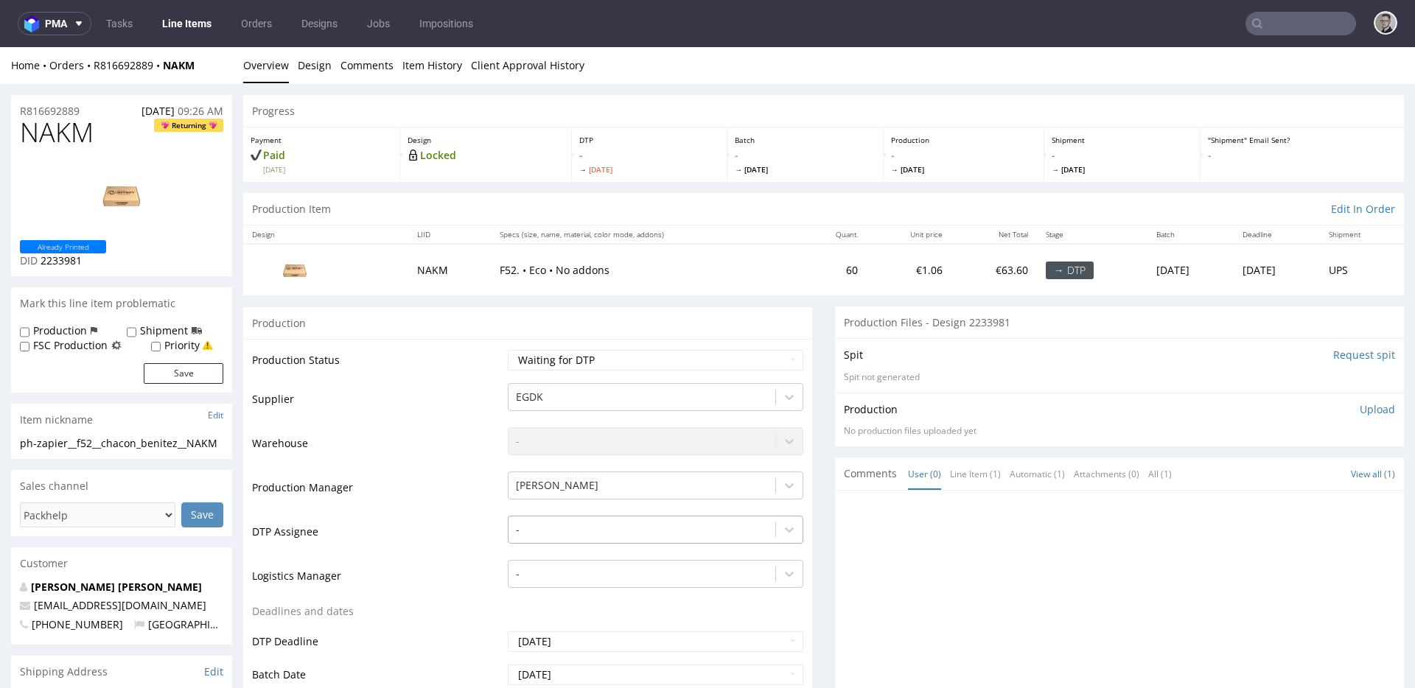
click at [535, 536] on div "-" at bounding box center [656, 526] width 296 height 21
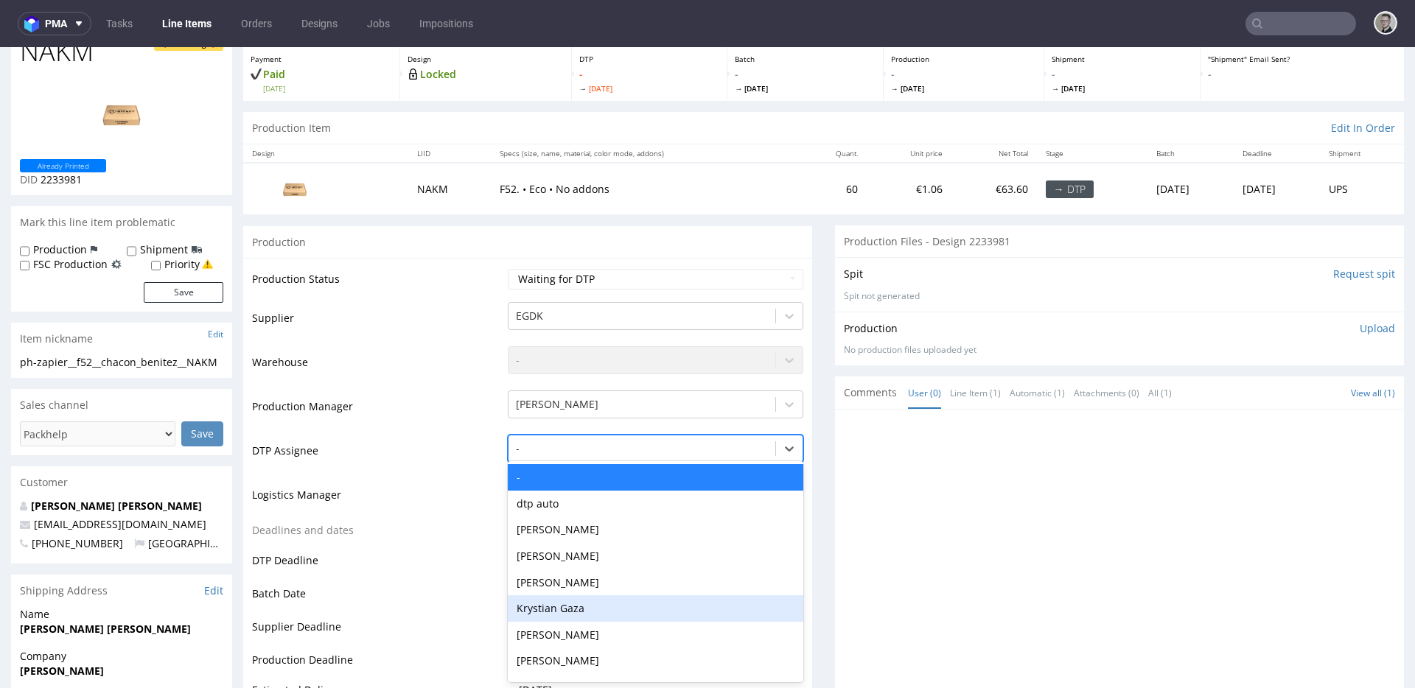
drag, startPoint x: 569, startPoint y: 601, endPoint x: 625, endPoint y: 529, distance: 90.8
click at [569, 601] on div "Krystian Gaza" at bounding box center [656, 609] width 296 height 27
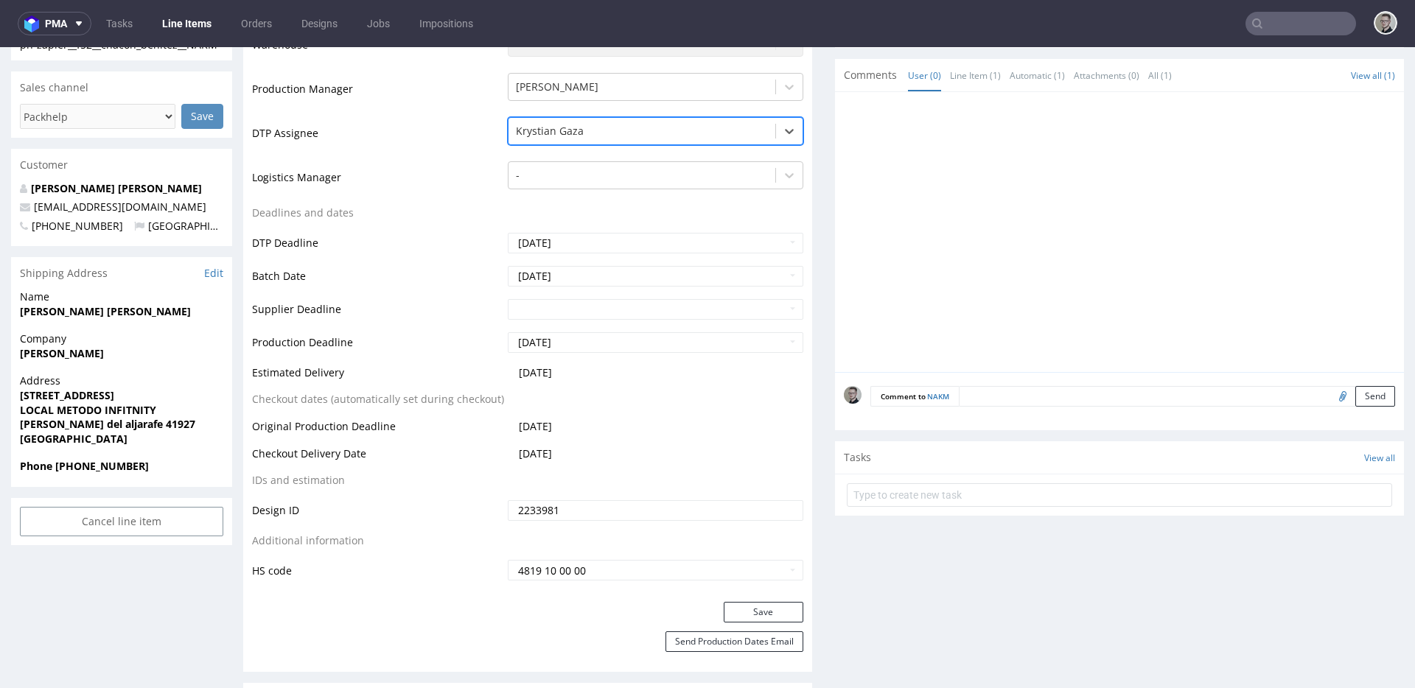
scroll to position [563, 0]
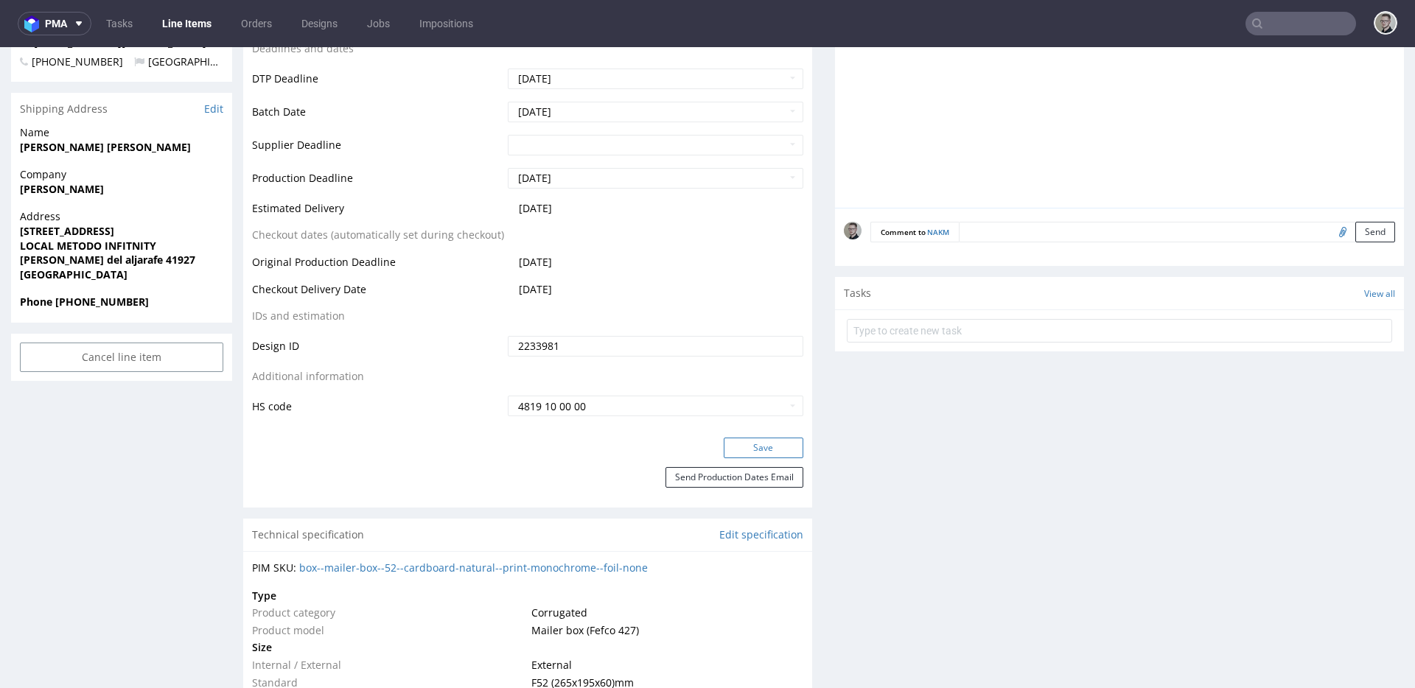
click at [749, 454] on button "Save" at bounding box center [764, 448] width 80 height 21
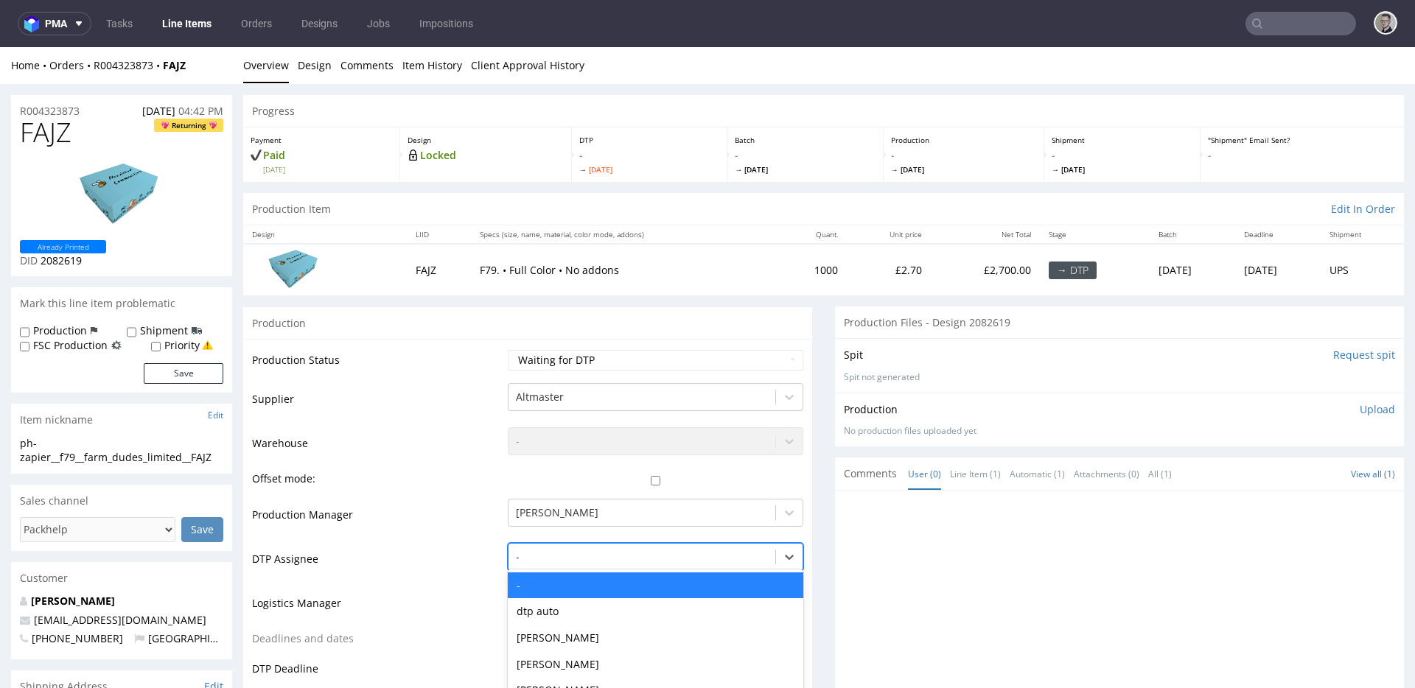
click at [580, 554] on div "- selected, 1 of 31. 31 results available. Use Up and Down to choose options, p…" at bounding box center [656, 553] width 296 height 21
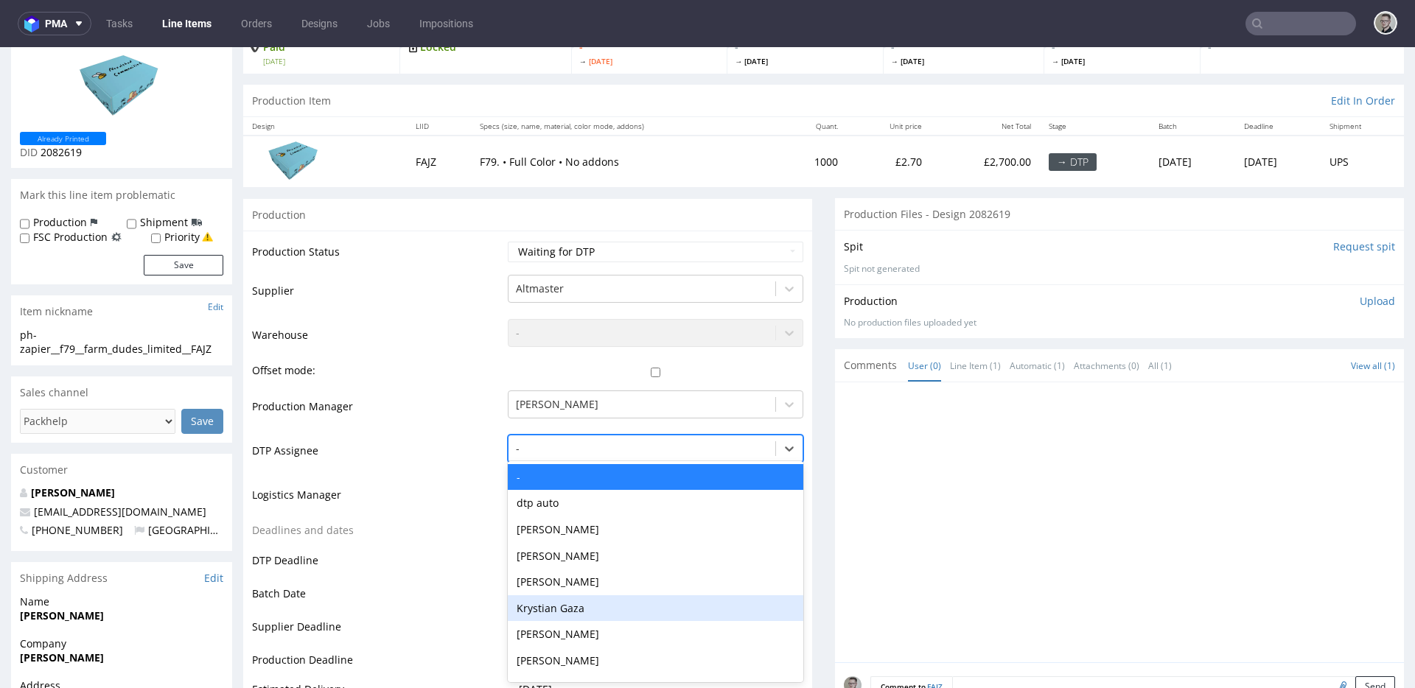
click at [576, 607] on div "Krystian Gaza" at bounding box center [656, 609] width 296 height 27
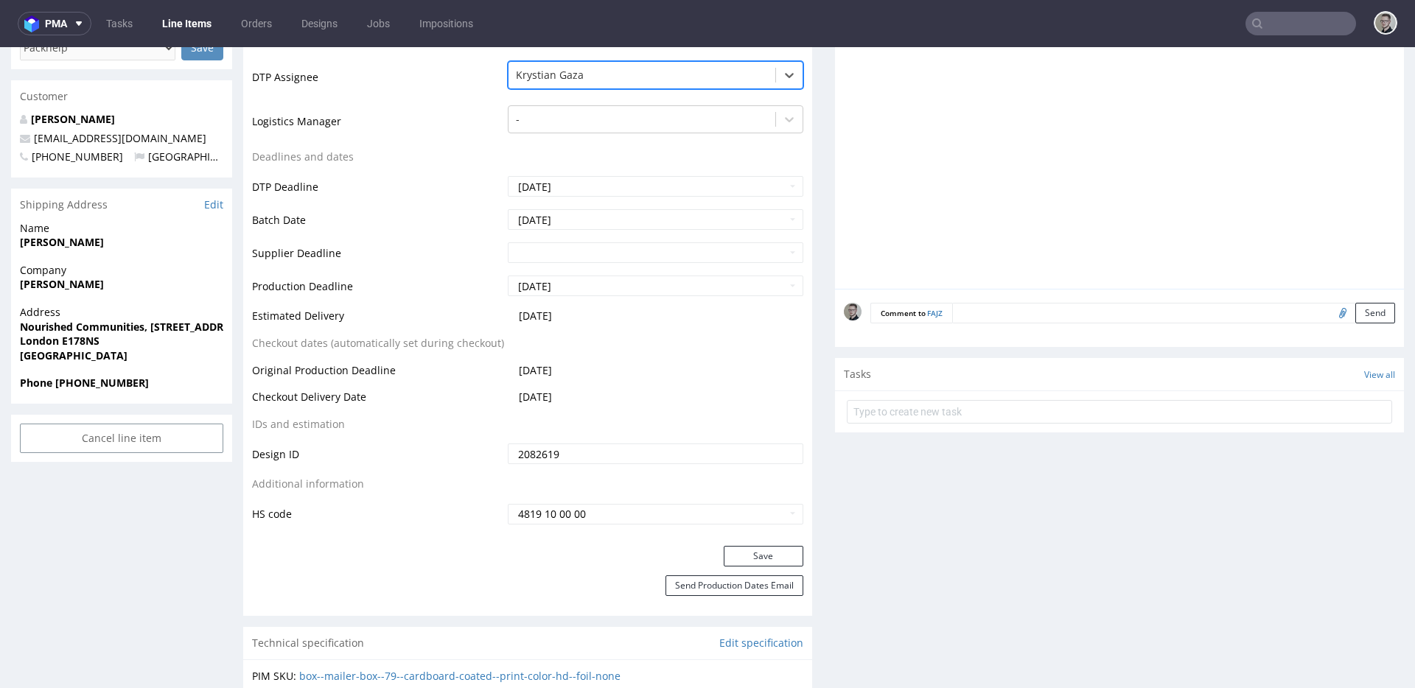
scroll to position [489, 0]
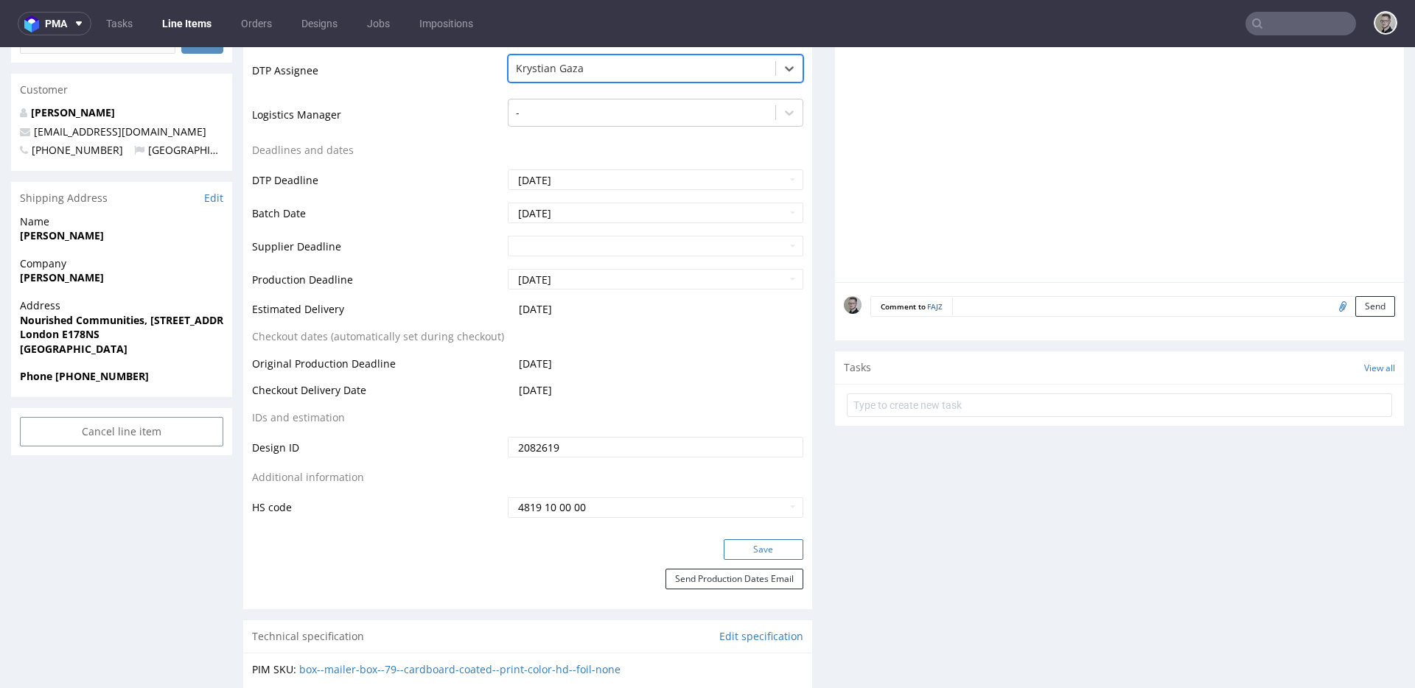
click at [763, 553] on button "Save" at bounding box center [764, 549] width 80 height 21
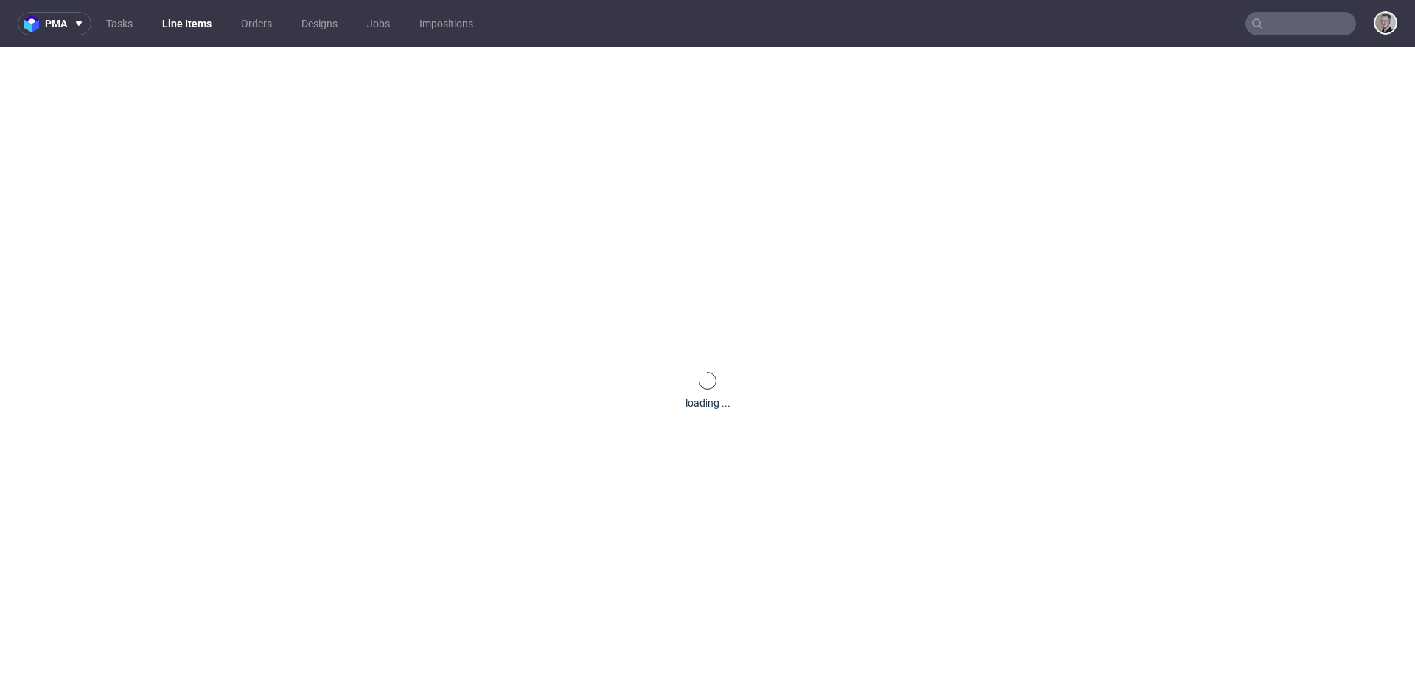
scroll to position [0, 0]
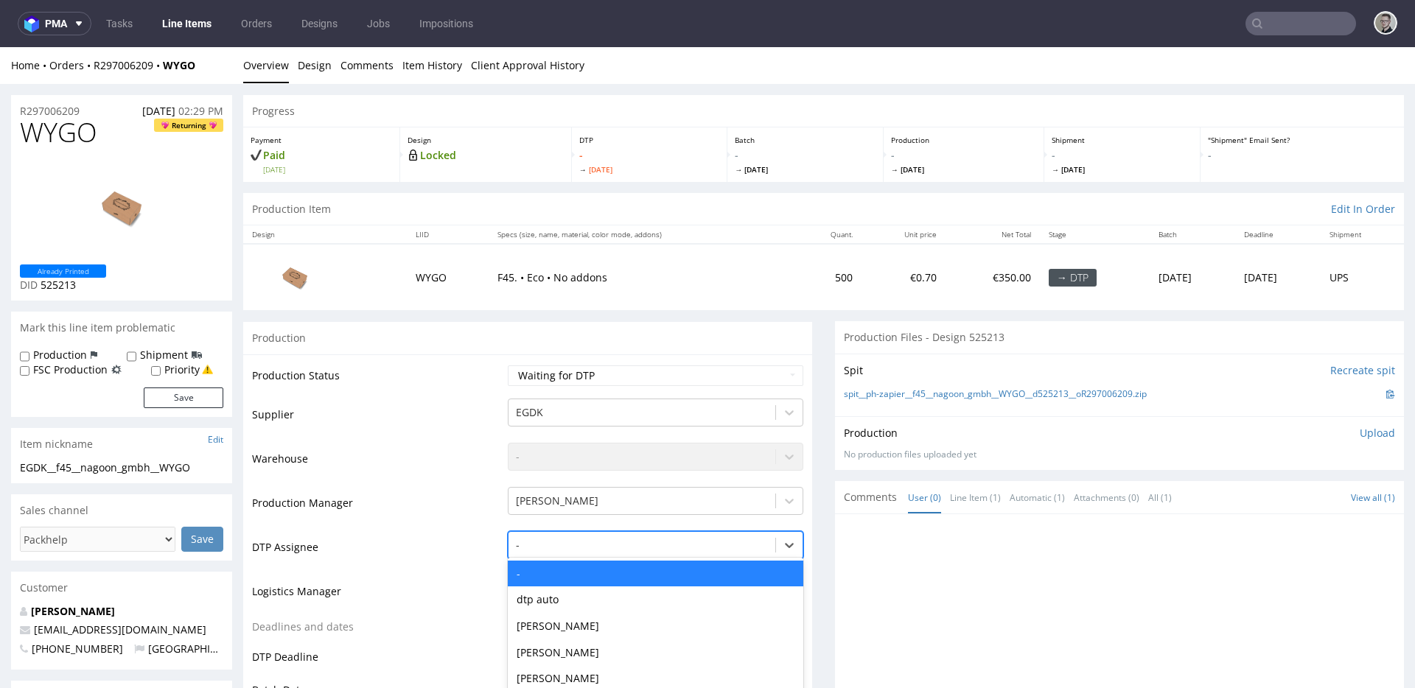
click at [563, 544] on div "- selected, 1 of 31. 31 results available. Use Up and Down to choose options, p…" at bounding box center [656, 541] width 296 height 21
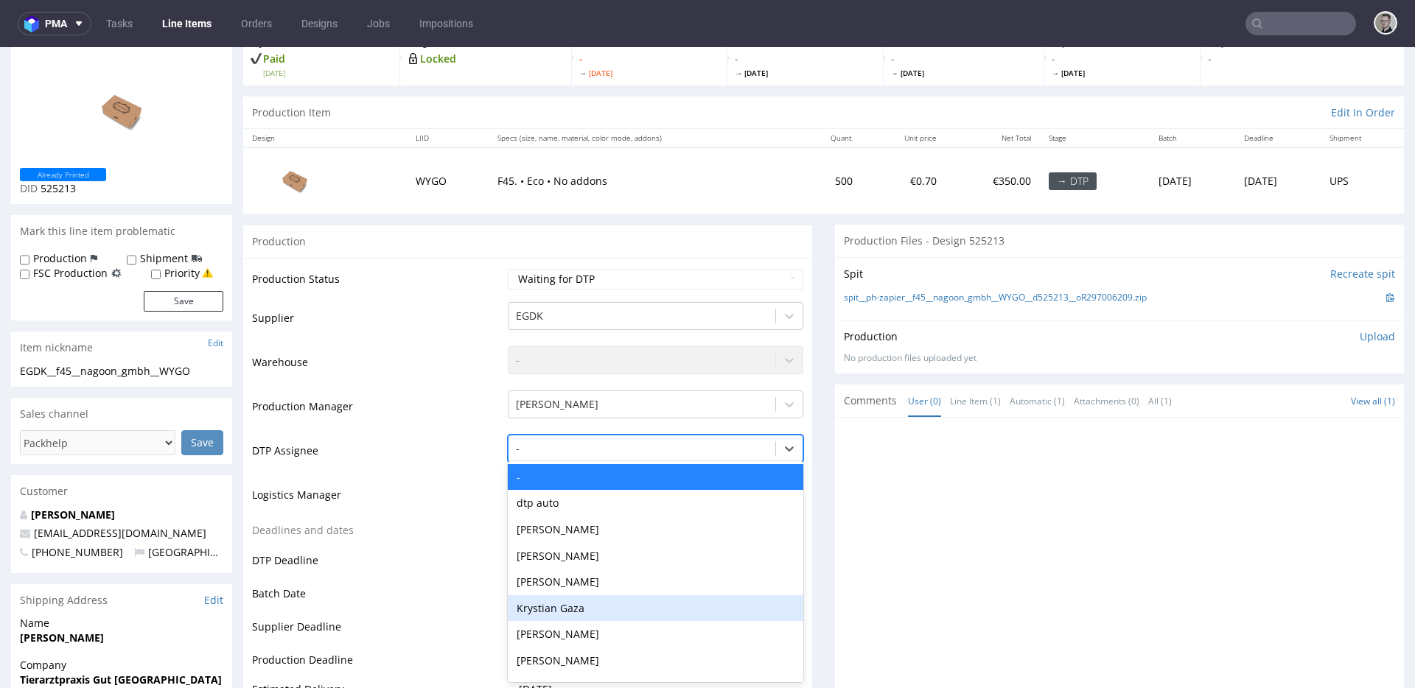
click at [576, 600] on div "Krystian Gaza" at bounding box center [656, 609] width 296 height 27
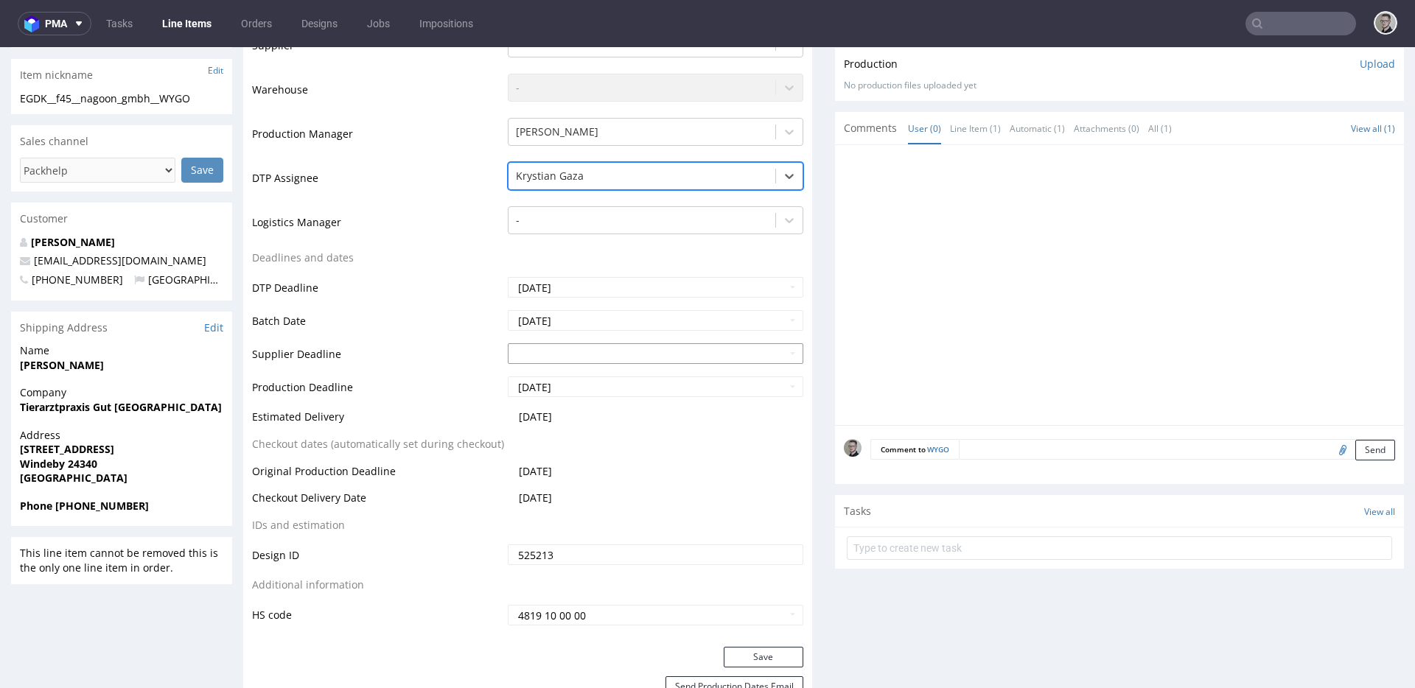
scroll to position [383, 0]
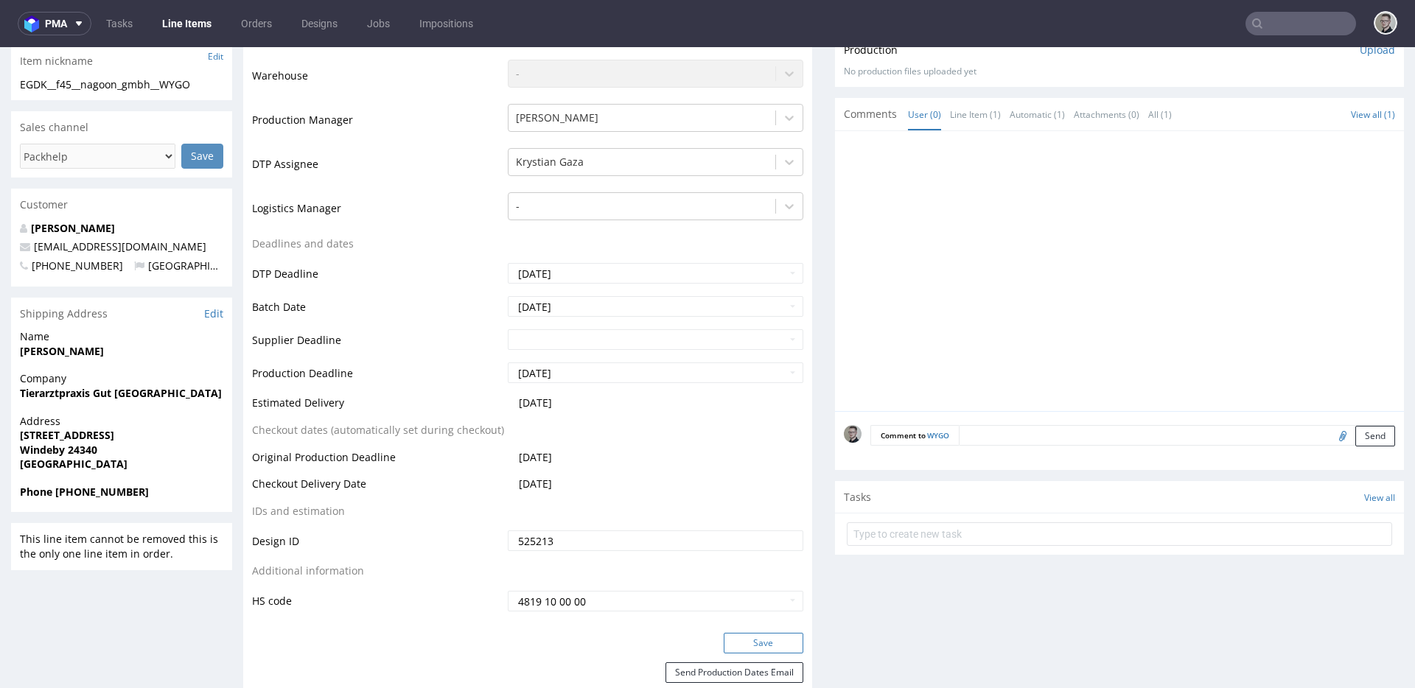
click at [767, 642] on button "Save" at bounding box center [764, 643] width 80 height 21
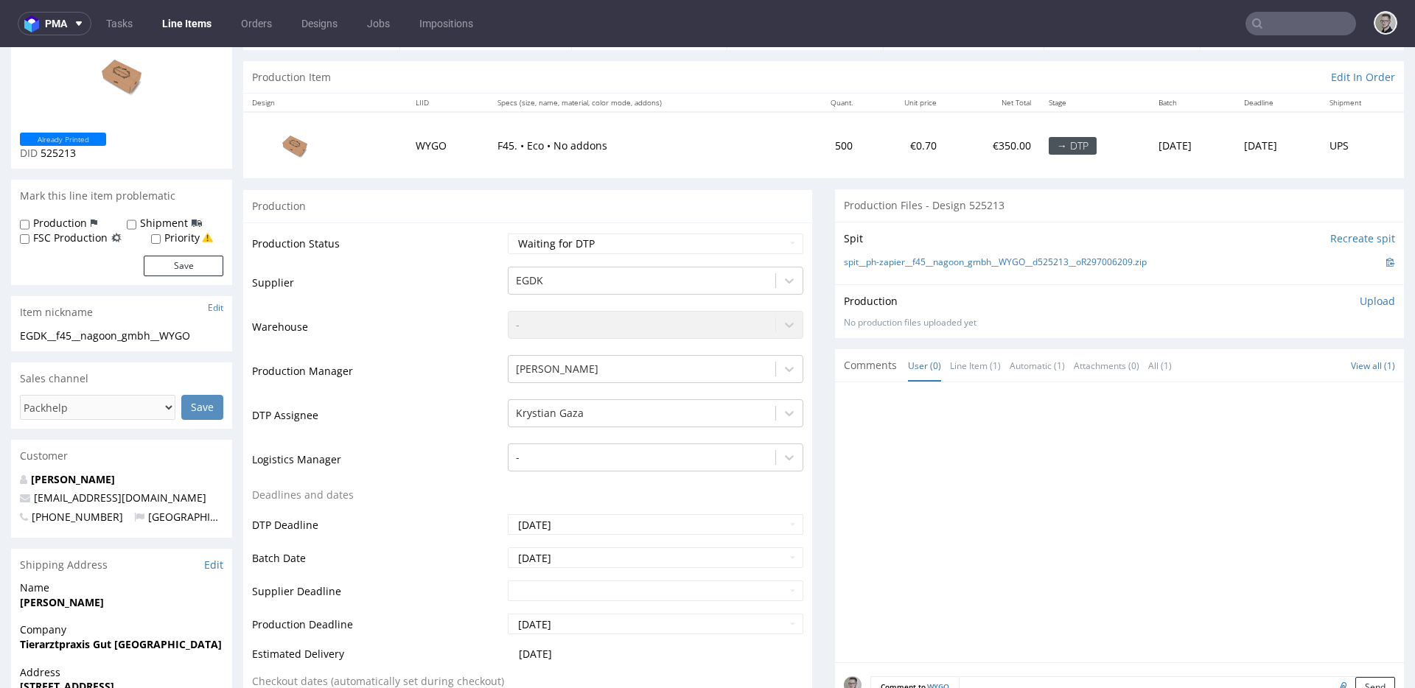
scroll to position [0, 0]
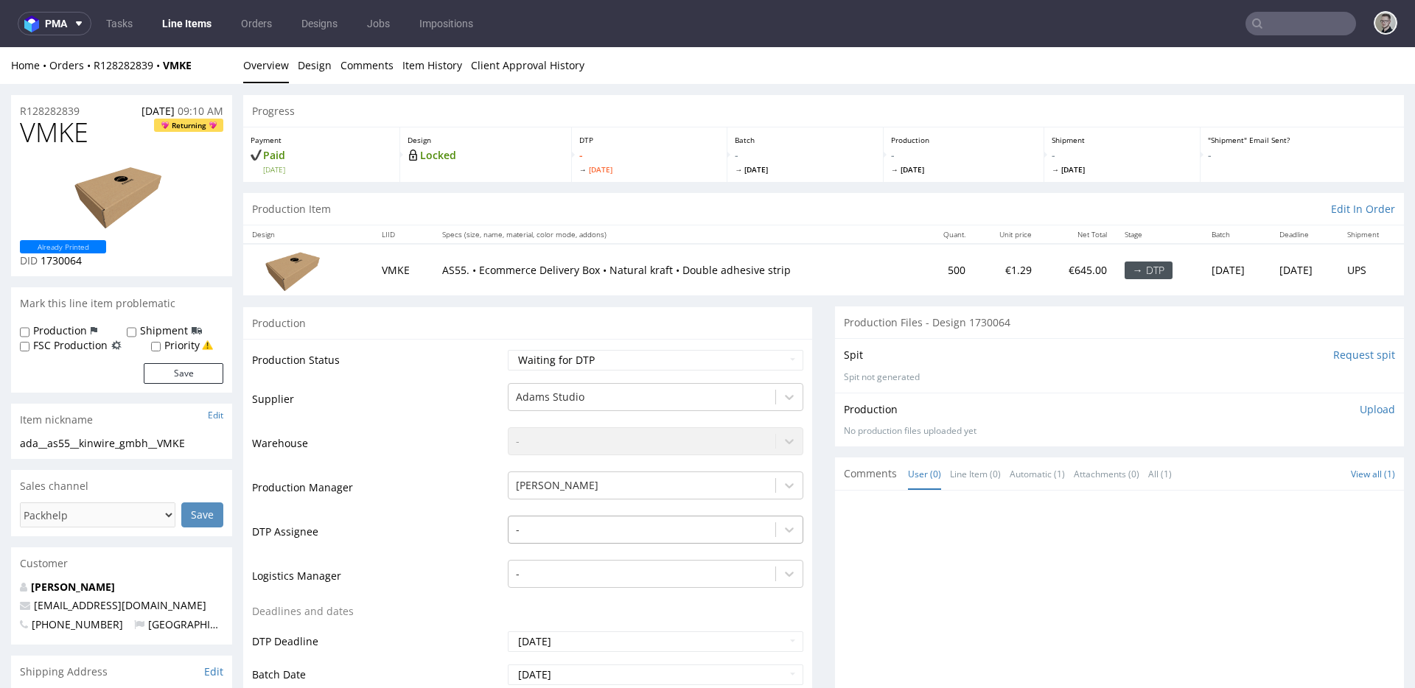
click at [601, 528] on div "-" at bounding box center [656, 526] width 296 height 21
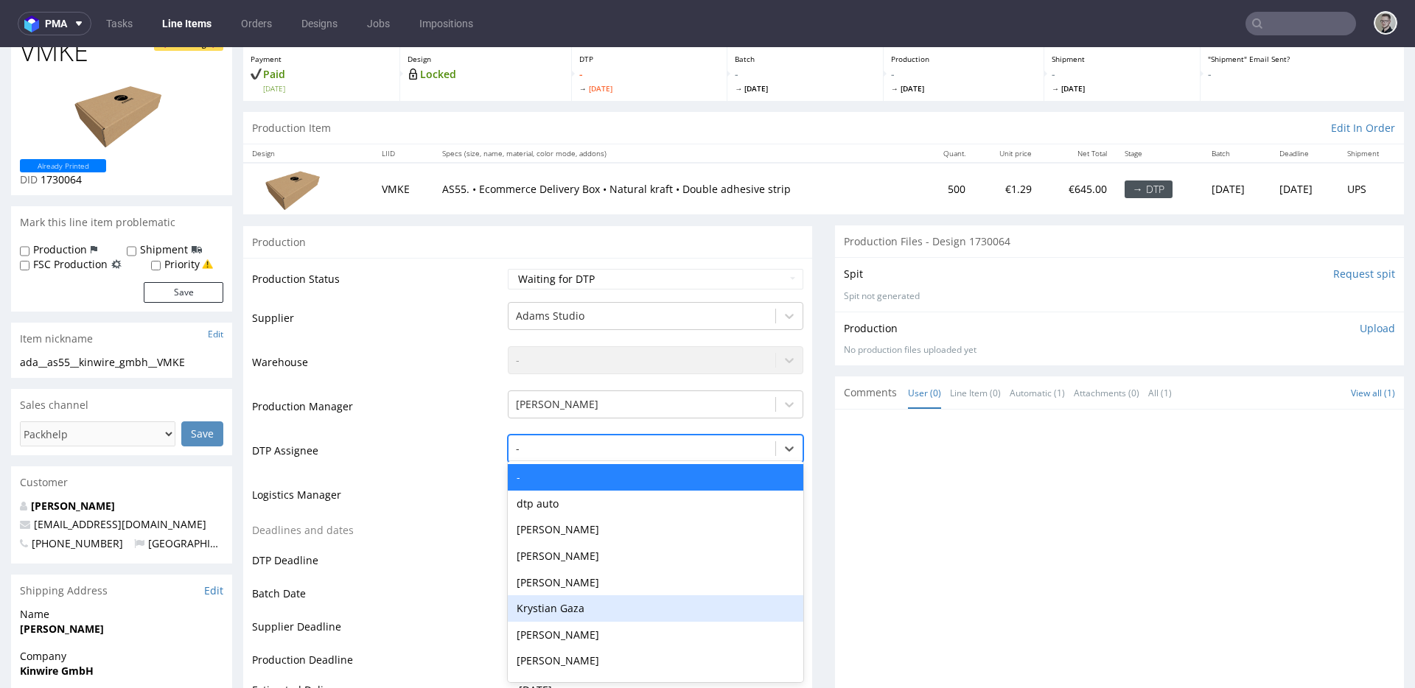
click at [597, 601] on div "Krystian Gaza" at bounding box center [656, 609] width 296 height 27
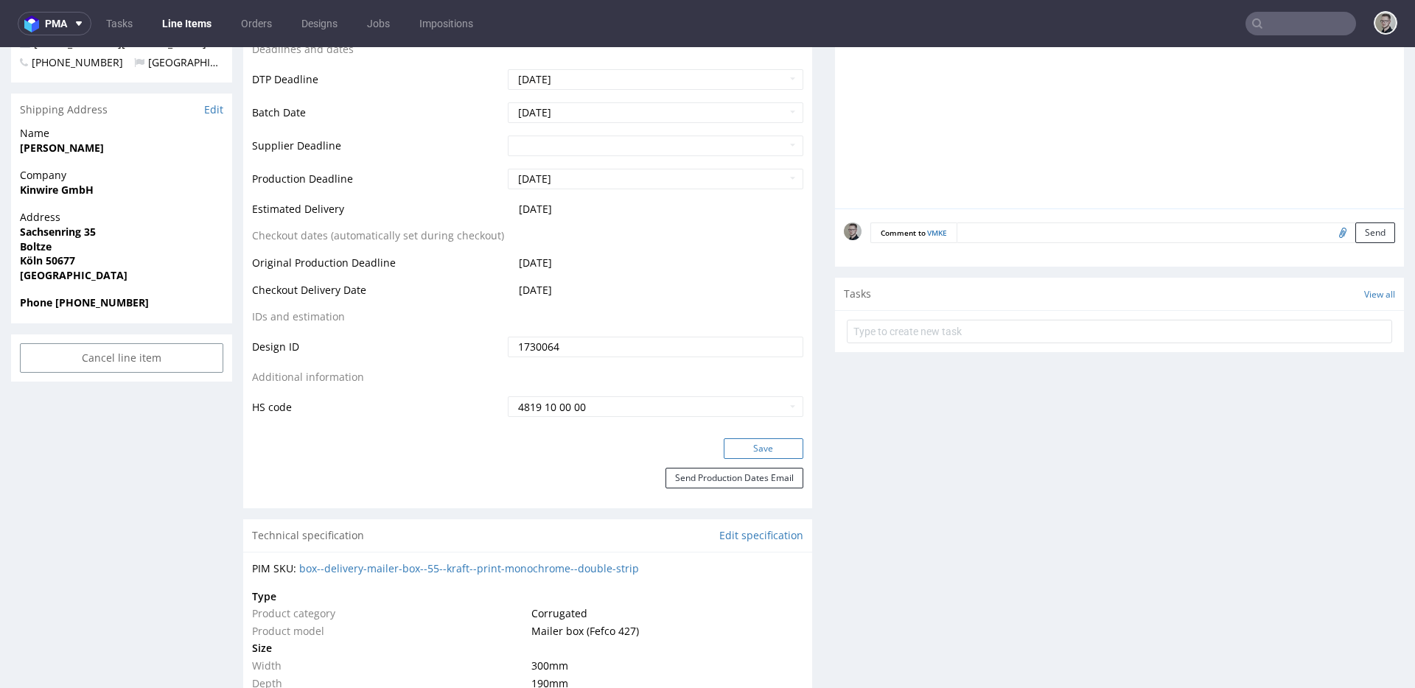
click at [766, 448] on button "Save" at bounding box center [764, 449] width 80 height 21
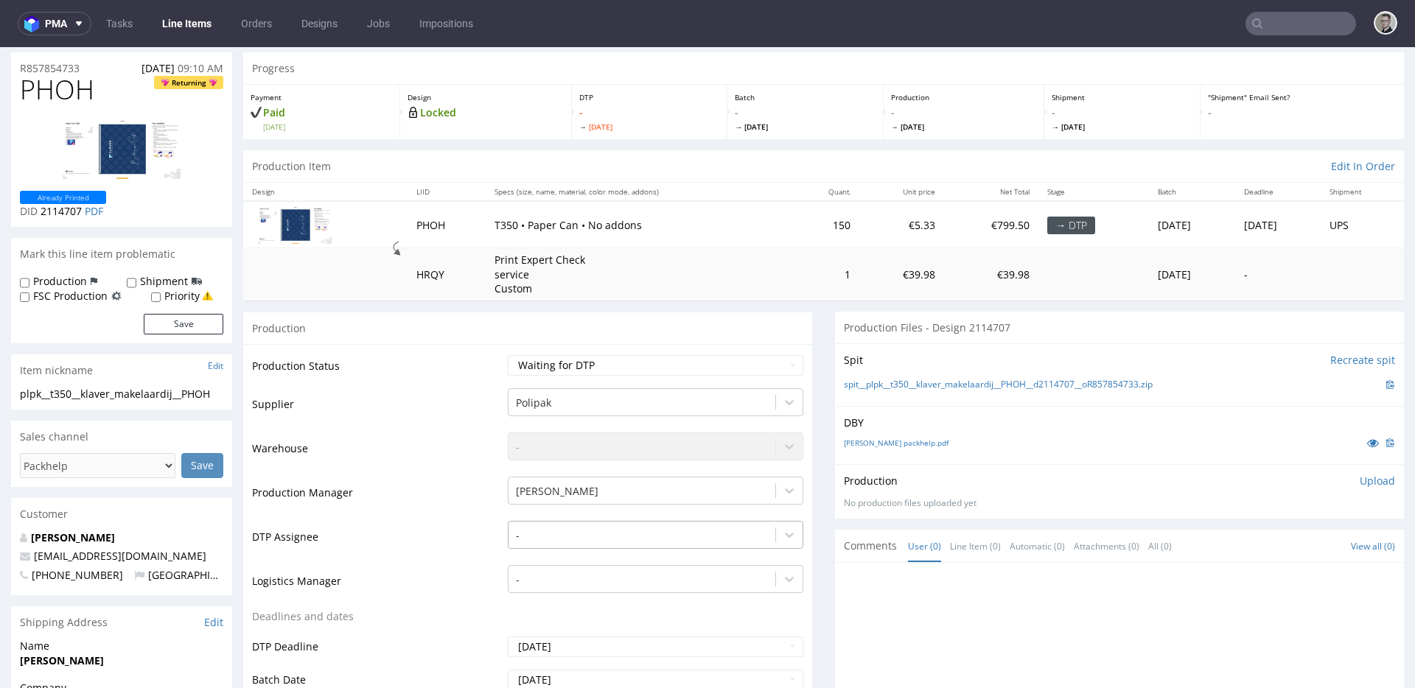
click at [606, 542] on div "-" at bounding box center [656, 531] width 296 height 21
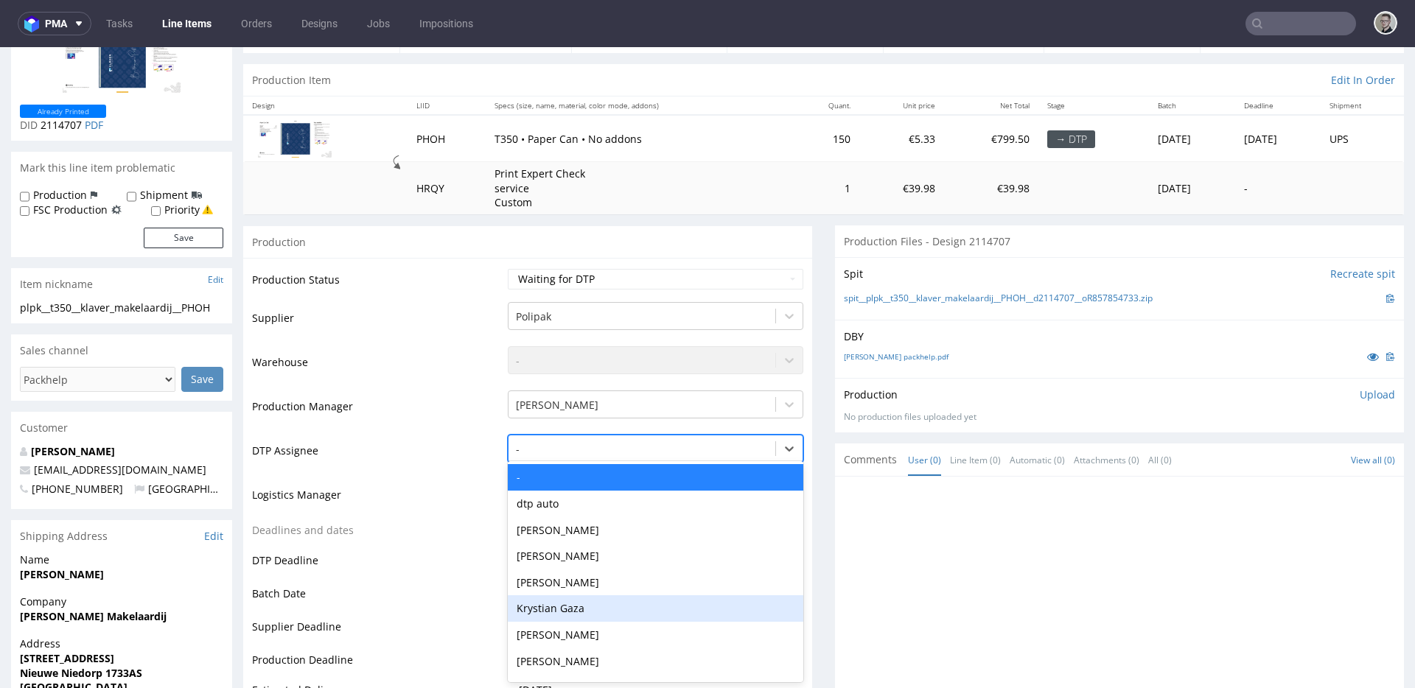
click at [599, 601] on div "Krystian Gaza" at bounding box center [656, 609] width 296 height 27
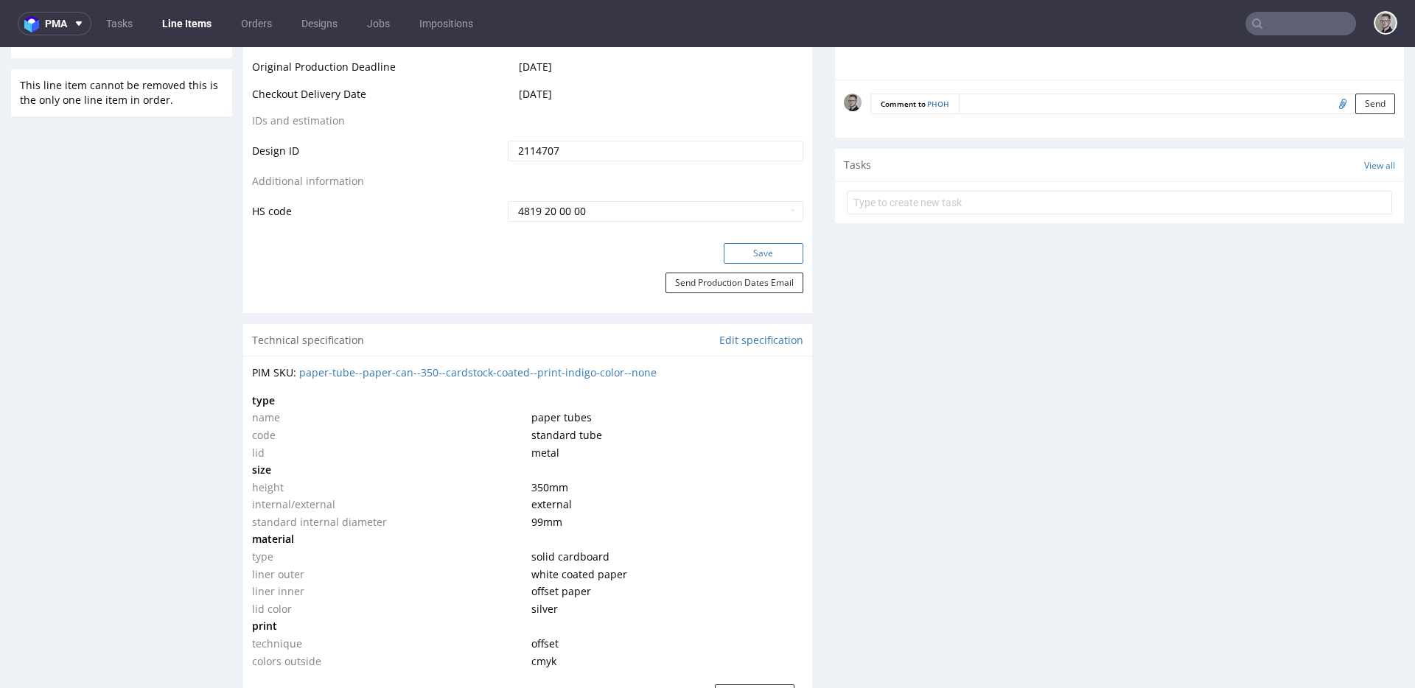
click at [776, 251] on button "Save" at bounding box center [764, 253] width 80 height 21
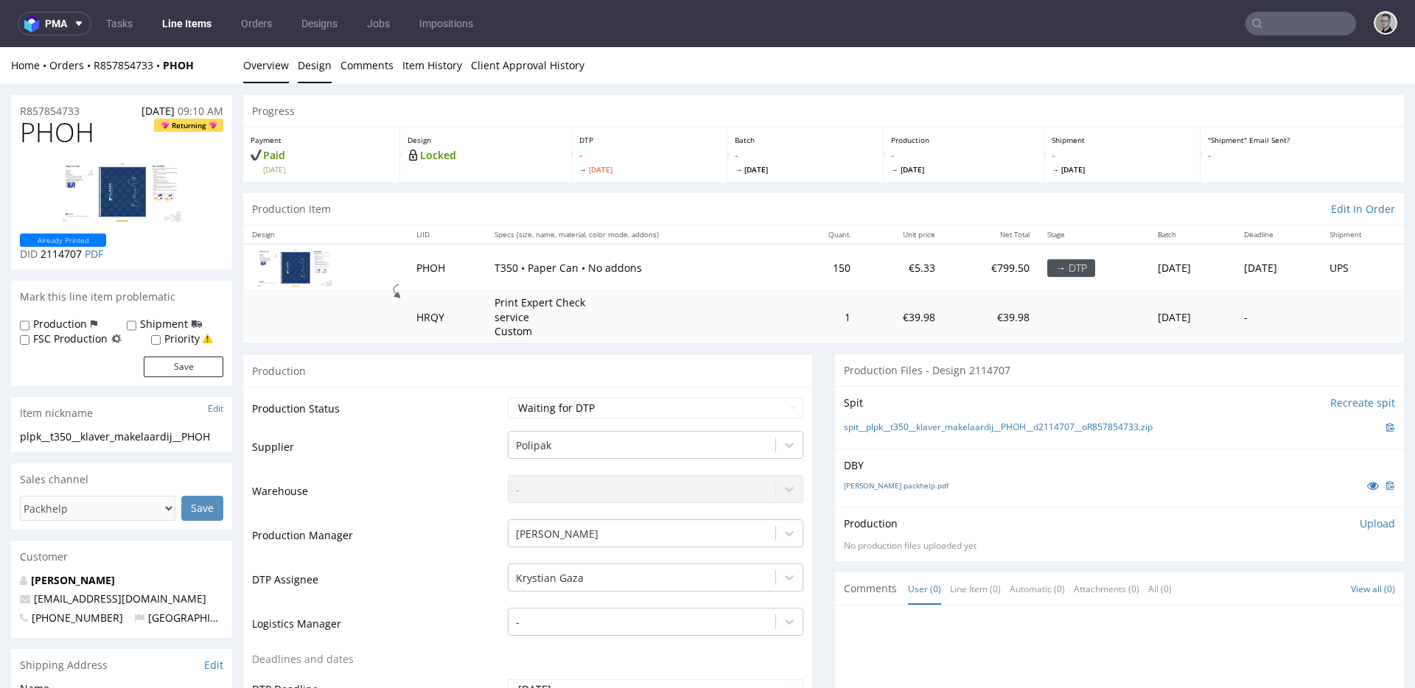
click at [320, 71] on link "Design" at bounding box center [315, 65] width 34 height 36
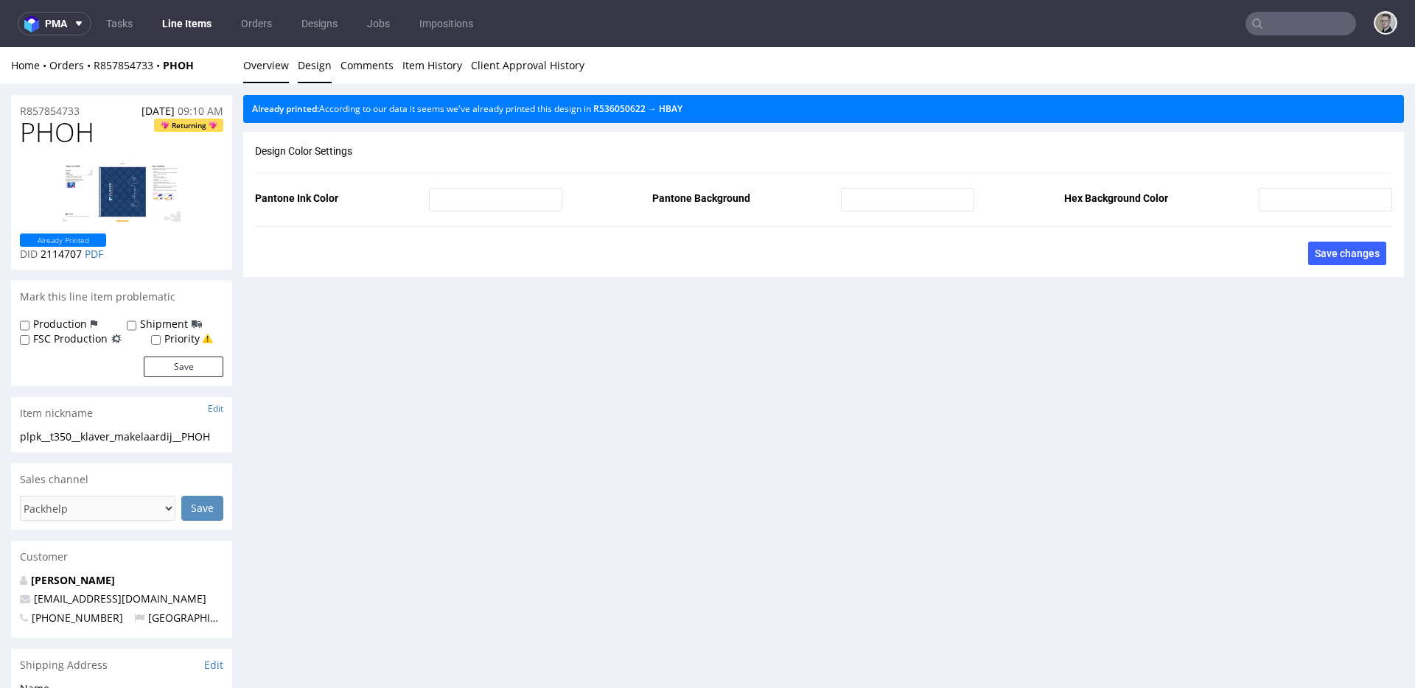
click at [266, 57] on link "Overview" at bounding box center [266, 65] width 46 height 36
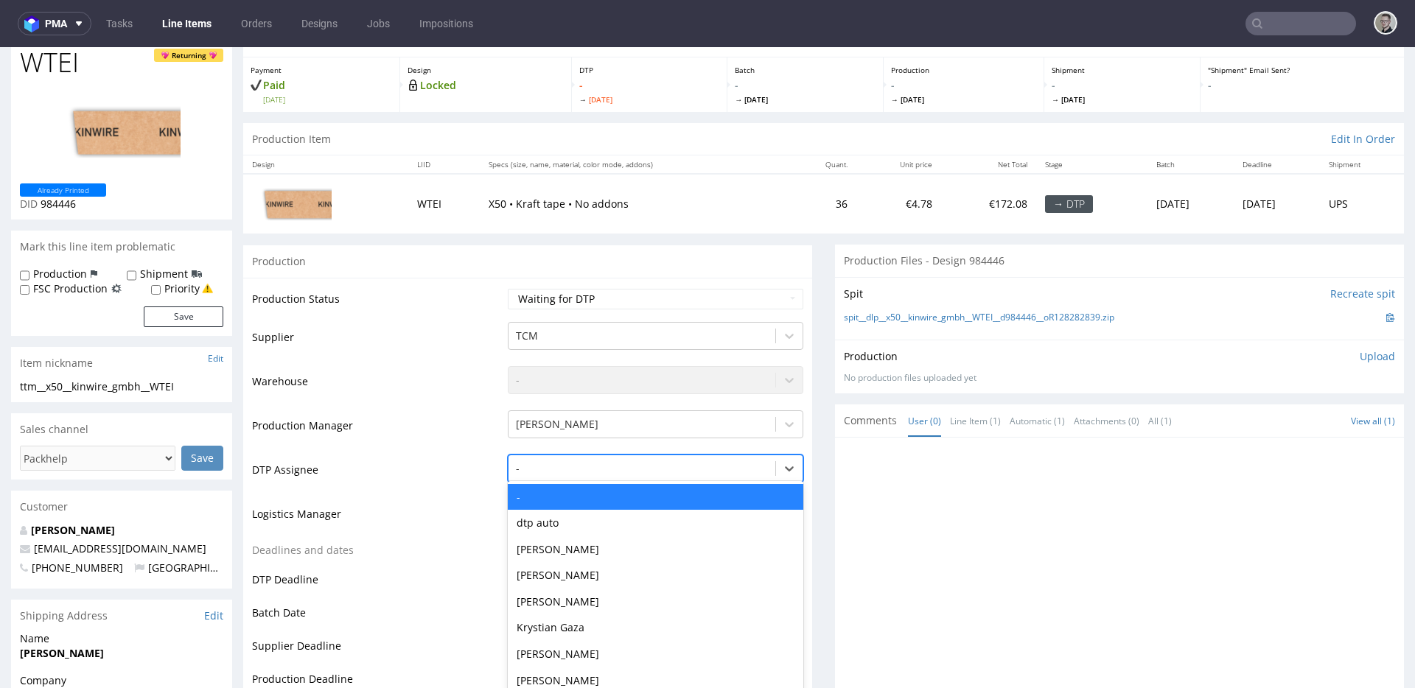
click at [600, 475] on div "- selected, 1 of 31. 31 results available. Use Up and Down to choose options, p…" at bounding box center [656, 465] width 296 height 21
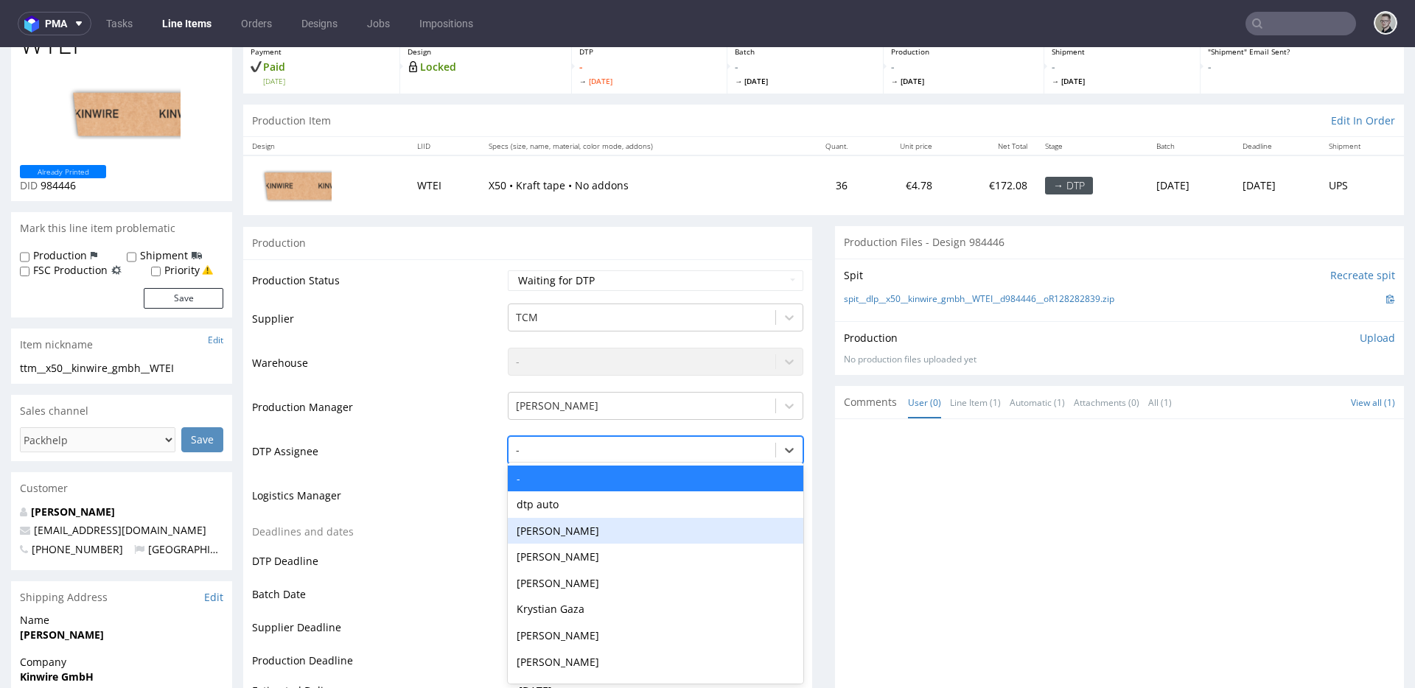
scroll to position [89, 0]
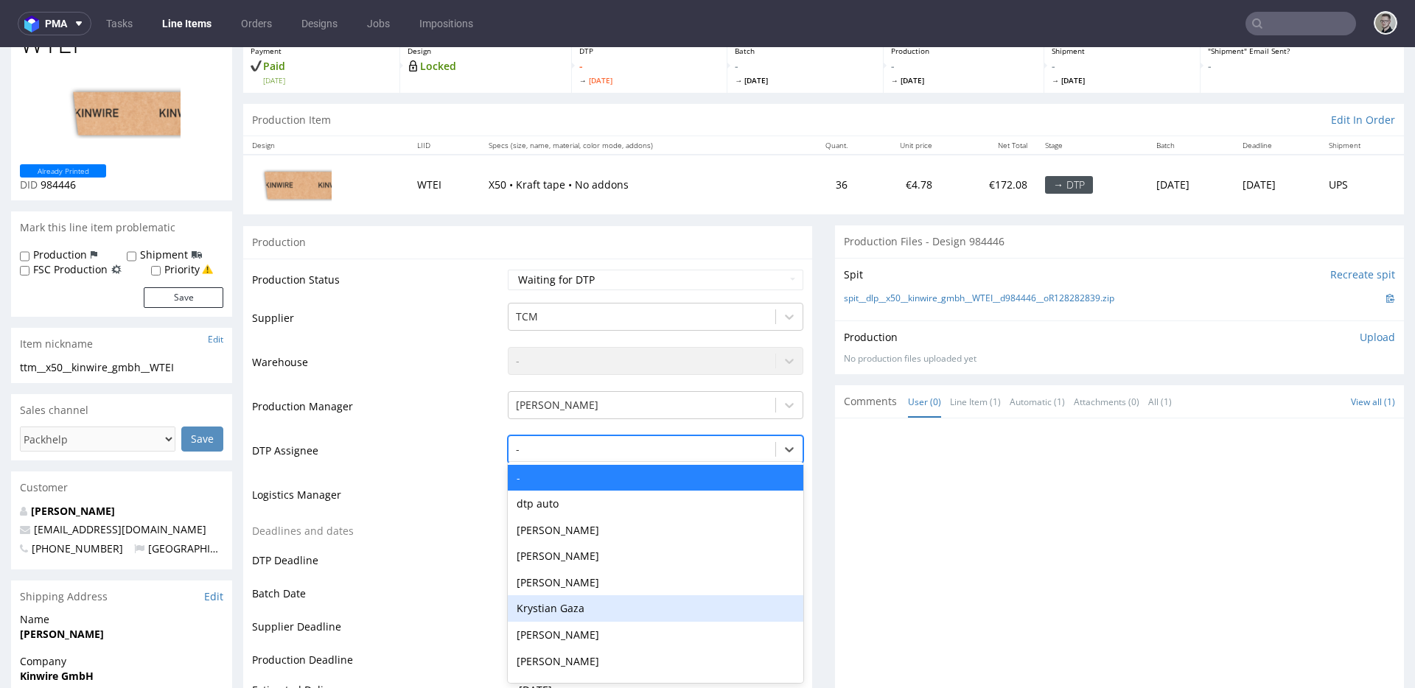
click at [582, 603] on div "Krystian Gaza" at bounding box center [656, 609] width 296 height 27
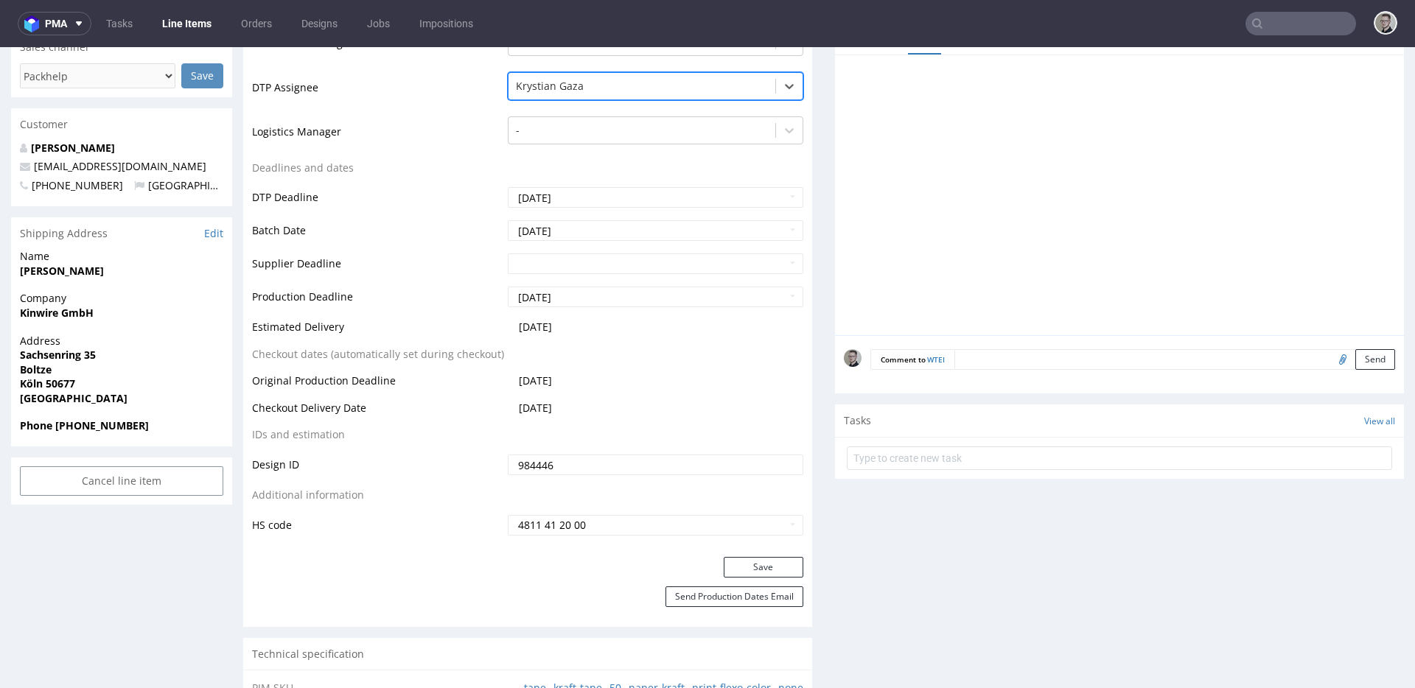
scroll to position [778, 0]
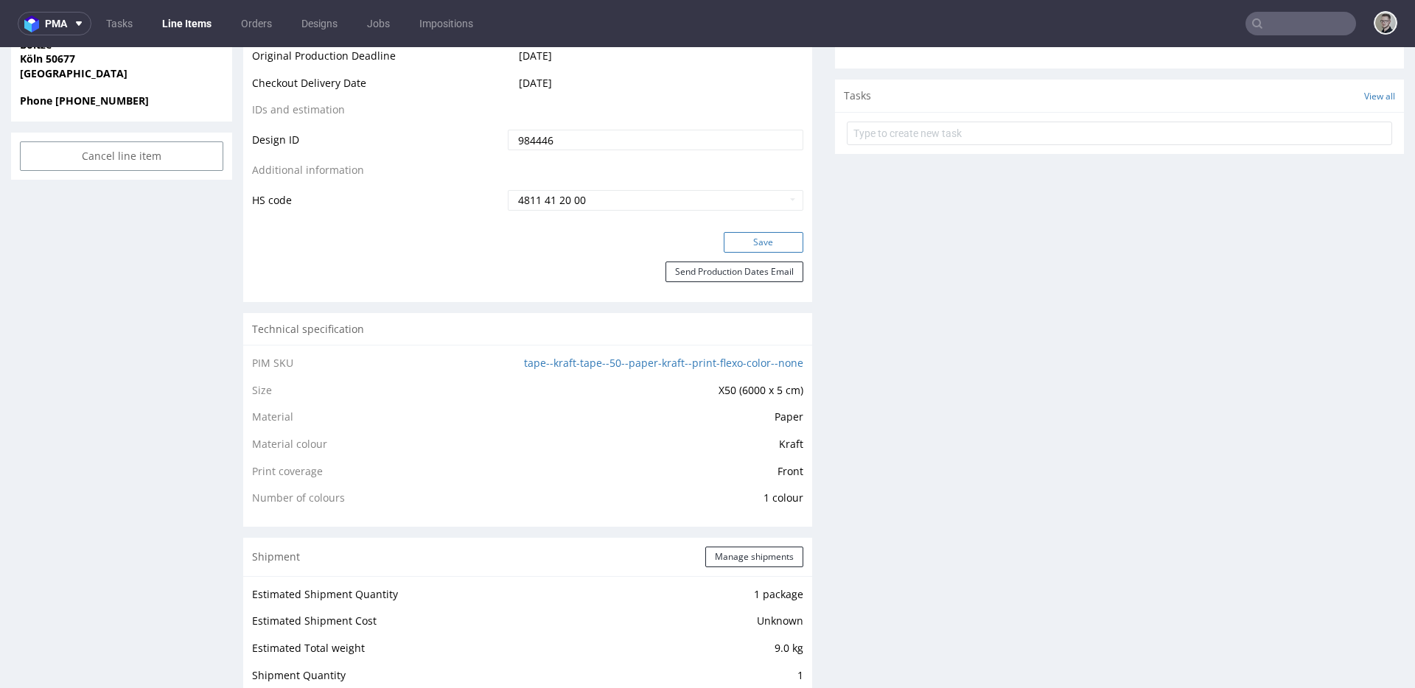
click at [764, 238] on button "Save" at bounding box center [764, 242] width 80 height 21
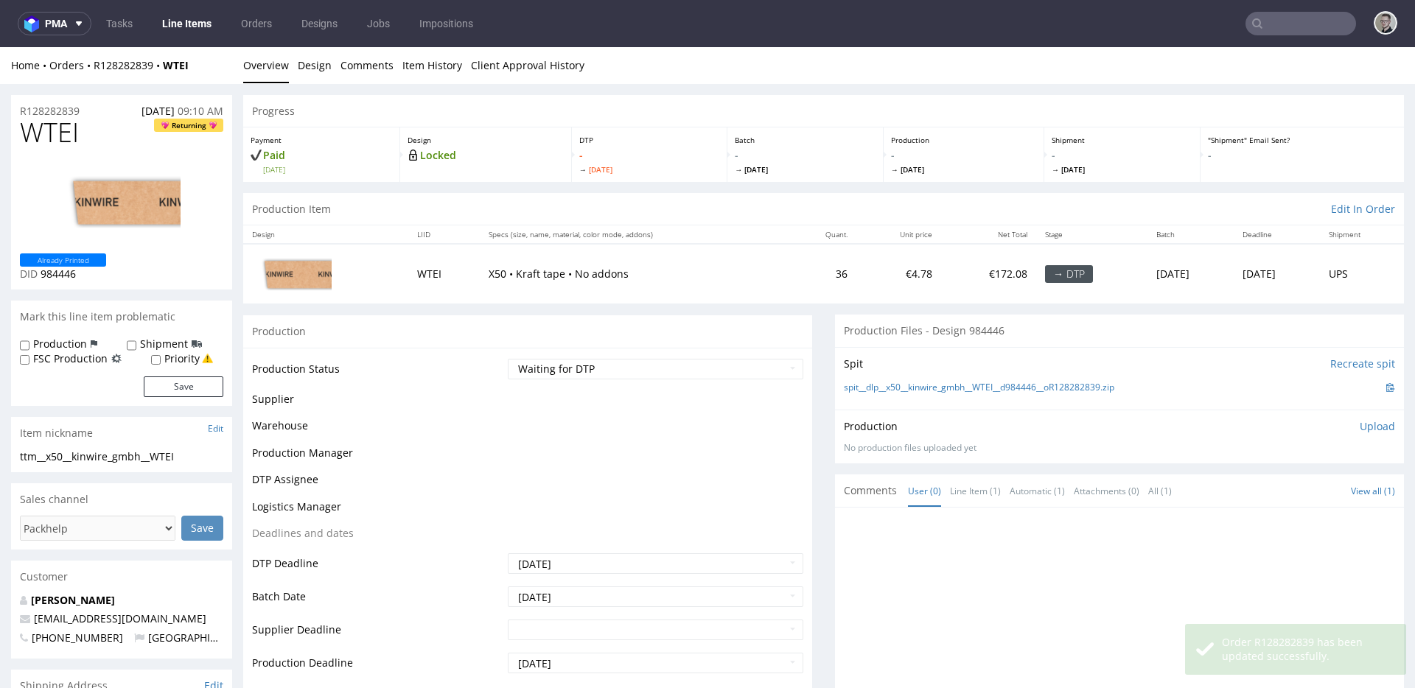
scroll to position [0, 0]
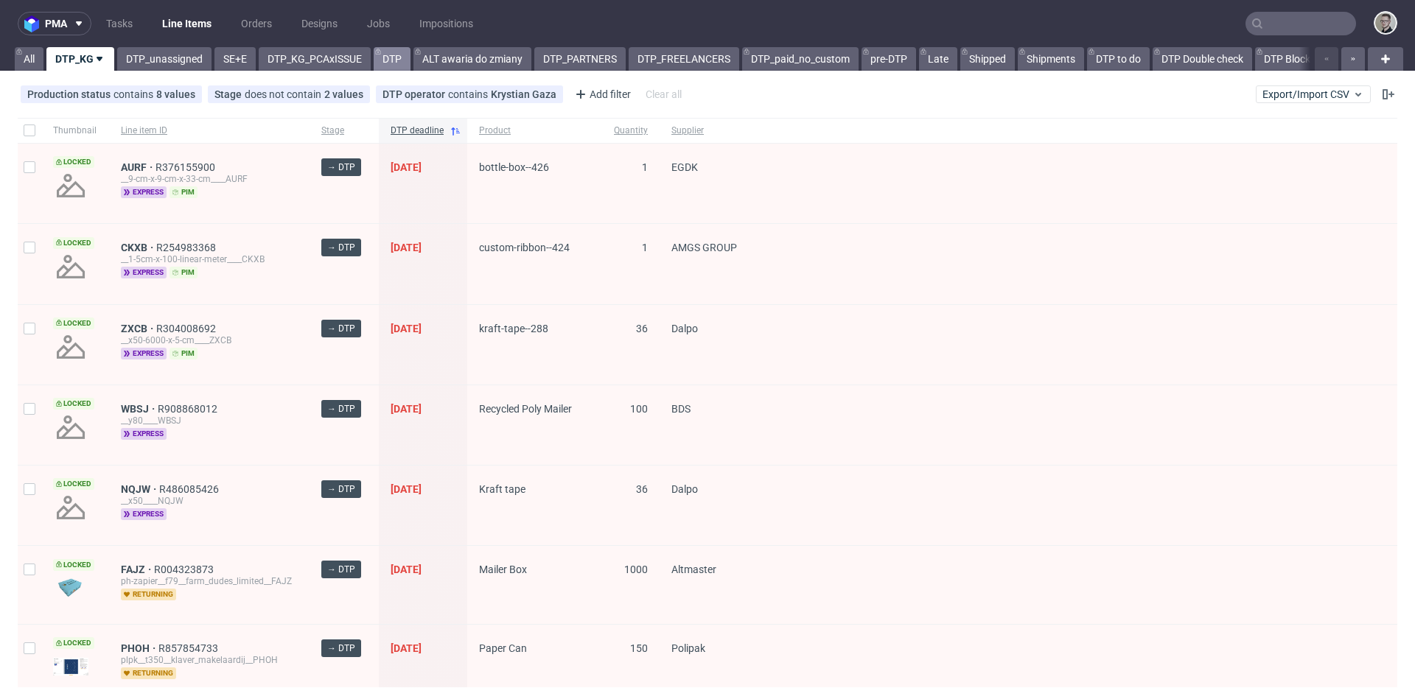
click at [392, 57] on link "DTP" at bounding box center [392, 59] width 37 height 24
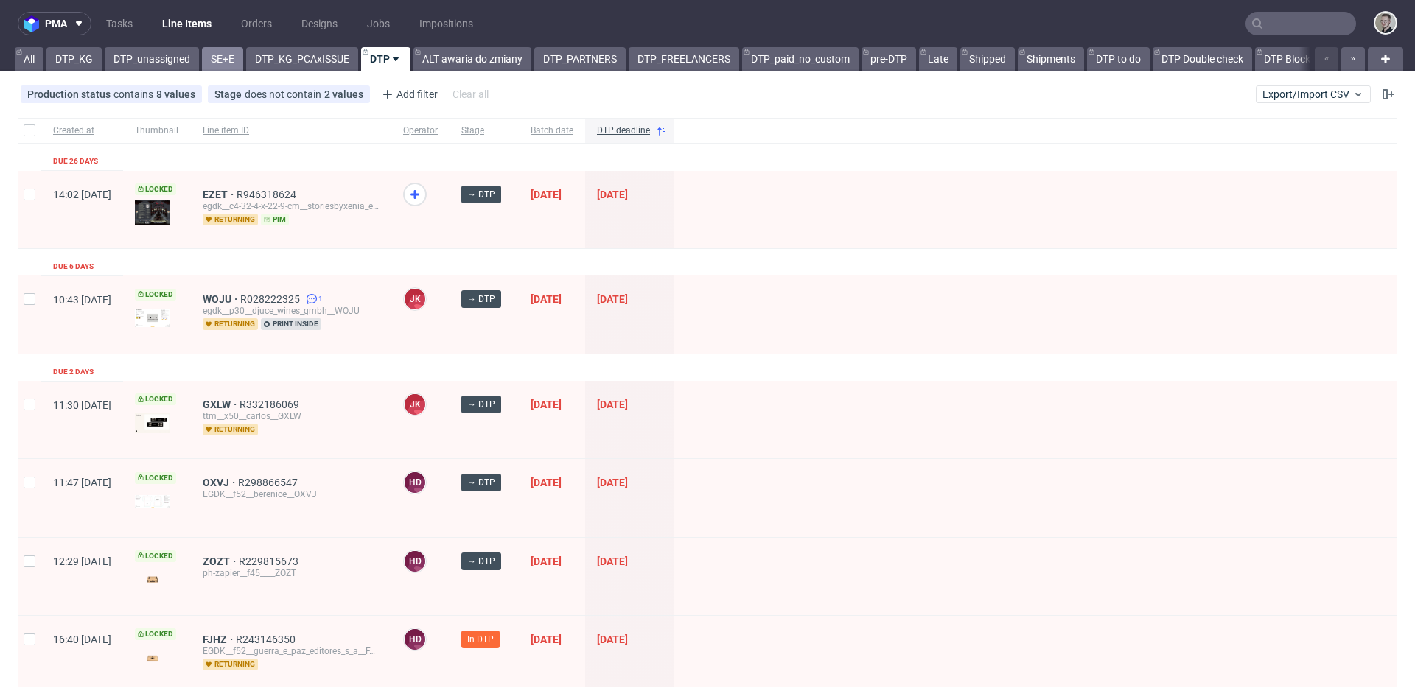
click at [223, 60] on link "SE+E" at bounding box center [222, 59] width 41 height 24
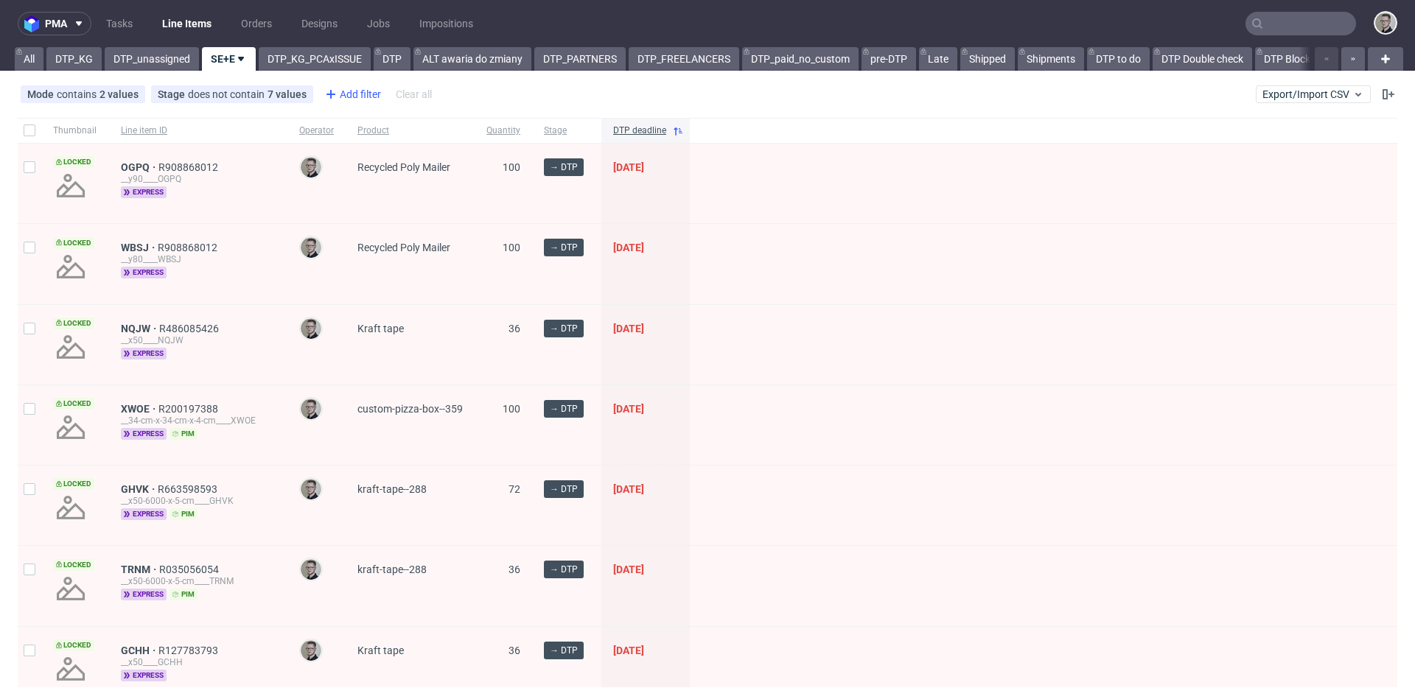
click at [357, 93] on div "Add filter" at bounding box center [351, 95] width 65 height 24
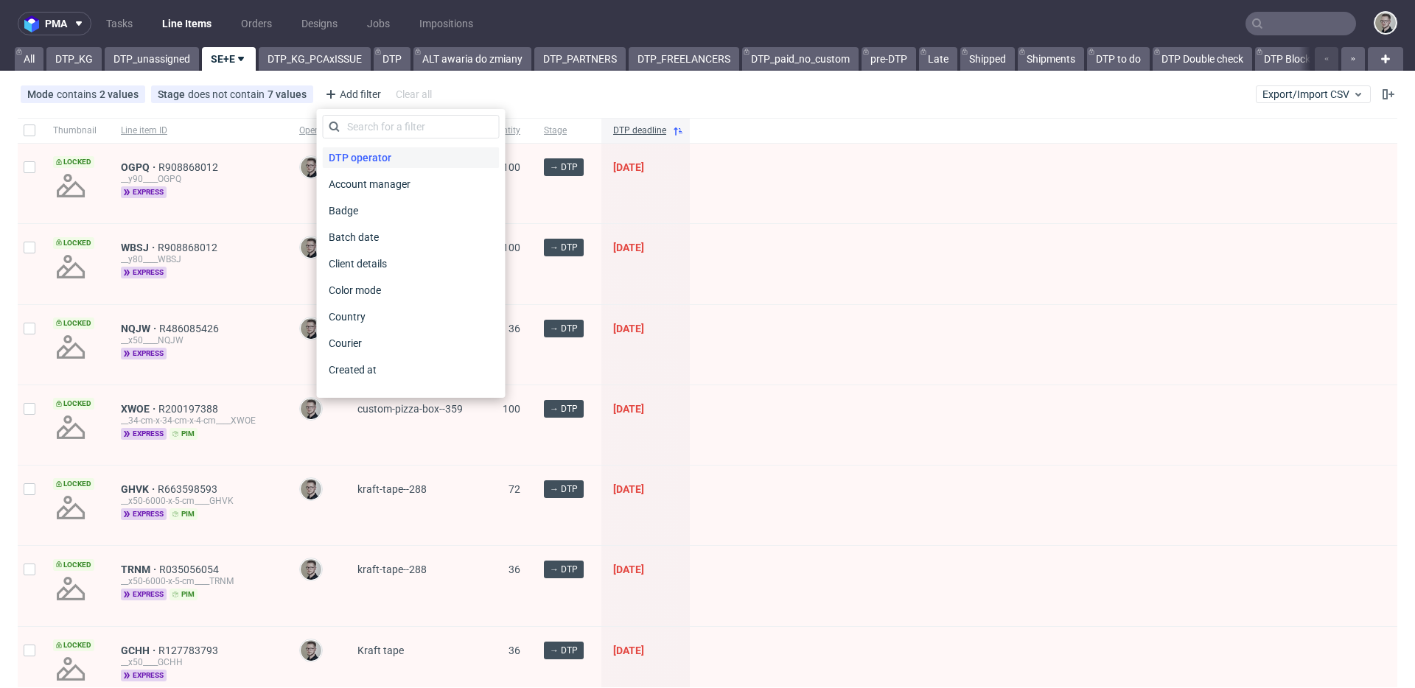
click at [397, 155] on div "DTP operator" at bounding box center [411, 157] width 177 height 21
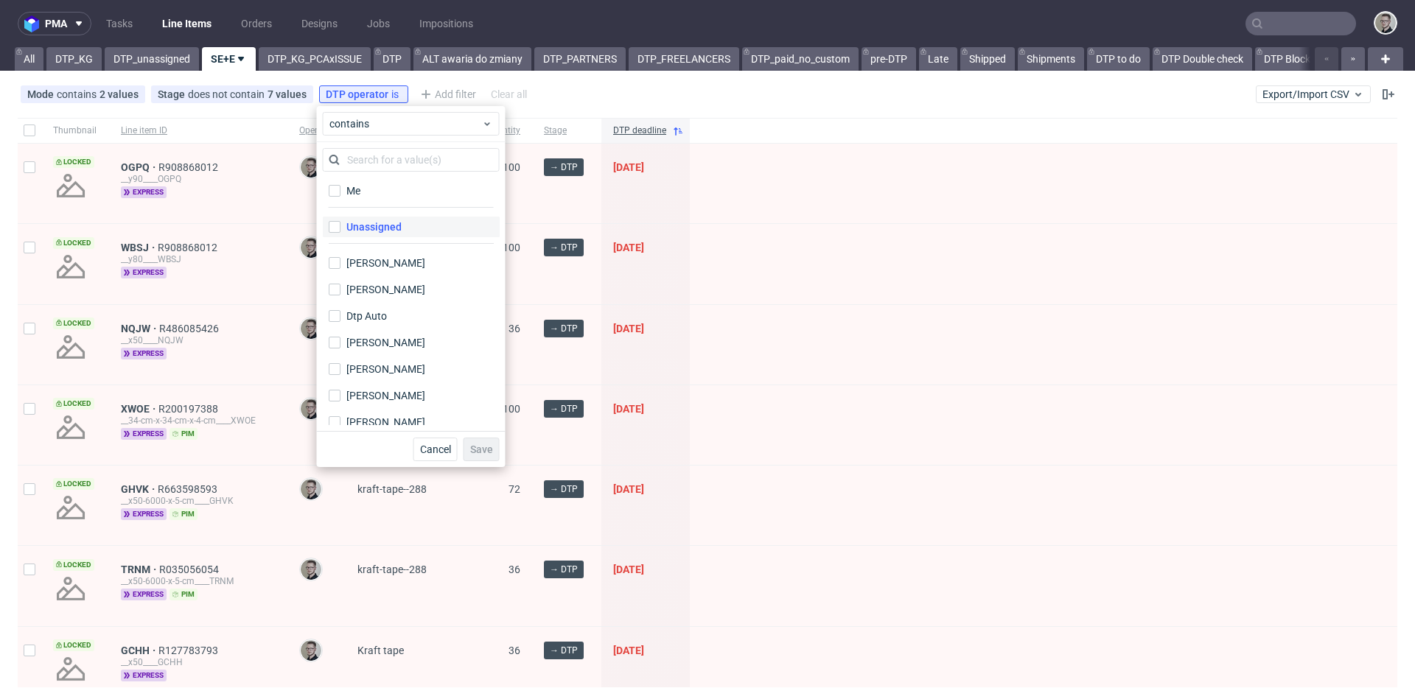
click at [396, 221] on div "Unassigned" at bounding box center [373, 227] width 55 height 15
click at [340, 221] on input "Unassigned" at bounding box center [335, 227] width 12 height 12
checkbox input "true"
click at [478, 451] on span "Save" at bounding box center [481, 449] width 23 height 10
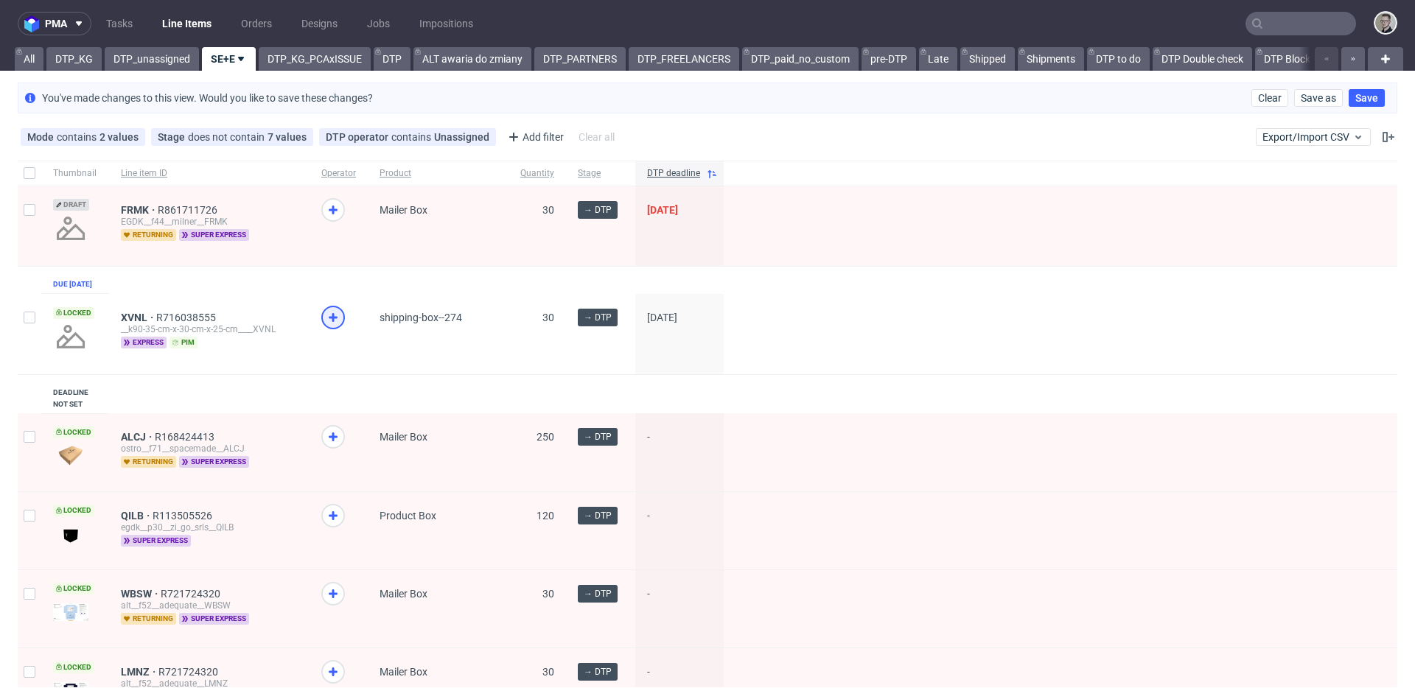
click at [335, 324] on icon at bounding box center [333, 318] width 18 height 18
click at [330, 211] on use at bounding box center [333, 210] width 9 height 9
click at [134, 210] on span "FRMK" at bounding box center [139, 210] width 37 height 12
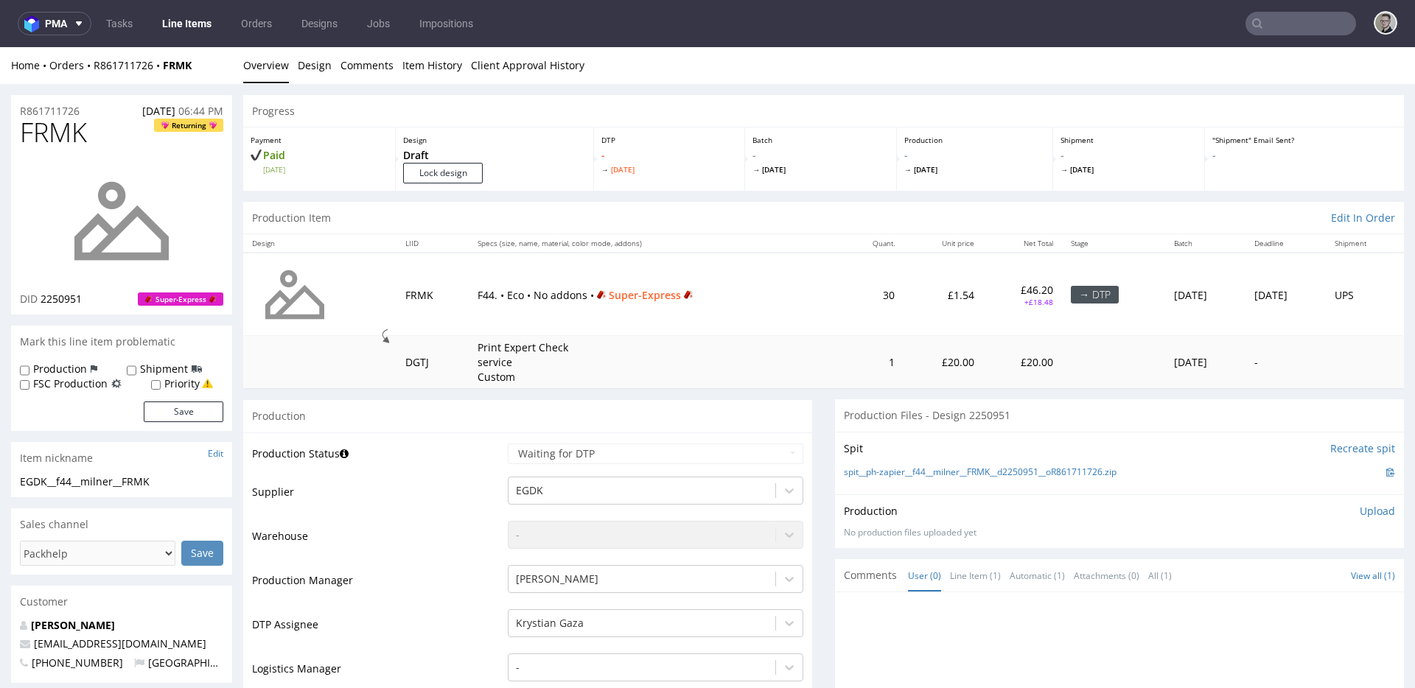
click at [71, 133] on span "FRMK" at bounding box center [53, 132] width 67 height 29
copy span "FRMK"
click at [451, 180] on input "Lock design" at bounding box center [443, 173] width 80 height 21
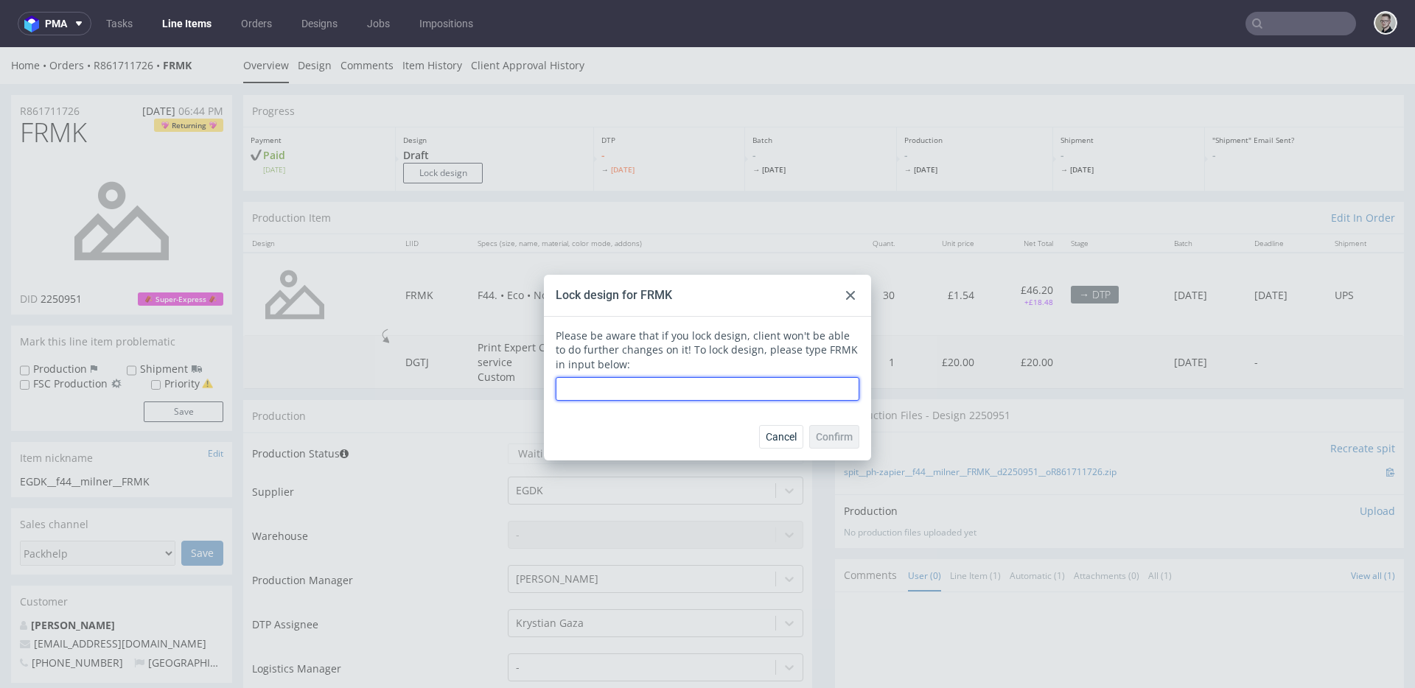
click at [707, 379] on input "text" at bounding box center [708, 389] width 304 height 24
paste input "FRMK"
type input "FRMK"
click at [816, 434] on span "Confirm" at bounding box center [834, 437] width 37 height 10
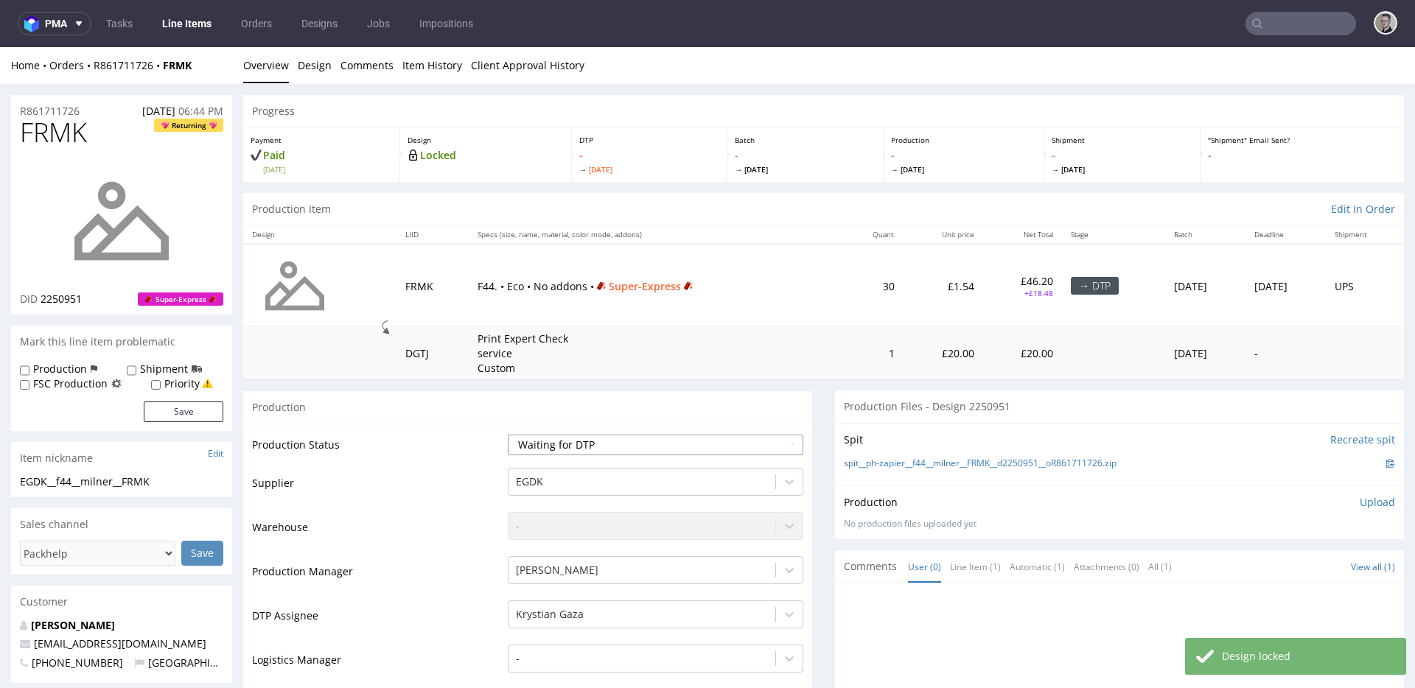
click at [597, 438] on select "Waiting for Artwork Waiting for Diecut Waiting for Mockup Waiting for DTP Waiti…" at bounding box center [656, 445] width 296 height 21
select select "dtp_issue"
click at [508, 435] on select "Waiting for Artwork Waiting for Diecut Waiting for Mockup Waiting for DTP Waiti…" at bounding box center [656, 445] width 296 height 21
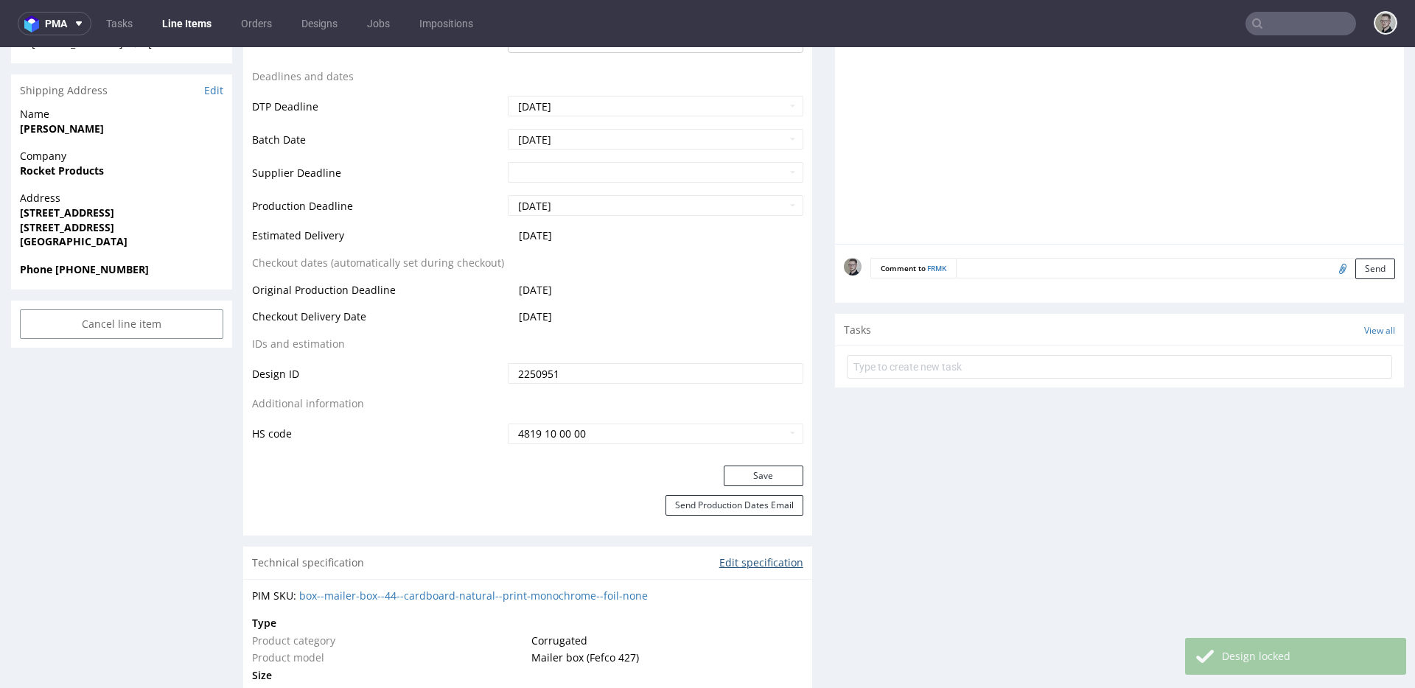
scroll to position [666, 0]
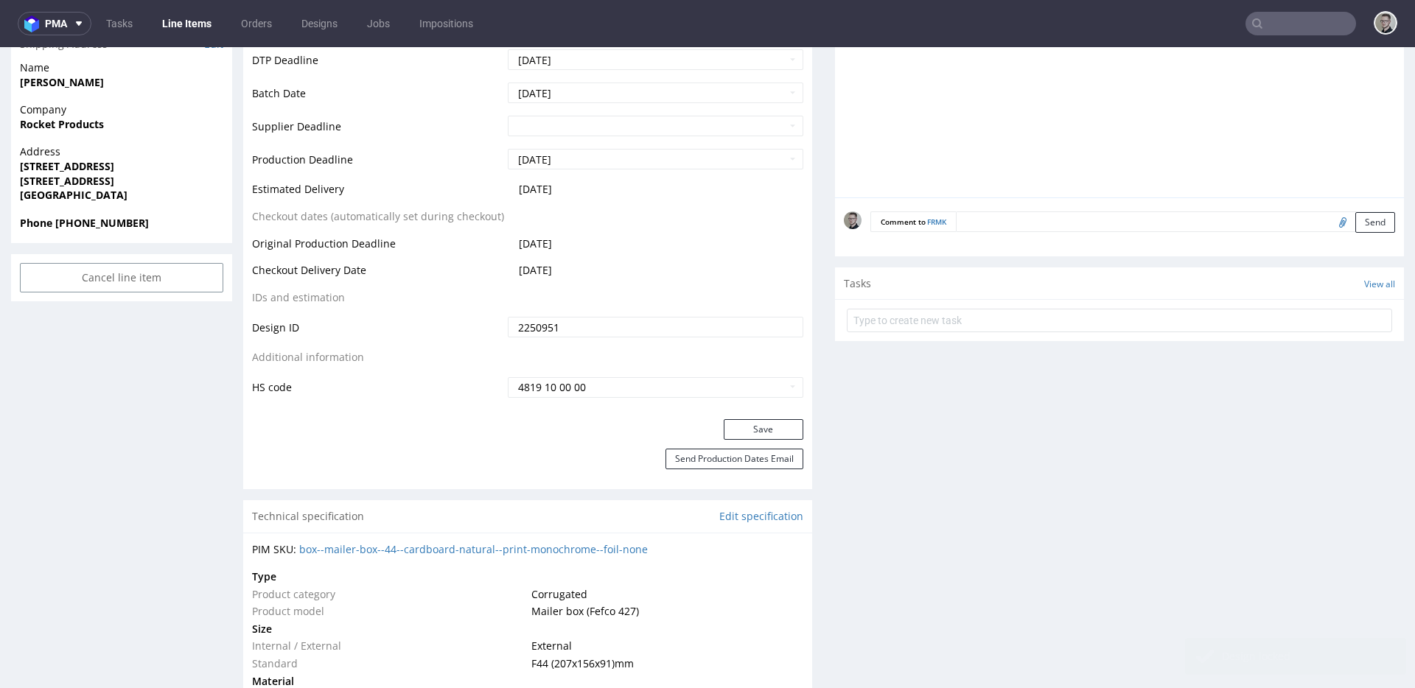
click at [772, 439] on div "Save" at bounding box center [527, 433] width 569 height 29
click at [775, 433] on button "Save" at bounding box center [764, 429] width 80 height 21
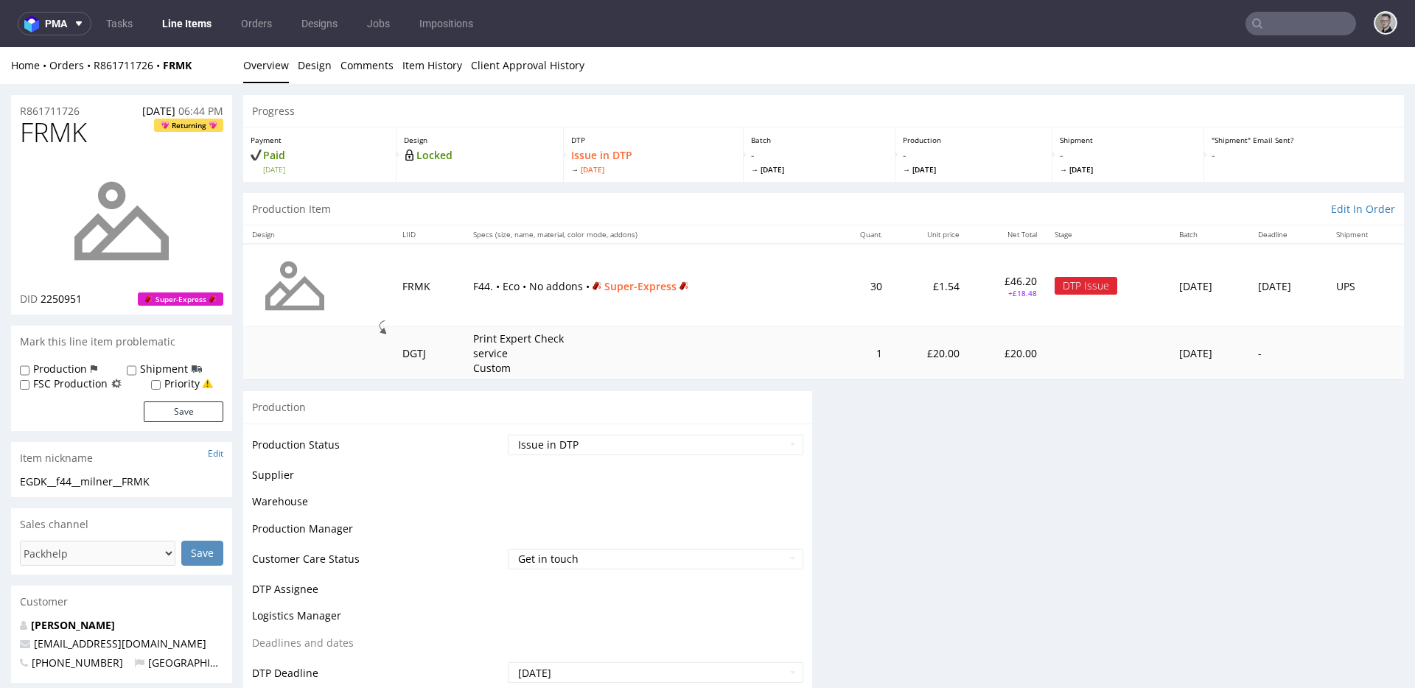
scroll to position [0, 0]
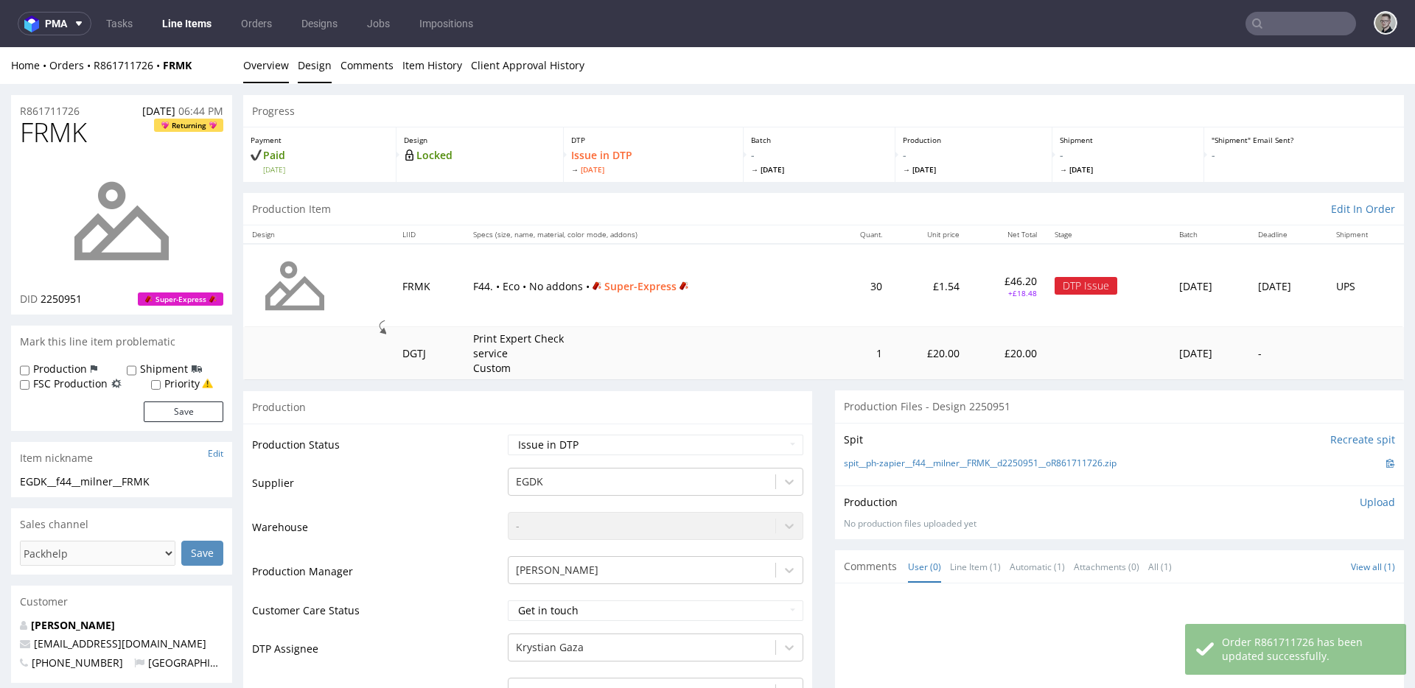
click at [309, 63] on link "Design" at bounding box center [315, 65] width 34 height 36
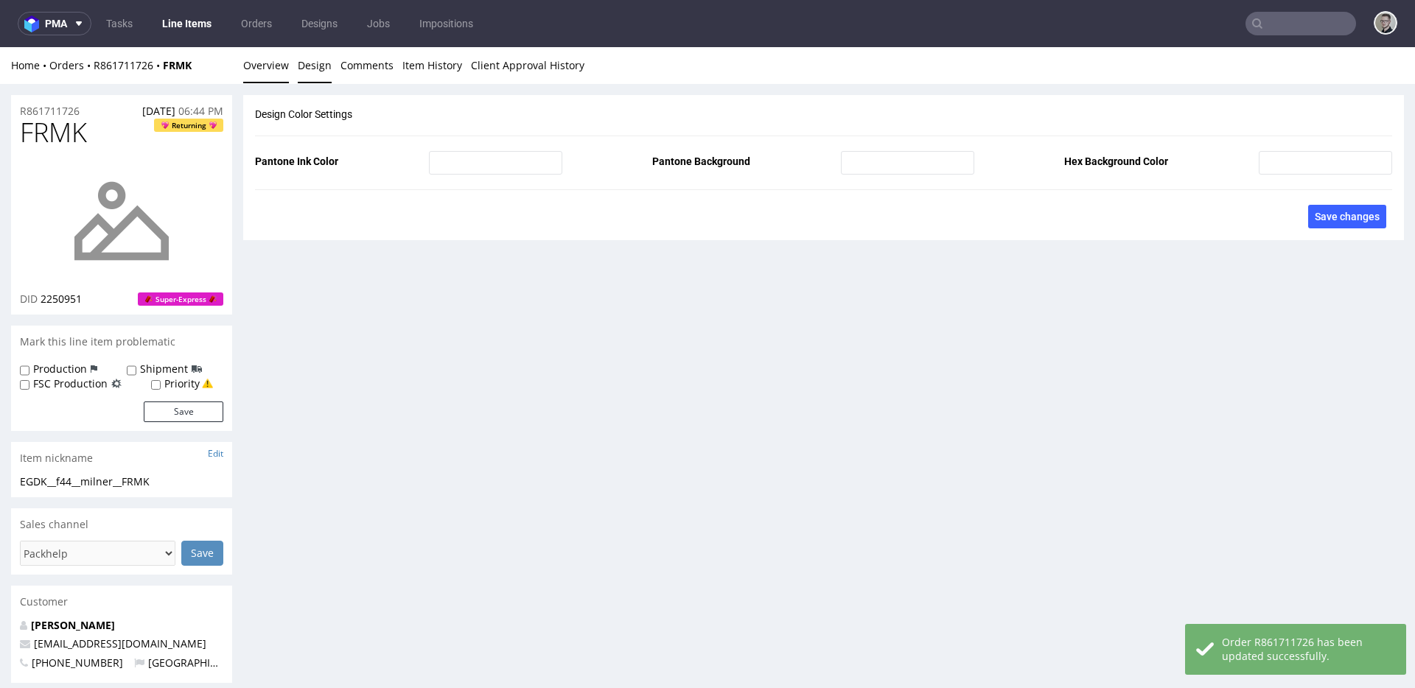
click at [287, 72] on link "Overview" at bounding box center [266, 65] width 46 height 36
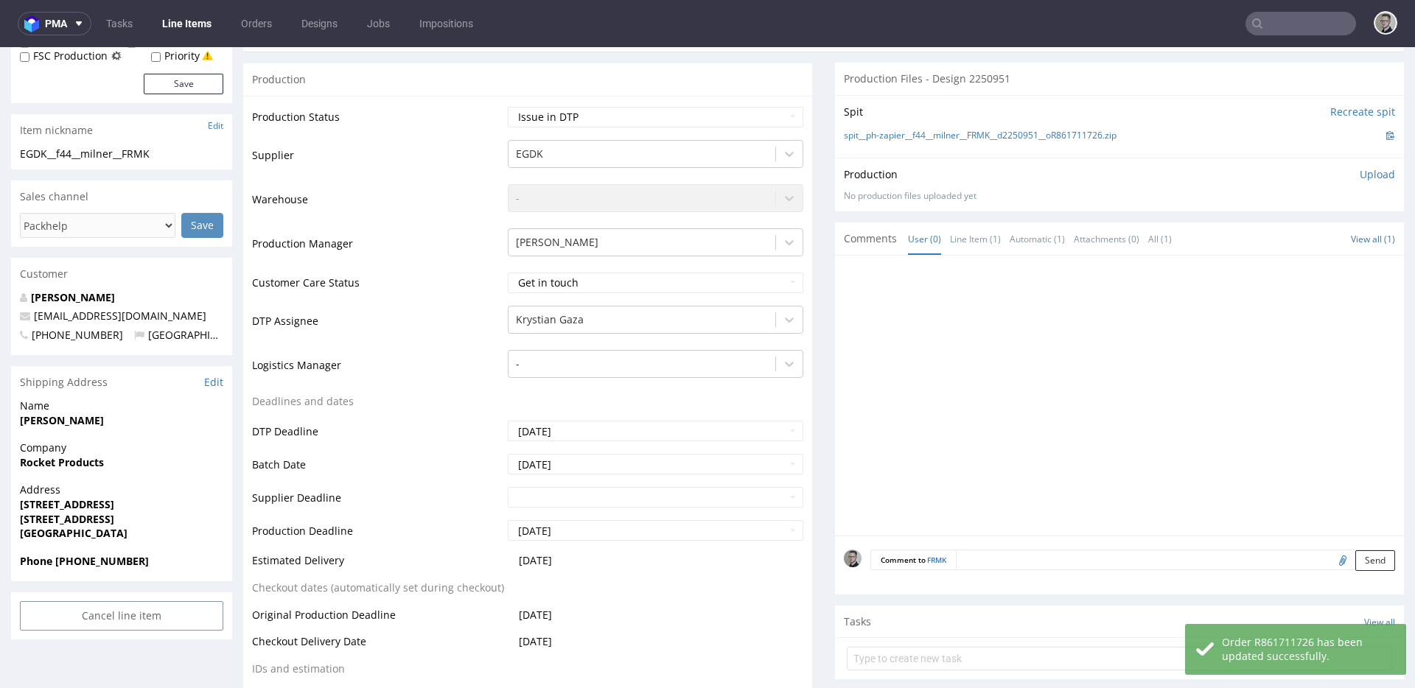
scroll to position [716, 0]
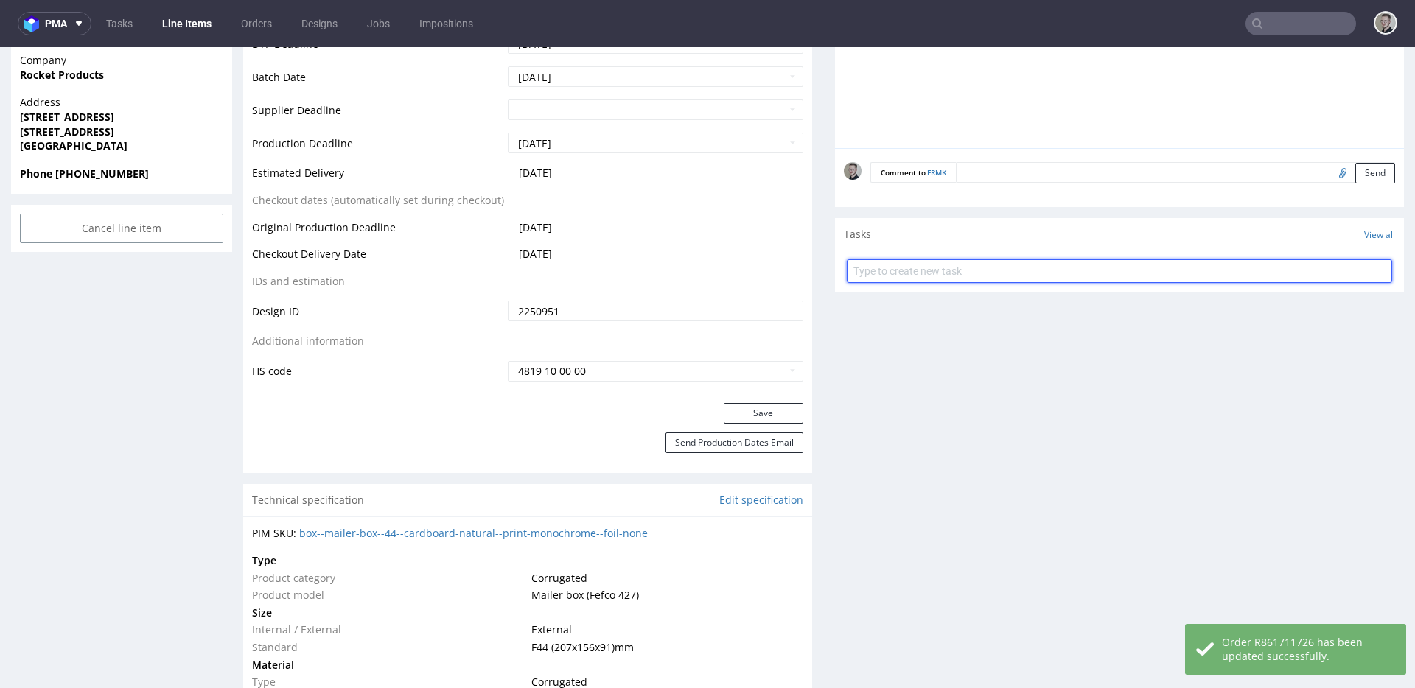
click at [993, 279] on input "text" at bounding box center [1119, 271] width 545 height 24
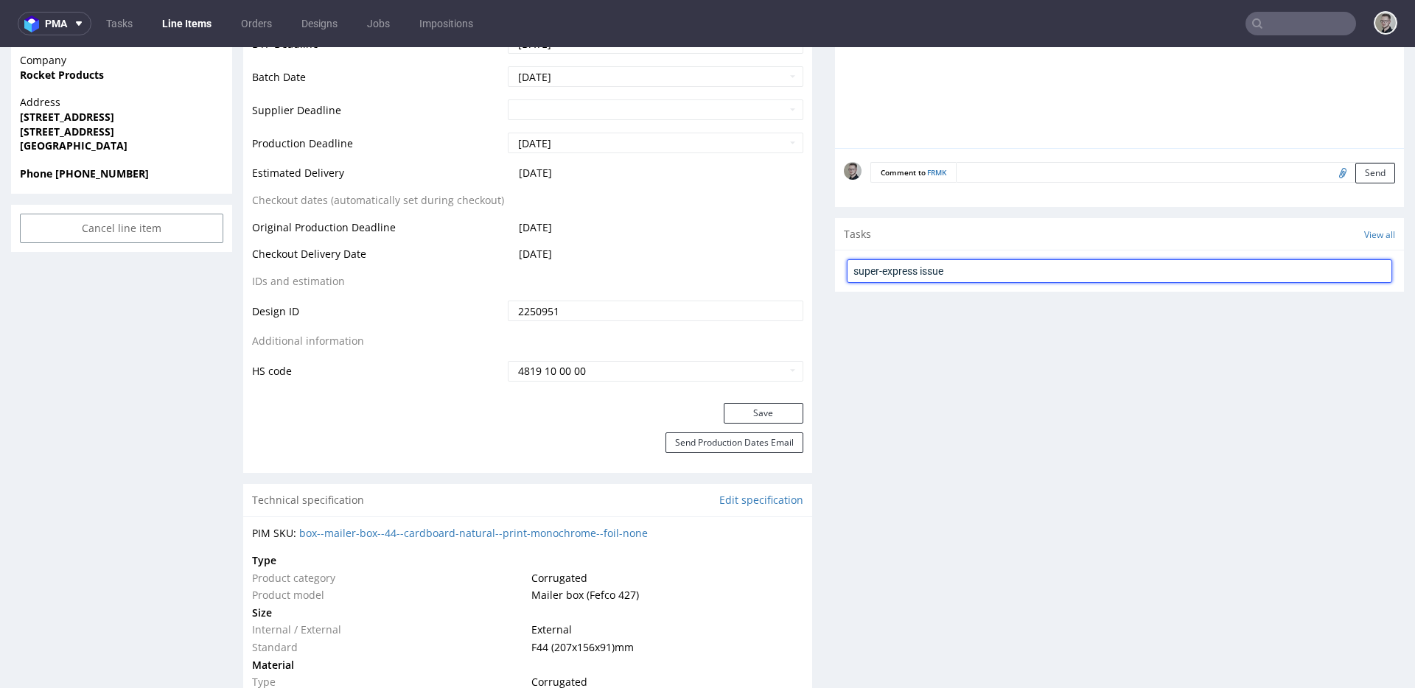
type input "super-express issue"
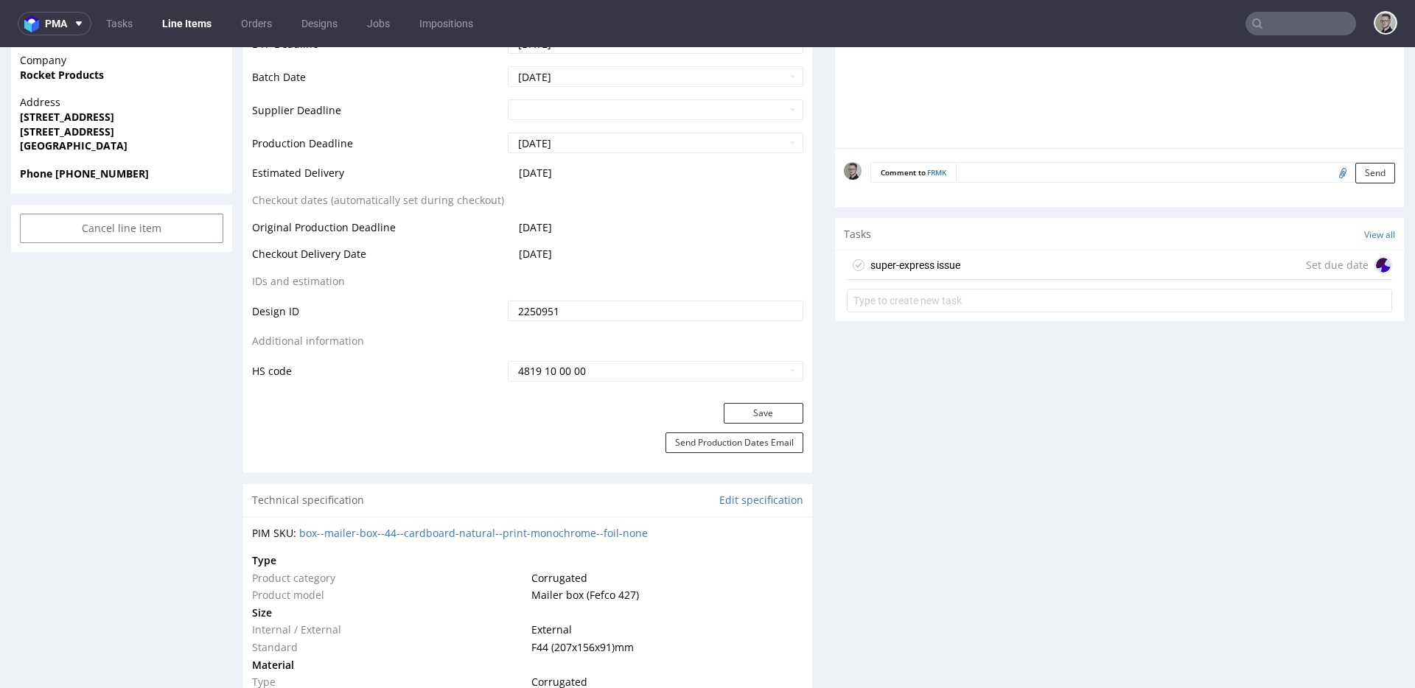
drag, startPoint x: 1189, startPoint y: 268, endPoint x: 1187, endPoint y: 317, distance: 48.7
click at [1189, 268] on div "super-express issue Set due date" at bounding box center [1119, 265] width 545 height 29
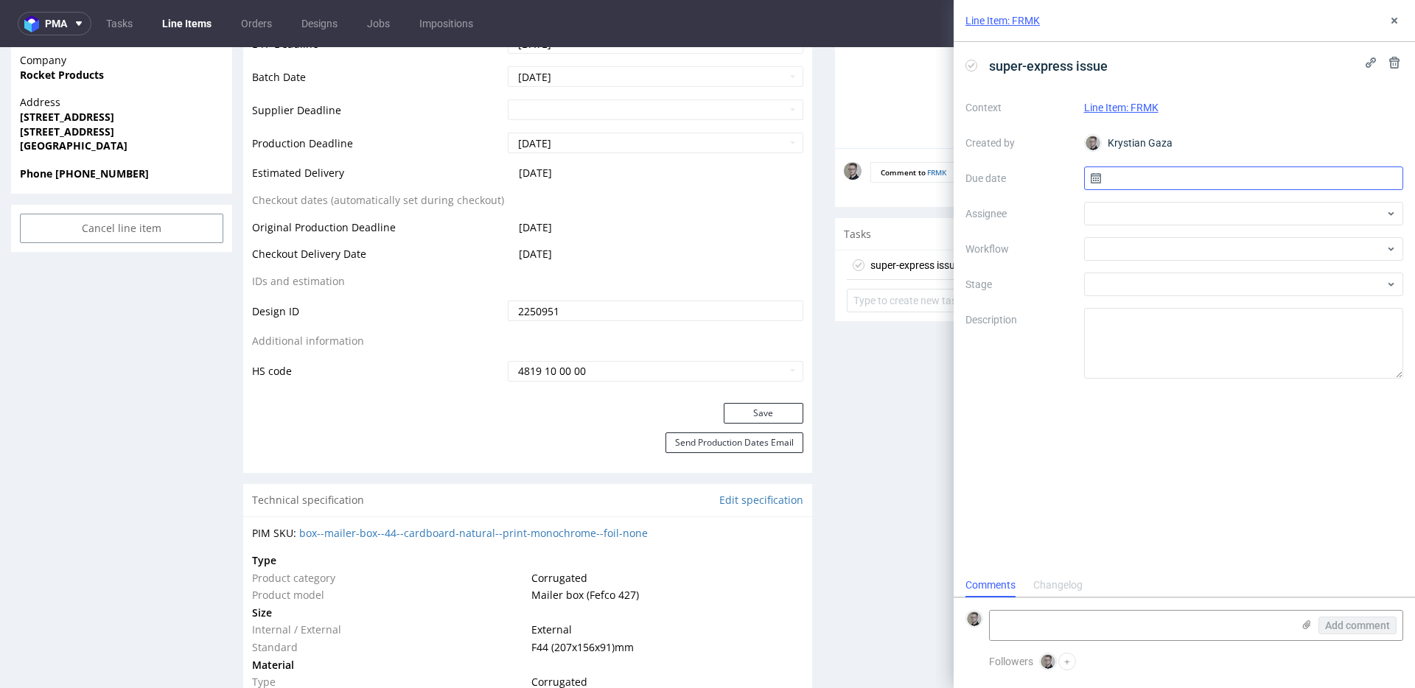
scroll to position [12, 0]
click at [1253, 176] on input "text" at bounding box center [1244, 179] width 320 height 24
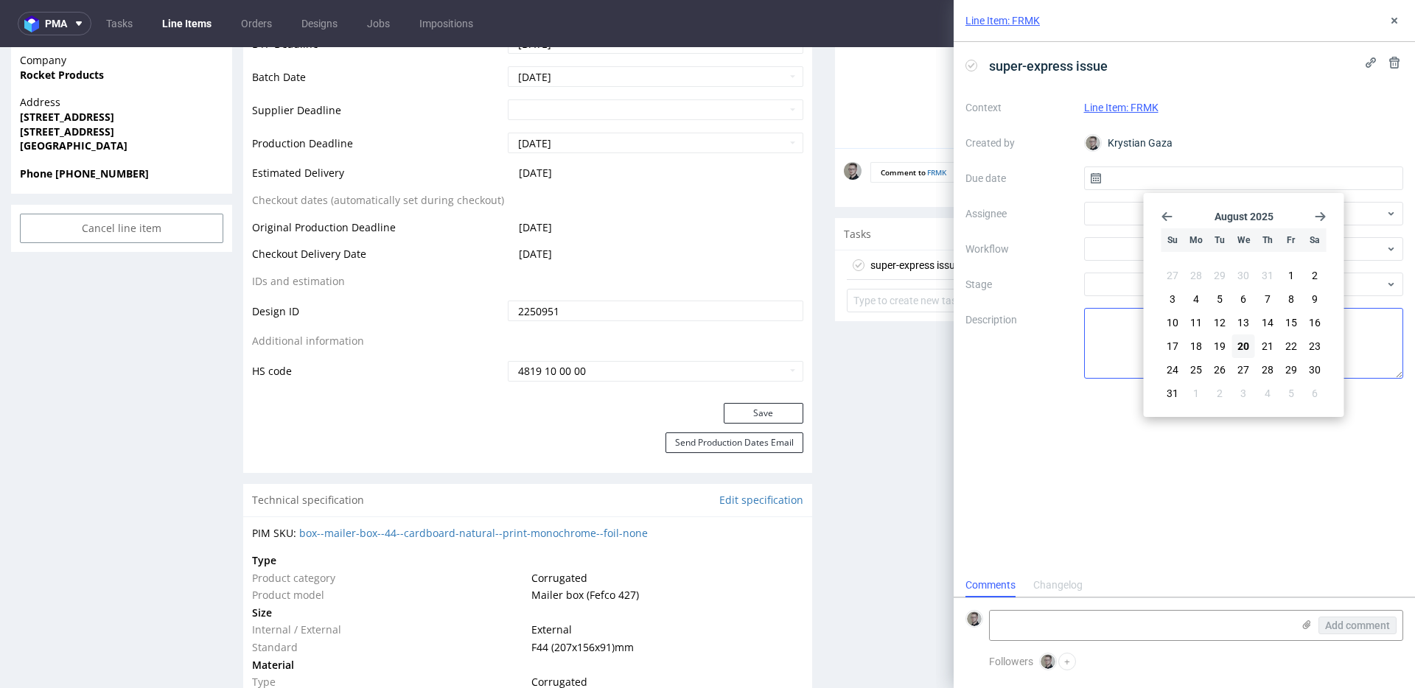
click at [1241, 345] on span "20" at bounding box center [1243, 346] width 12 height 15
type input "20/08/2025"
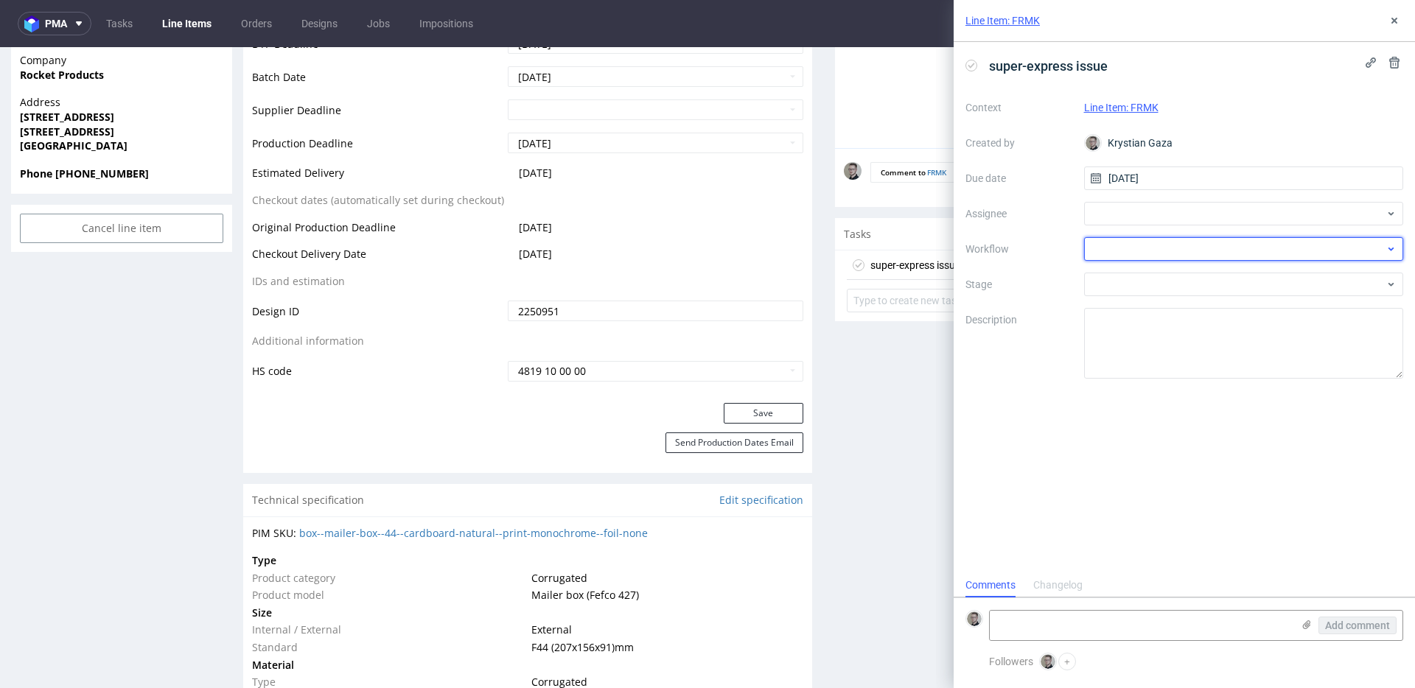
click at [1214, 253] on div at bounding box center [1244, 249] width 320 height 24
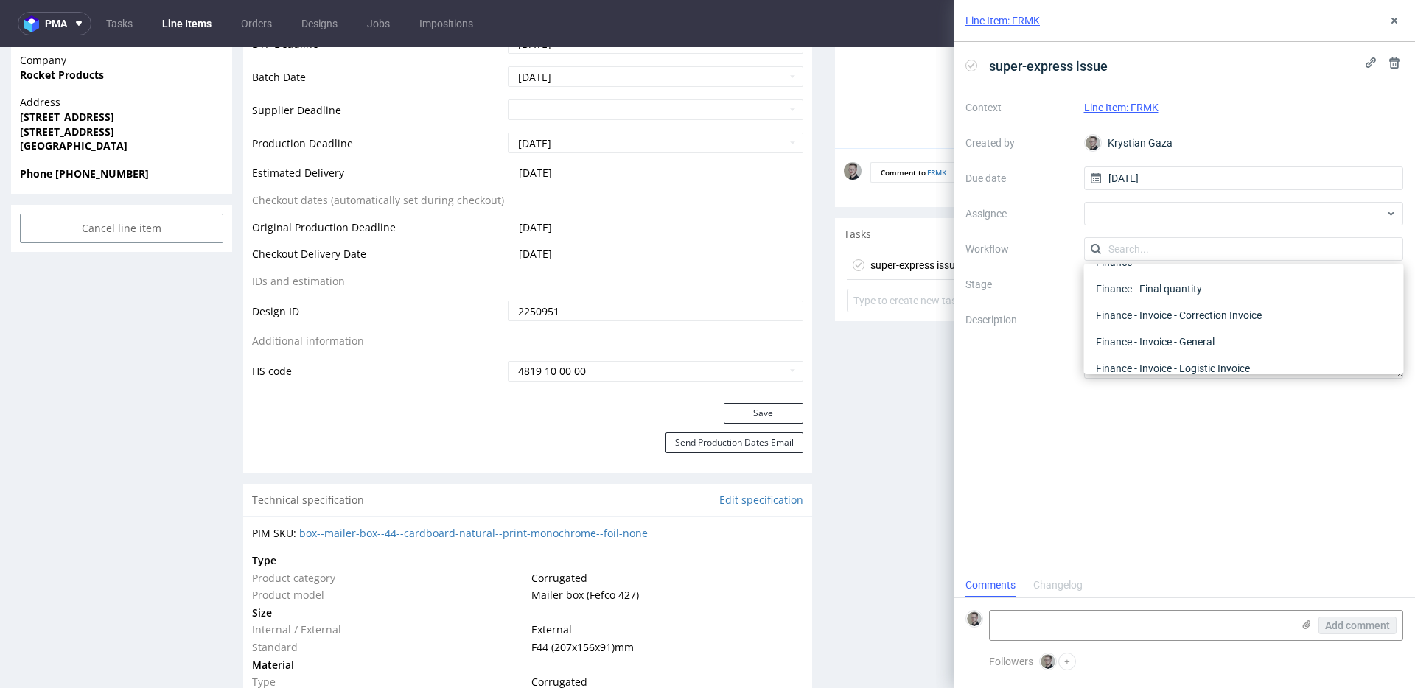
scroll to position [0, 0]
click at [1205, 327] on div "DTP - Issue" at bounding box center [1244, 328] width 308 height 27
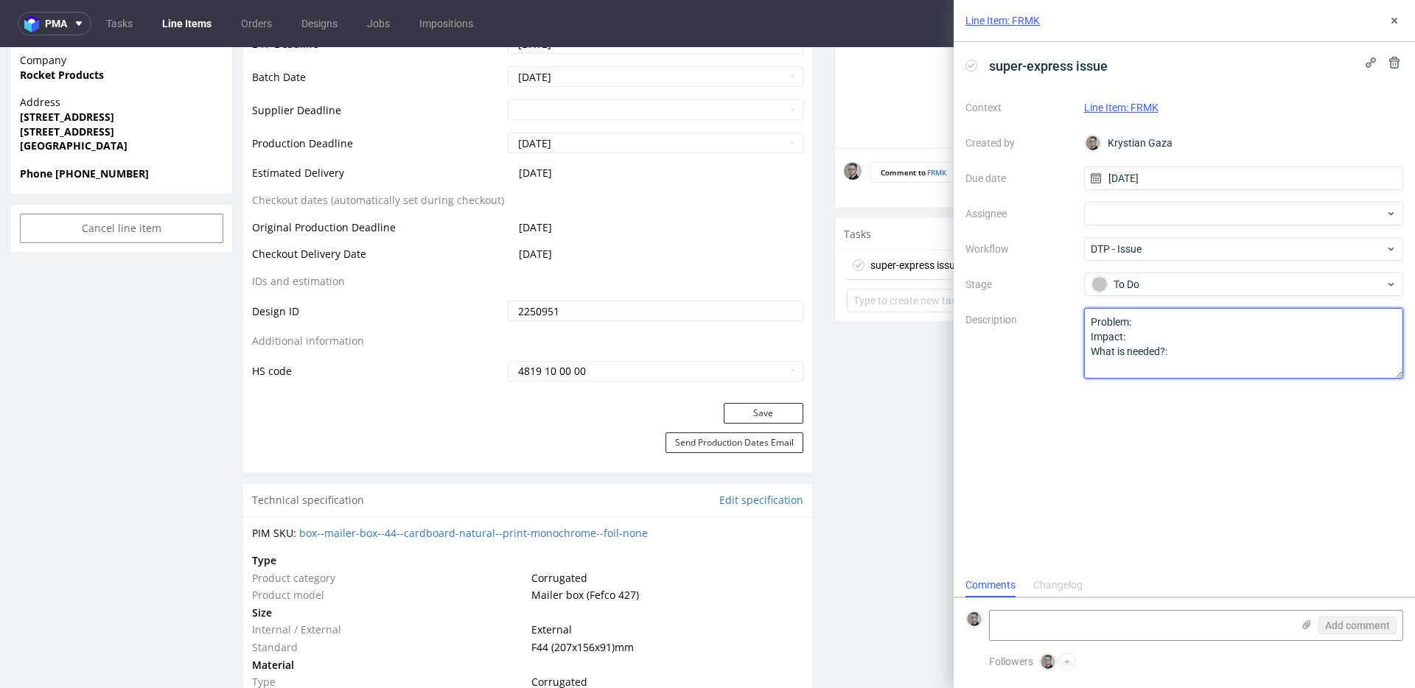
drag, startPoint x: 1211, startPoint y: 402, endPoint x: 561, endPoint y: 179, distance: 687.1
type textarea "no design uploaded"
click at [1292, 448] on div "super-express issue Context Line Item: FRMK Created by Krystian Gaza Due date 2…" at bounding box center [1184, 307] width 461 height 531
click at [1392, 18] on use at bounding box center [1394, 21] width 6 height 6
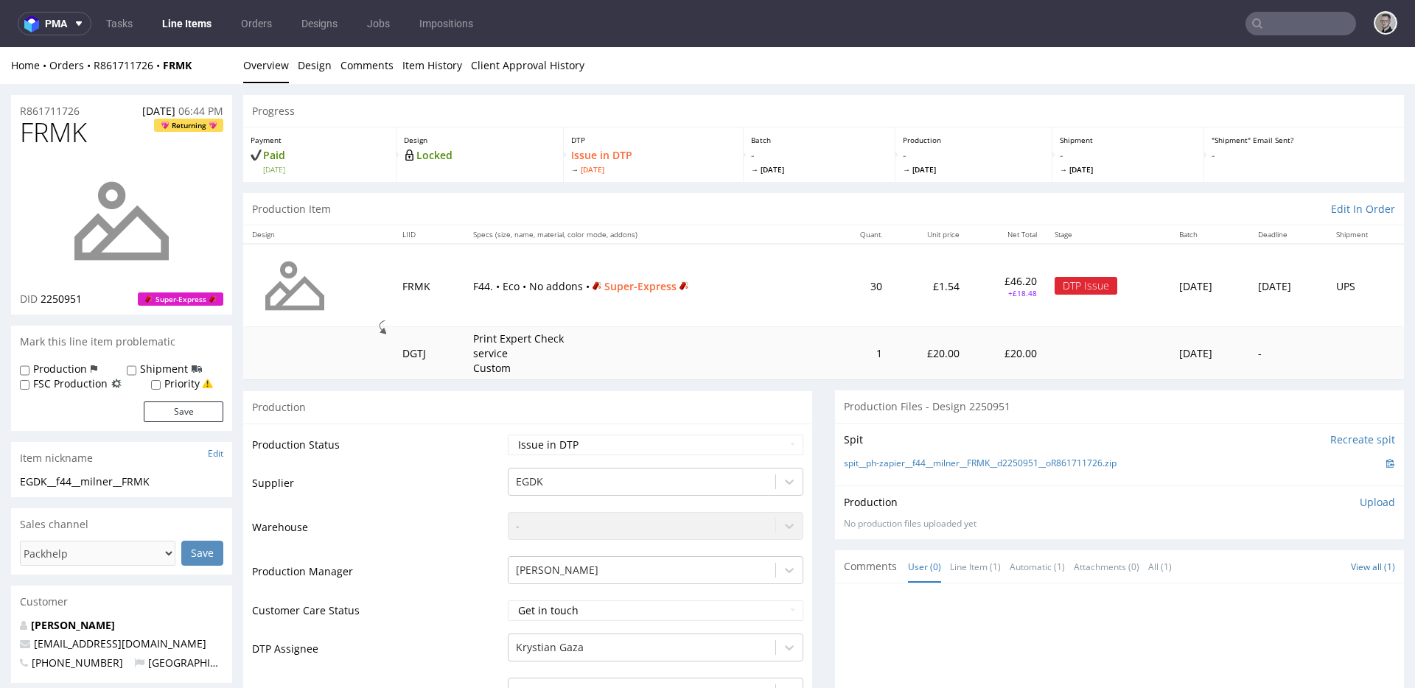
click at [60, 128] on span "FRMK" at bounding box center [53, 132] width 67 height 29
copy span "FRMK"
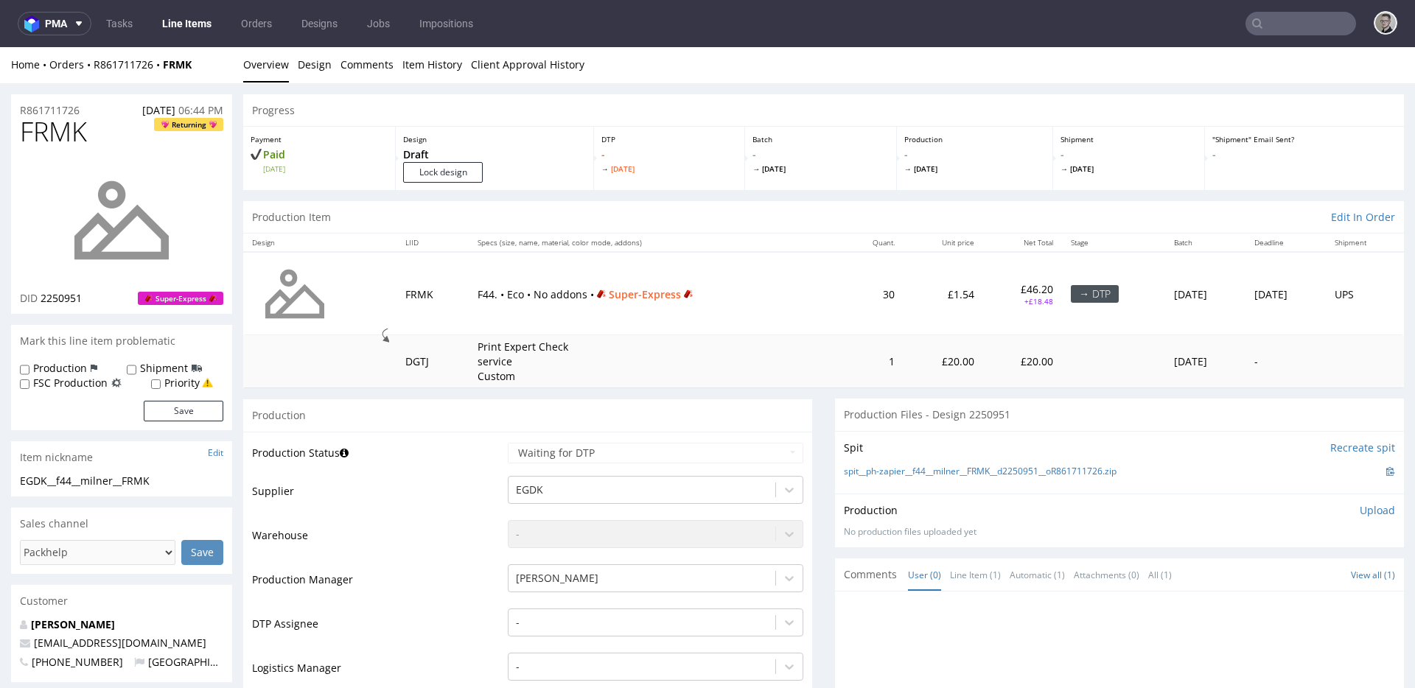
scroll to position [263, 0]
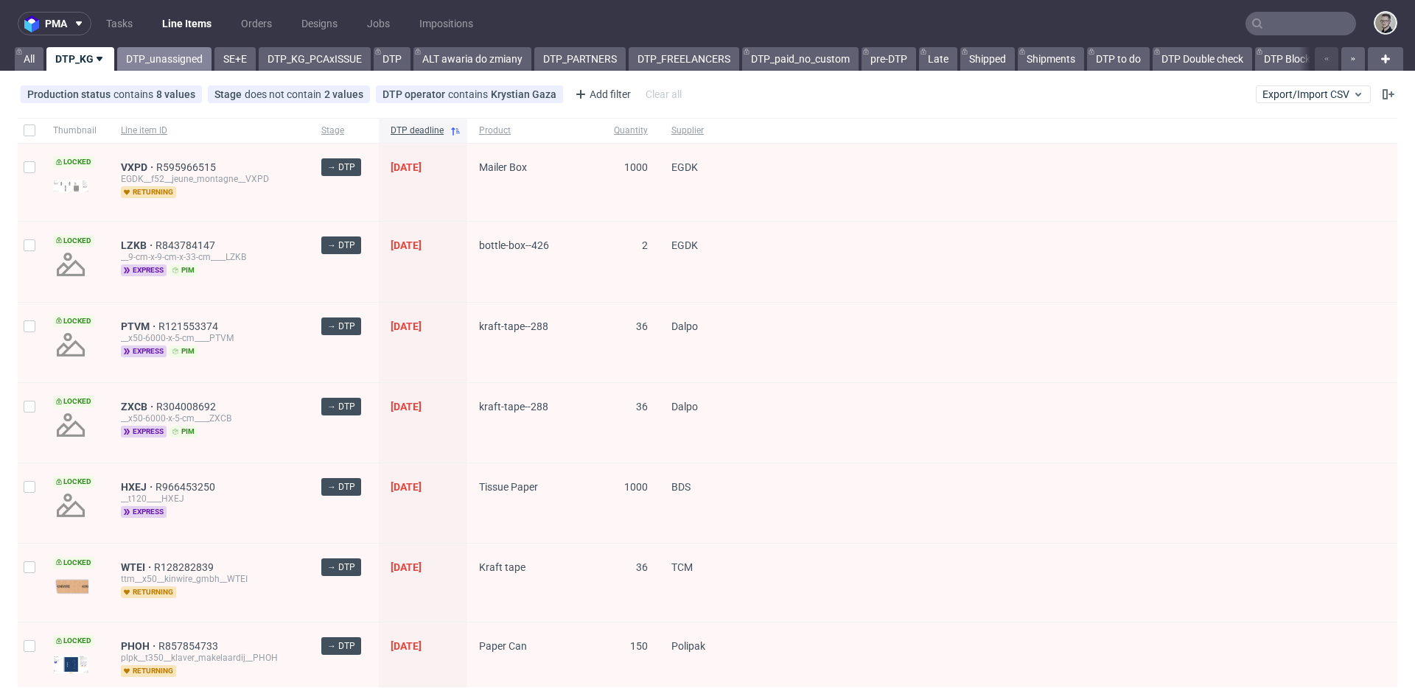
click at [160, 60] on link "DTP_unassigned" at bounding box center [164, 59] width 94 height 24
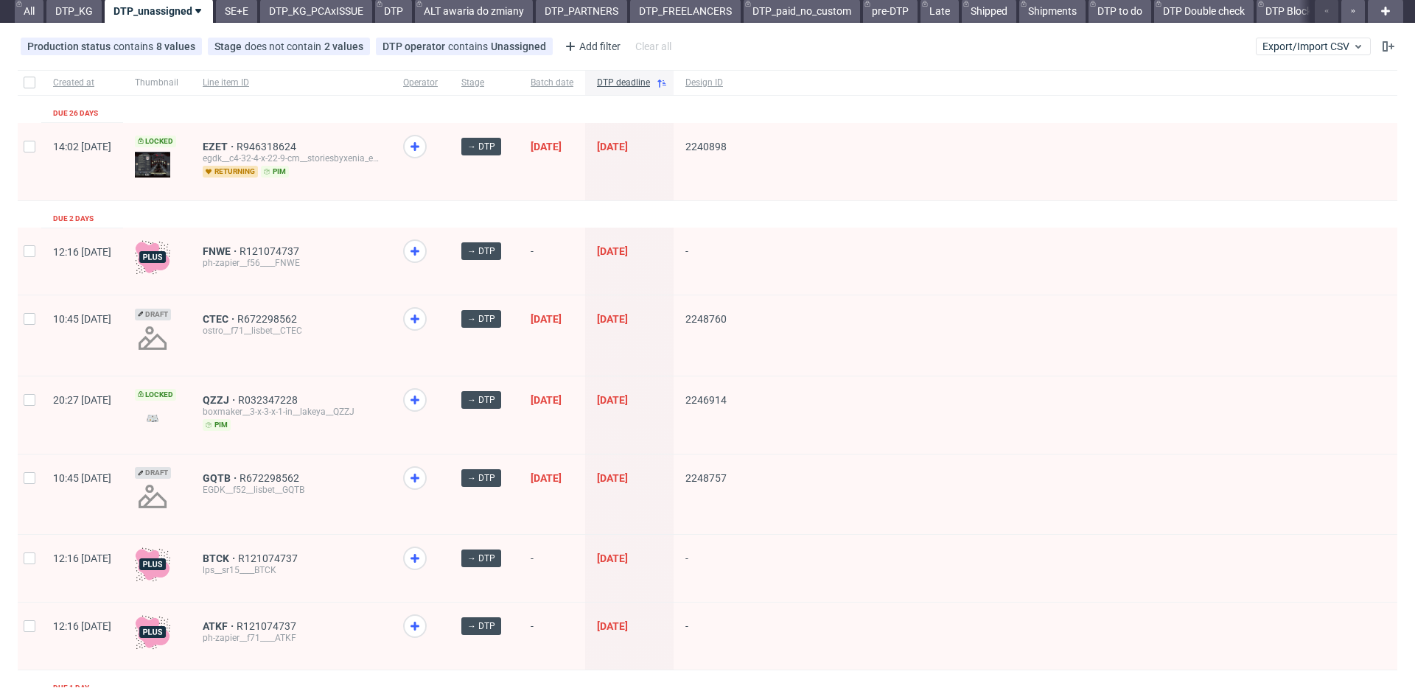
scroll to position [114, 0]
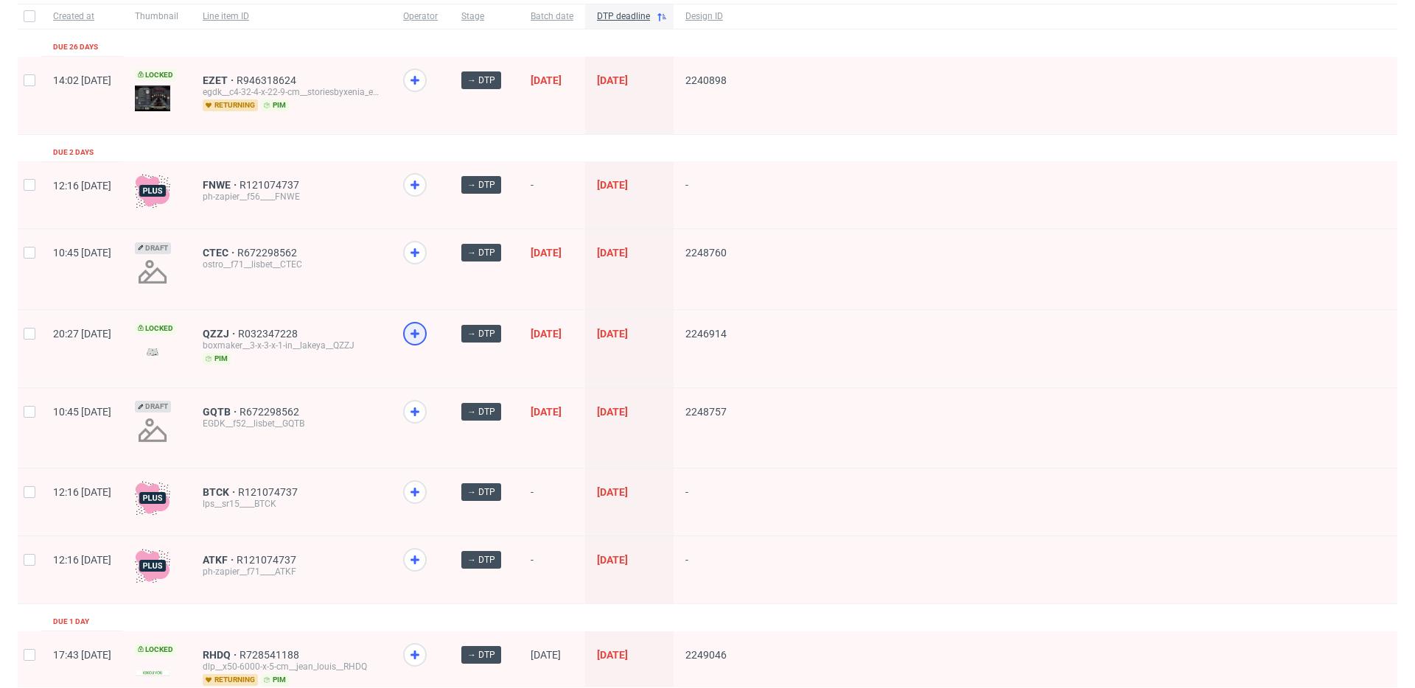
click at [427, 333] on div at bounding box center [415, 334] width 24 height 24
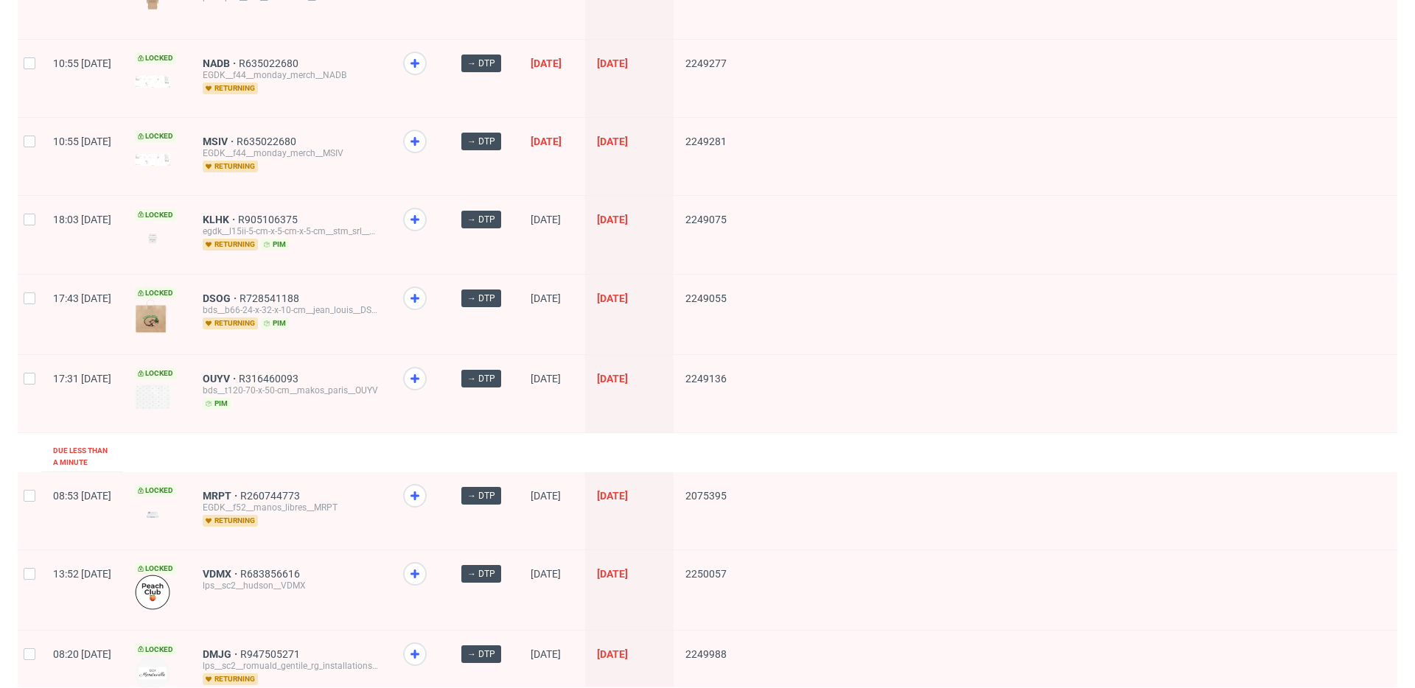
scroll to position [1915, 0]
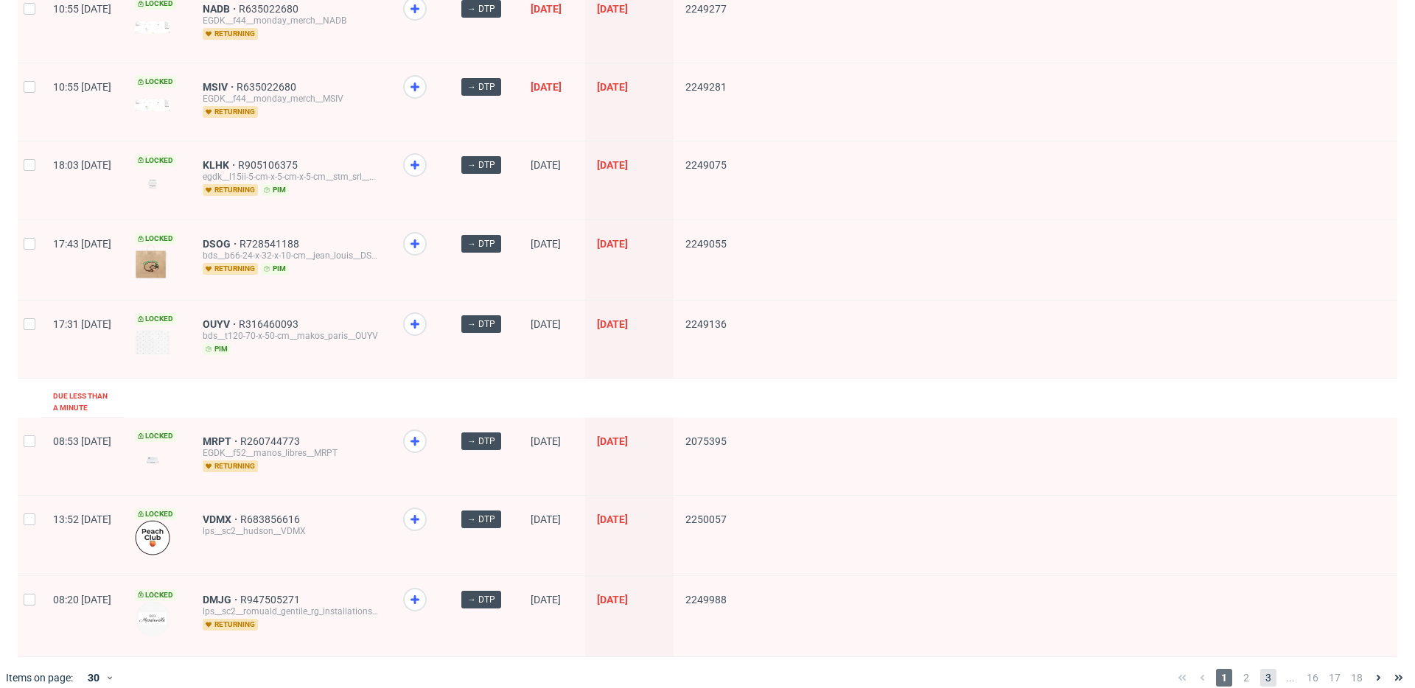
click at [1260, 669] on span "3" at bounding box center [1268, 678] width 16 height 18
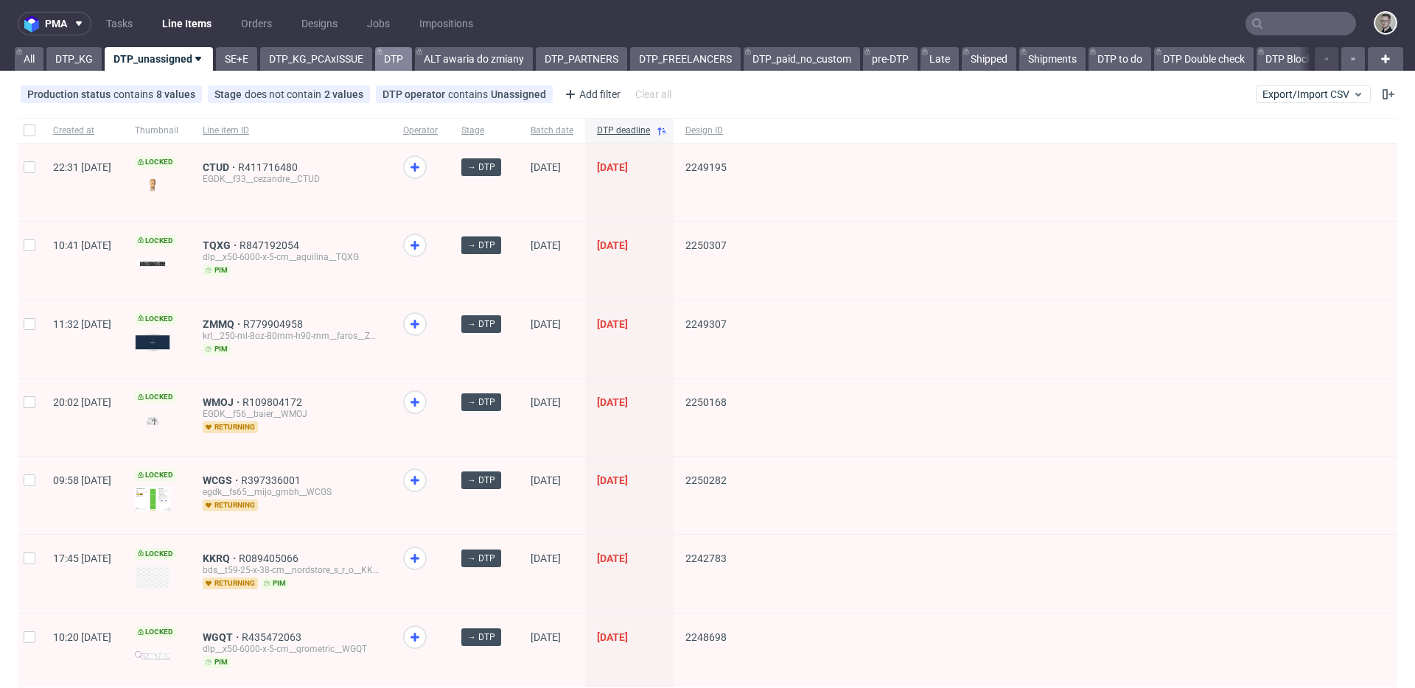
click at [397, 64] on link "DTP" at bounding box center [393, 59] width 37 height 24
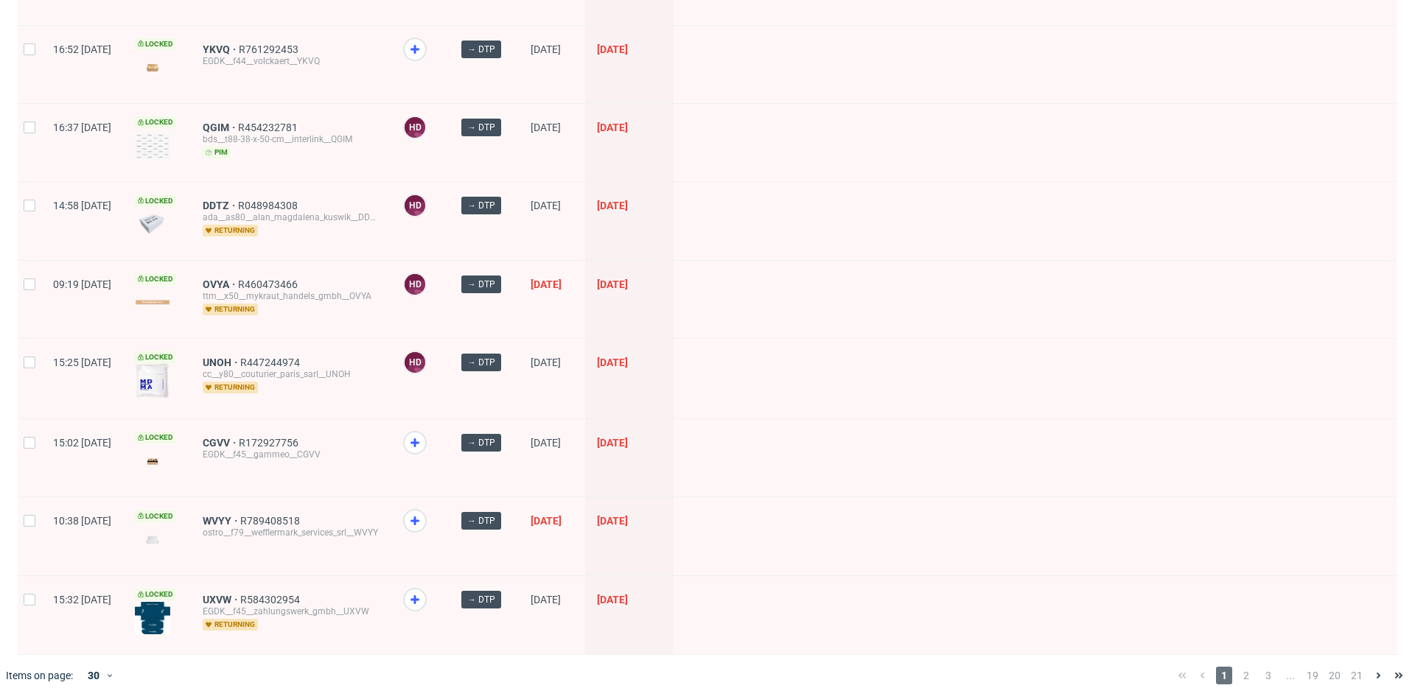
scroll to position [1935, 0]
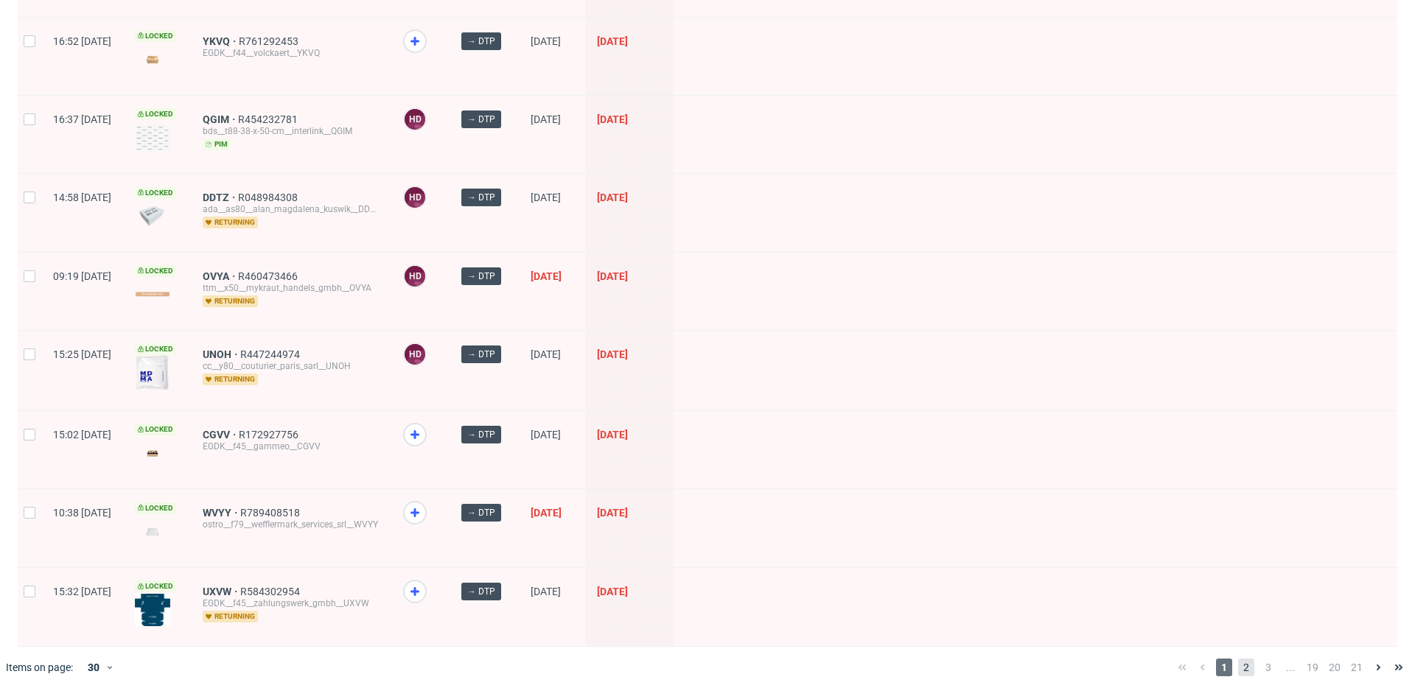
click at [1238, 663] on span "2" at bounding box center [1246, 668] width 16 height 18
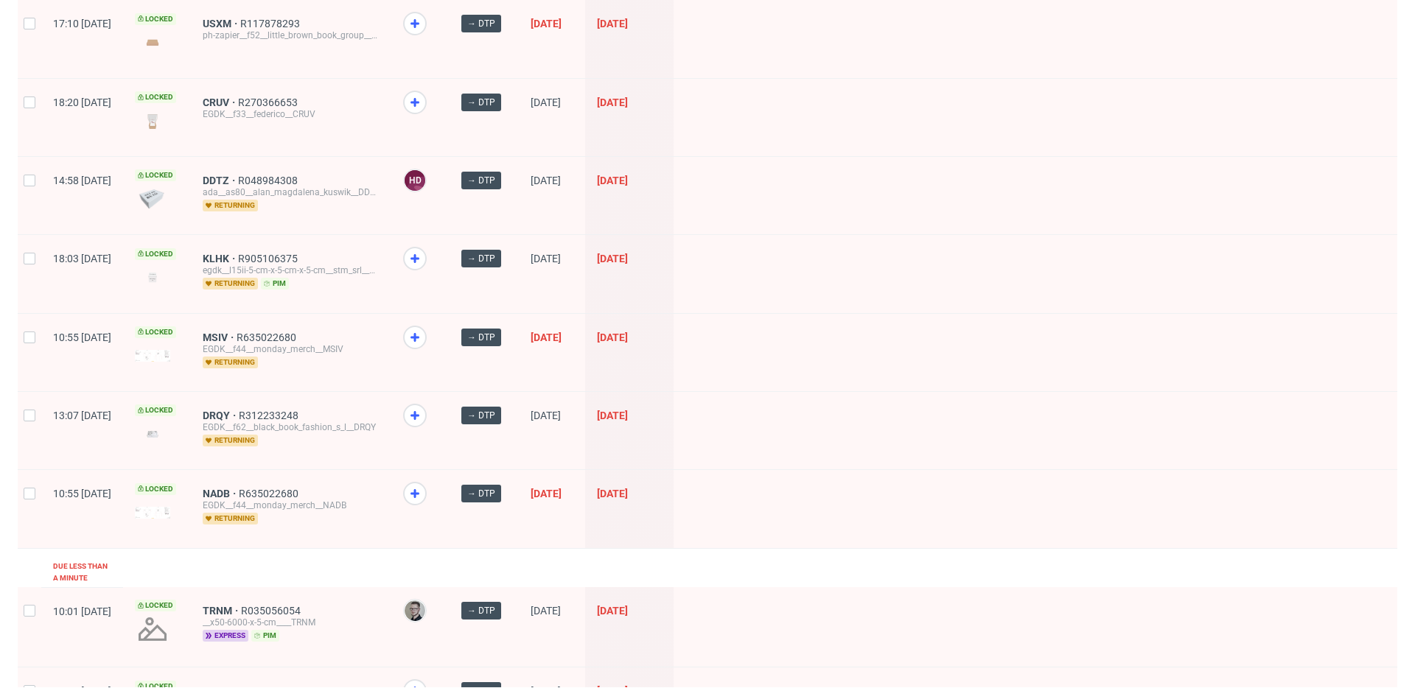
scroll to position [1091, 0]
click at [33, 489] on input "checkbox" at bounding box center [30, 495] width 12 height 12
checkbox input "true"
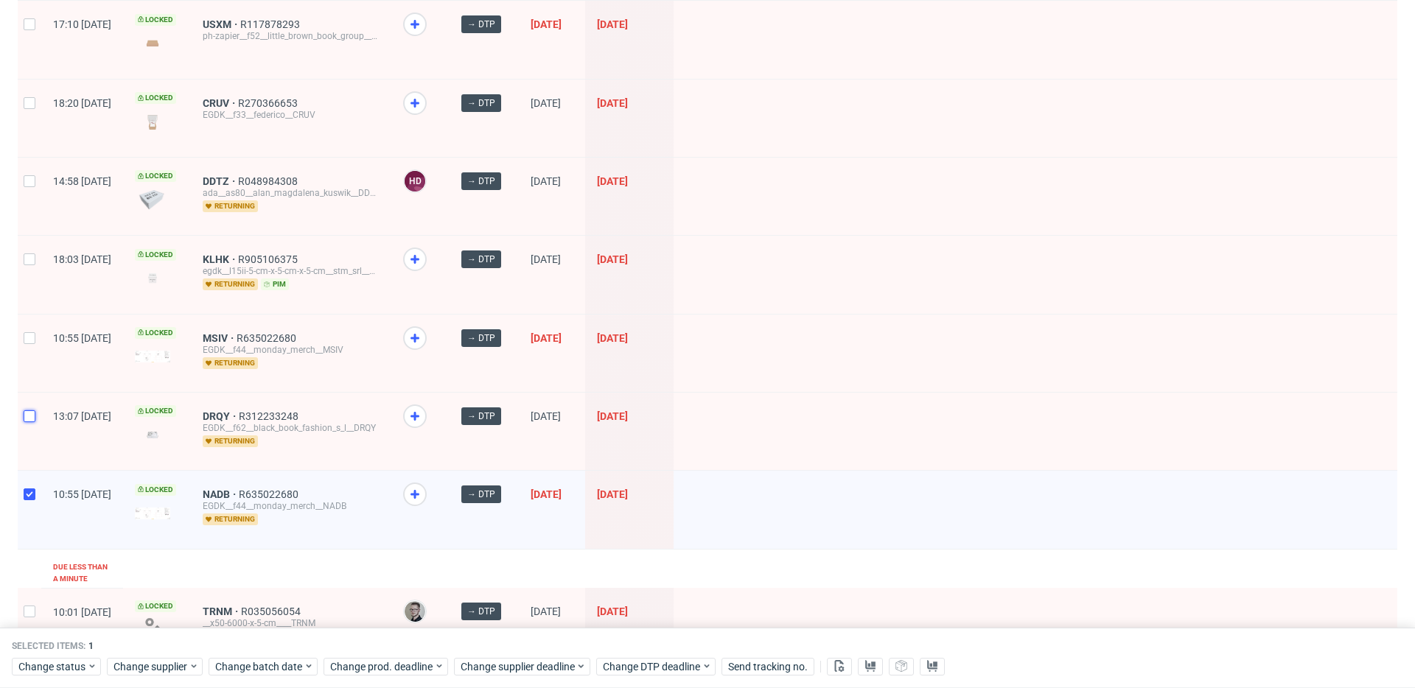
click at [31, 411] on input "checkbox" at bounding box center [30, 417] width 12 height 12
checkbox input "true"
drag, startPoint x: 35, startPoint y: 331, endPoint x: 29, endPoint y: 291, distance: 40.2
click at [35, 330] on div at bounding box center [30, 353] width 24 height 77
checkbox input "true"
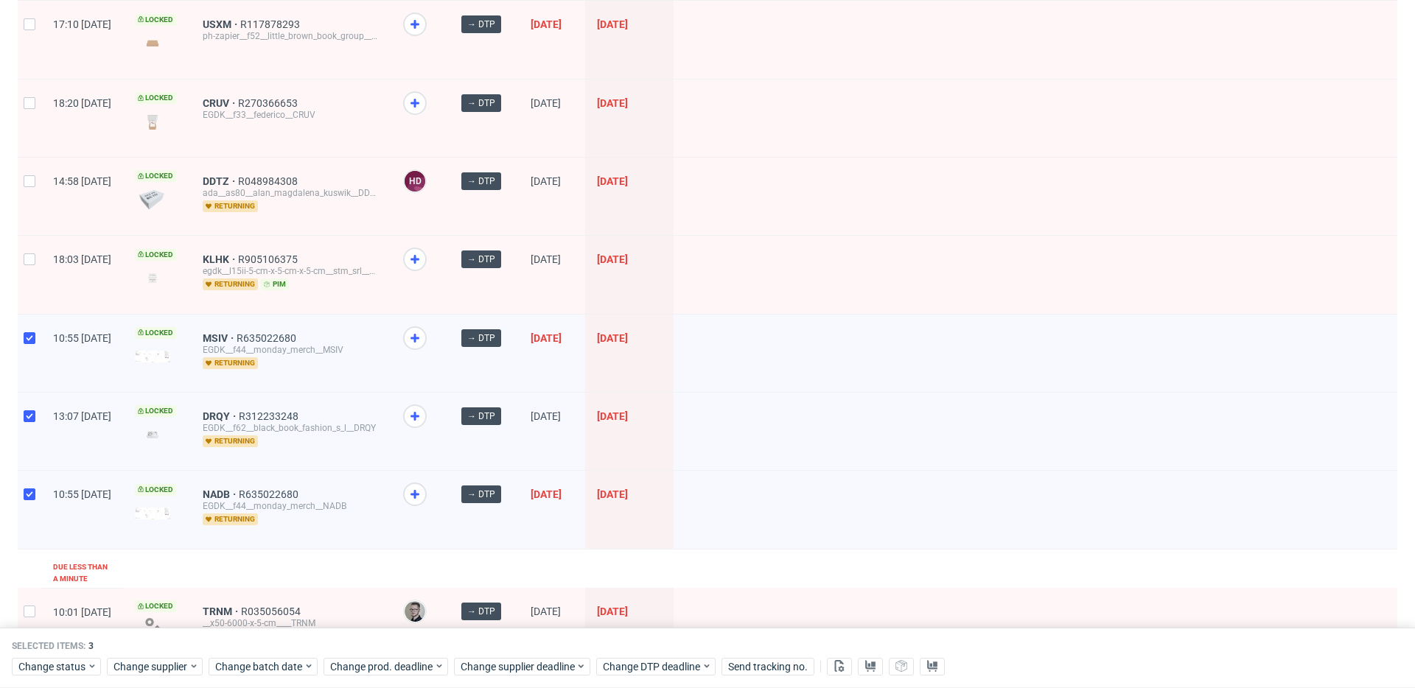
click at [35, 243] on div at bounding box center [30, 274] width 24 height 77
checkbox input "true"
click at [27, 181] on input "checkbox" at bounding box center [30, 181] width 12 height 12
checkbox input "true"
click at [22, 102] on div at bounding box center [30, 118] width 24 height 77
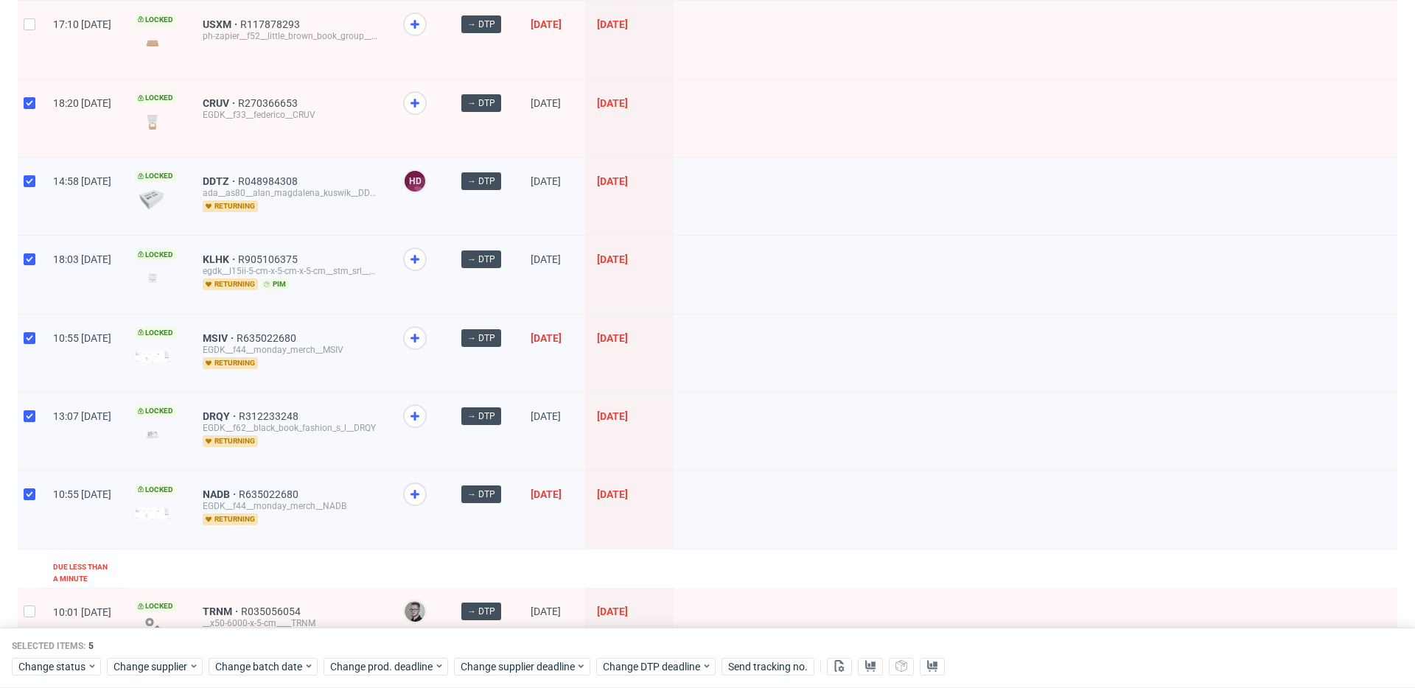
checkbox input "true"
click at [29, 14] on div at bounding box center [30, 39] width 24 height 77
checkbox input "true"
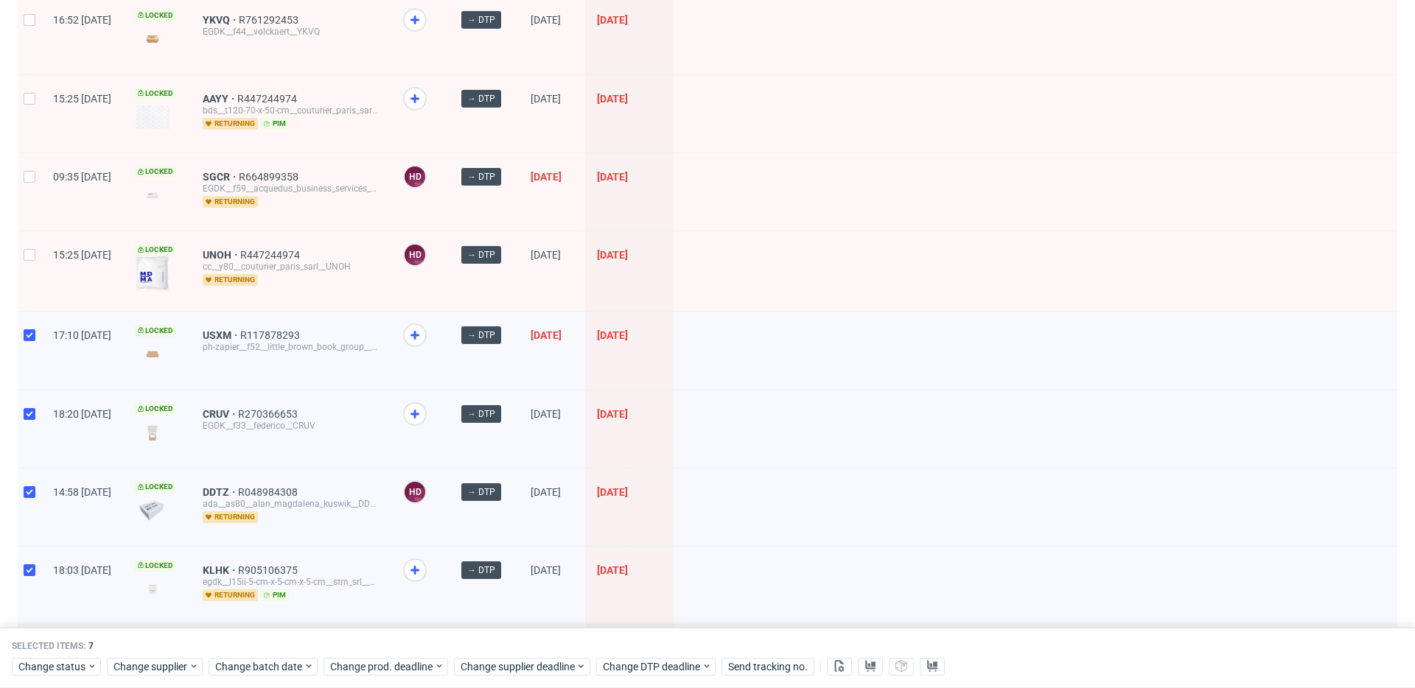
click at [29, 245] on div at bounding box center [30, 271] width 24 height 80
checkbox input "true"
drag, startPoint x: 37, startPoint y: 196, endPoint x: 30, endPoint y: 102, distance: 94.6
click at [37, 194] on div at bounding box center [30, 191] width 24 height 77
checkbox input "true"
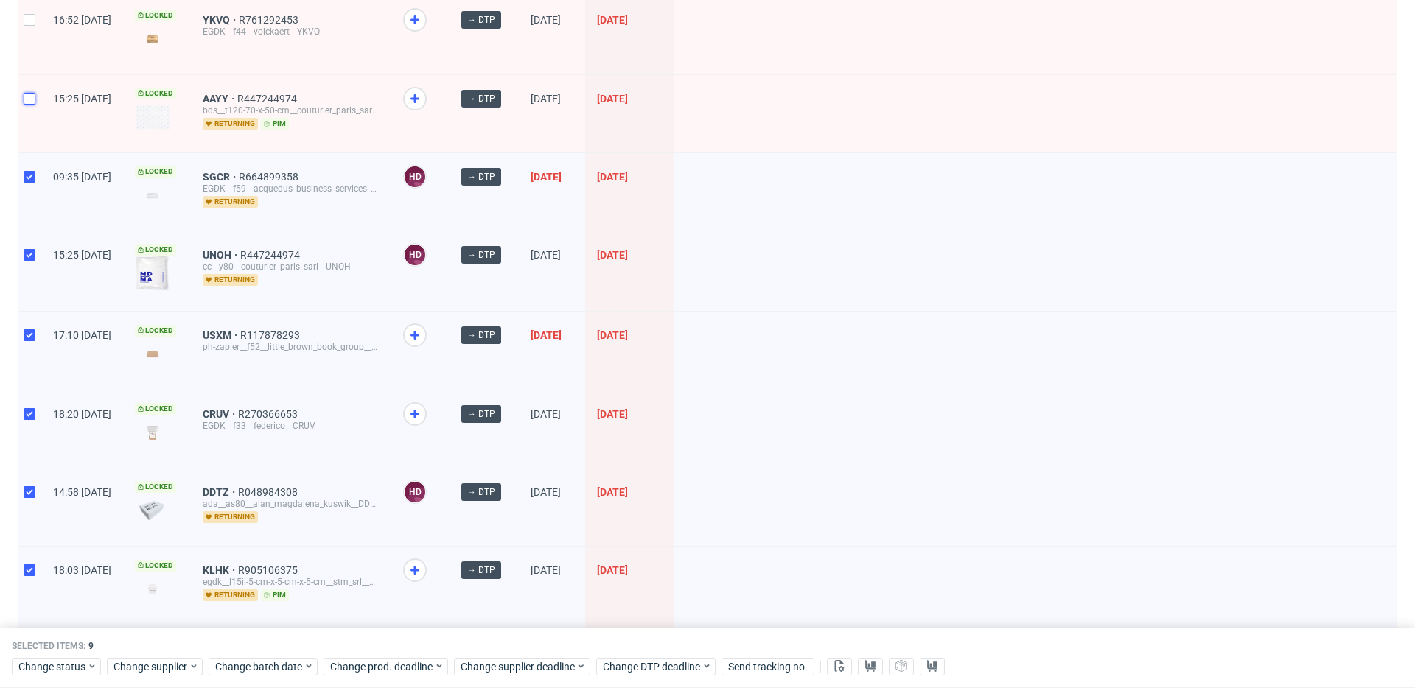
click at [30, 94] on input "checkbox" at bounding box center [30, 99] width 12 height 12
checkbox input "true"
click at [24, 18] on input "checkbox" at bounding box center [30, 20] width 12 height 12
checkbox input "true"
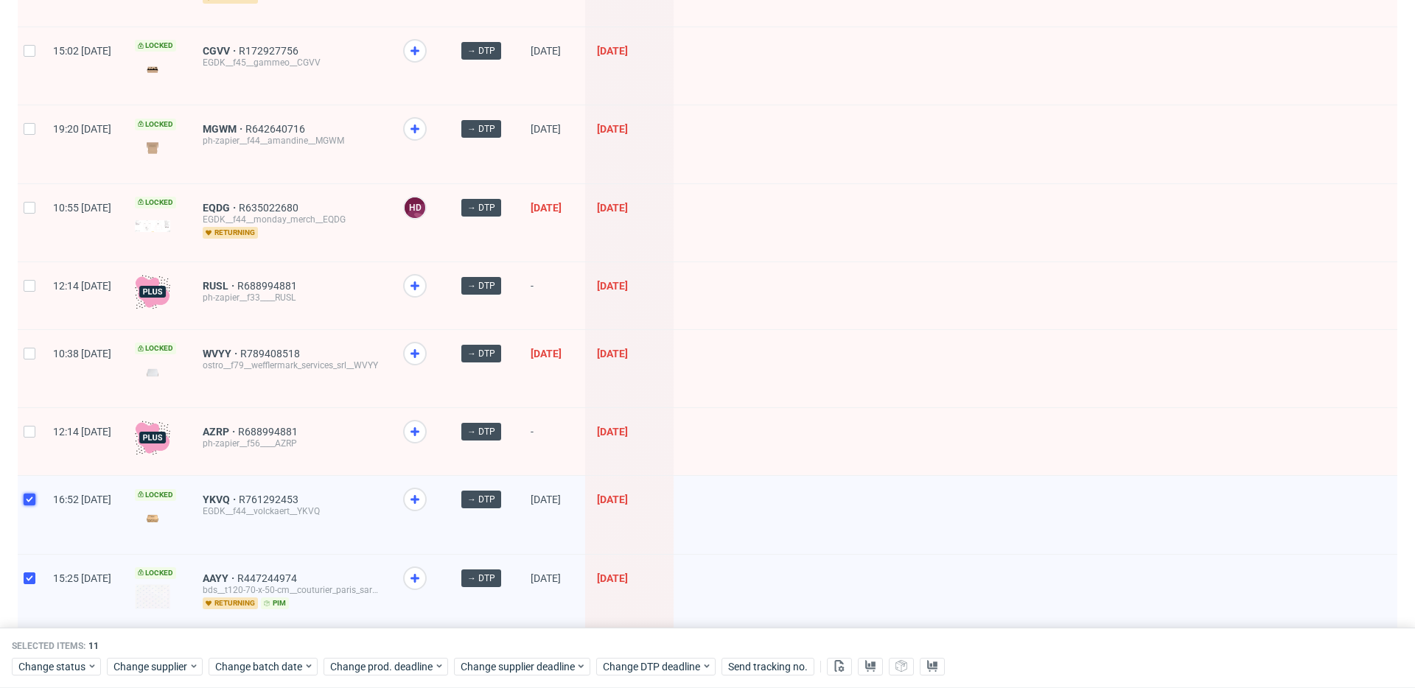
scroll to position [295, 0]
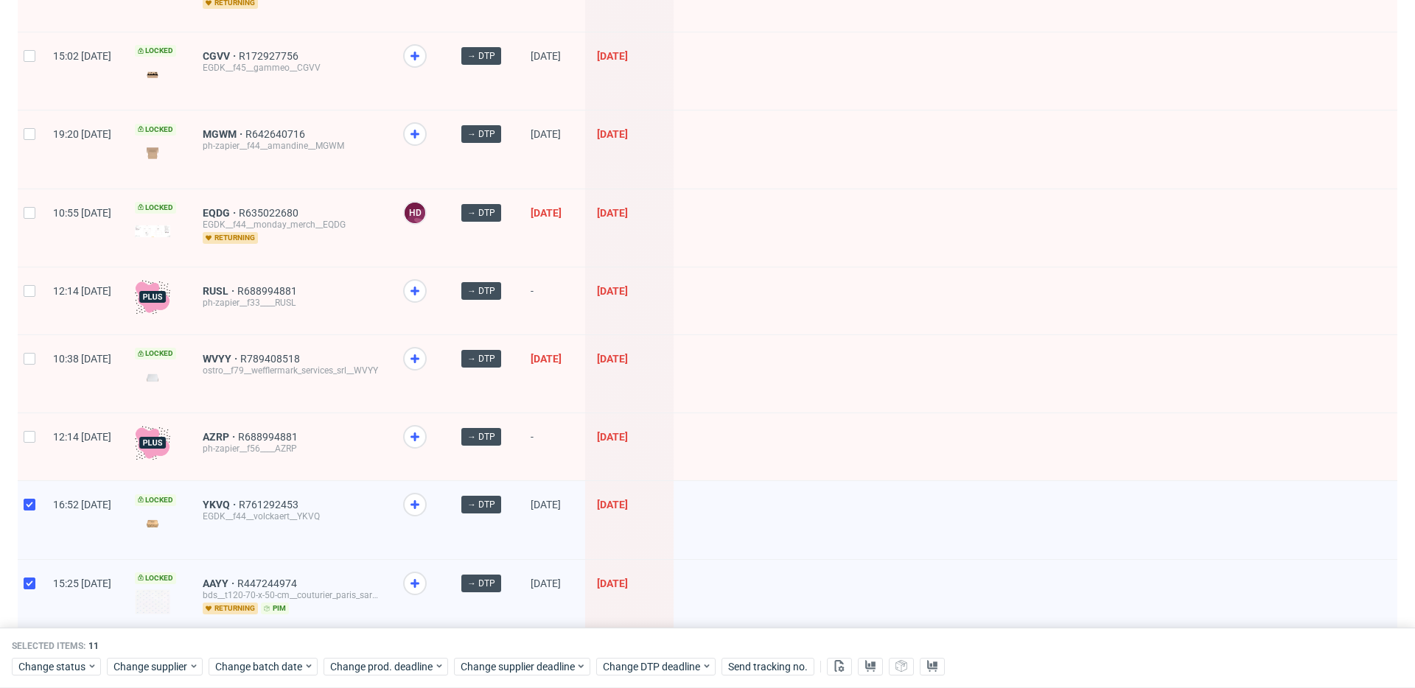
click at [31, 428] on div at bounding box center [30, 446] width 24 height 67
checkbox input "true"
drag, startPoint x: 36, startPoint y: 374, endPoint x: 35, endPoint y: 301, distance: 73.0
click at [36, 374] on div at bounding box center [30, 373] width 24 height 77
checkbox input "true"
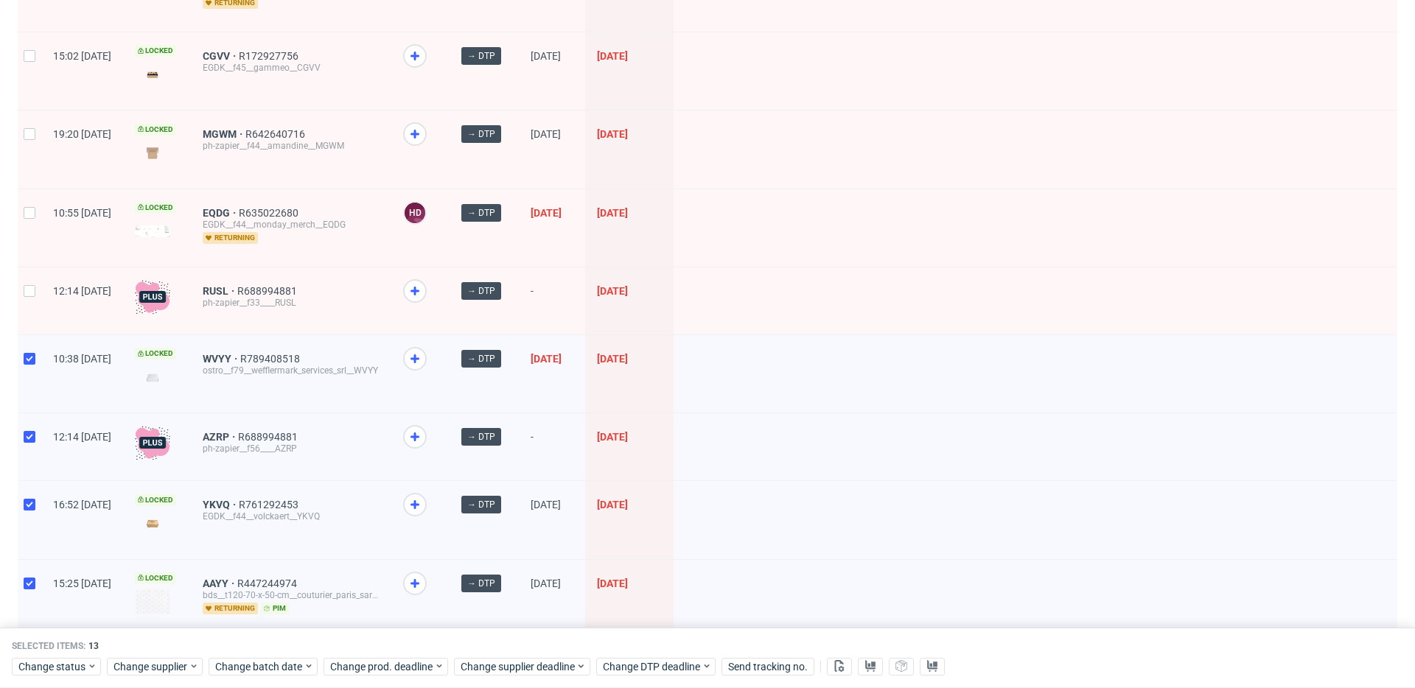
click at [41, 275] on div "12:14 Mon 18.08.2025" at bounding box center [82, 301] width 82 height 67
click at [32, 314] on div at bounding box center [30, 301] width 24 height 67
checkbox input "true"
click at [38, 206] on div at bounding box center [30, 227] width 24 height 77
checkbox input "true"
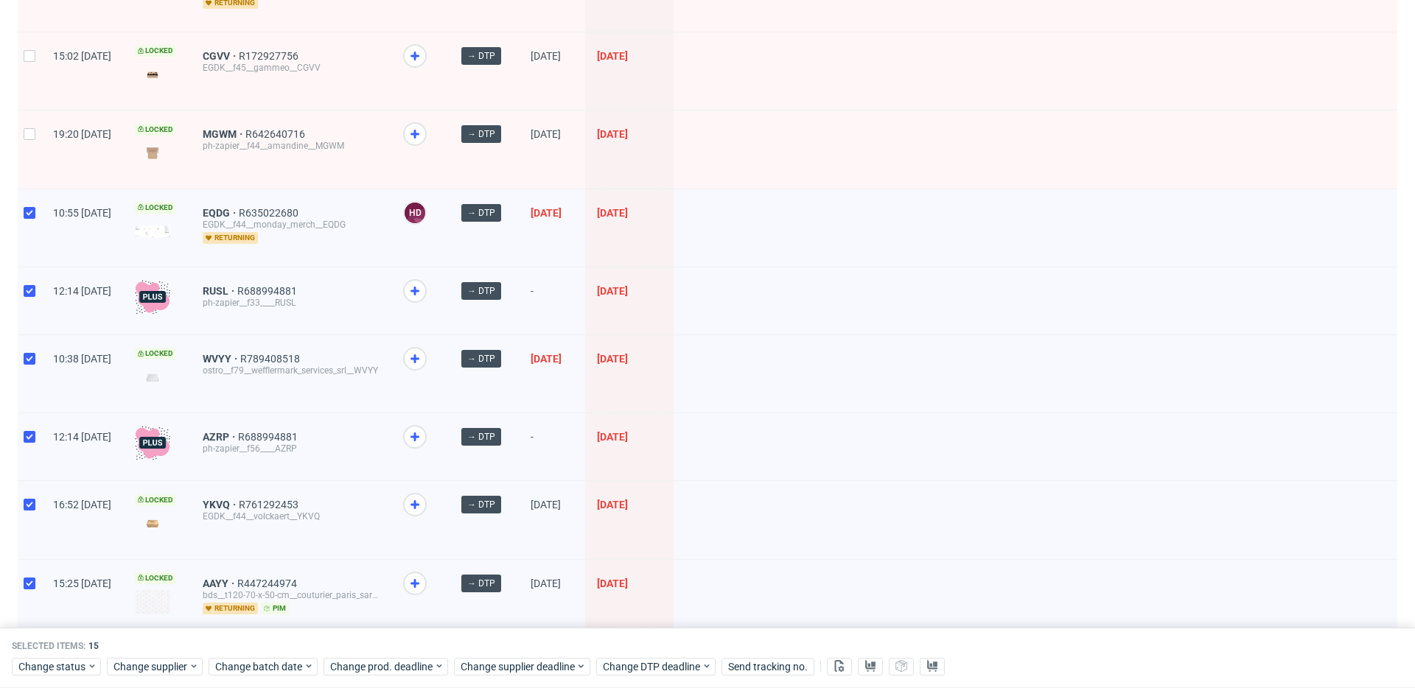
click at [33, 139] on div at bounding box center [30, 149] width 24 height 77
checkbox input "true"
drag, startPoint x: 32, startPoint y: 57, endPoint x: 38, endPoint y: 77, distance: 20.3
click at [31, 58] on input "checkbox" at bounding box center [30, 56] width 12 height 12
checkbox input "true"
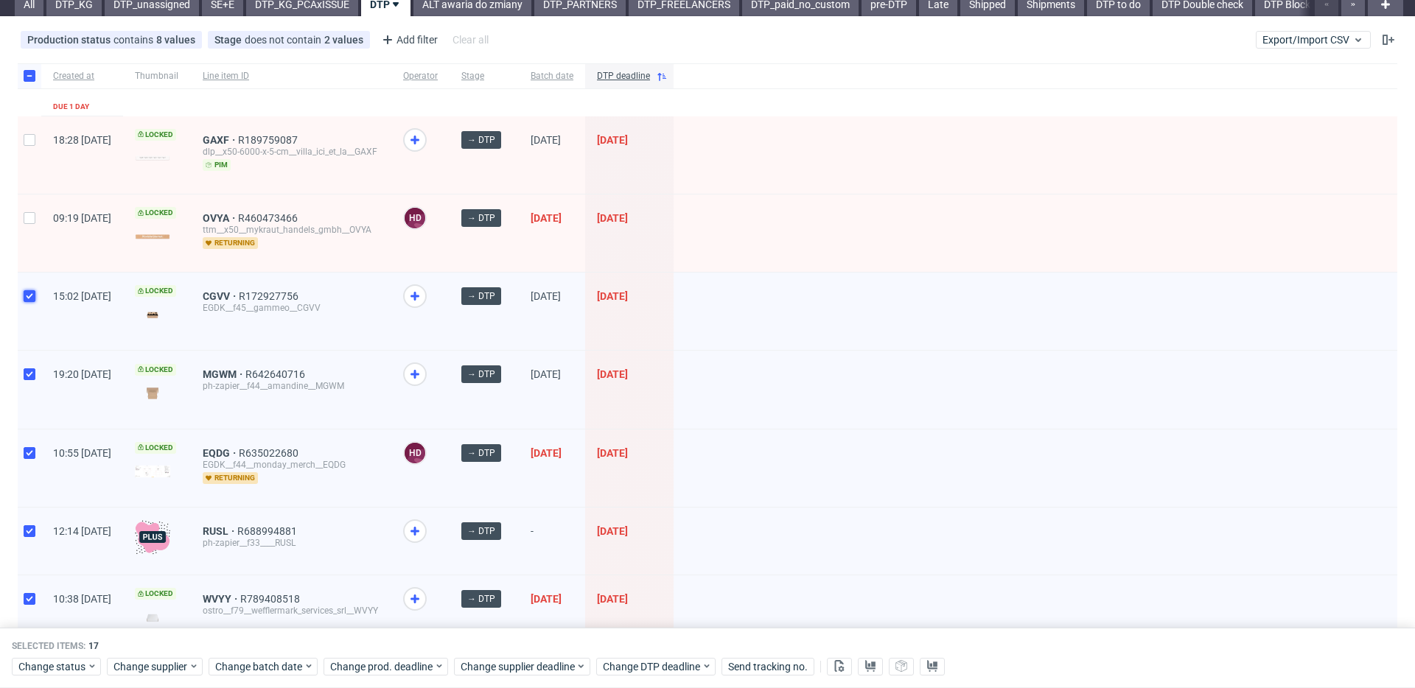
scroll to position [0, 0]
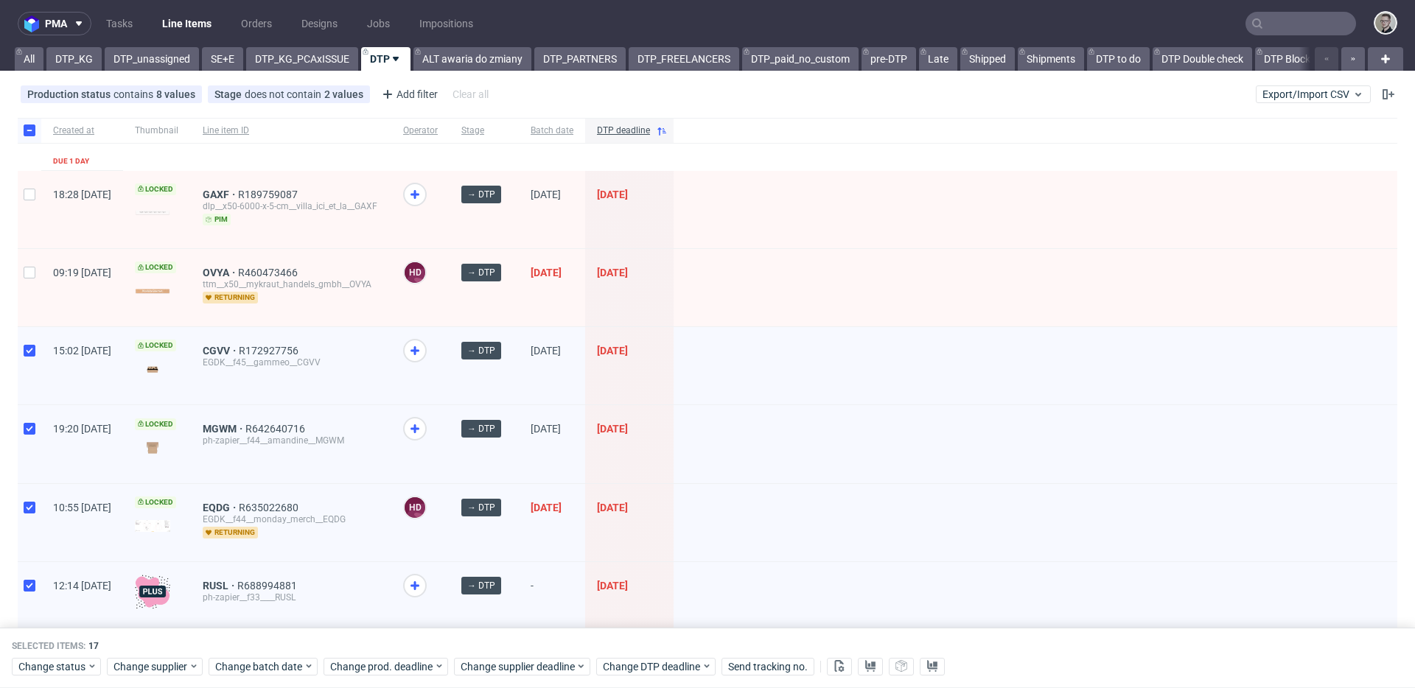
click at [40, 284] on div at bounding box center [30, 287] width 24 height 77
checkbox input "true"
click at [38, 222] on div at bounding box center [30, 209] width 24 height 77
checkbox input "true"
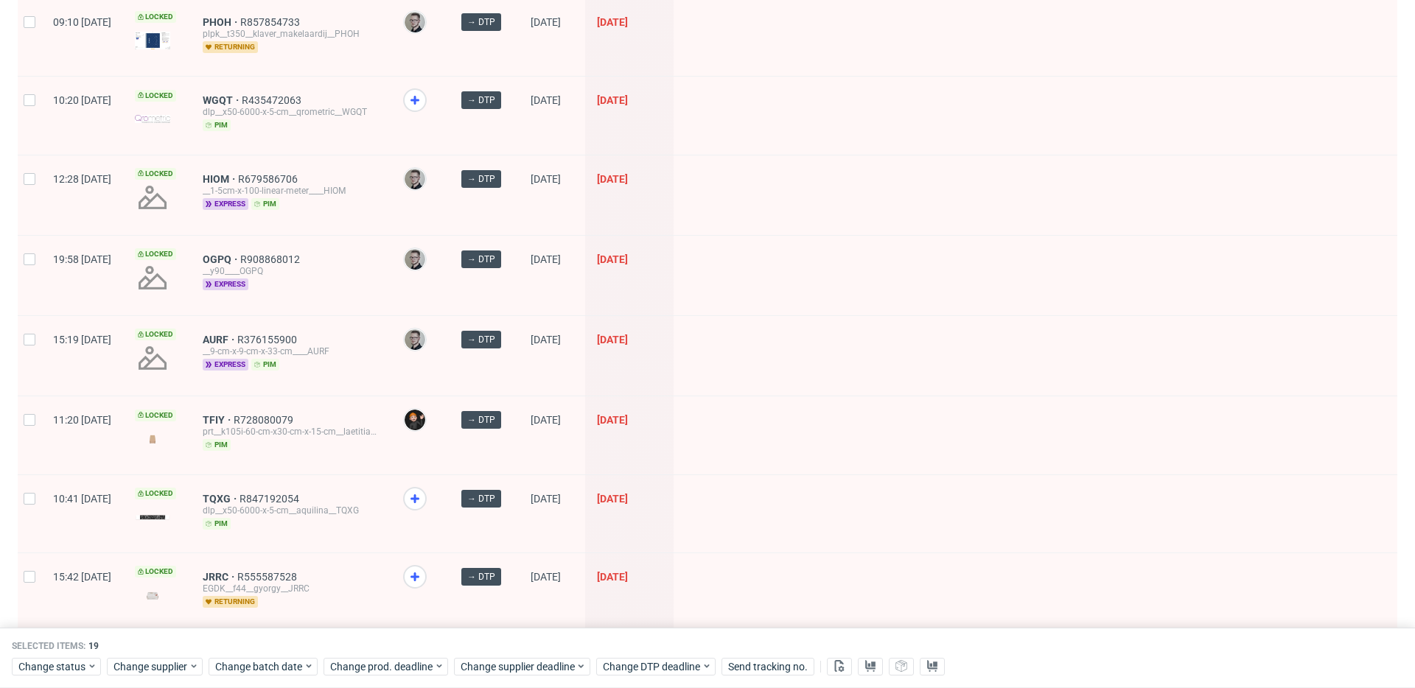
scroll to position [1954, 0]
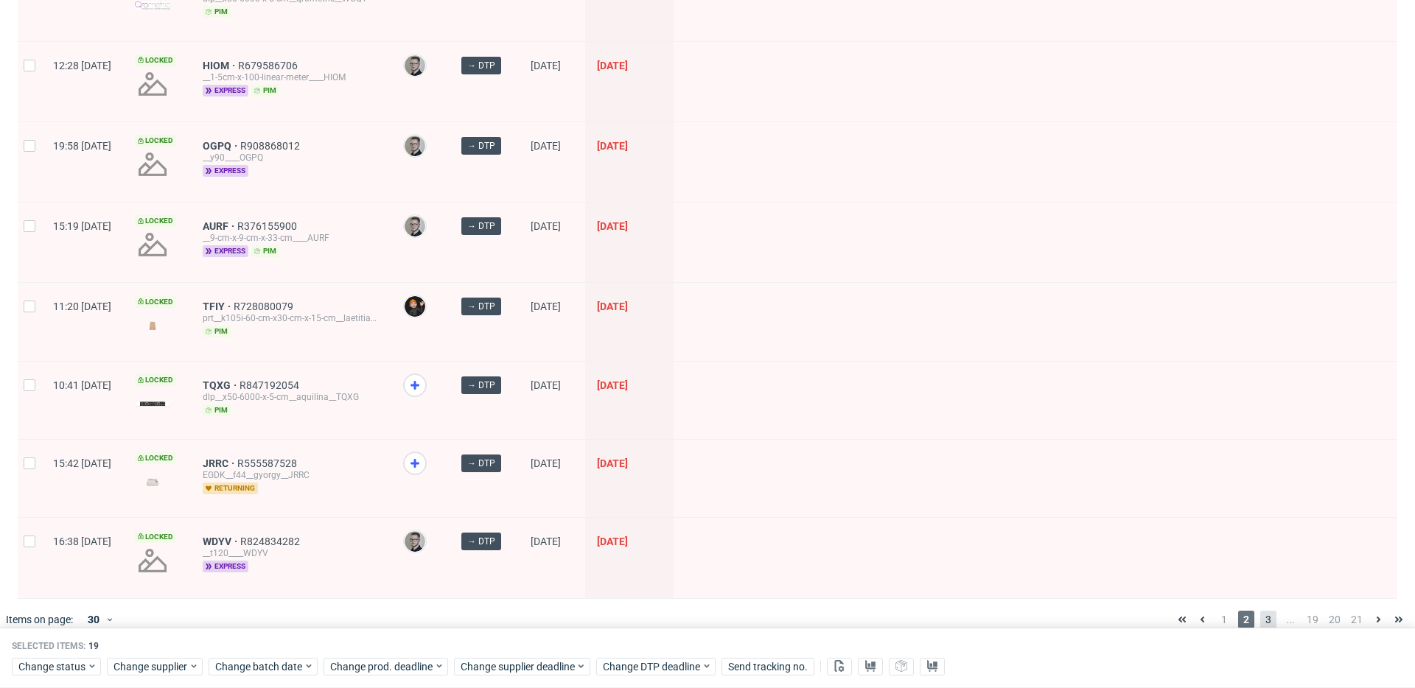
click at [1260, 611] on span "3" at bounding box center [1268, 620] width 16 height 18
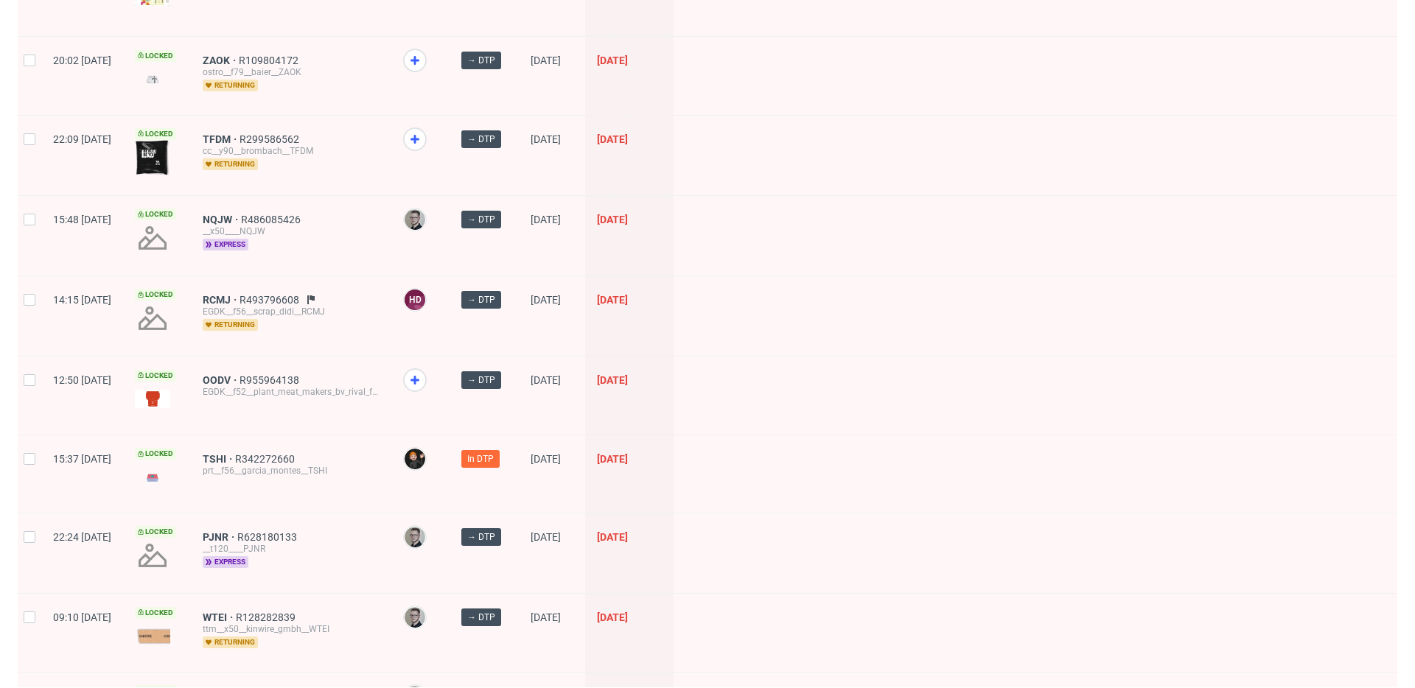
scroll to position [1871, 0]
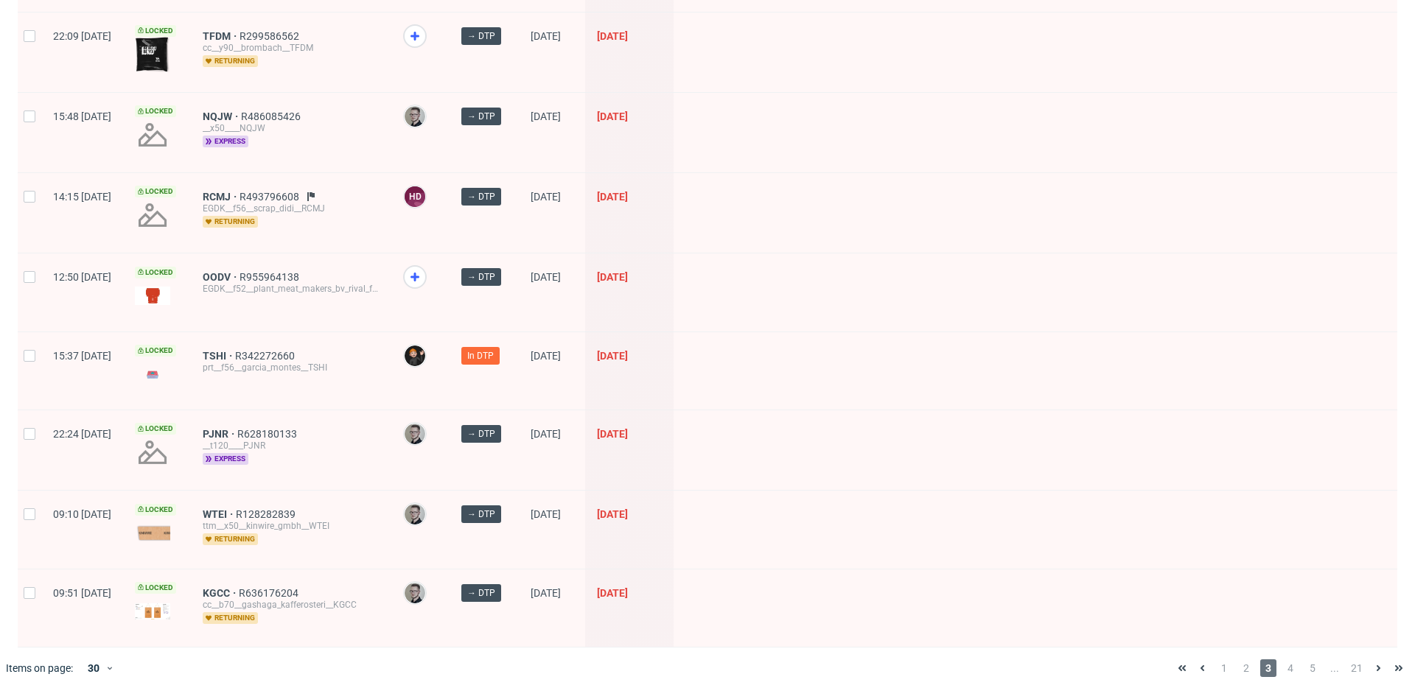
click at [1282, 660] on span "4" at bounding box center [1290, 669] width 16 height 18
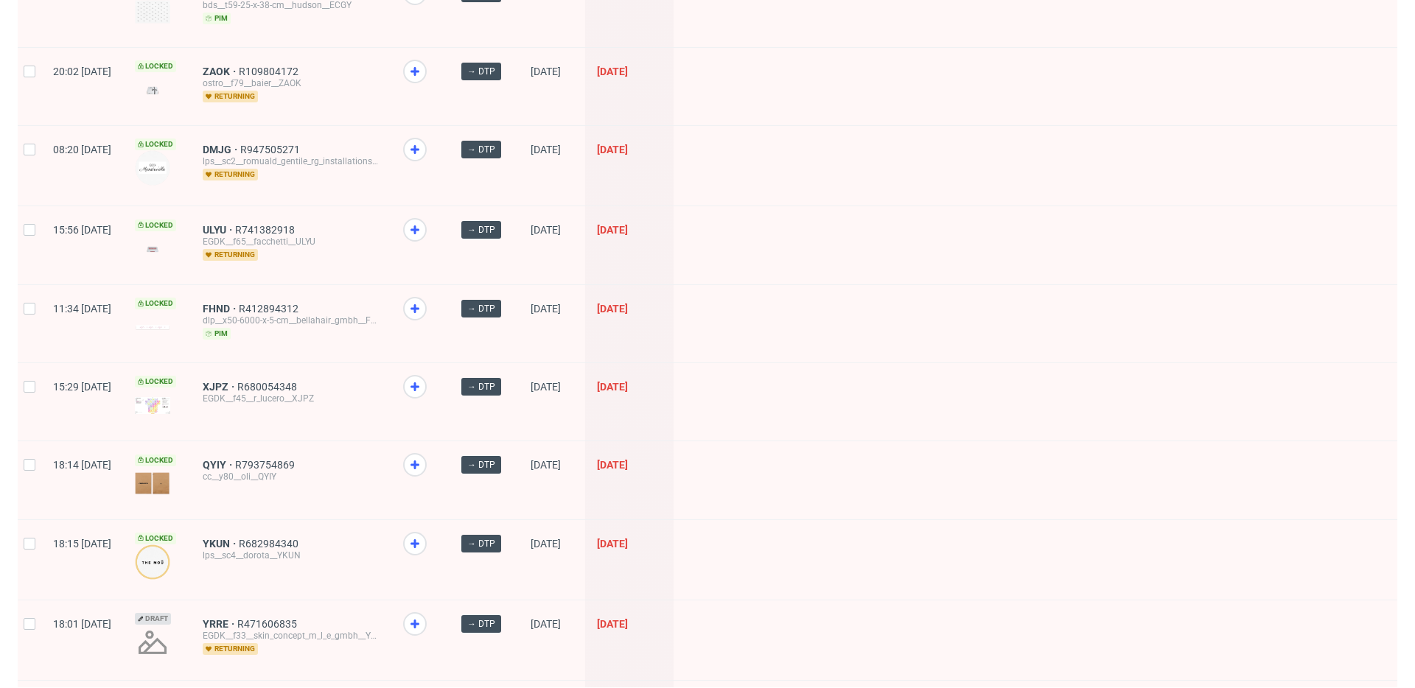
scroll to position [1871, 0]
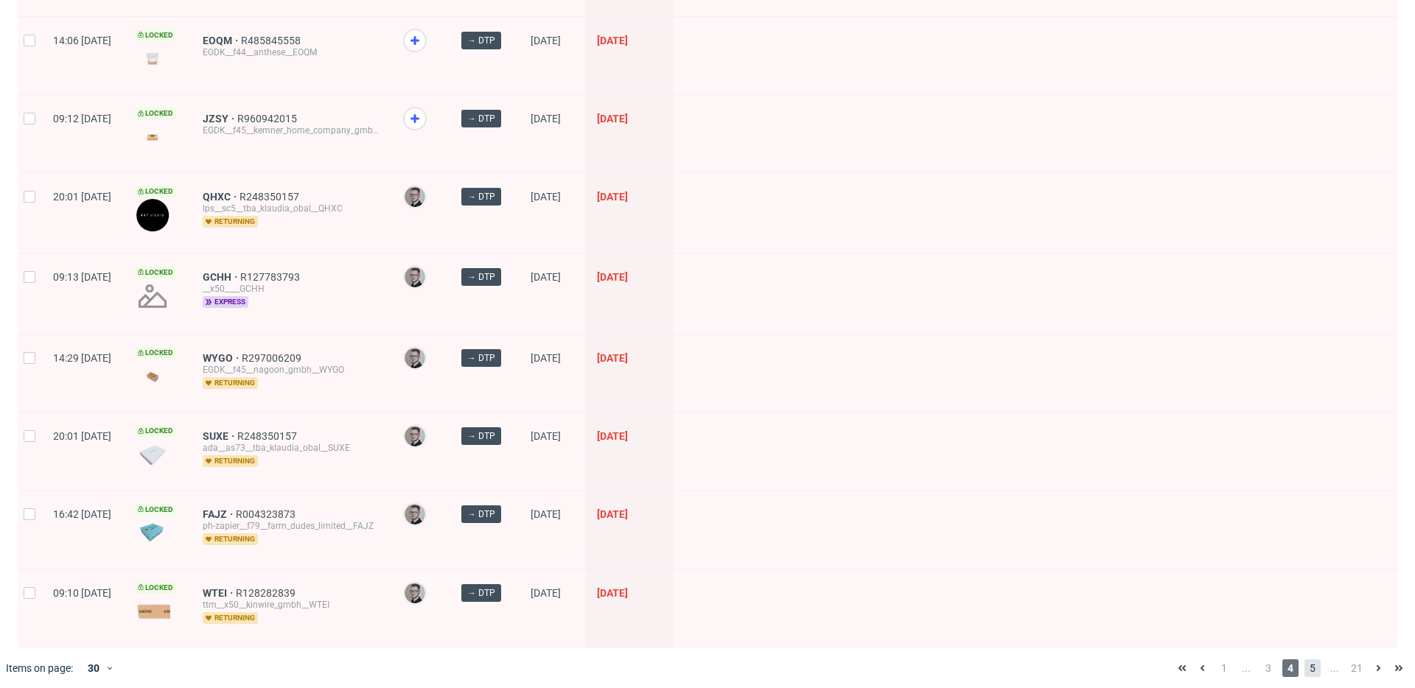
click at [1305, 660] on span "5" at bounding box center [1313, 669] width 16 height 18
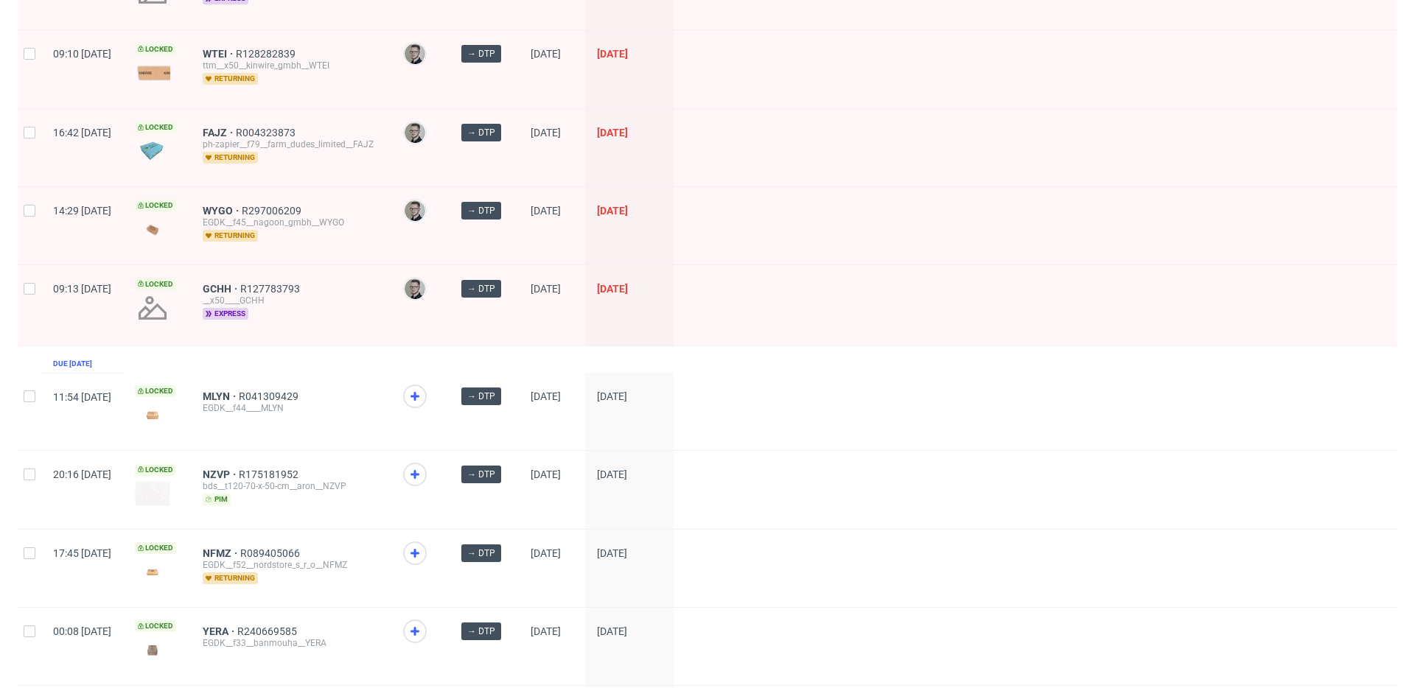
scroll to position [351, 0]
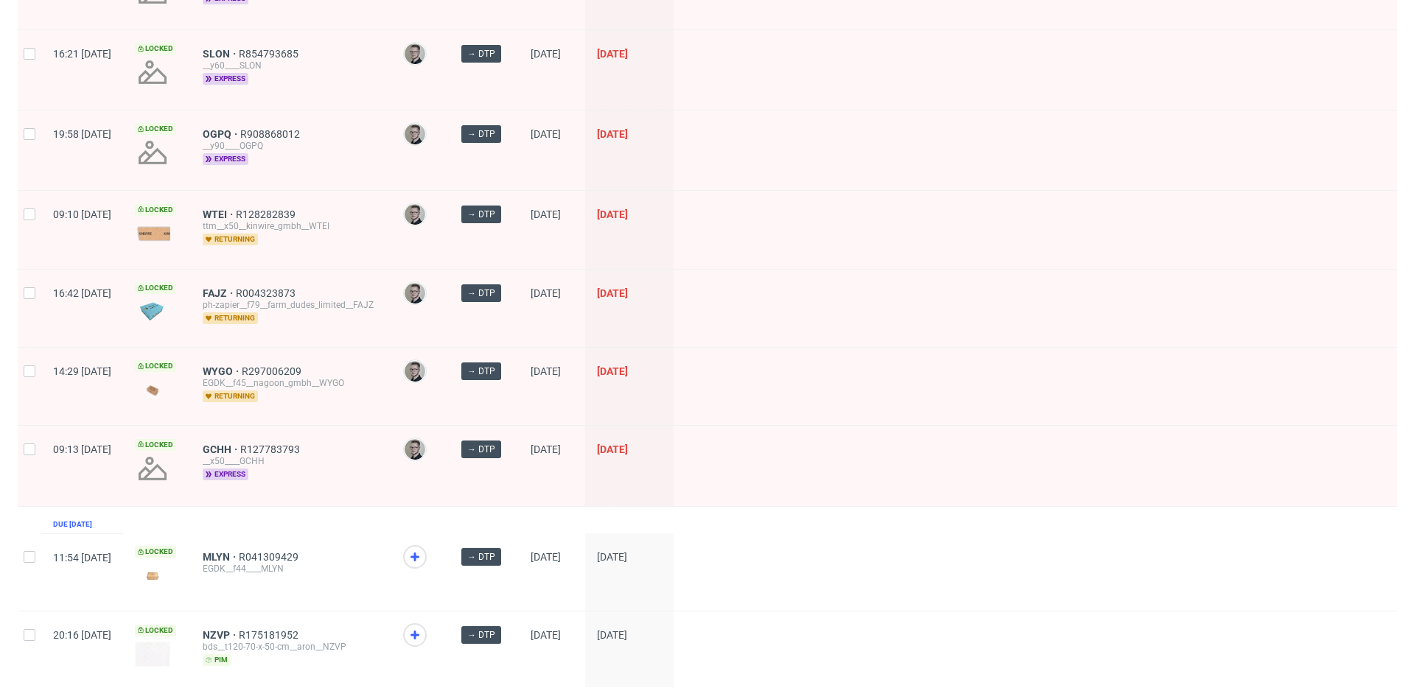
click at [26, 440] on div at bounding box center [30, 466] width 24 height 80
checkbox input "true"
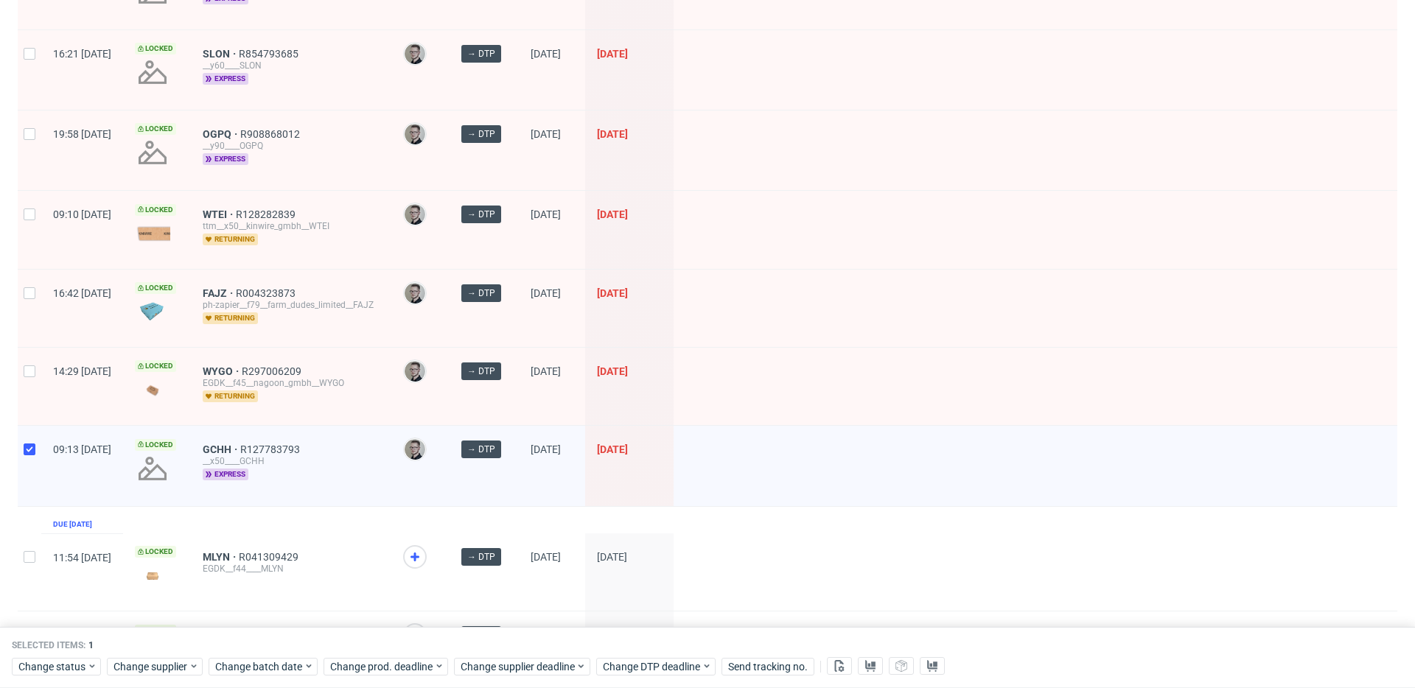
click at [27, 360] on div at bounding box center [30, 386] width 24 height 77
checkbox input "true"
click at [33, 292] on input "checkbox" at bounding box center [30, 293] width 12 height 12
checkbox input "true"
click at [35, 226] on div at bounding box center [30, 229] width 24 height 77
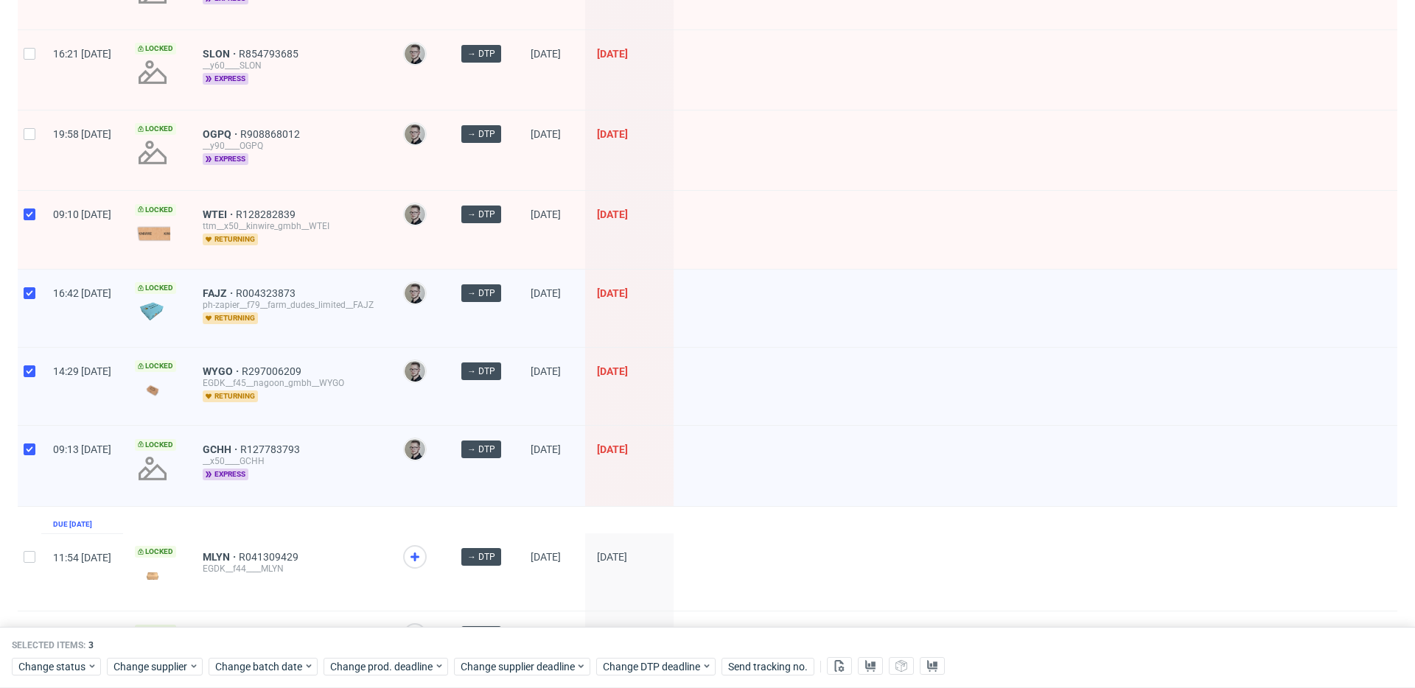
checkbox input "true"
drag, startPoint x: 32, startPoint y: 136, endPoint x: 46, endPoint y: 85, distance: 52.9
click at [32, 133] on input "checkbox" at bounding box center [30, 134] width 12 height 12
checkbox input "true"
click at [46, 84] on div "16:21 Tue 19.08.2025" at bounding box center [82, 70] width 82 height 80
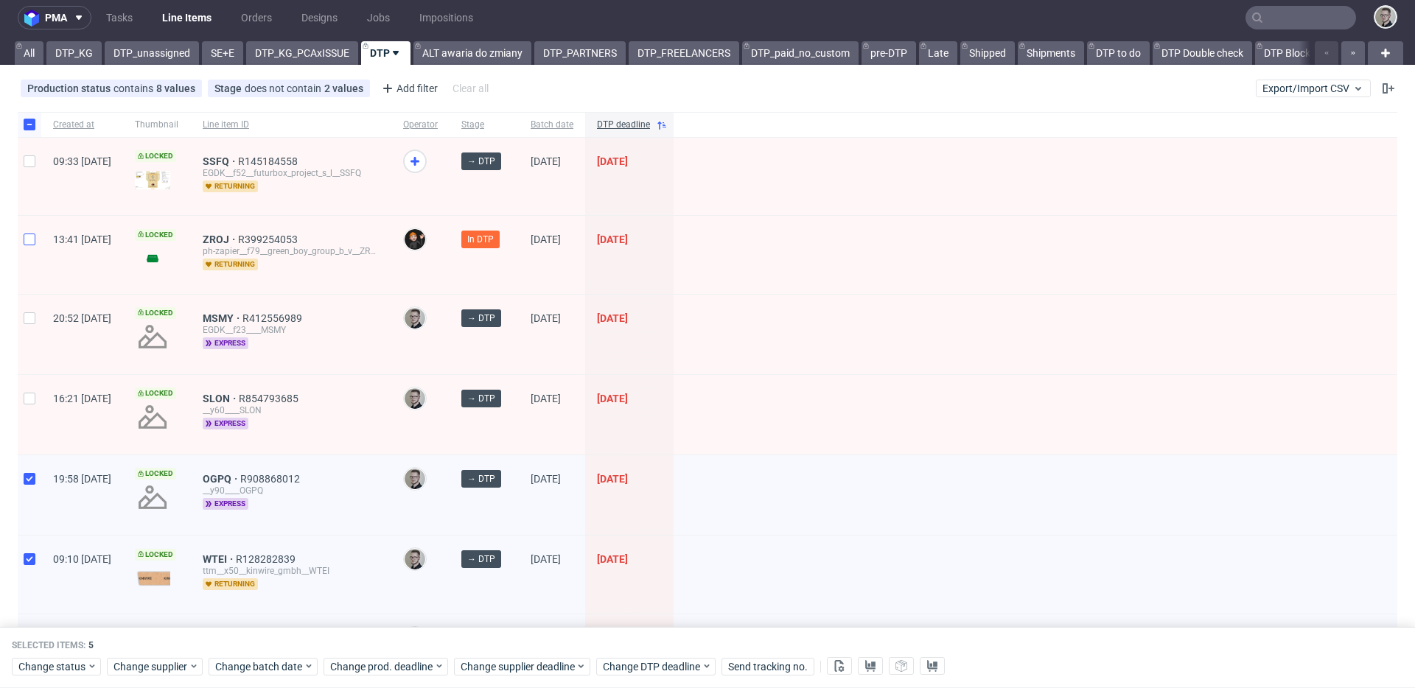
scroll to position [0, 0]
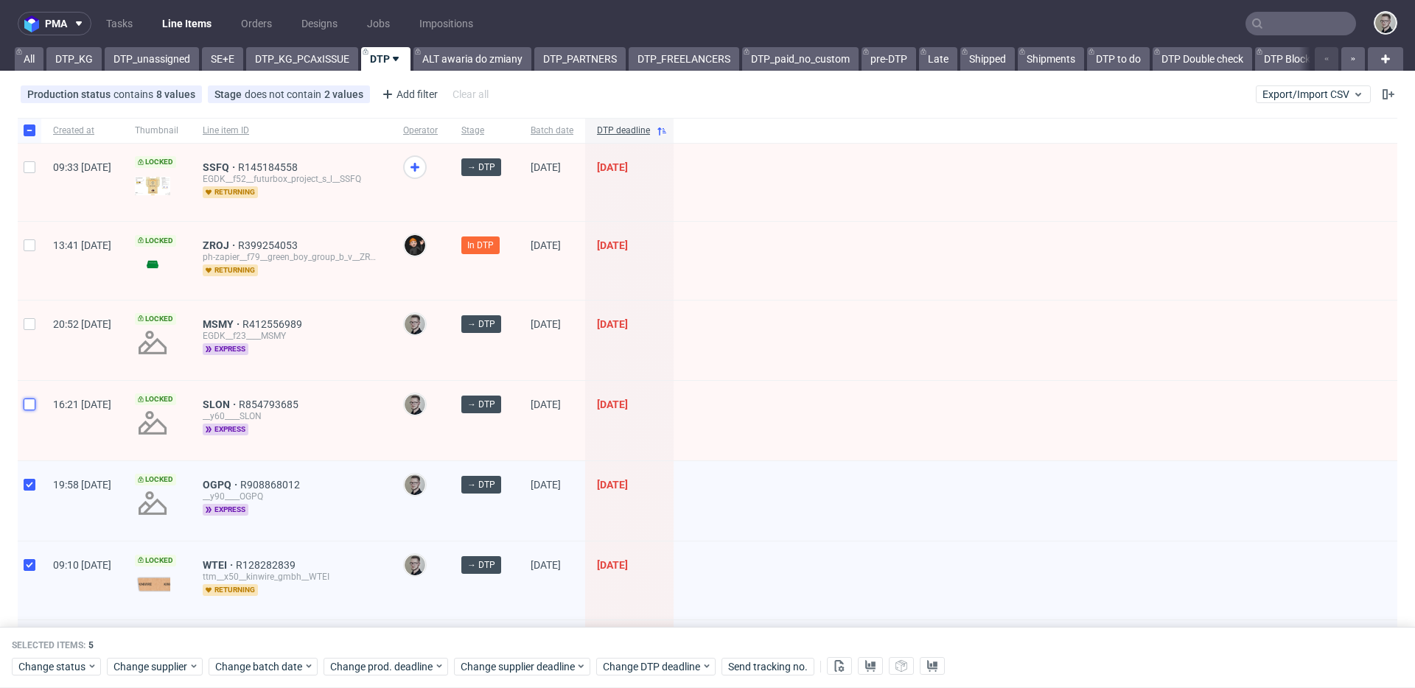
drag, startPoint x: 35, startPoint y: 405, endPoint x: 35, endPoint y: 389, distance: 16.2
click at [35, 404] on input "checkbox" at bounding box center [30, 405] width 12 height 12
checkbox input "true"
click at [39, 331] on div at bounding box center [30, 341] width 24 height 80
checkbox input "true"
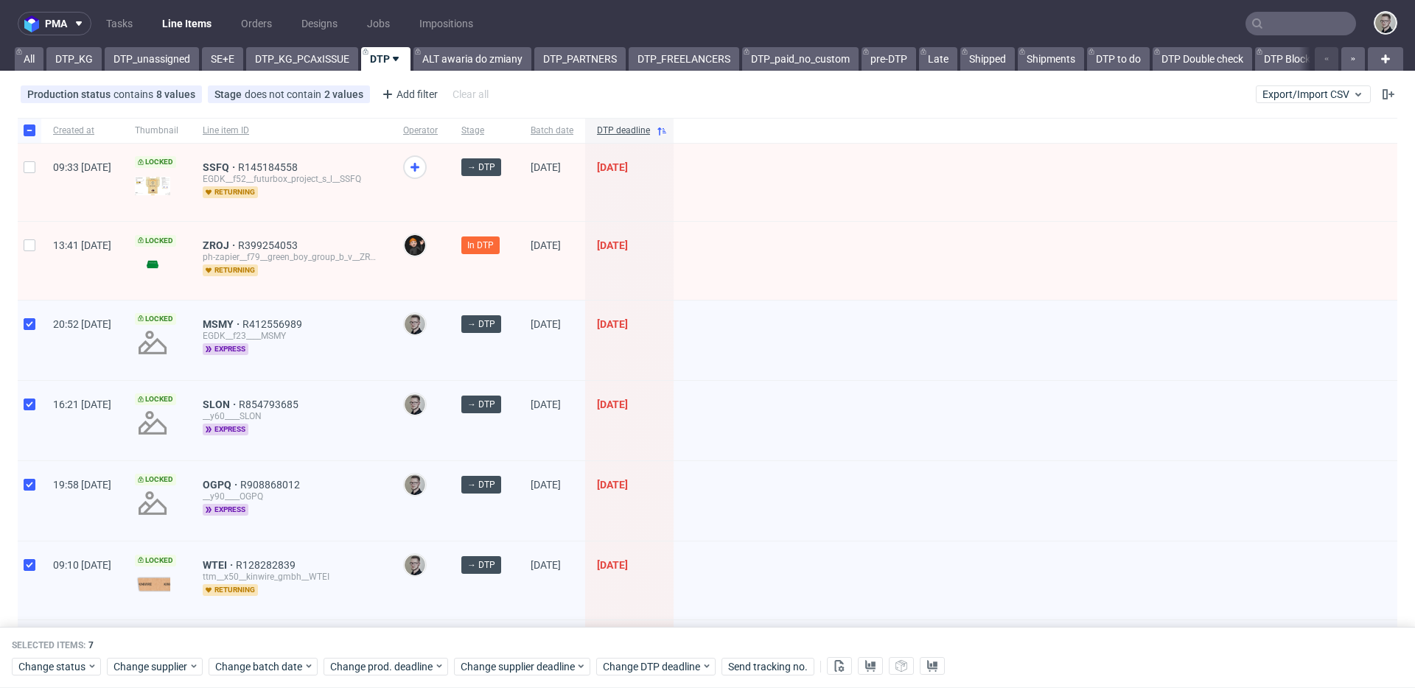
drag, startPoint x: 39, startPoint y: 256, endPoint x: 36, endPoint y: 237, distance: 19.4
click at [39, 256] on div at bounding box center [30, 260] width 24 height 77
checkbox input "true"
click at [33, 199] on div at bounding box center [30, 182] width 24 height 77
checkbox input "true"
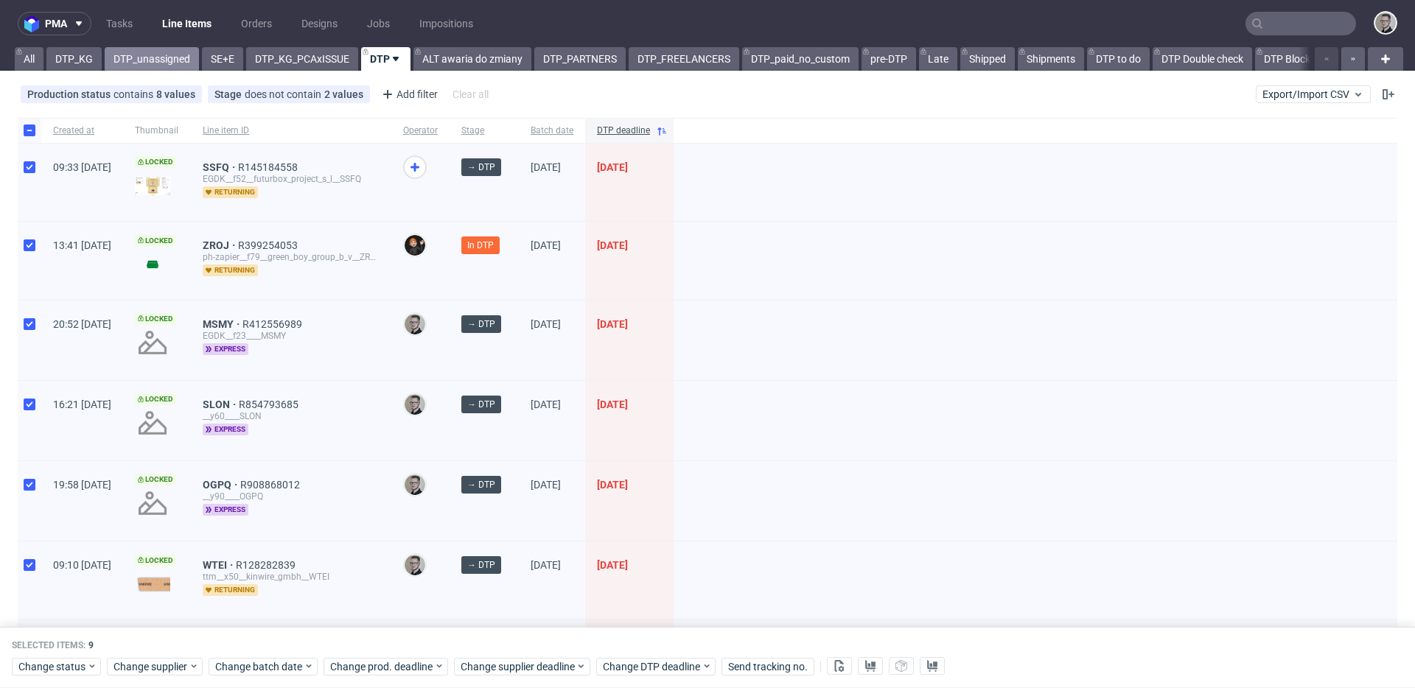
click at [188, 50] on link "DTP_unassigned" at bounding box center [152, 59] width 94 height 24
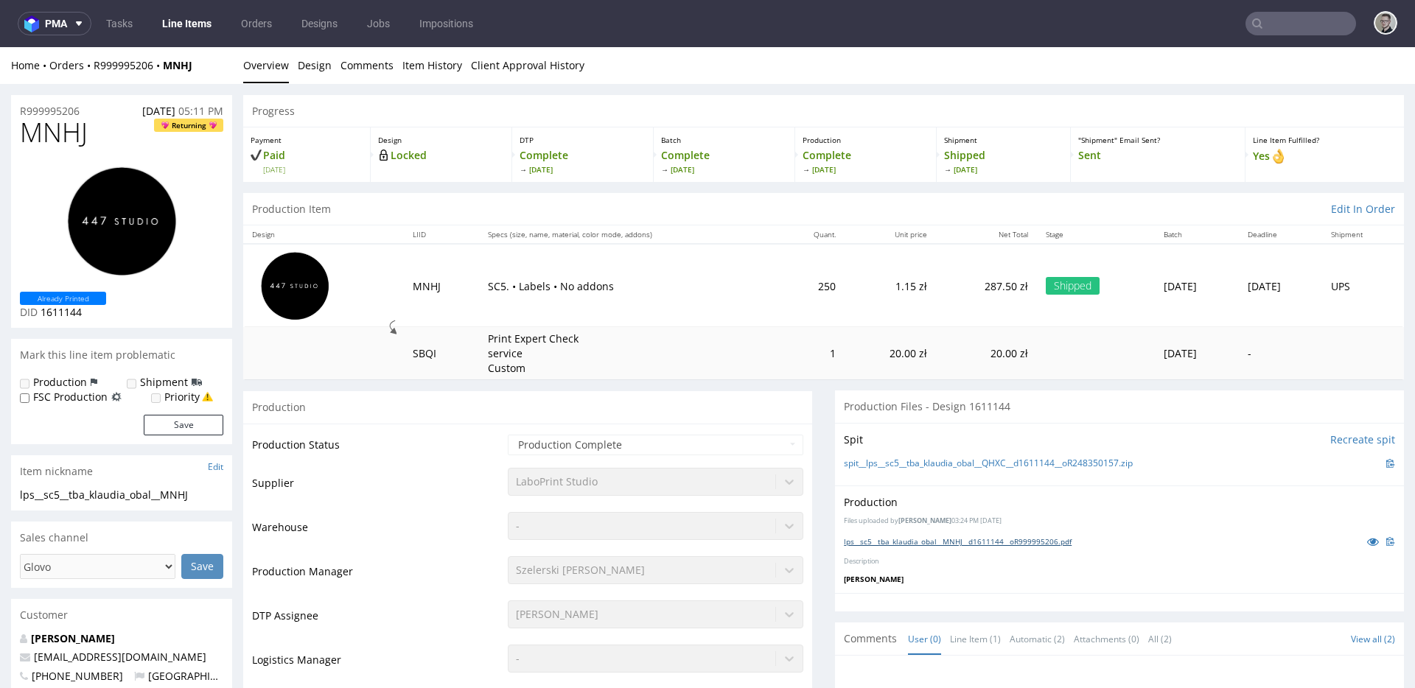
click at [955, 538] on link "lps__sc5__tba_klaudia_obal__MNHJ__d1611144__oR999995206.pdf" at bounding box center [958, 542] width 228 height 10
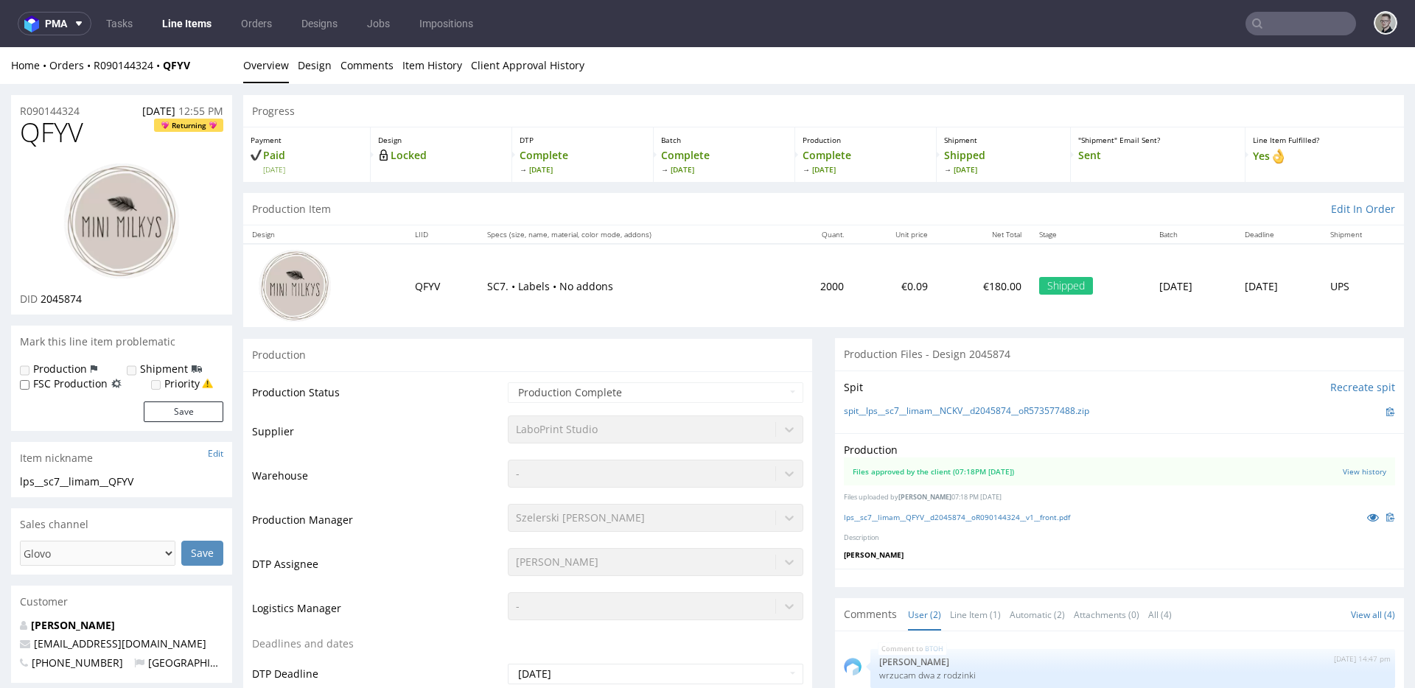
click at [965, 510] on div "lps__sc7__limam__QFYV__d2045874__oR090144324__v1__front.pdf" at bounding box center [1119, 517] width 551 height 16
click at [968, 516] on link "lps__sc7__limam__QFYV__d2045874__oR090144324__v1__front.pdf" at bounding box center [957, 517] width 226 height 10
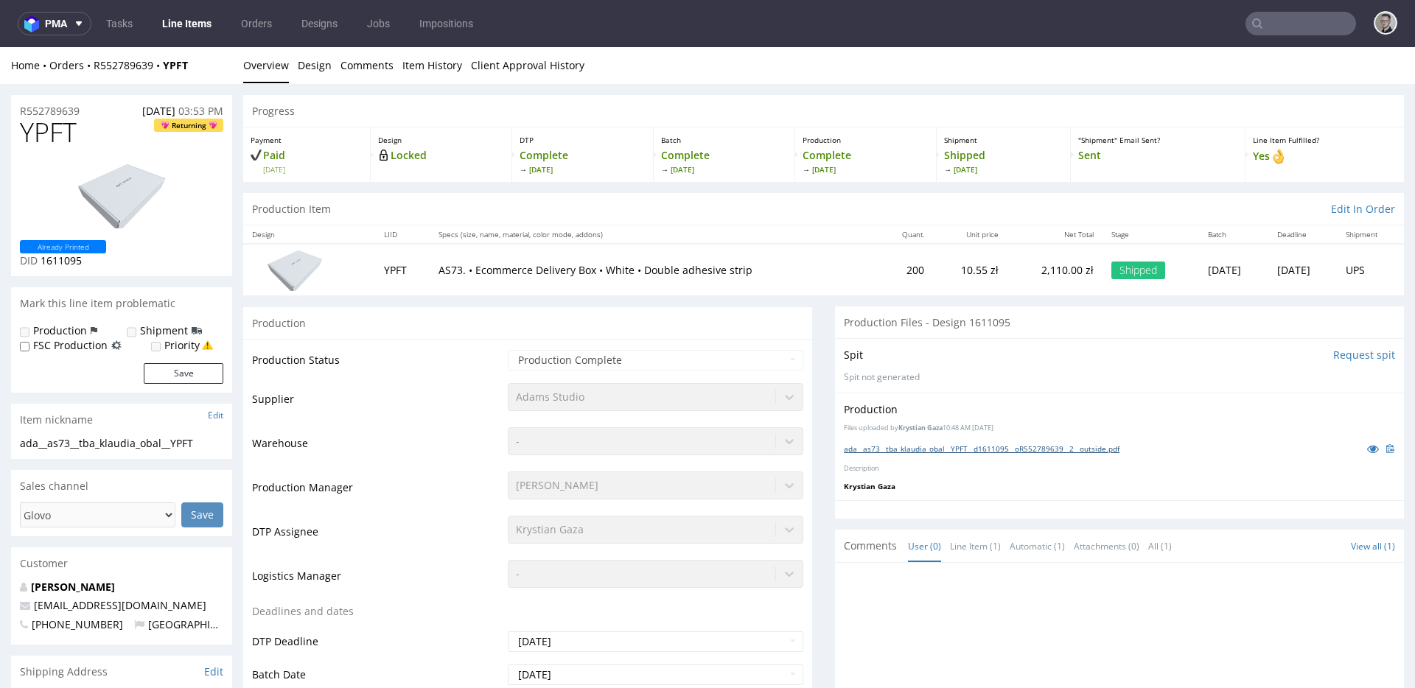
click at [962, 445] on link "ada__as73__tba_klaudia_obal__YPFT__d1611095__oR552789639__2__outside.pdf" at bounding box center [982, 449] width 276 height 10
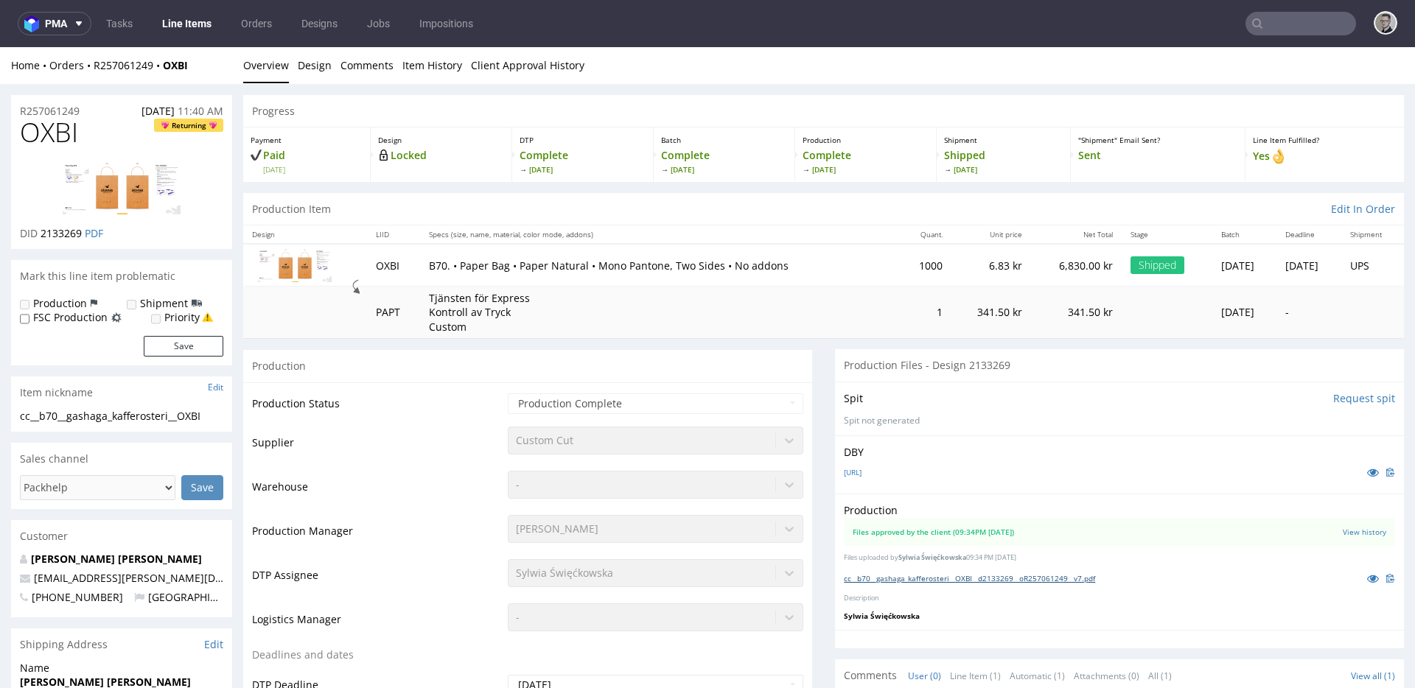
click at [1040, 579] on link "cc__b70__gashaga_kafferosteri__OXBI__d2133269__oR257061249__v7.pdf" at bounding box center [969, 578] width 251 height 10
